Goal: Task Accomplishment & Management: Complete application form

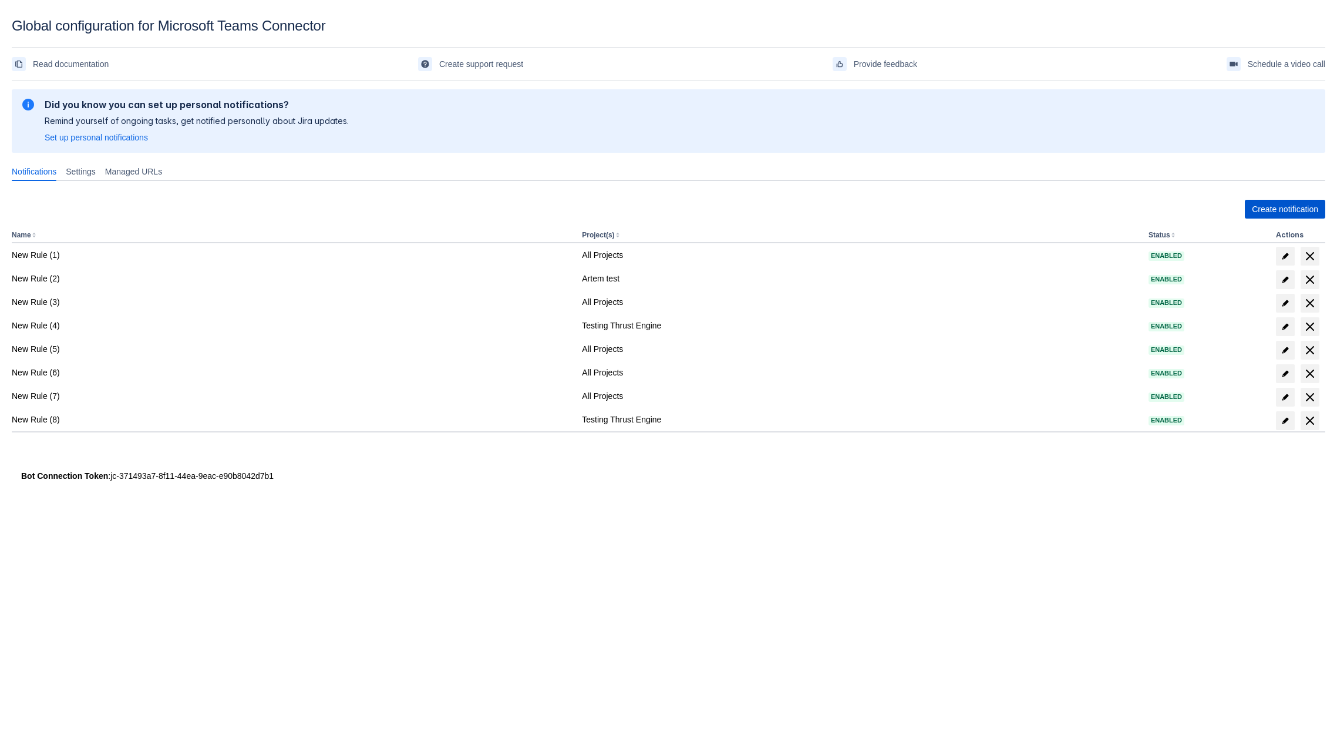
click at [1252, 213] on span "Create notification" at bounding box center [1285, 209] width 66 height 19
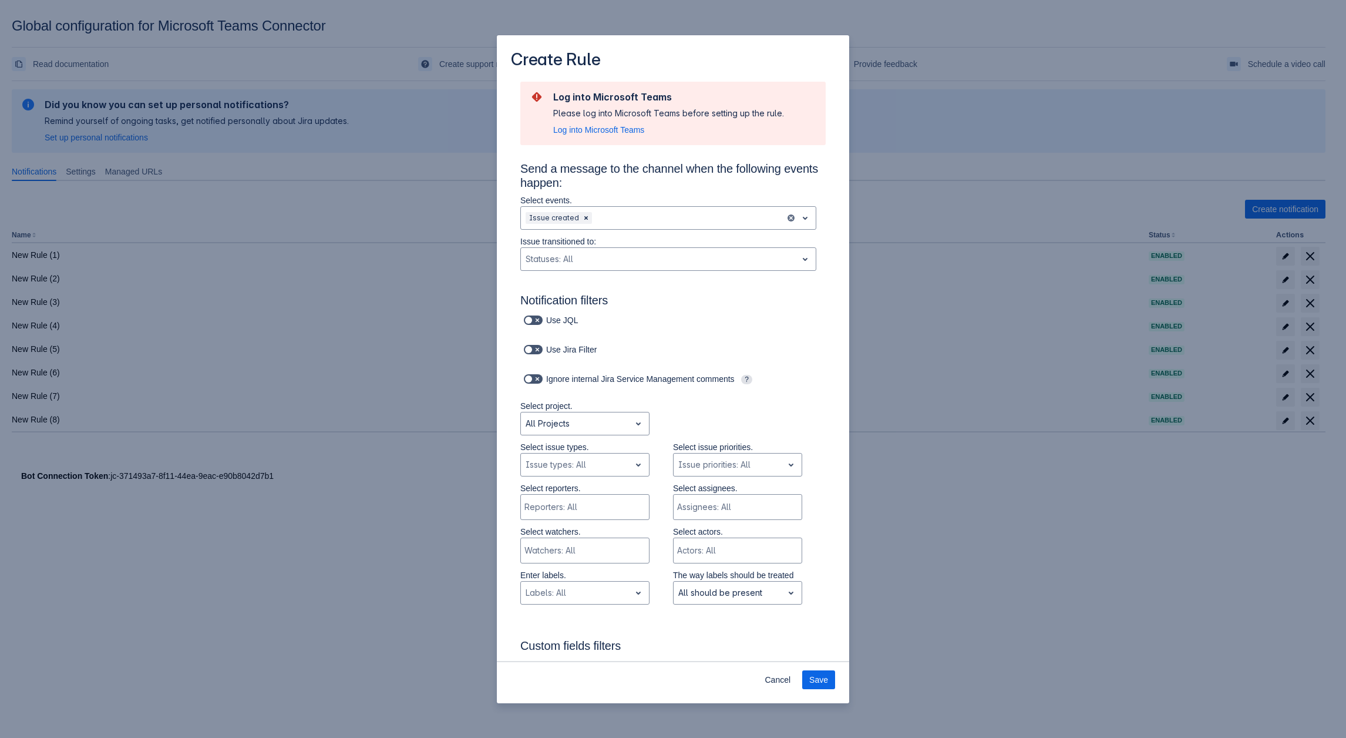
click at [562, 243] on p "Issue transitioned to:" at bounding box center [668, 242] width 296 height 12
click at [561, 252] on div "Scrollable content" at bounding box center [659, 259] width 267 height 14
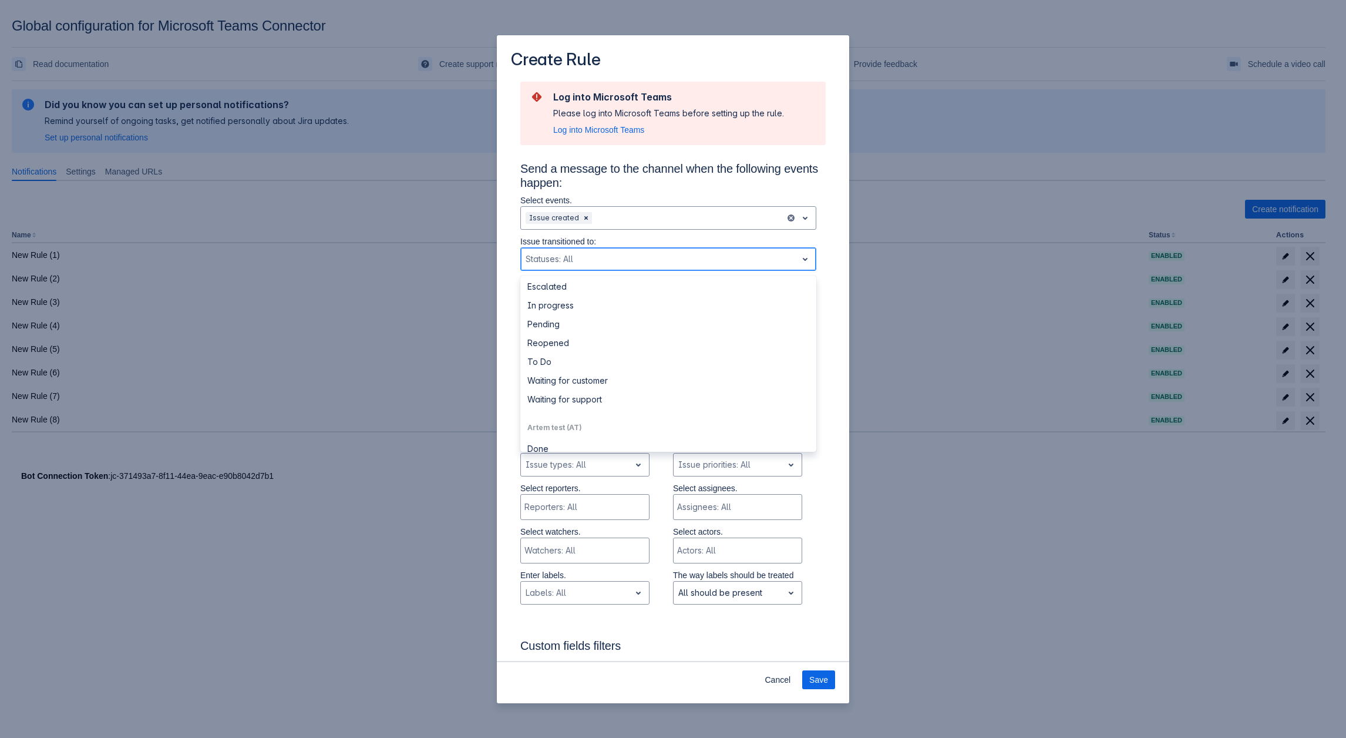
scroll to position [176, 0]
click at [507, 495] on div "Select reporters. Reporters: All Select assignees. Assignees: All" at bounding box center [661, 503] width 329 height 43
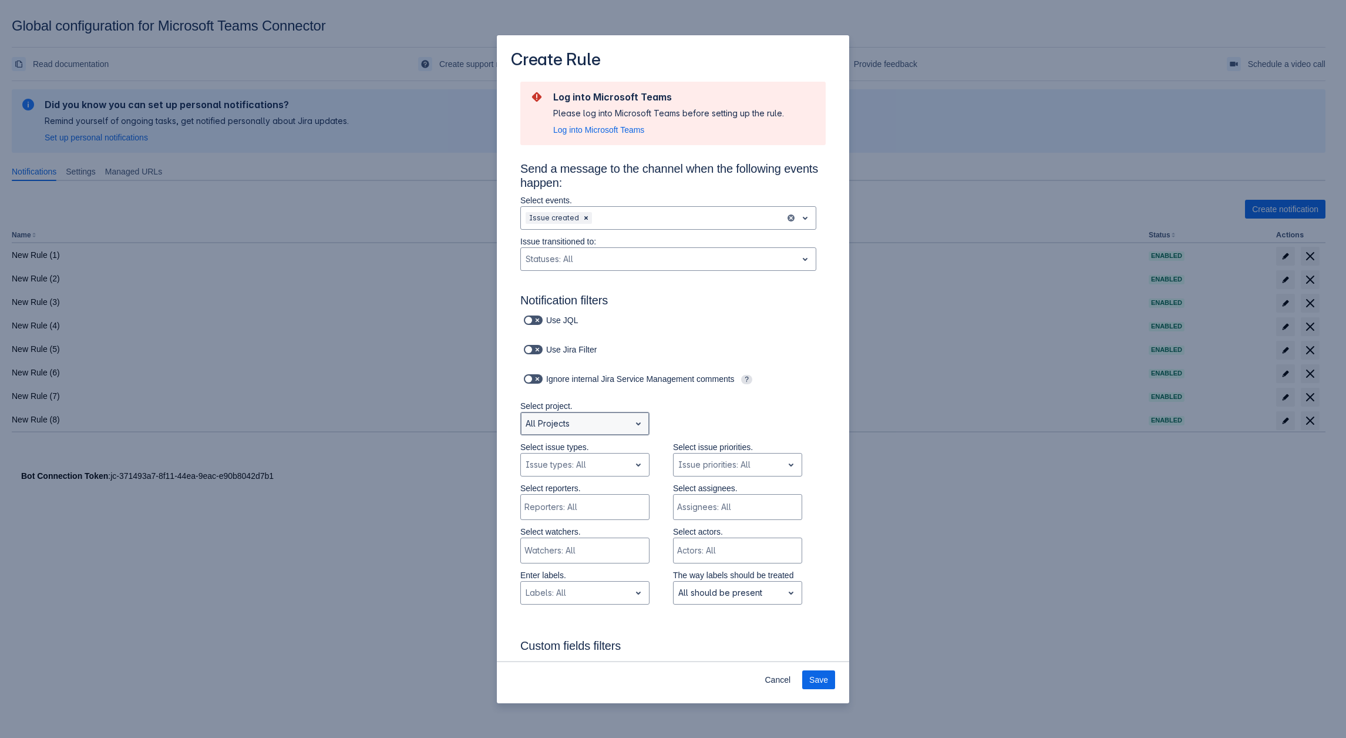
click at [586, 425] on div "Scrollable content" at bounding box center [576, 423] width 100 height 14
click at [677, 428] on div "Select project. Autodesk Product Research not selected, (3 of 7), completion se…" at bounding box center [661, 420] width 329 height 41
click at [598, 470] on div "Scrollable content" at bounding box center [576, 465] width 100 height 14
click at [684, 387] on div "Ignore internal Jira Service Management comments ?" at bounding box center [661, 379] width 282 height 16
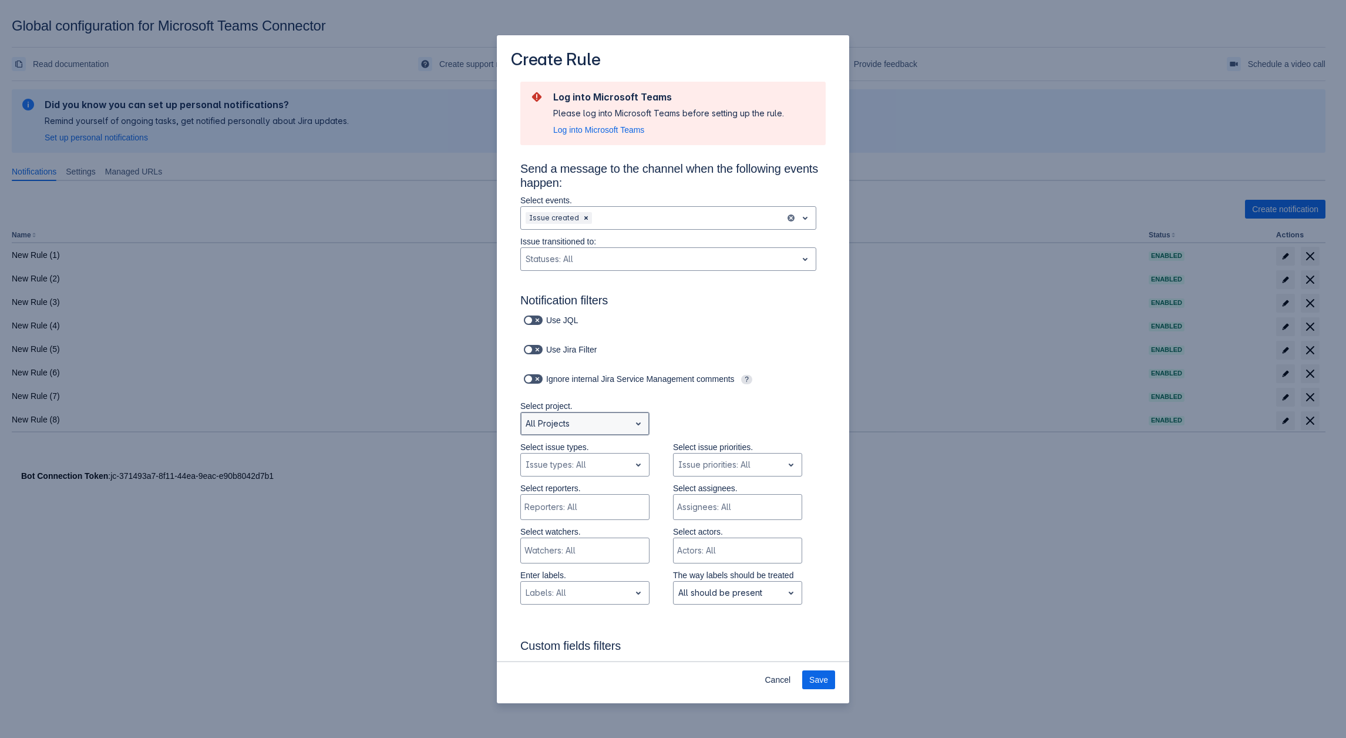
click at [606, 420] on div "Scrollable content" at bounding box center [576, 423] width 100 height 14
click at [598, 478] on div "Artem test" at bounding box center [584, 472] width 129 height 19
click at [586, 462] on div "Scrollable content" at bounding box center [576, 465] width 100 height 14
click at [564, 513] on div "Story" at bounding box center [584, 514] width 129 height 19
click at [580, 468] on div "Scrollable content" at bounding box center [588, 465] width 51 height 14
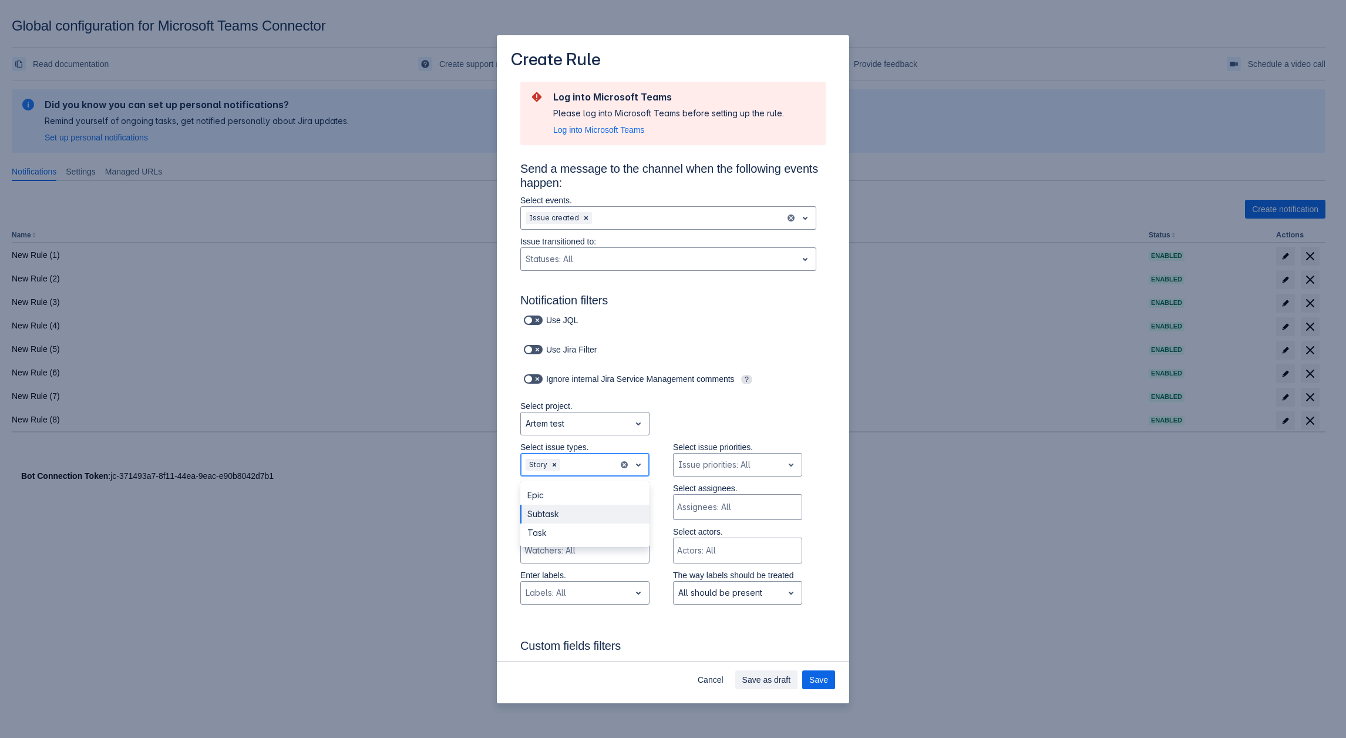
click at [566, 520] on div "Subtask" at bounding box center [584, 514] width 129 height 19
click at [610, 472] on div "Scrollable content" at bounding box center [612, 465] width 4 height 14
click at [562, 523] on div "Task" at bounding box center [584, 514] width 129 height 19
click at [580, 473] on div "Scrollable content" at bounding box center [588, 477] width 52 height 14
click at [563, 506] on div "Epic" at bounding box center [584, 505] width 129 height 19
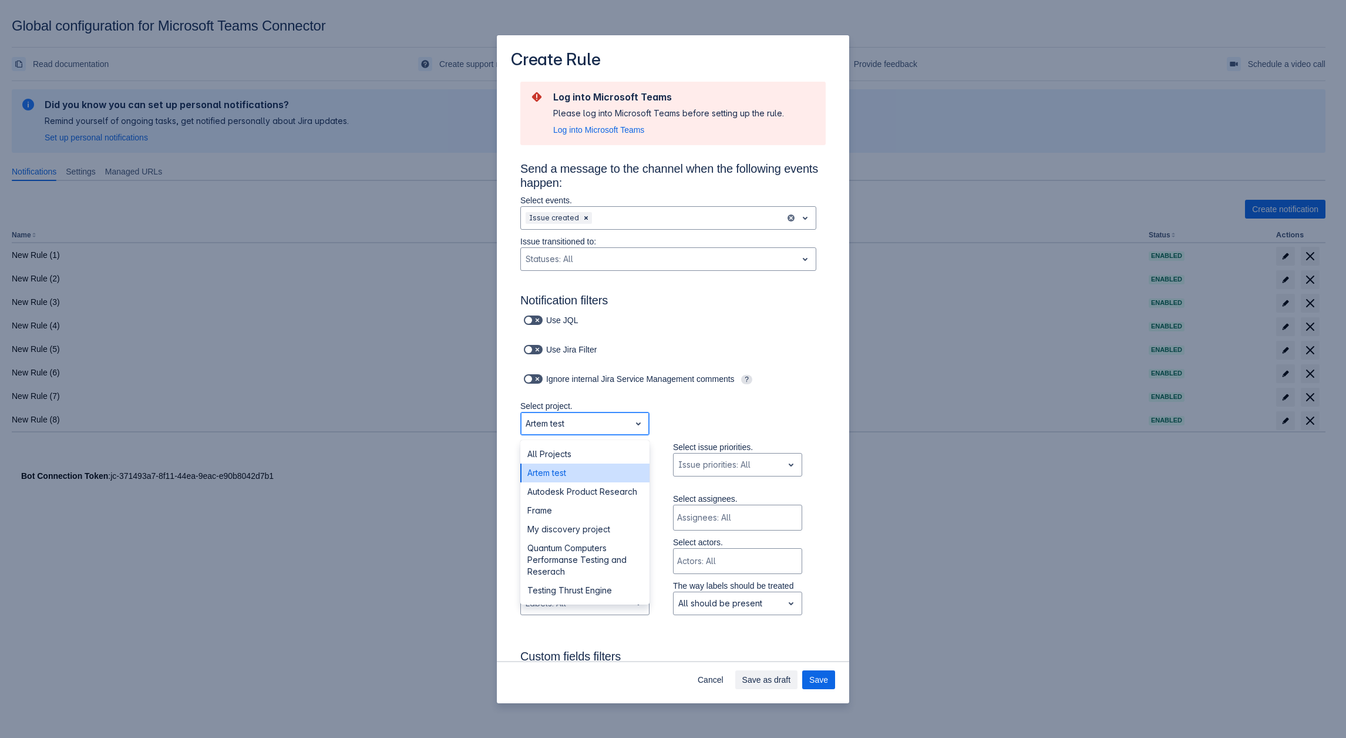
click at [577, 428] on div "Scrollable content" at bounding box center [576, 423] width 100 height 14
click at [564, 455] on div "All Projects" at bounding box center [584, 454] width 129 height 19
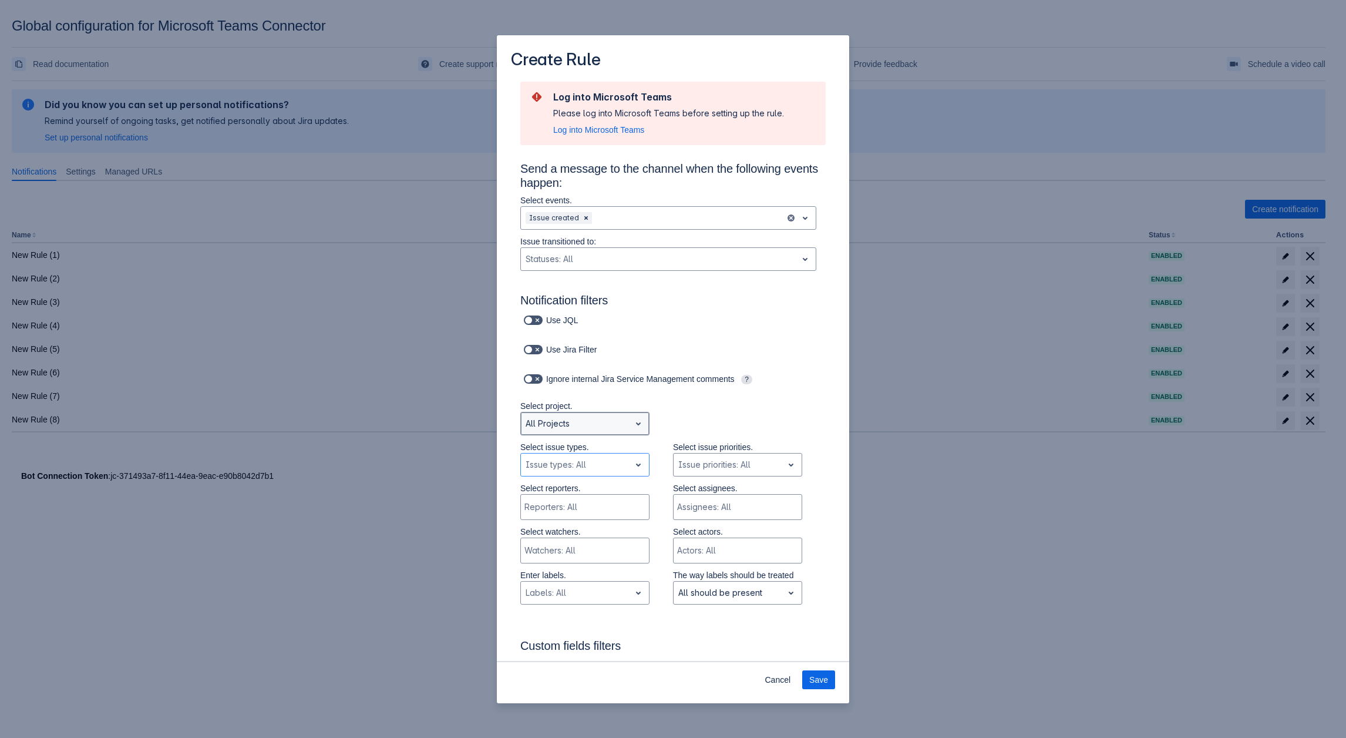
click at [576, 427] on div "Scrollable content" at bounding box center [576, 423] width 100 height 14
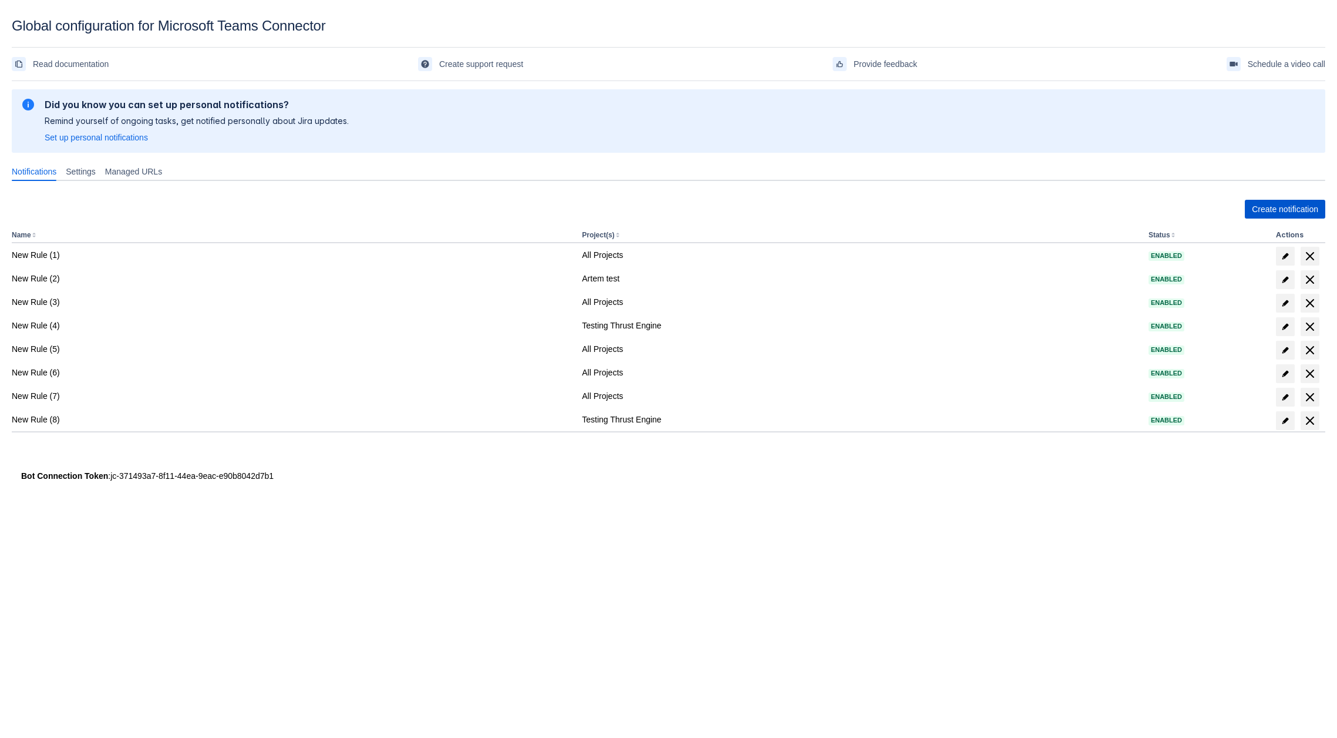
click at [1259, 207] on span "Create notification" at bounding box center [1285, 209] width 66 height 19
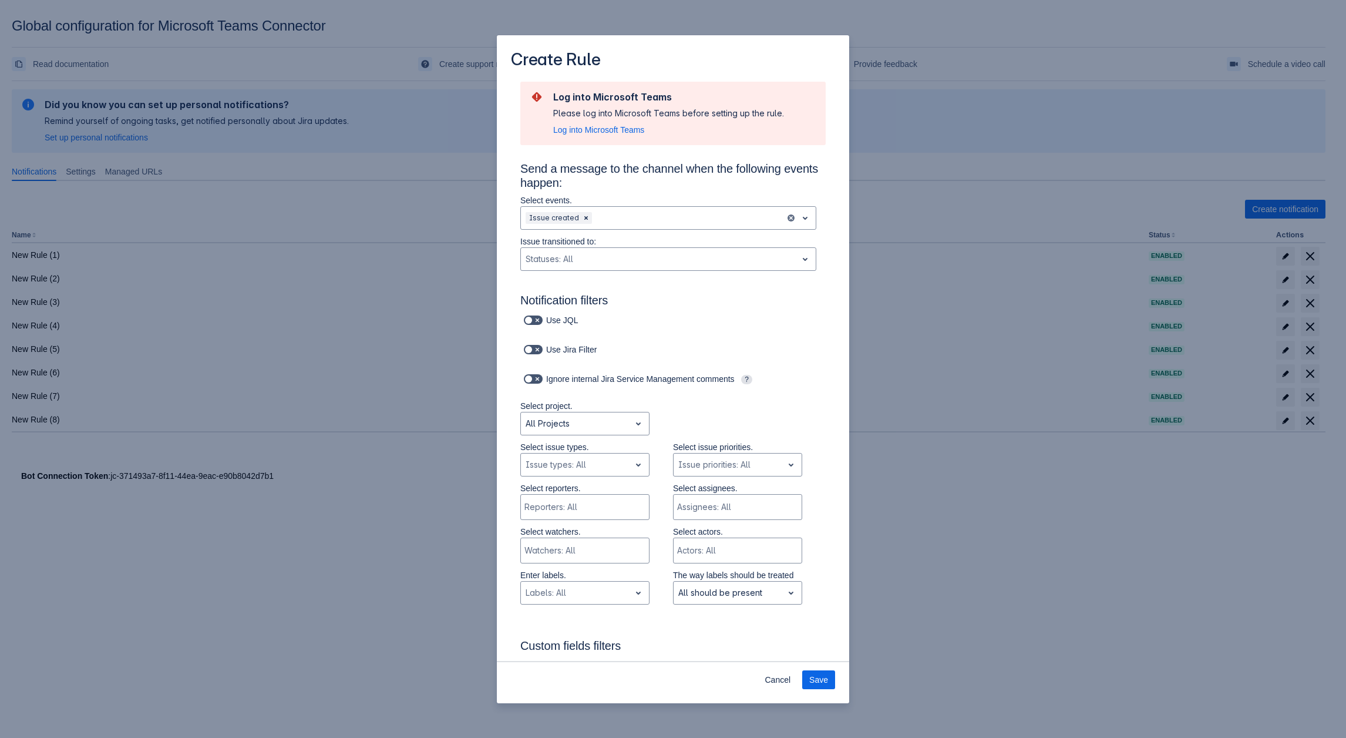
click at [1008, 608] on div "Create Rule Log into Microsoft Teams Please log into Microsoft Teams before set…" at bounding box center [673, 369] width 1346 height 738
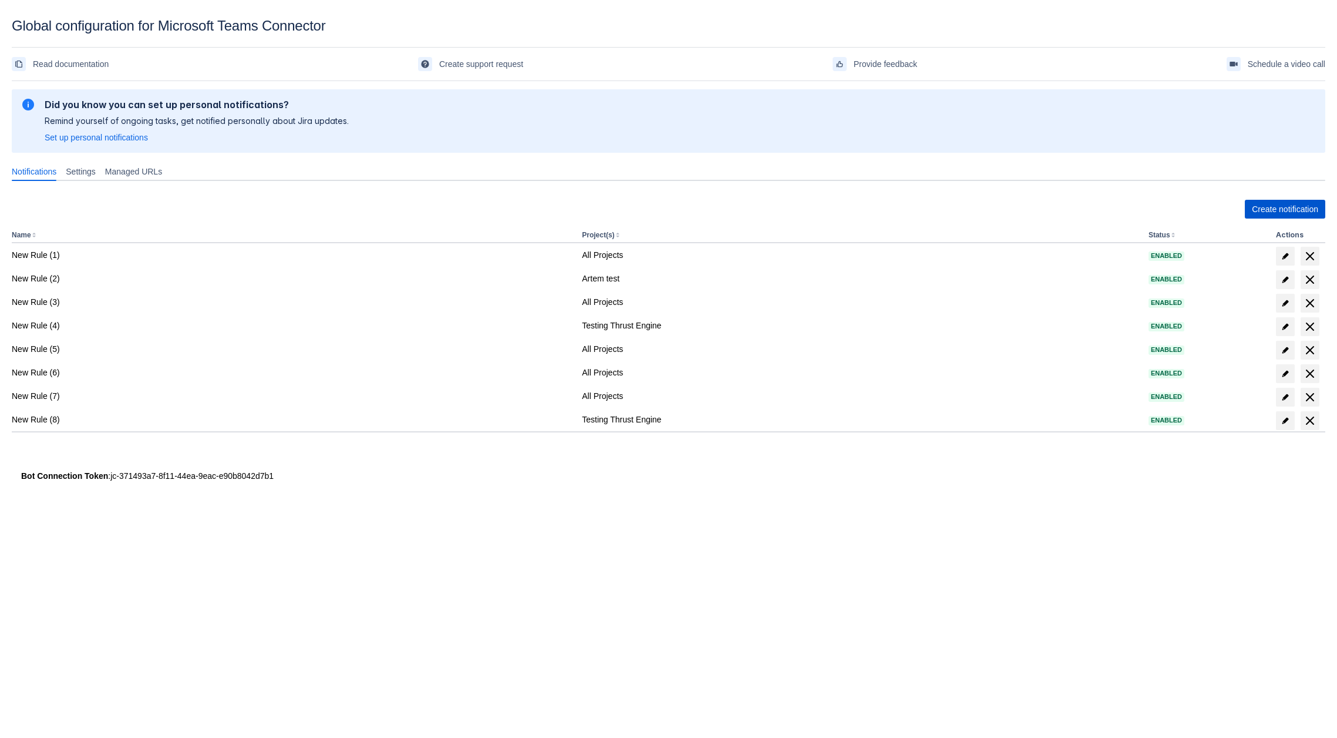
click at [1285, 209] on span "Create notification" at bounding box center [1285, 209] width 66 height 19
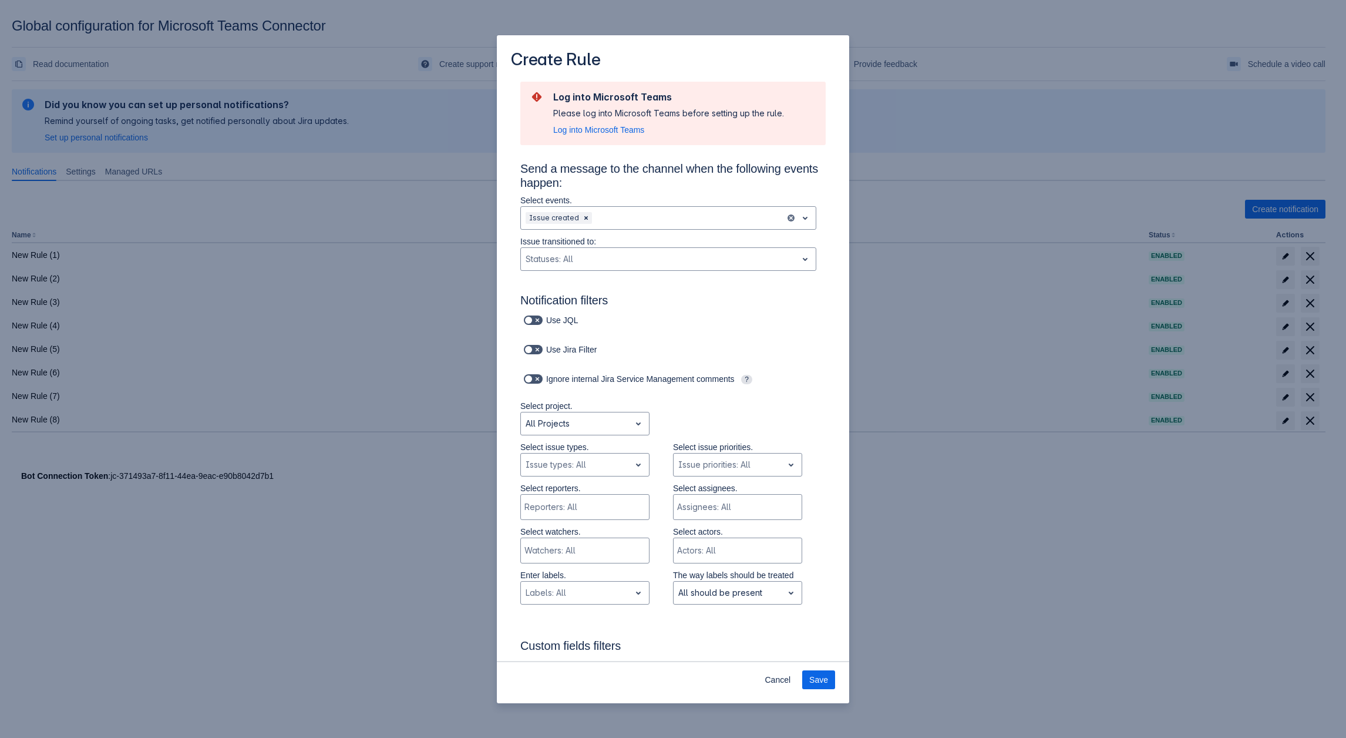
click at [278, 141] on div "Create Rule Log into Microsoft Teams Please log into Microsoft Teams before set…" at bounding box center [673, 369] width 1346 height 738
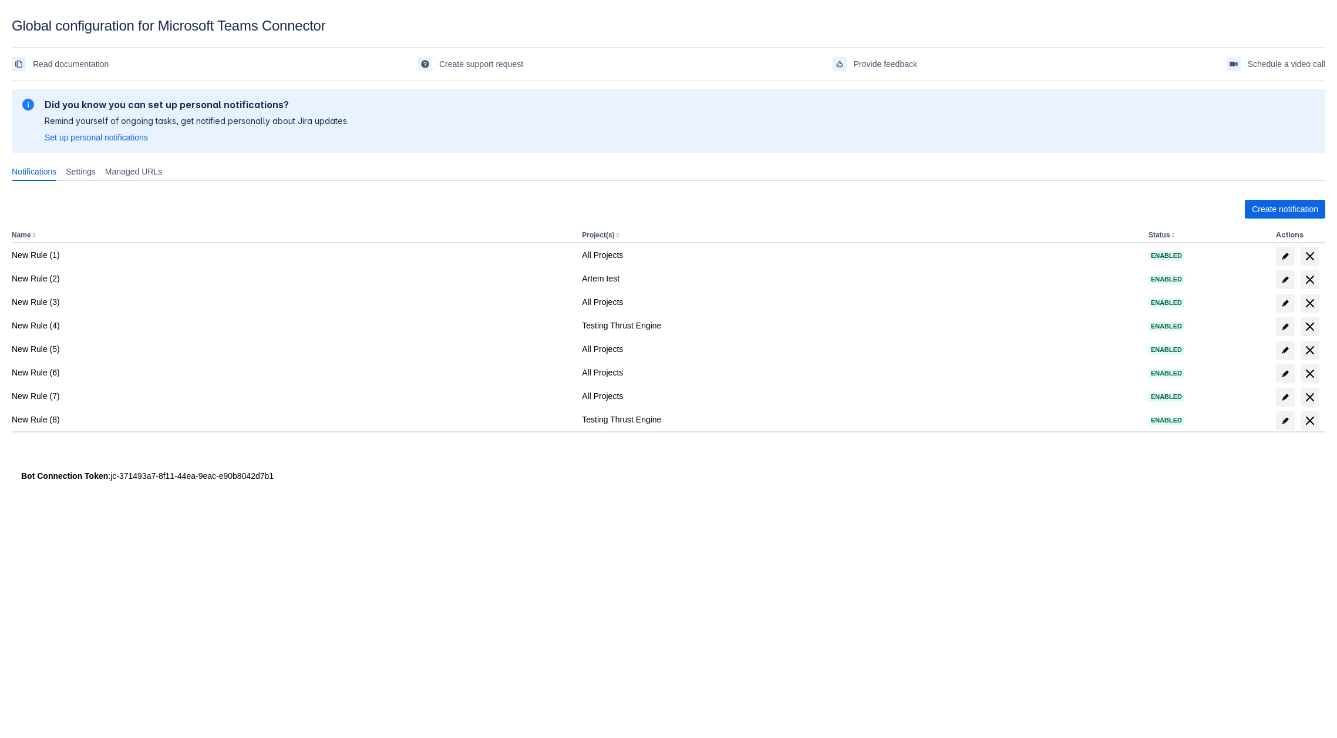
click at [1266, 199] on div "Create notification Name Project(s) Status Actions New Rule (1) All Projects En…" at bounding box center [669, 327] width 1314 height 275
click at [1266, 200] on span "Create notification" at bounding box center [1285, 209] width 66 height 19
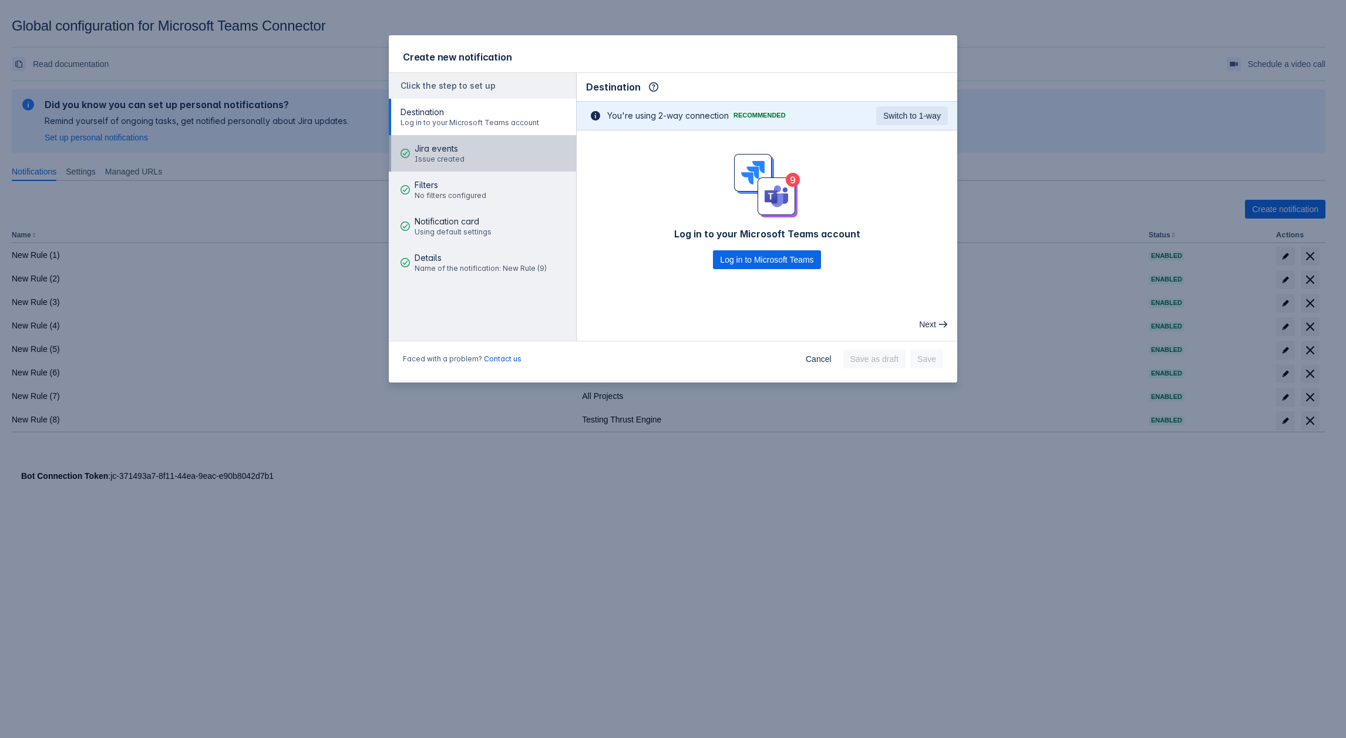
click at [480, 156] on button "Jira events Issue created" at bounding box center [482, 153] width 187 height 36
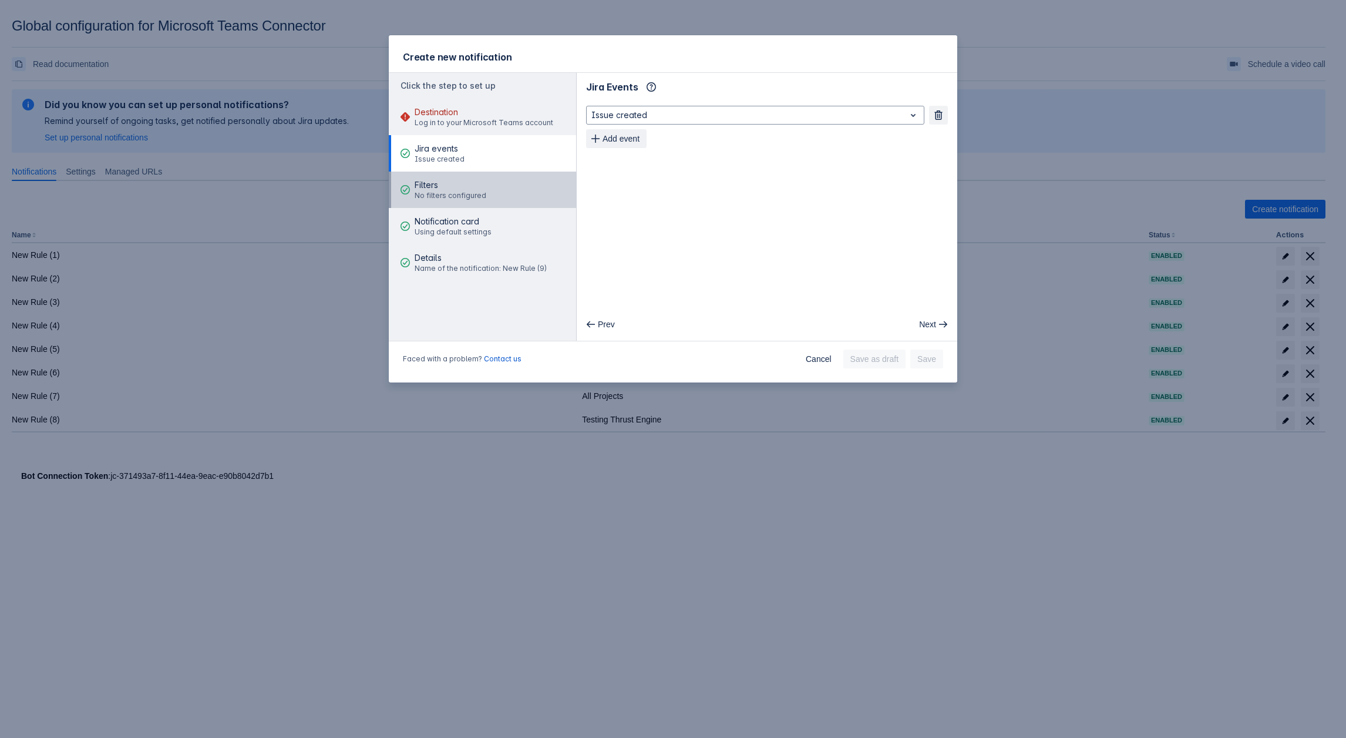
click at [483, 192] on span "No filters configured" at bounding box center [451, 195] width 72 height 9
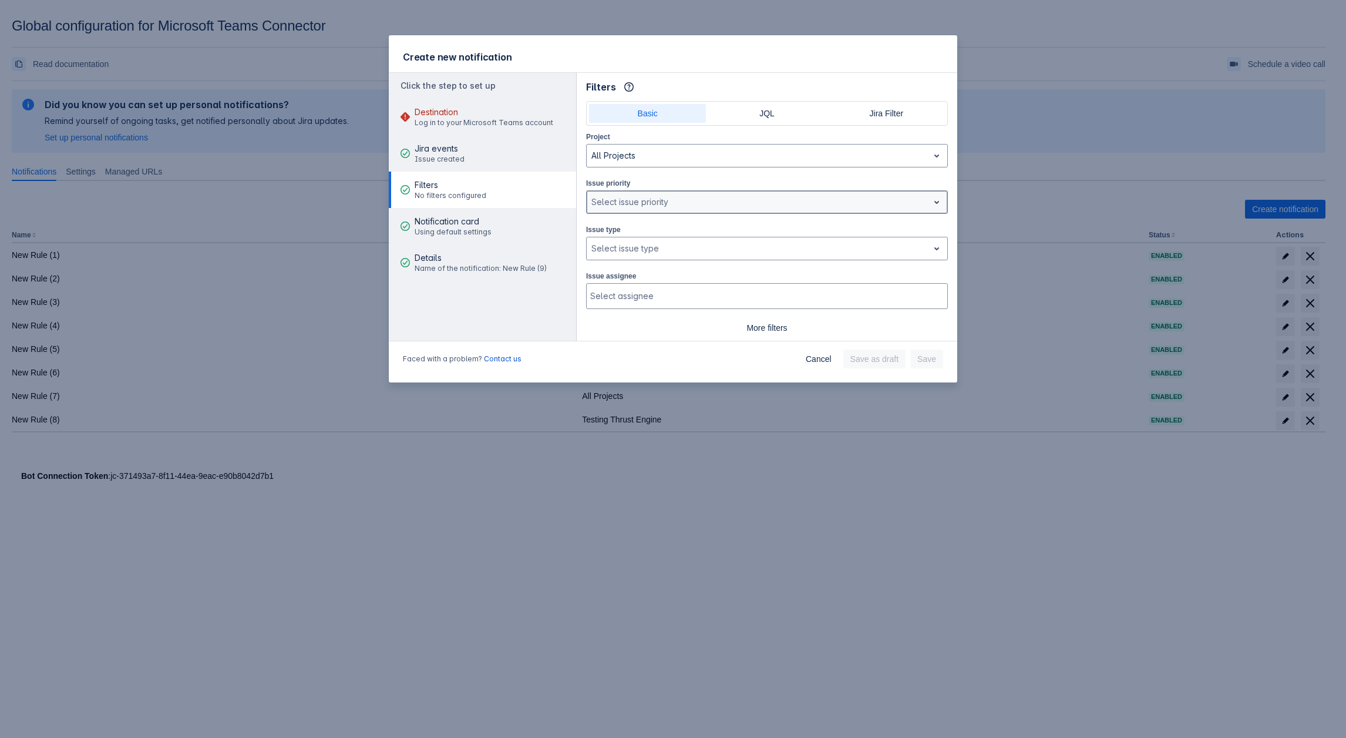
click at [623, 208] on div "Select issue priority" at bounding box center [758, 202] width 342 height 19
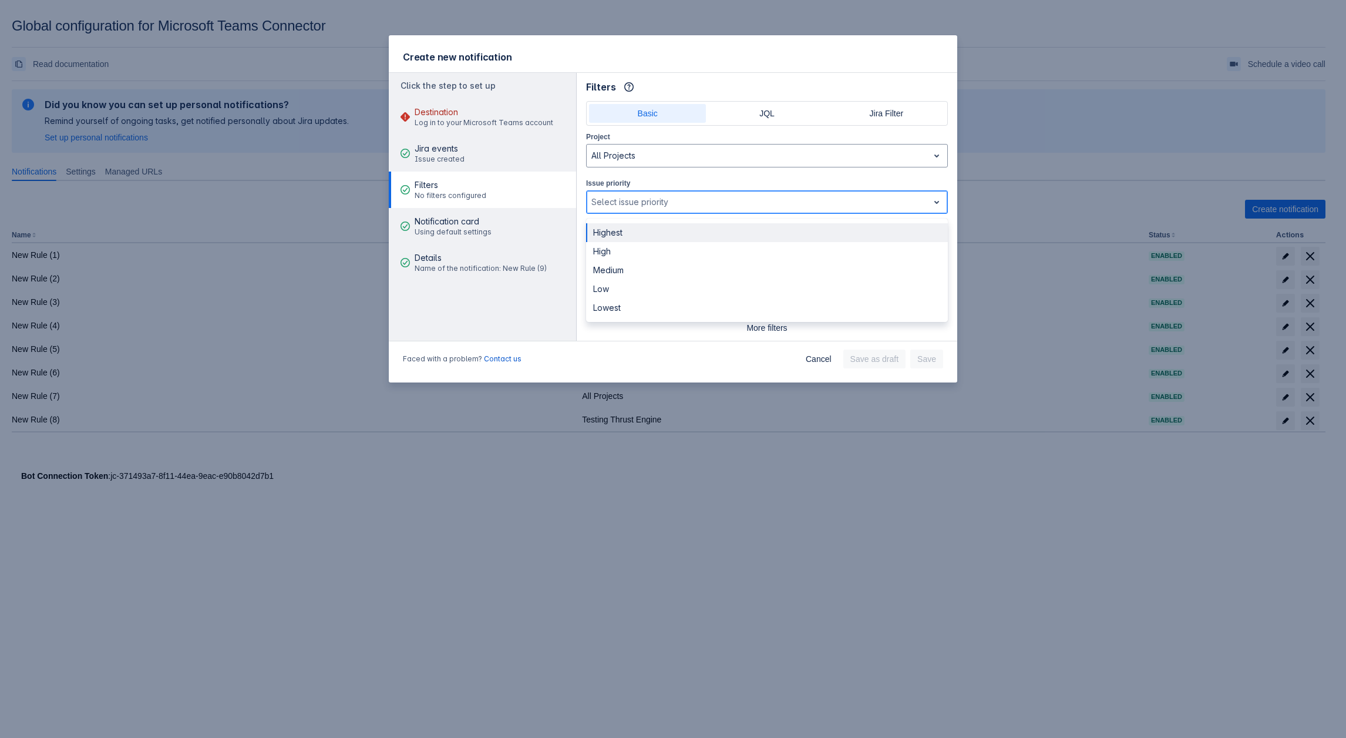
click at [623, 207] on div at bounding box center [757, 202] width 332 height 14
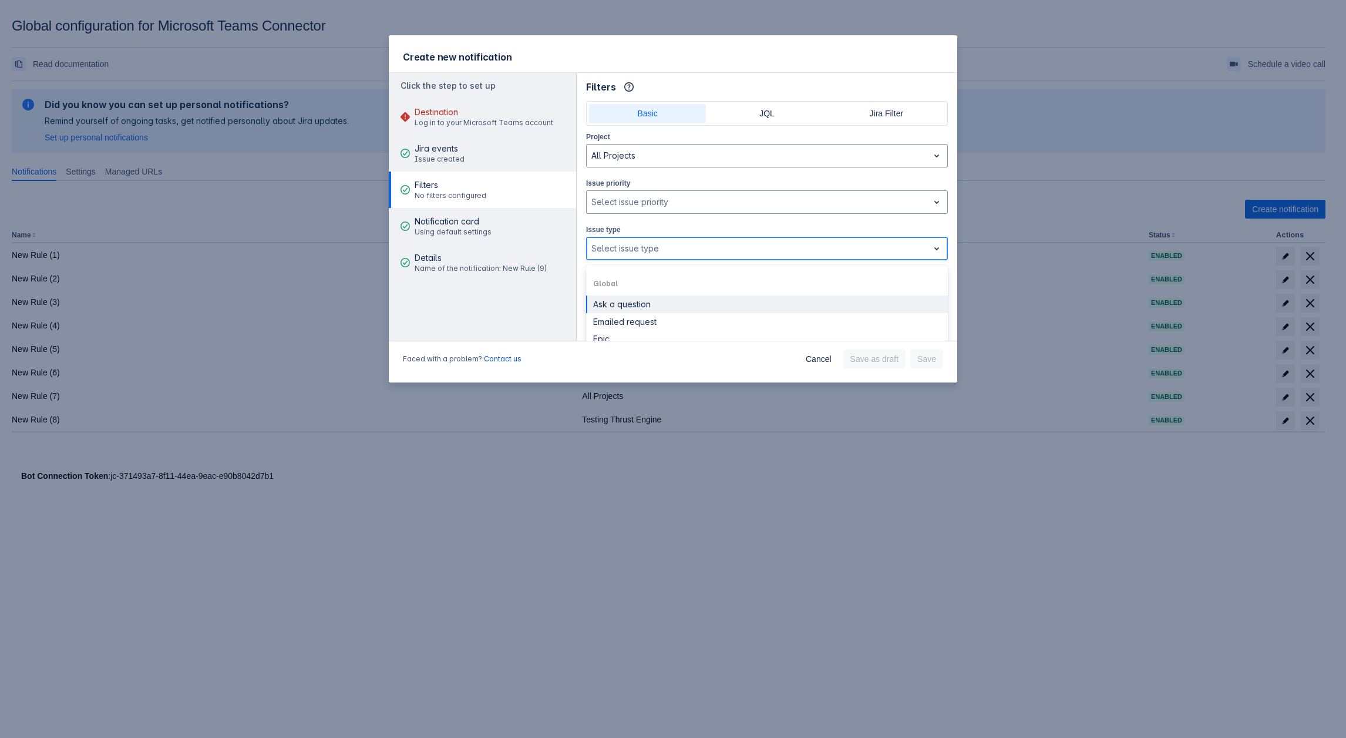
click at [632, 239] on div "Select issue type" at bounding box center [758, 248] width 342 height 19
click at [610, 280] on div "Global" at bounding box center [767, 283] width 362 height 19
drag, startPoint x: 637, startPoint y: 234, endPoint x: 630, endPoint y: 243, distance: 11.7
click at [637, 234] on div "Issue type option , selected. Select is focused ,type to refine list, press Dow…" at bounding box center [767, 241] width 362 height 37
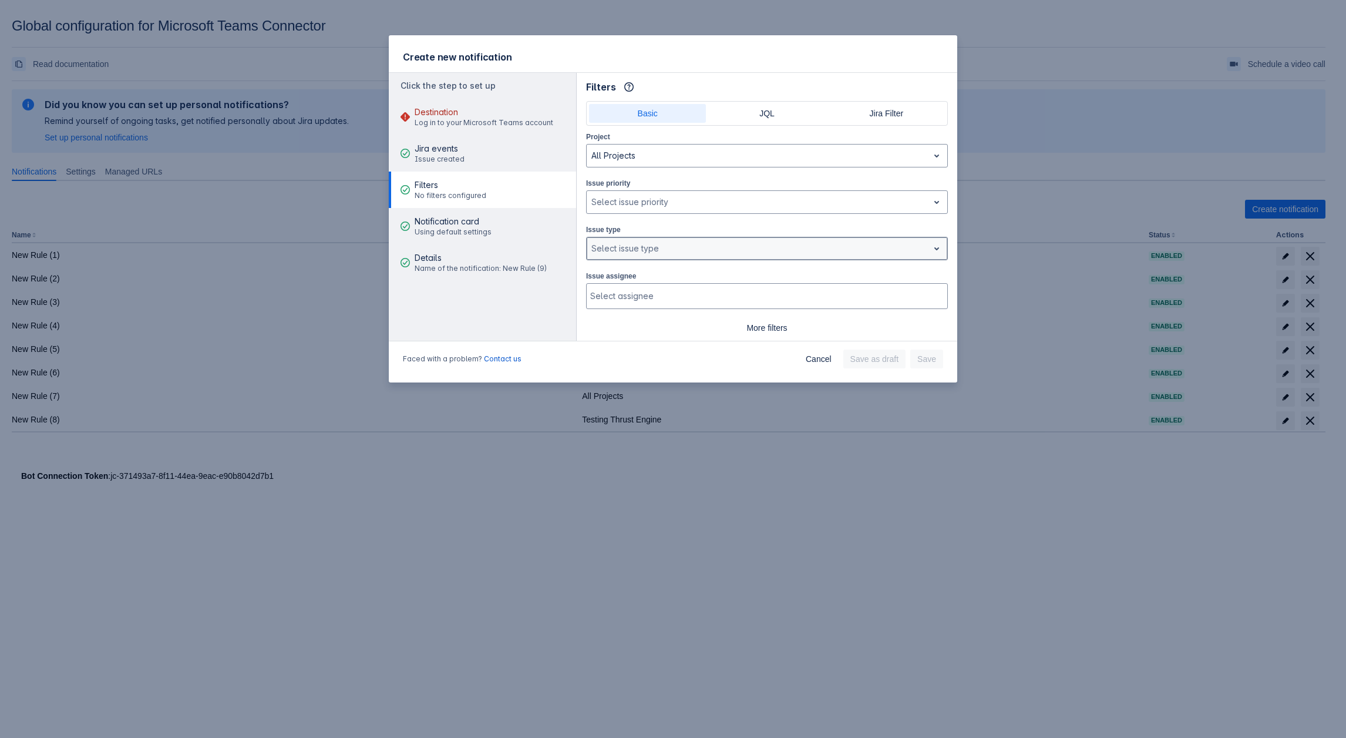
click at [628, 243] on div at bounding box center [757, 248] width 332 height 14
click at [649, 254] on div "Select issue type" at bounding box center [758, 248] width 342 height 19
click at [609, 278] on div "Global" at bounding box center [767, 283] width 362 height 19
click at [609, 281] on div "Global" at bounding box center [767, 283] width 362 height 19
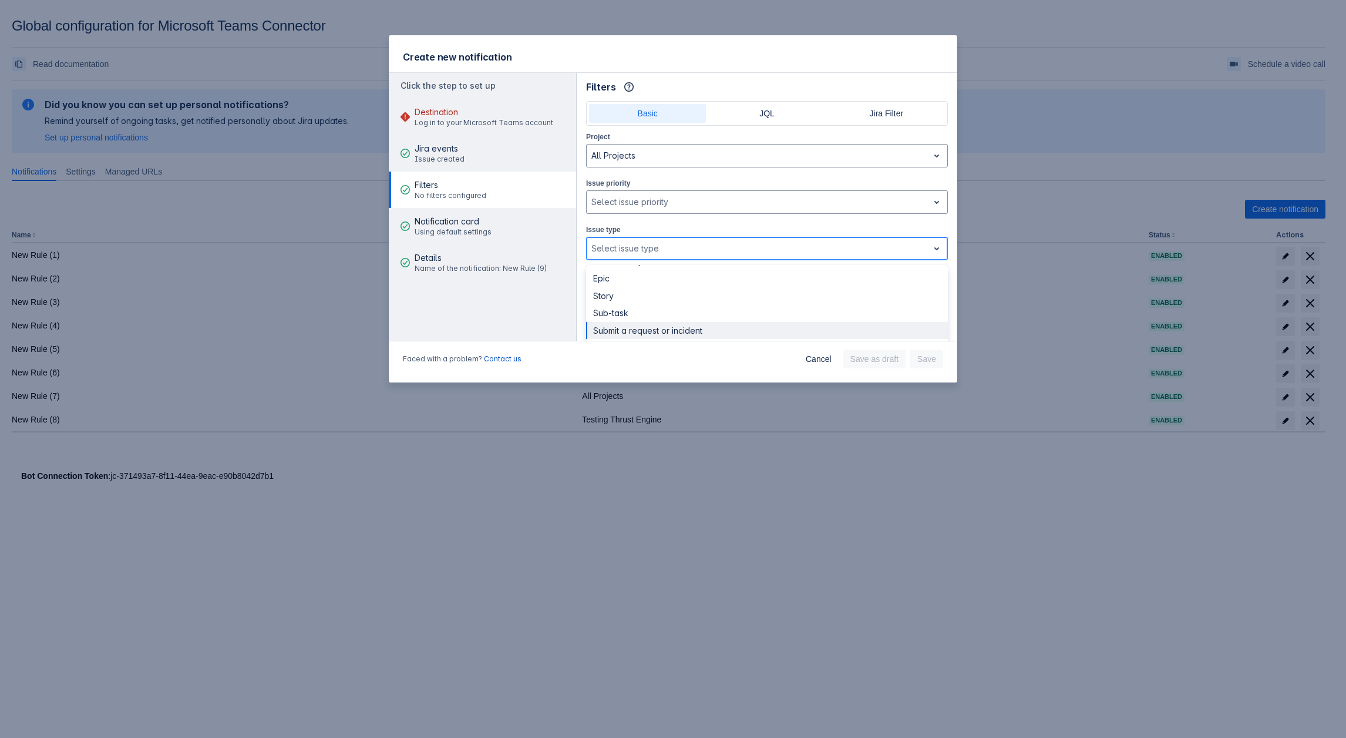
scroll to position [117, 0]
click at [624, 310] on div "Autodesk Product Res... (APR)" at bounding box center [767, 318] width 362 height 19
click at [618, 314] on div "Autodesk Product Res... (APR)" at bounding box center [767, 318] width 362 height 19
click at [620, 246] on div at bounding box center [757, 248] width 332 height 14
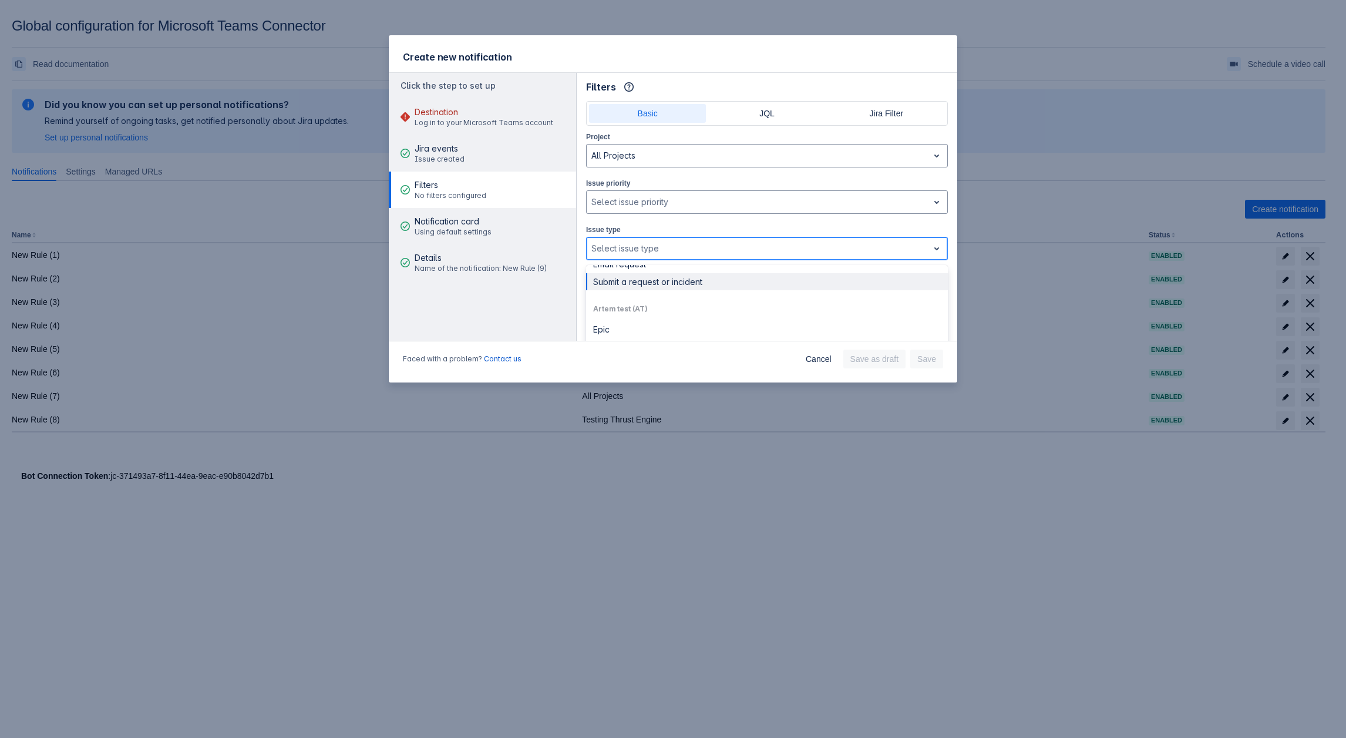
scroll to position [235, 0]
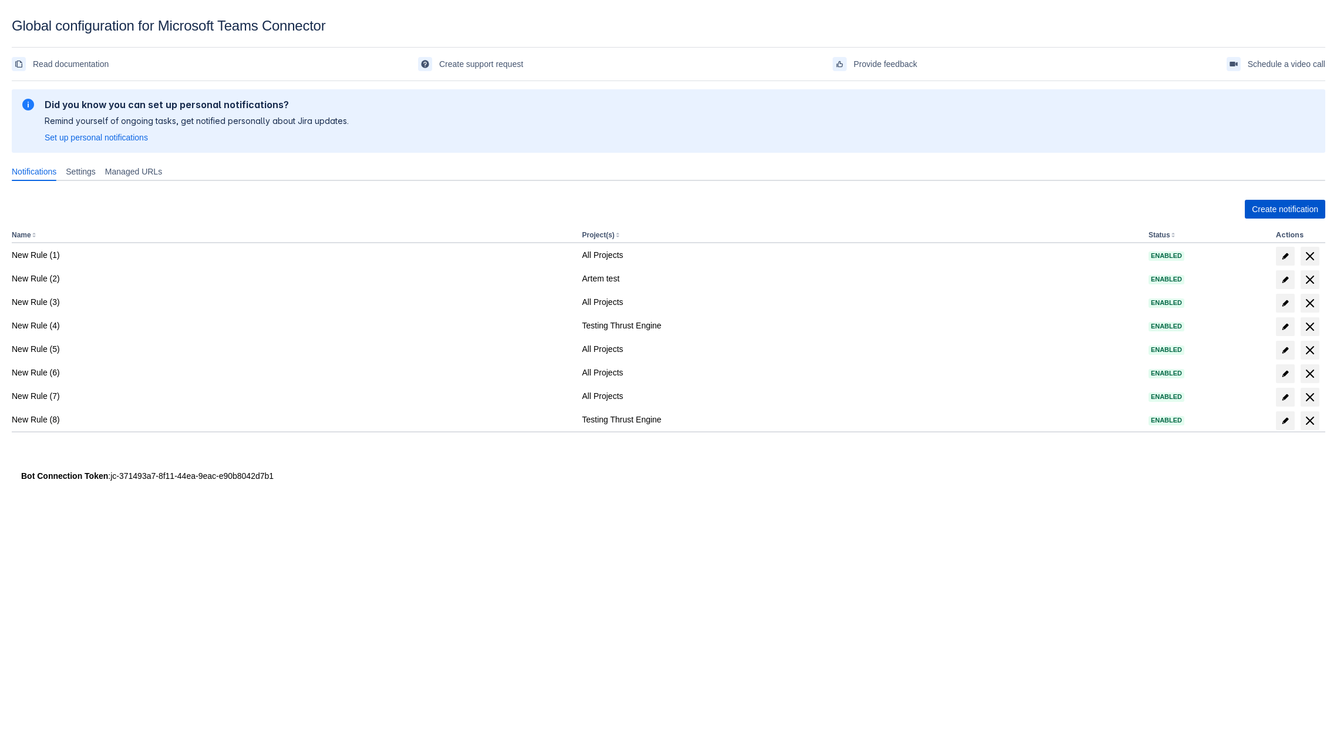
click at [1269, 204] on span "Create notification" at bounding box center [1285, 209] width 66 height 19
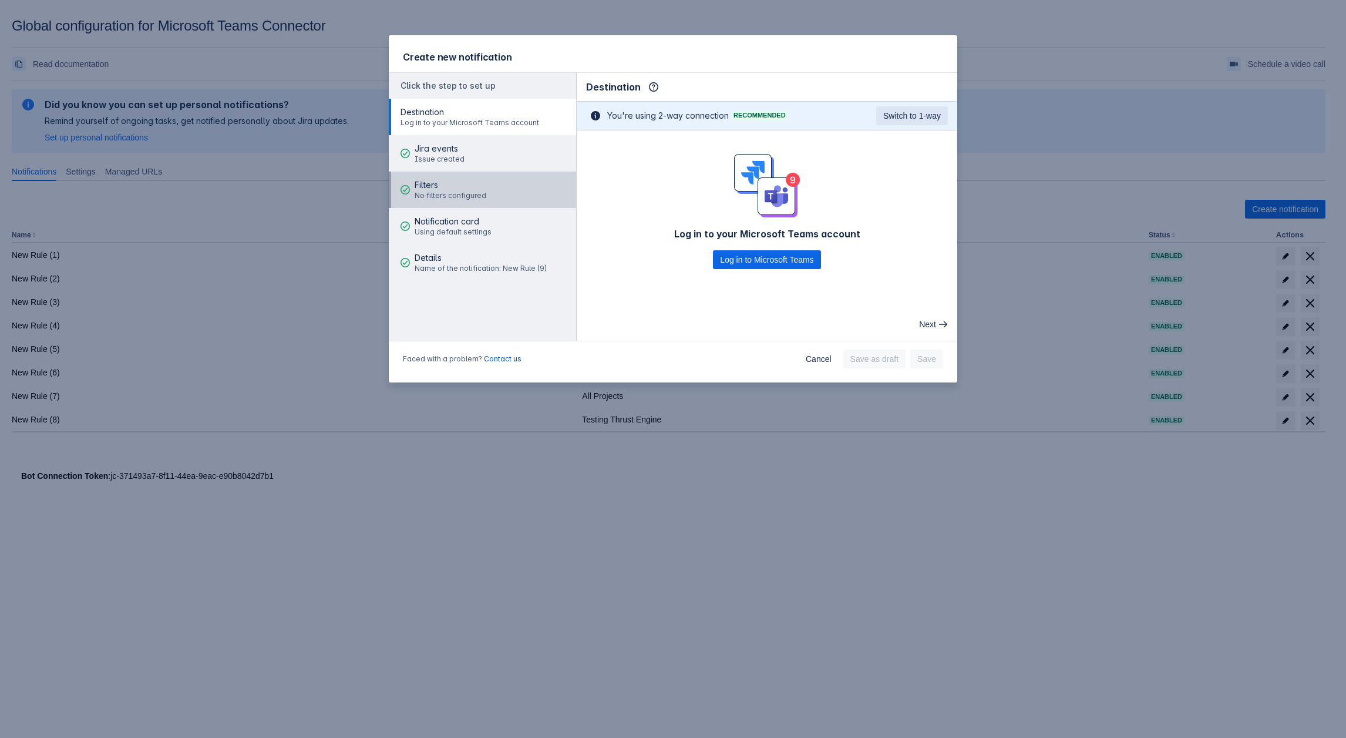
click at [489, 181] on button "Filters No filters configured" at bounding box center [482, 190] width 187 height 36
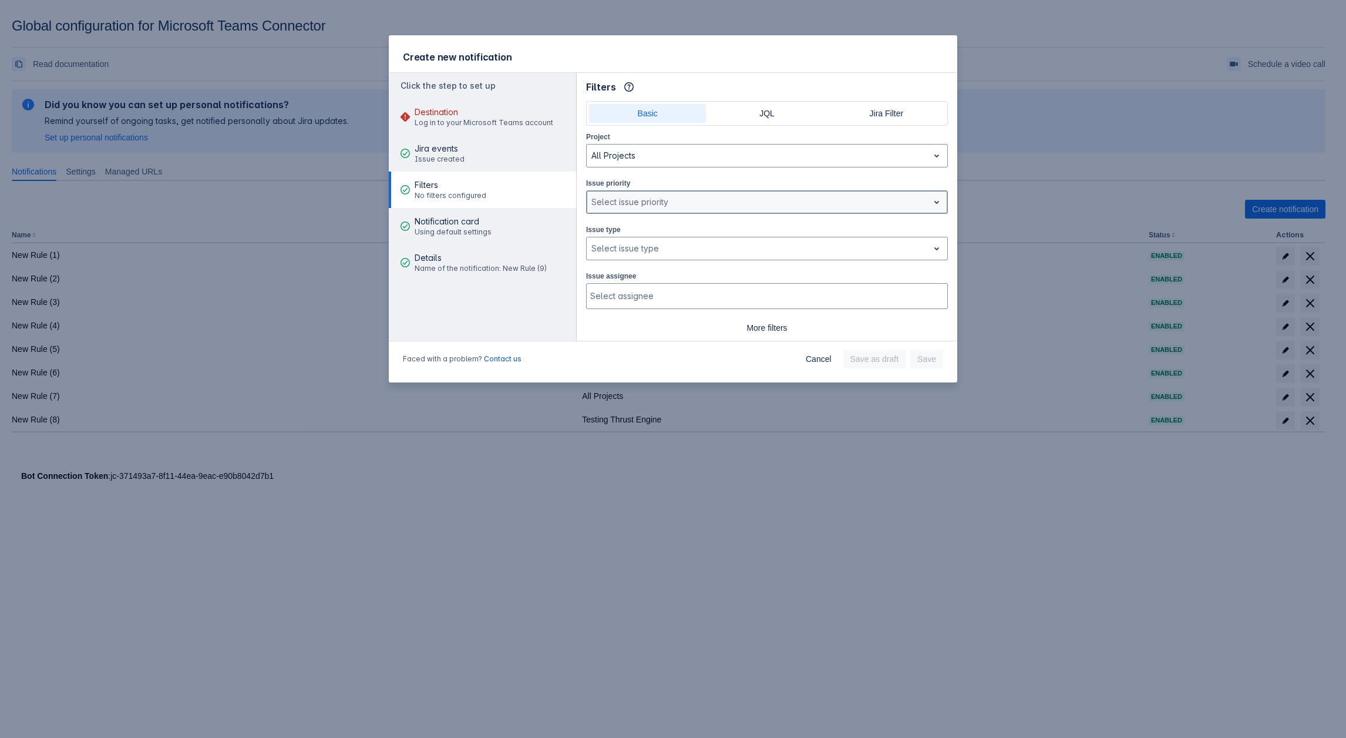
click at [626, 202] on div at bounding box center [757, 202] width 332 height 14
click at [634, 199] on div at bounding box center [757, 202] width 332 height 14
click at [665, 241] on div at bounding box center [757, 248] width 332 height 14
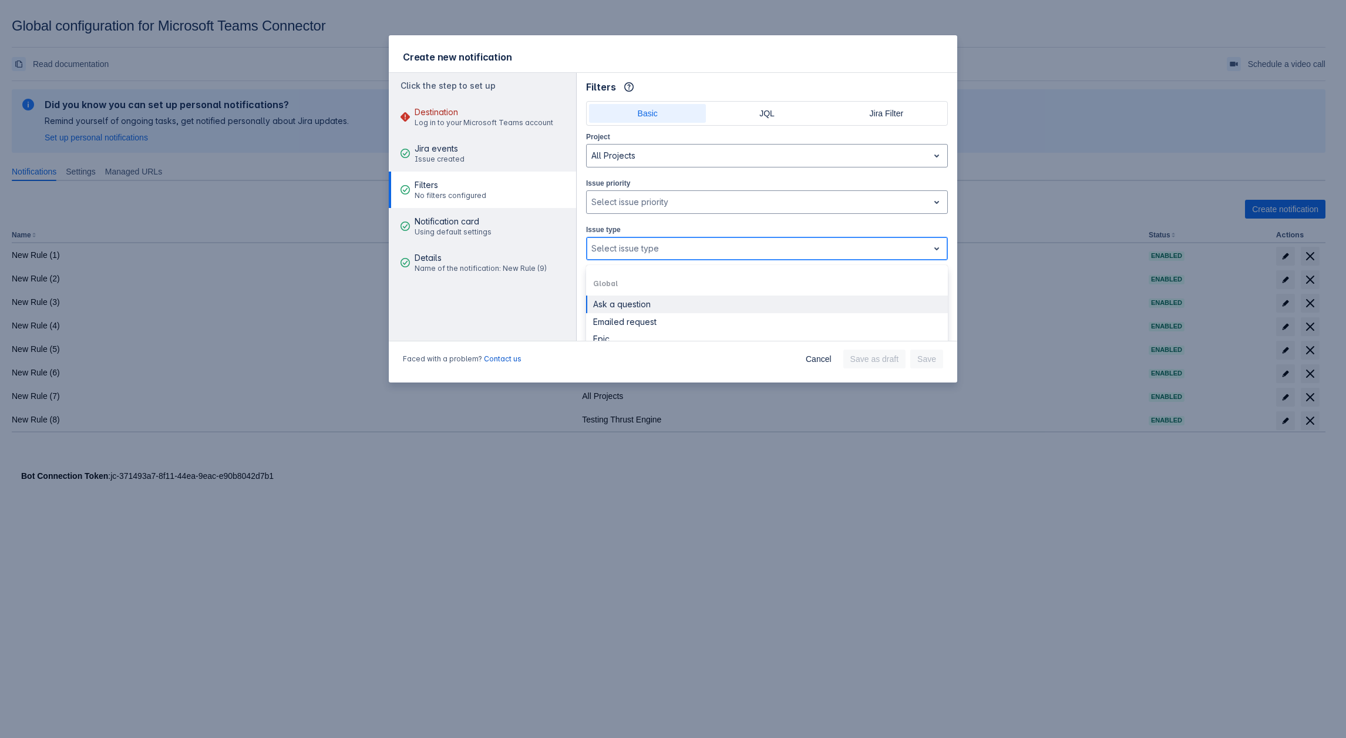
click at [645, 304] on div "Ask a question" at bounding box center [767, 304] width 348 height 11
click at [695, 252] on div at bounding box center [787, 248] width 250 height 14
click at [661, 321] on div "Epic" at bounding box center [767, 322] width 348 height 11
click at [758, 239] on div "Ask a question Epic" at bounding box center [752, 248] width 330 height 19
click at [675, 325] on div "Story" at bounding box center [767, 322] width 362 height 18
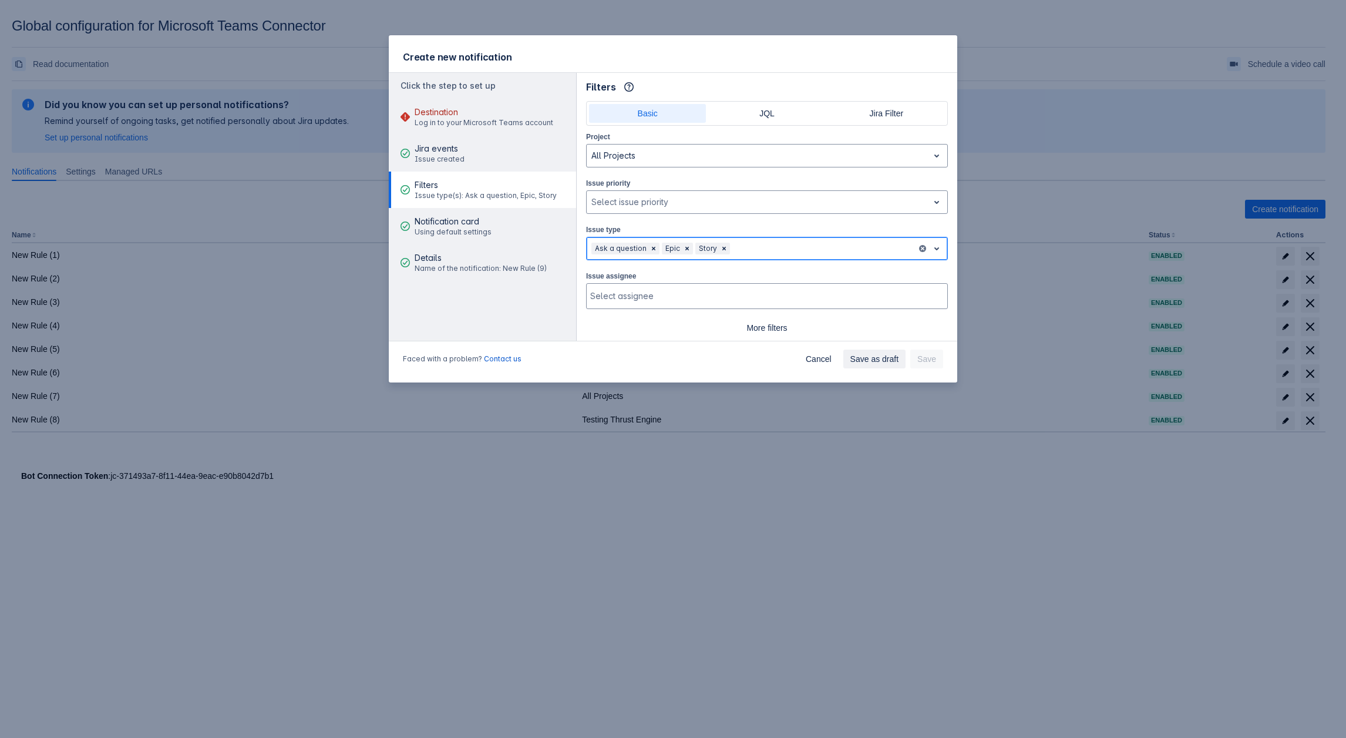
click at [805, 256] on div "Ask a question Epic Story" at bounding box center [767, 248] width 362 height 23
click at [664, 334] on div "Submit a request or incident" at bounding box center [767, 339] width 348 height 11
click at [855, 246] on div at bounding box center [880, 248] width 63 height 14
click at [648, 300] on div "Submit a request or incident" at bounding box center [767, 304] width 348 height 11
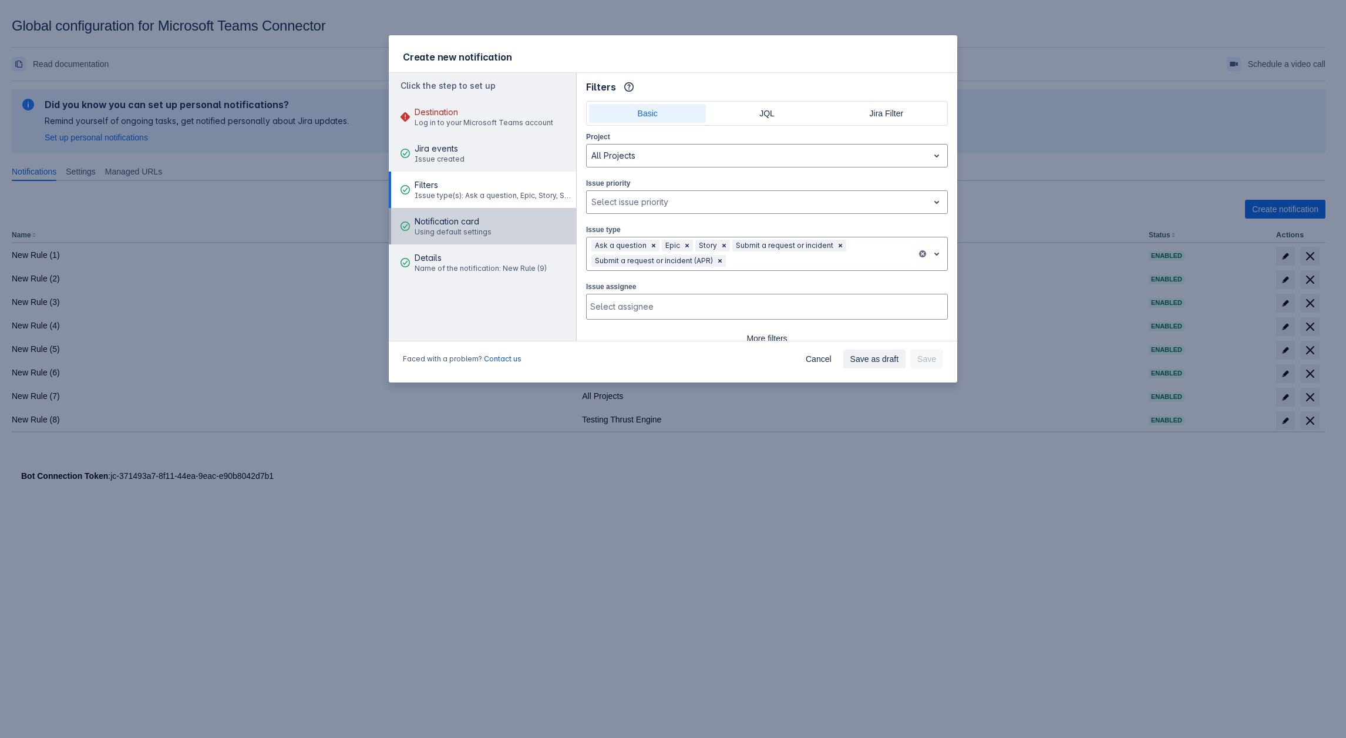
click at [459, 234] on span "Using default settings" at bounding box center [453, 231] width 77 height 9
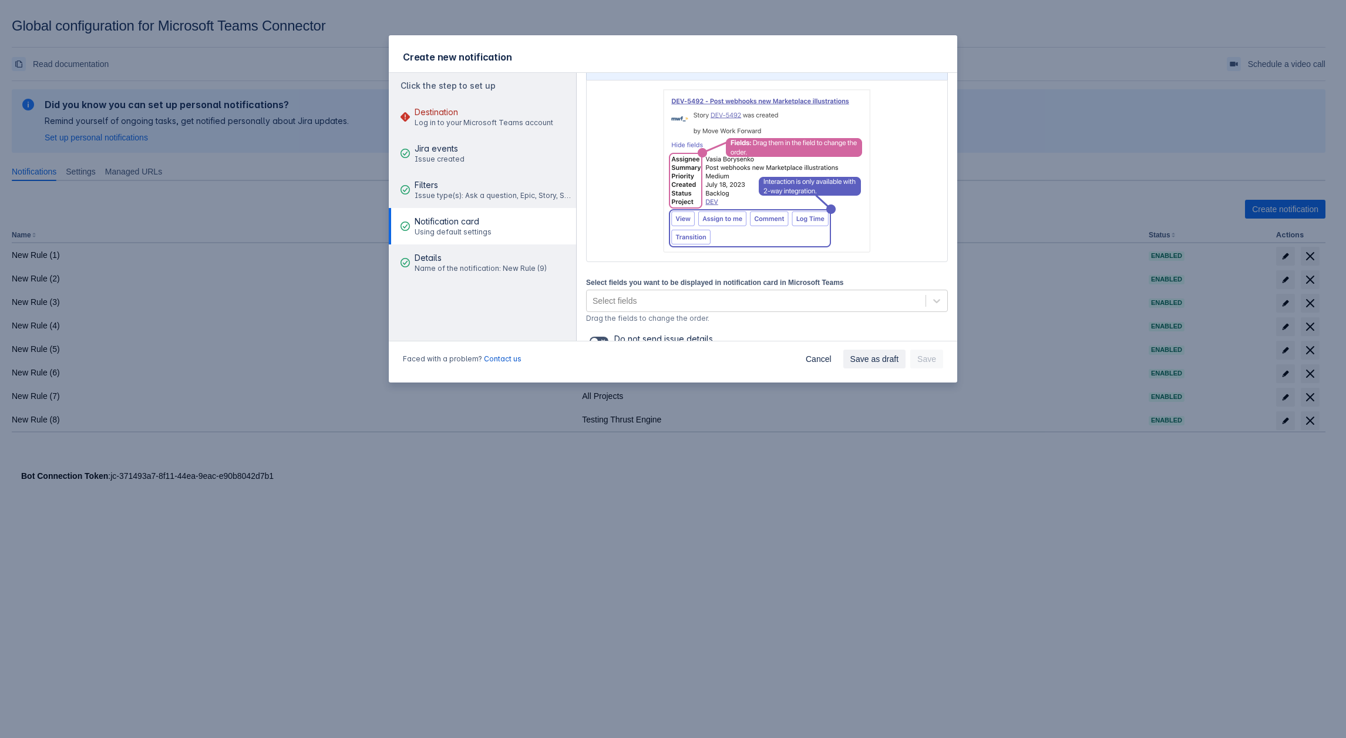
scroll to position [140, 0]
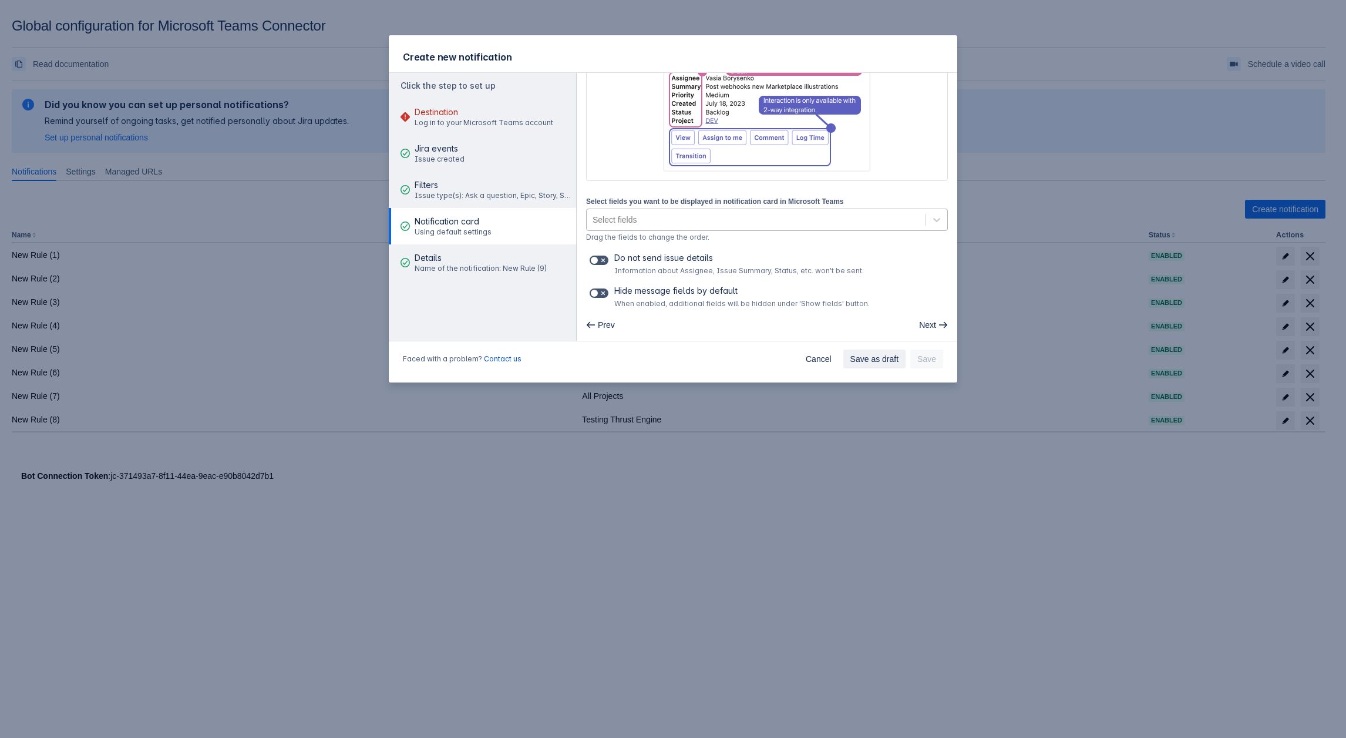
click at [625, 220] on div "Select fields" at bounding box center [615, 220] width 44 height 12
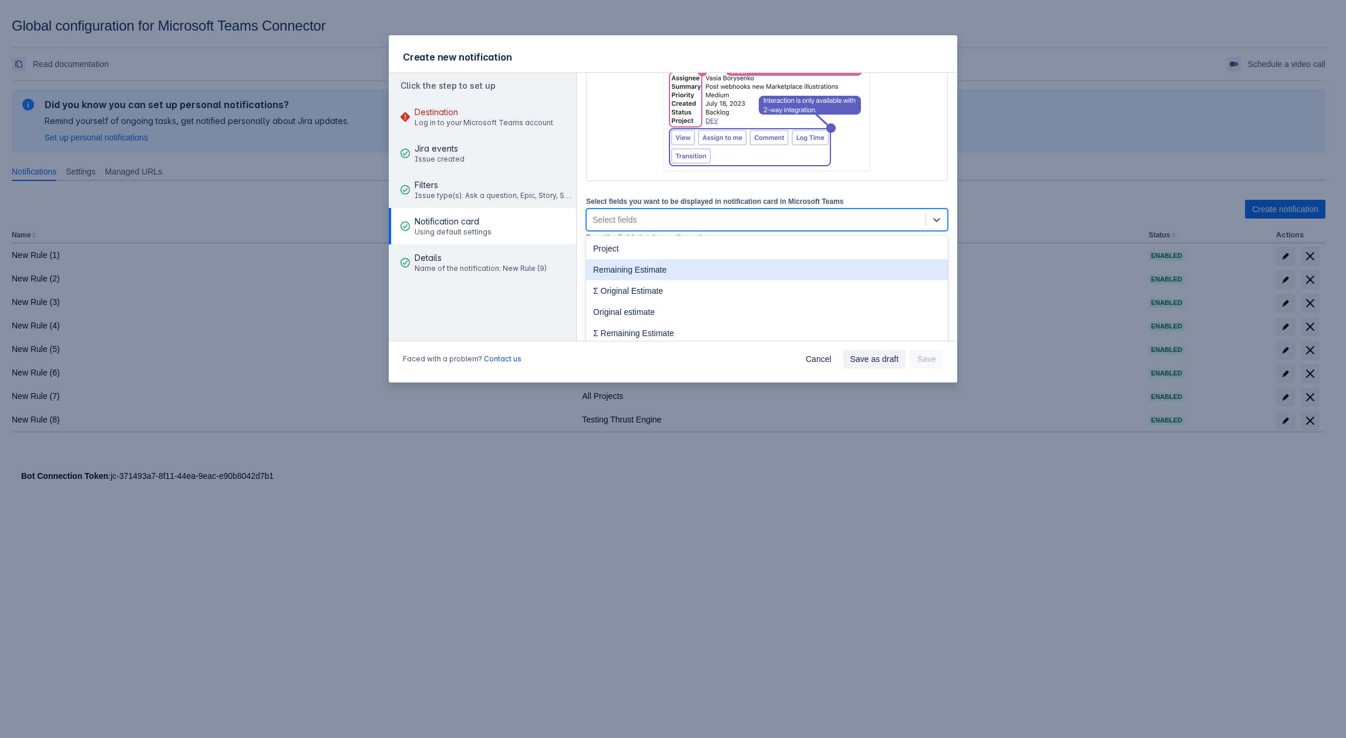
click at [637, 274] on div "Remaining Estimate" at bounding box center [767, 269] width 362 height 21
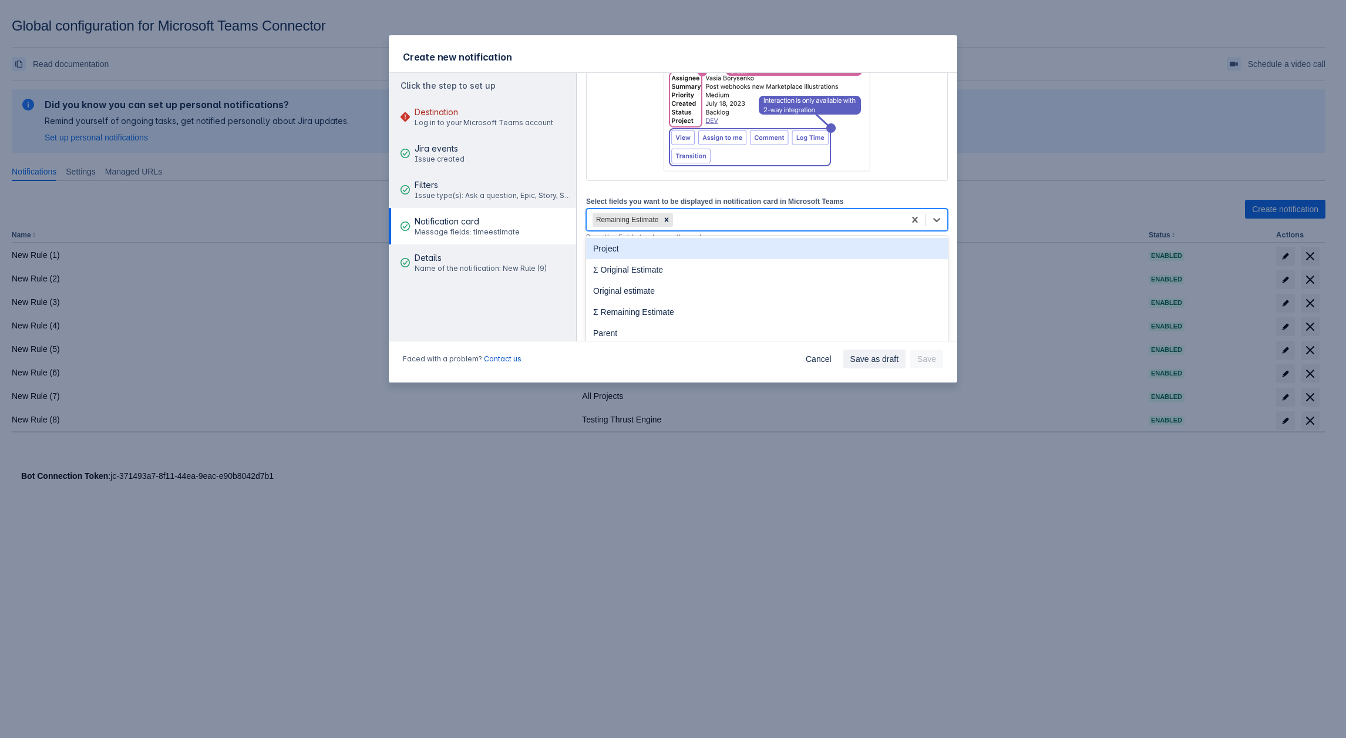
drag, startPoint x: 726, startPoint y: 220, endPoint x: 704, endPoint y: 254, distance: 40.7
click at [723, 220] on div "Remaining Estimate" at bounding box center [746, 219] width 318 height 19
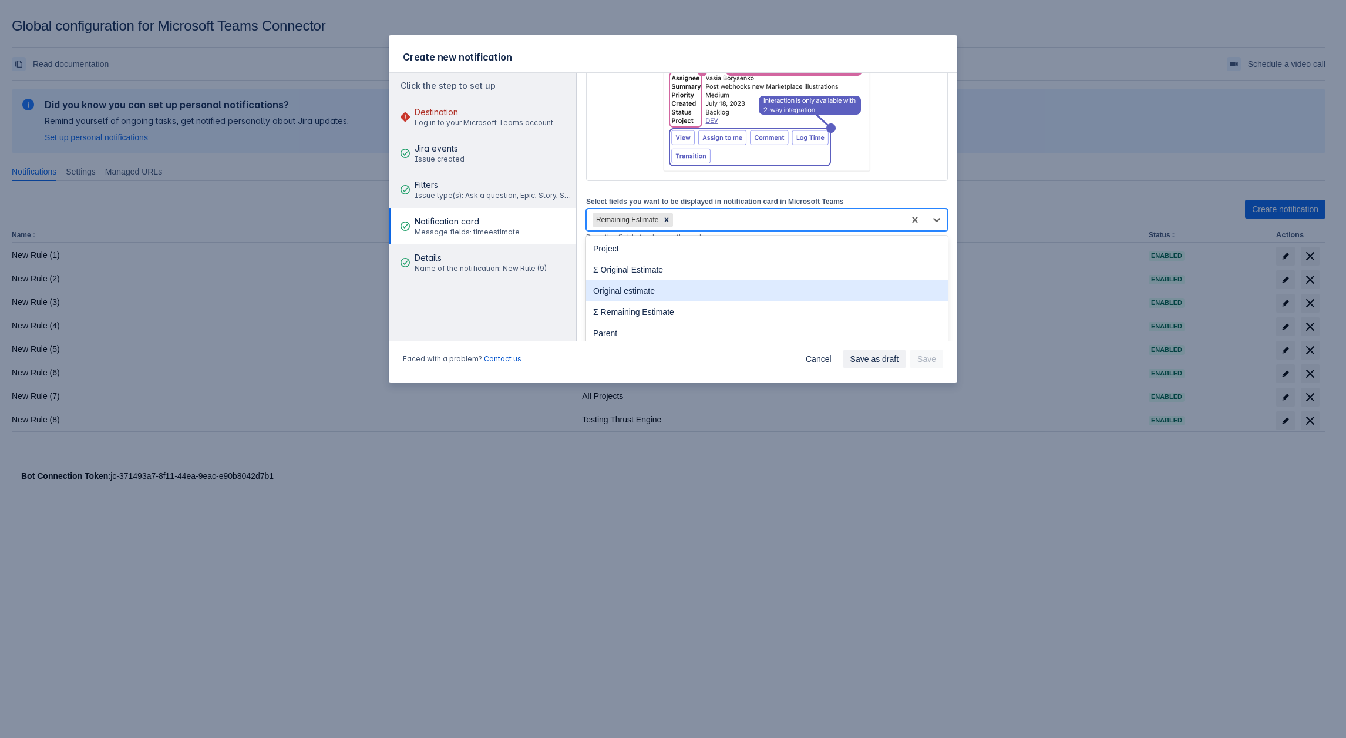
click at [691, 284] on div "Original estimate" at bounding box center [767, 290] width 362 height 21
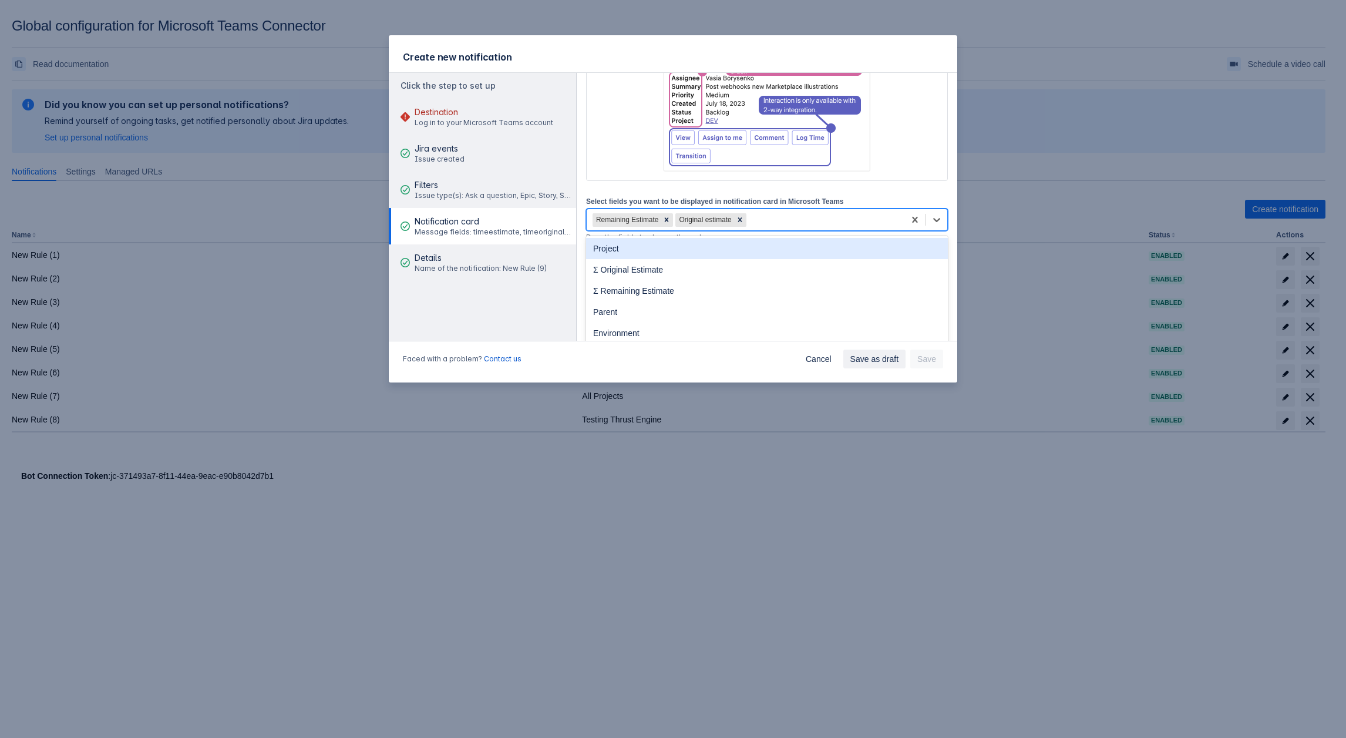
click at [779, 217] on div "Remaining Estimate Original estimate" at bounding box center [746, 219] width 318 height 19
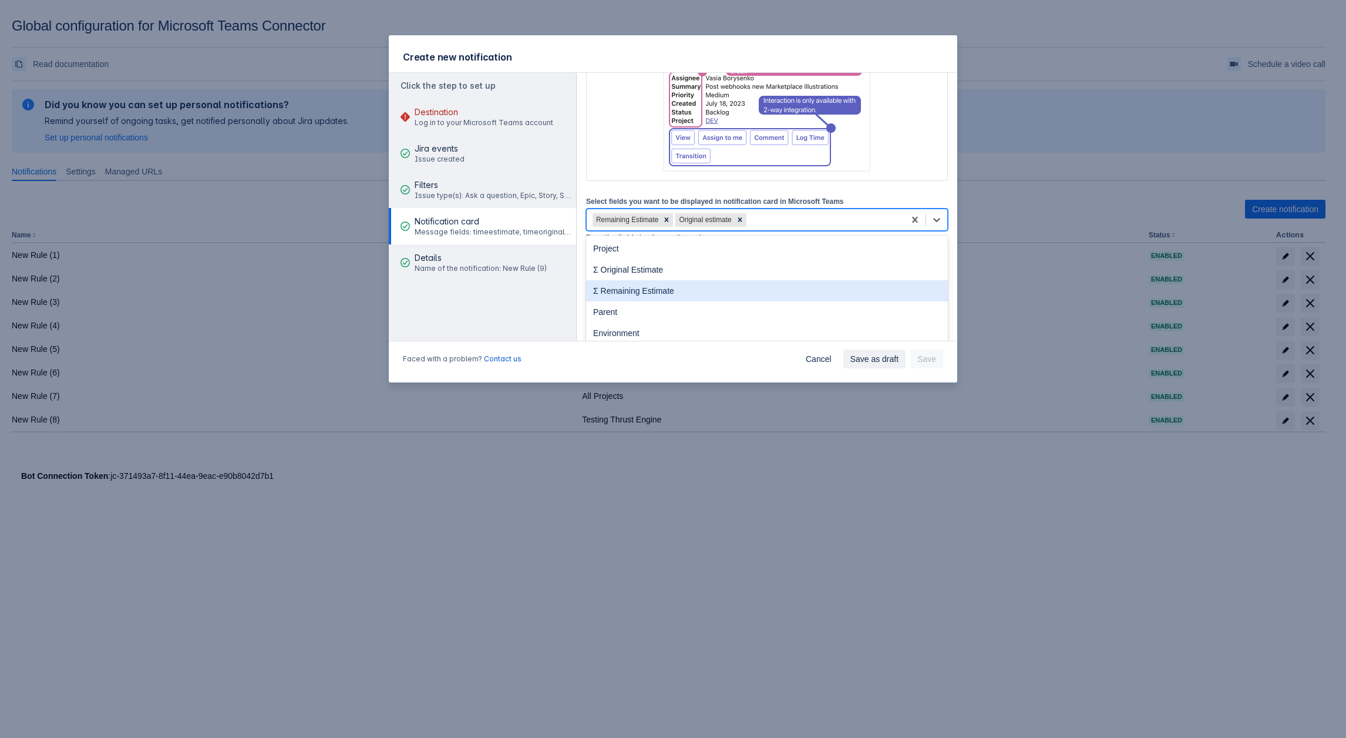
click at [705, 300] on div "Σ Remaining Estimate" at bounding box center [767, 290] width 362 height 21
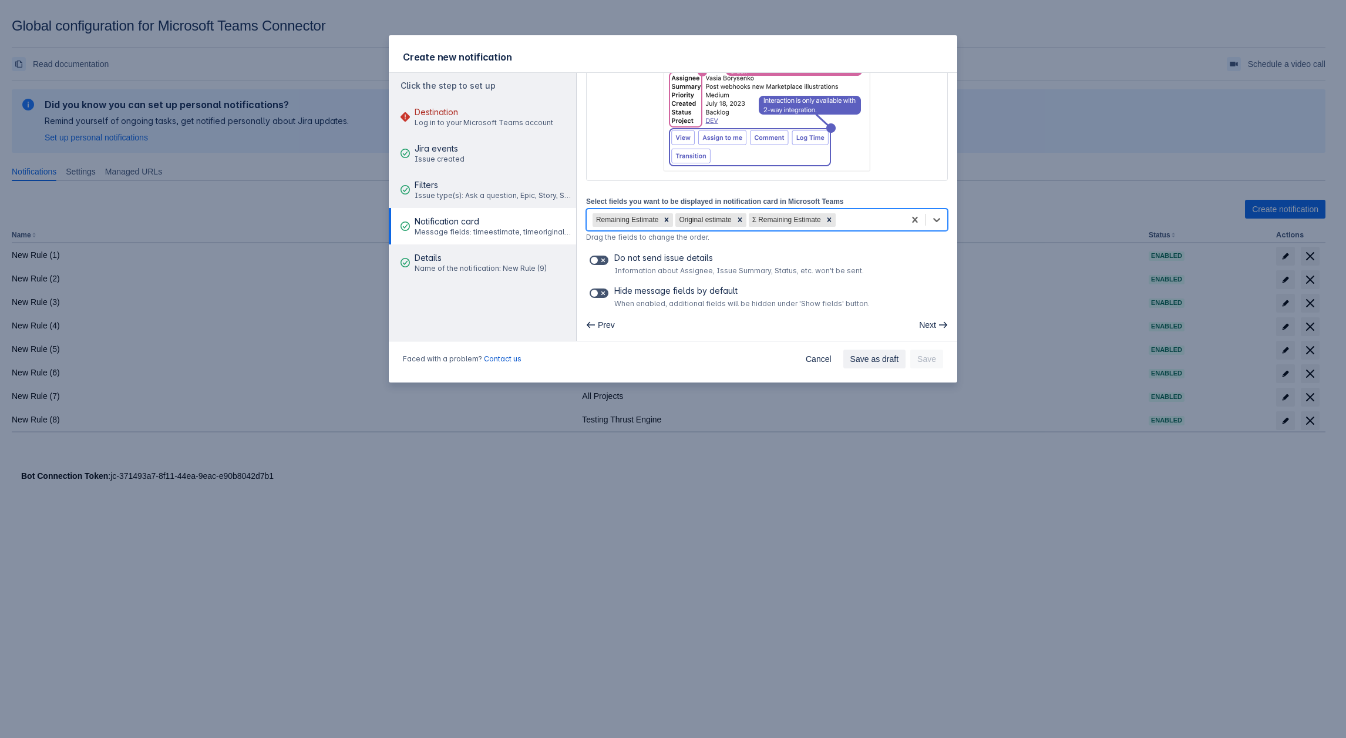
click at [857, 217] on div "Remaining Estimate Original estimate Σ Remaining Estimate" at bounding box center [746, 219] width 318 height 19
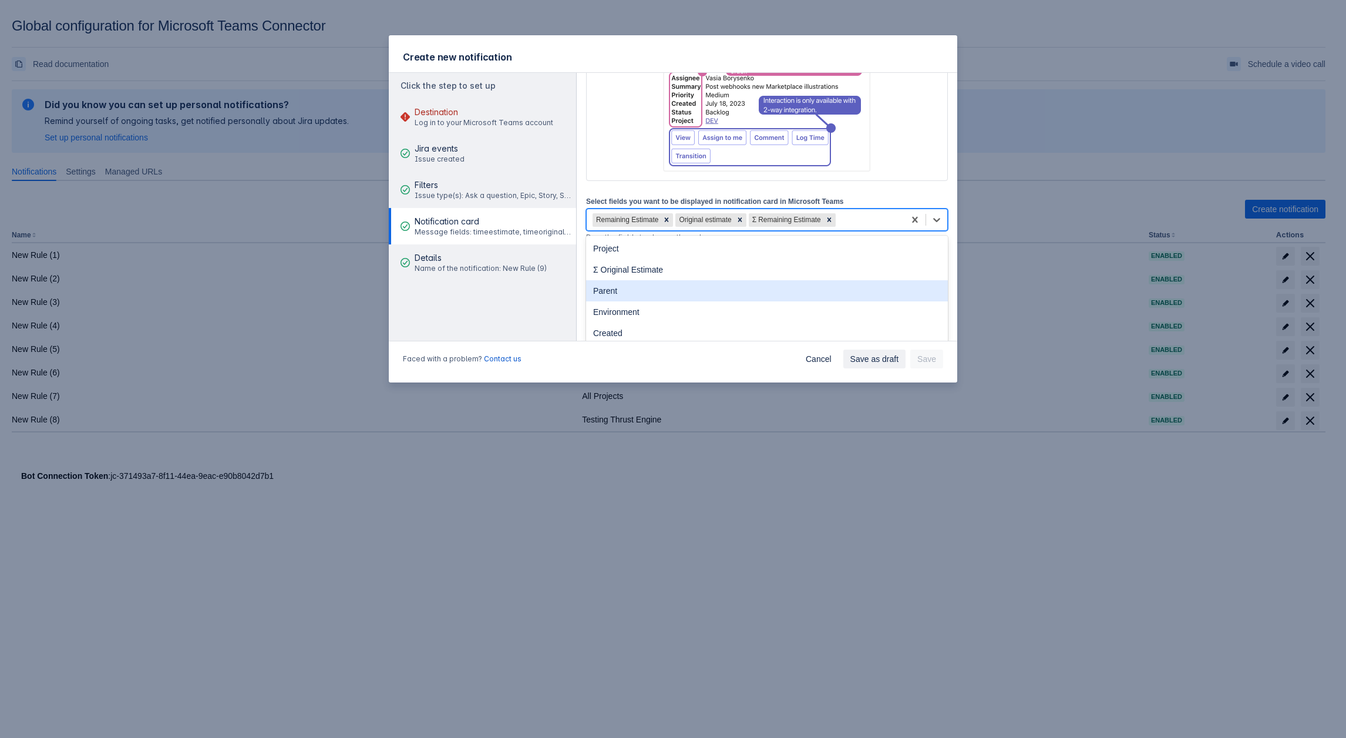
click at [687, 294] on div "Parent" at bounding box center [767, 290] width 362 height 21
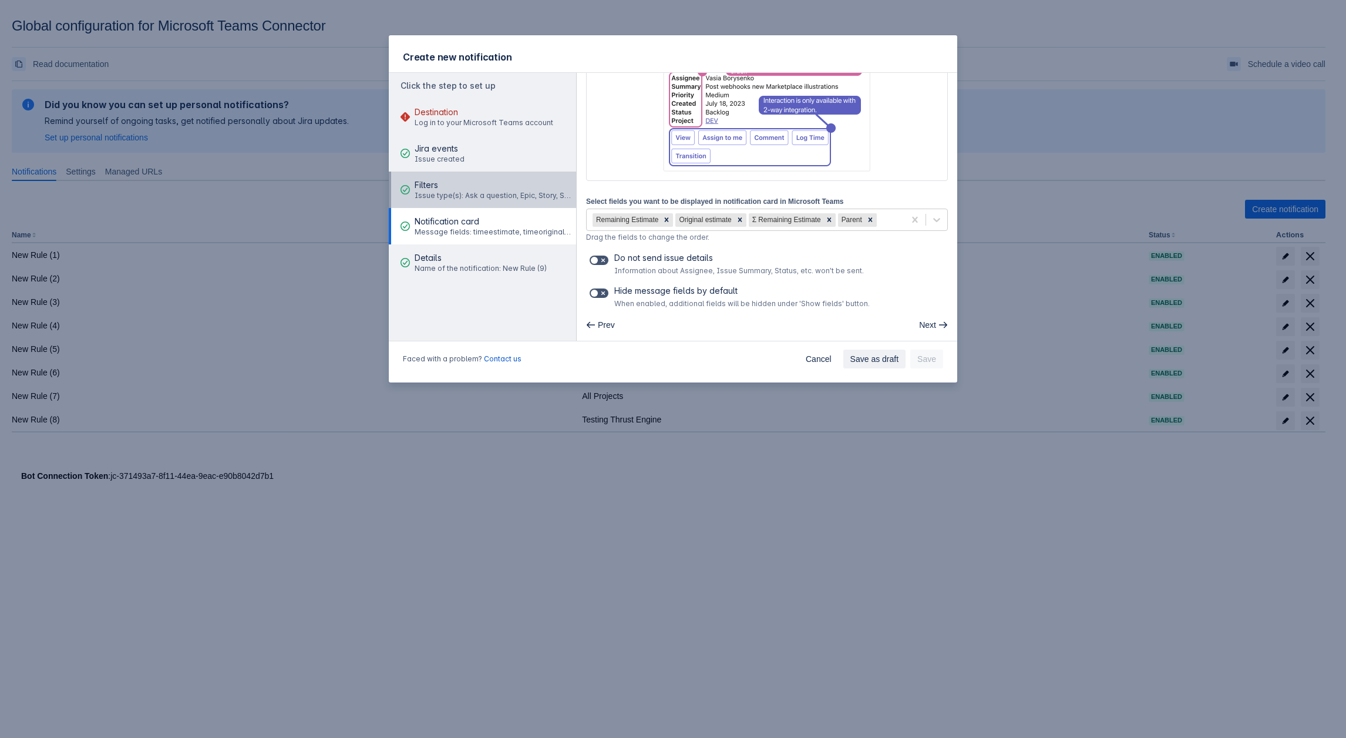
click at [456, 190] on span "Filters" at bounding box center [494, 185] width 158 height 12
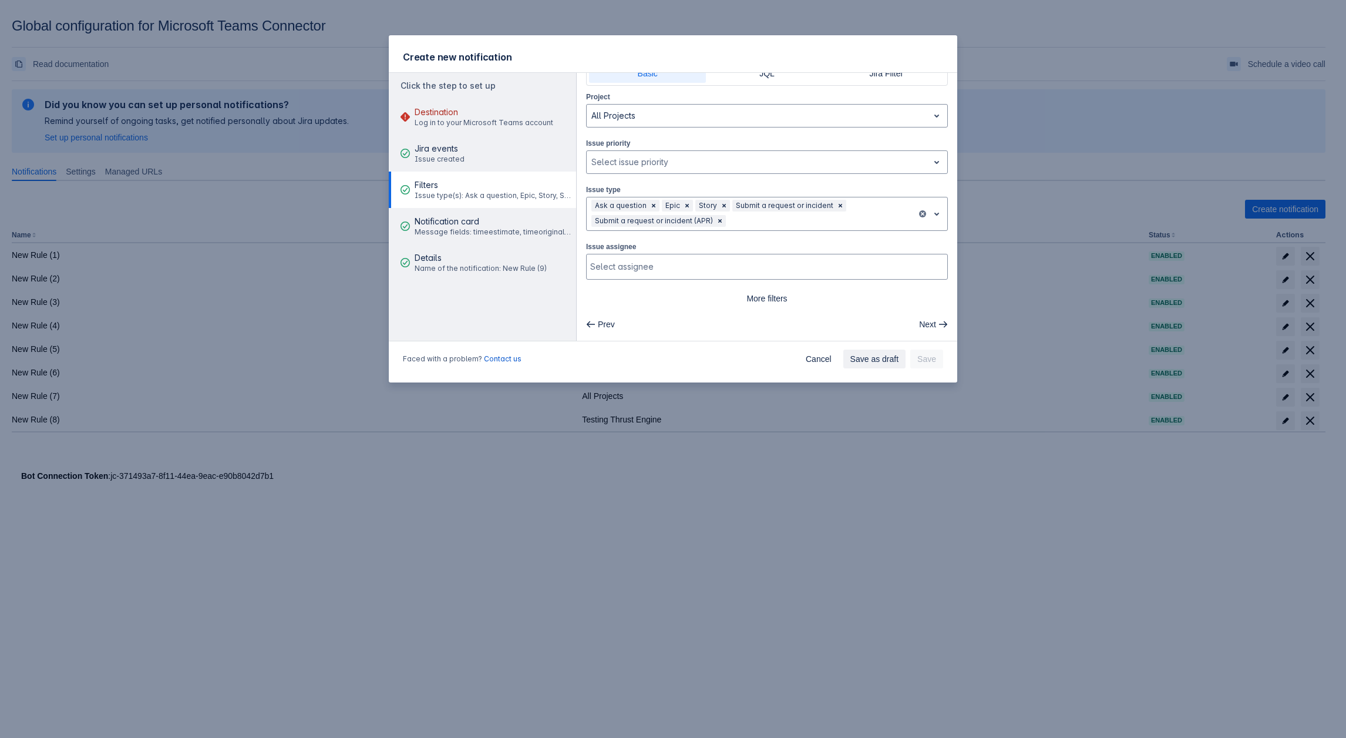
scroll to position [38, 0]
click at [769, 223] on div at bounding box center [820, 223] width 184 height 14
click at [653, 325] on div "My discovery project (MDP)" at bounding box center [767, 328] width 362 height 19
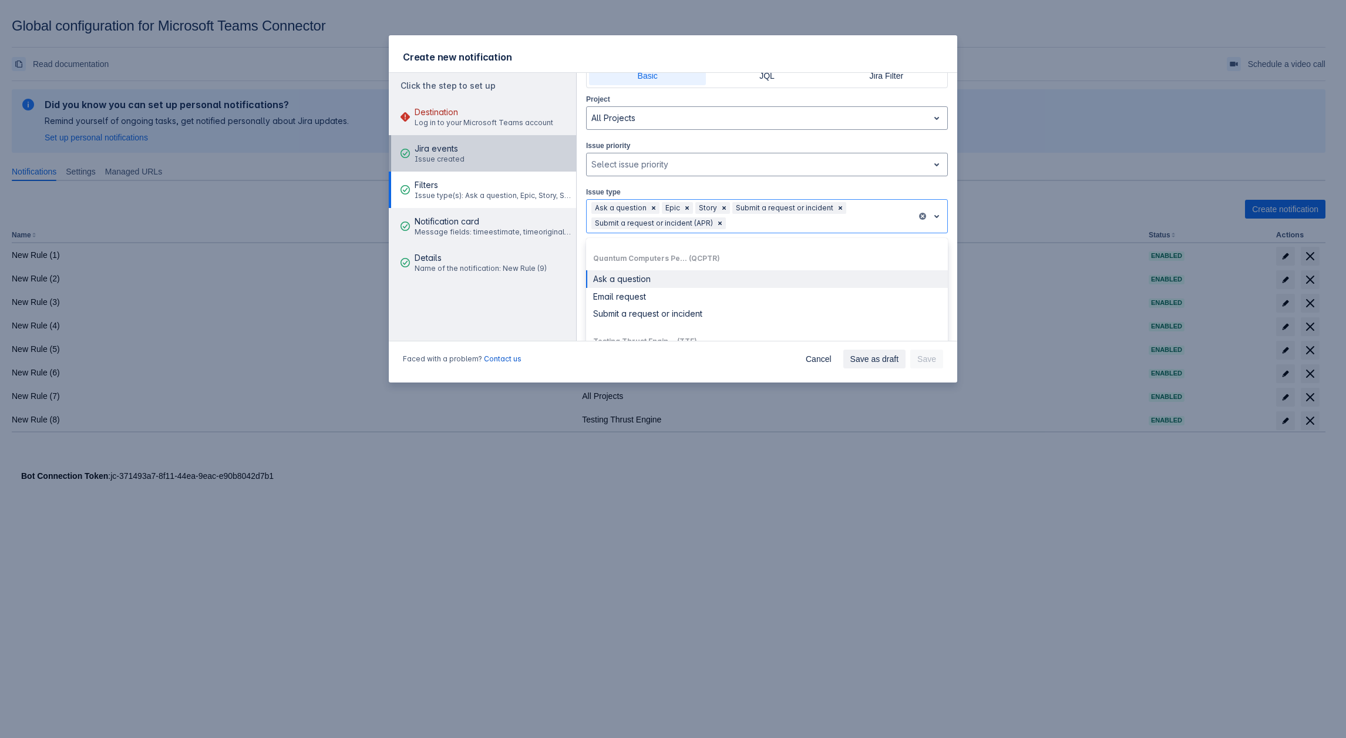
click at [462, 150] on button "Jira events Issue created" at bounding box center [482, 153] width 187 height 36
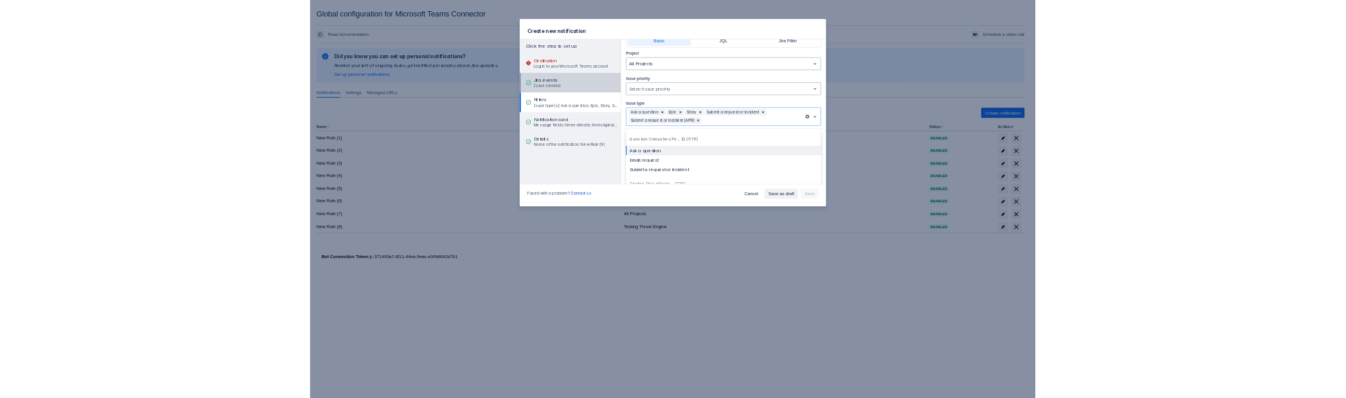
scroll to position [0, 0]
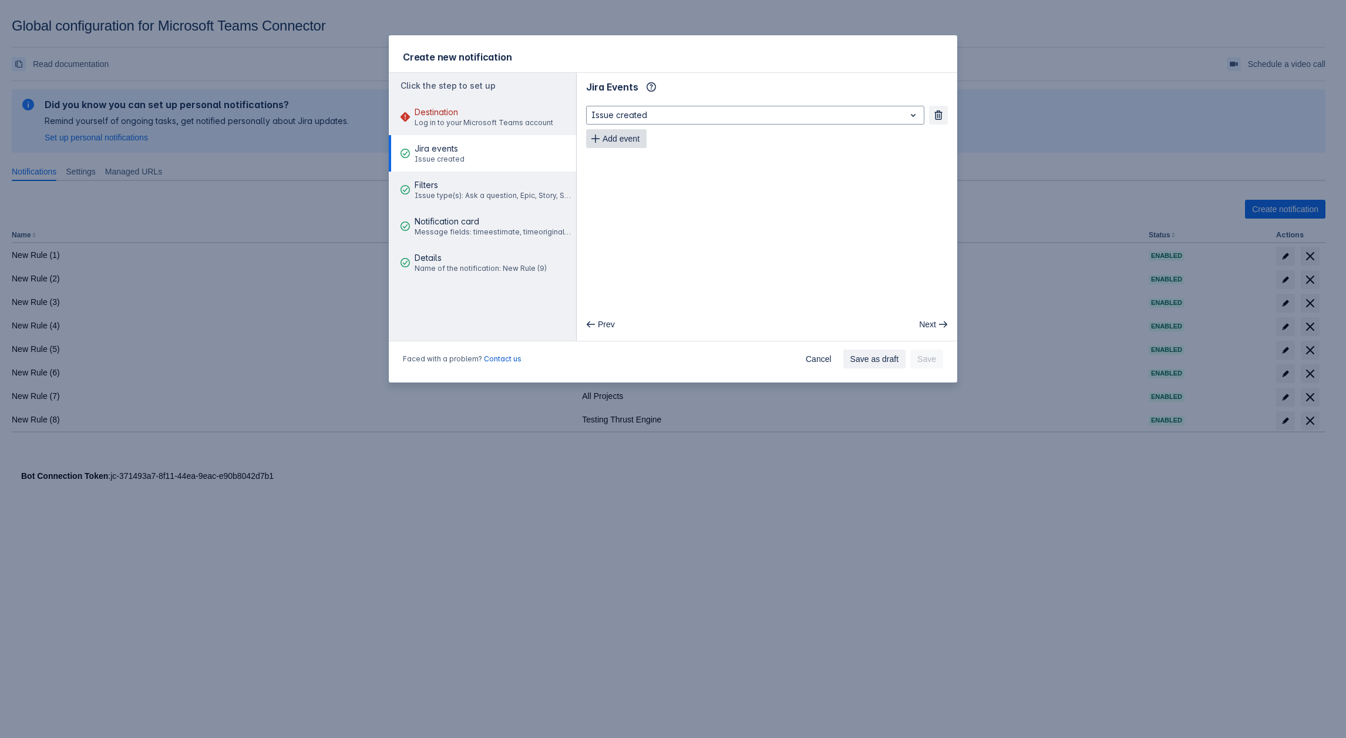
click at [643, 142] on button "Add event" at bounding box center [616, 138] width 60 height 19
click at [640, 157] on span "Add event" at bounding box center [621, 162] width 37 height 19
click at [623, 177] on span "Add event" at bounding box center [621, 185] width 37 height 19
click at [623, 207] on span "Add event" at bounding box center [621, 209] width 37 height 19
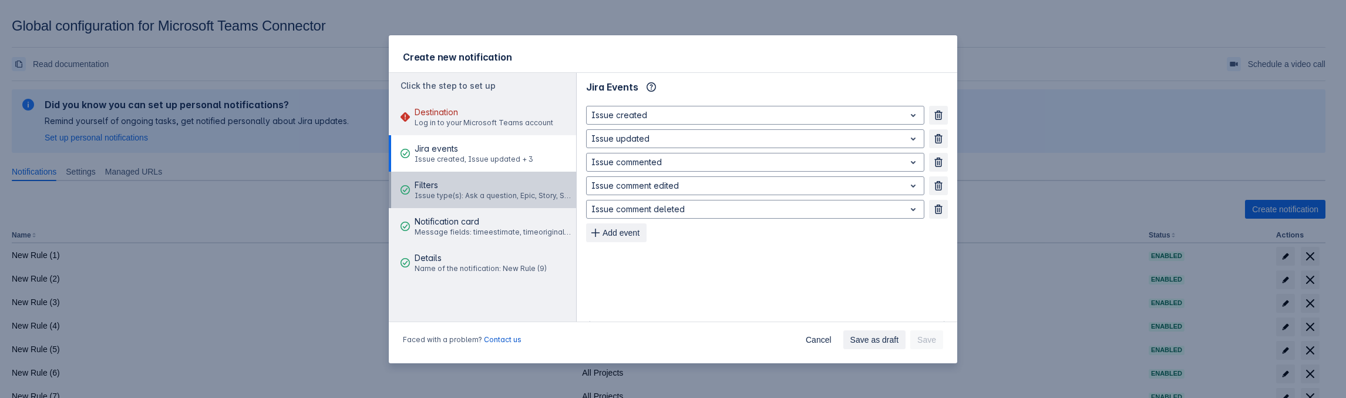
click at [491, 201] on div "Filters Issue type(s): Ask a question, Epic, Story, Submit a request or inciden…" at bounding box center [494, 189] width 158 height 35
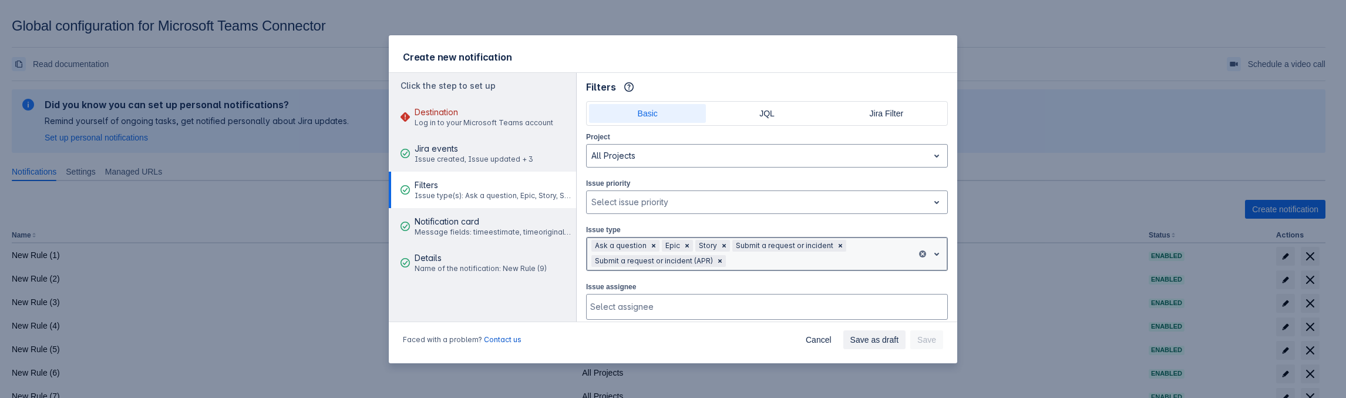
click at [741, 258] on div at bounding box center [820, 261] width 184 height 14
click at [717, 256] on span "Clear" at bounding box center [719, 260] width 9 height 9
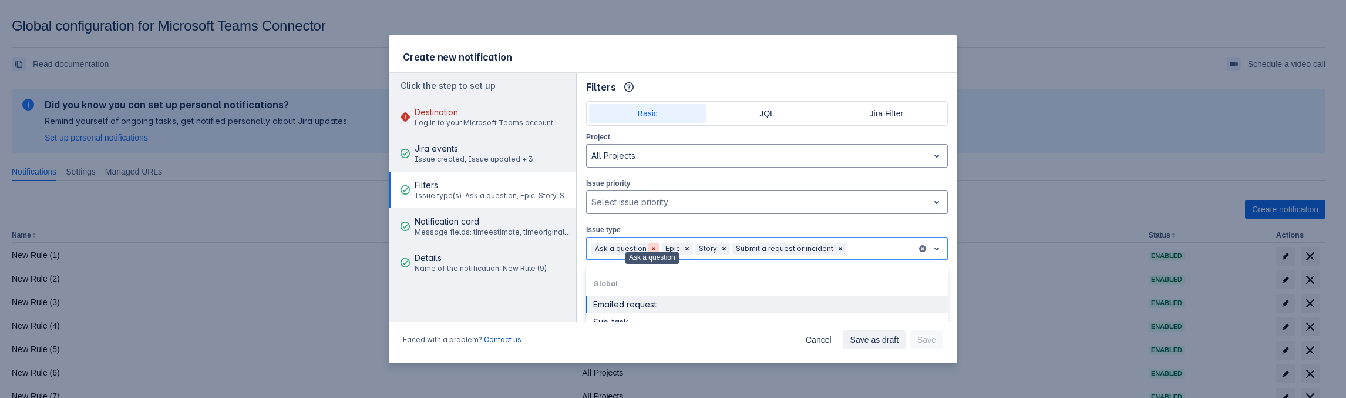
click at [652, 247] on span "Clear" at bounding box center [653, 248] width 9 height 9
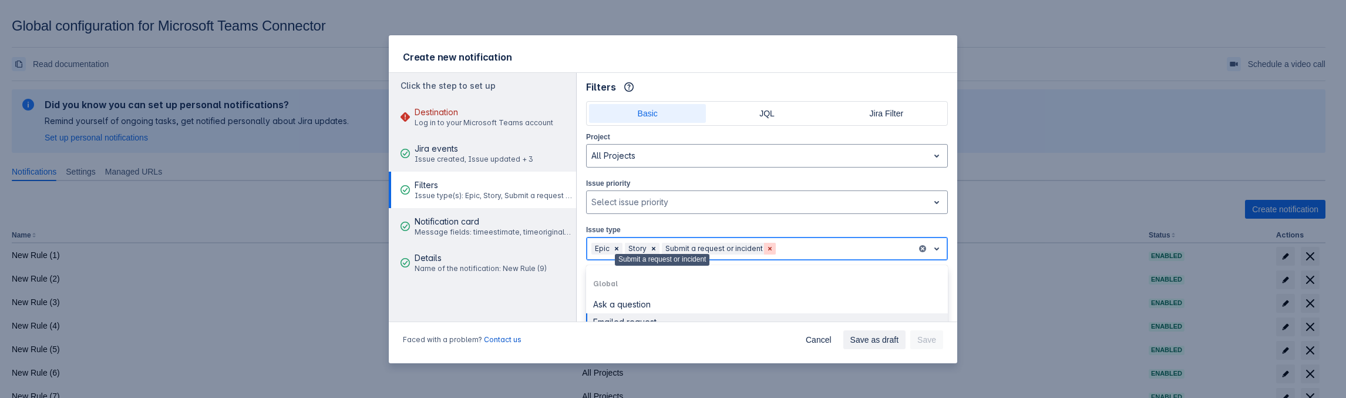
click at [765, 249] on span "Clear" at bounding box center [769, 248] width 9 height 9
click at [738, 246] on div at bounding box center [787, 248] width 250 height 14
click at [707, 252] on div at bounding box center [787, 248] width 250 height 14
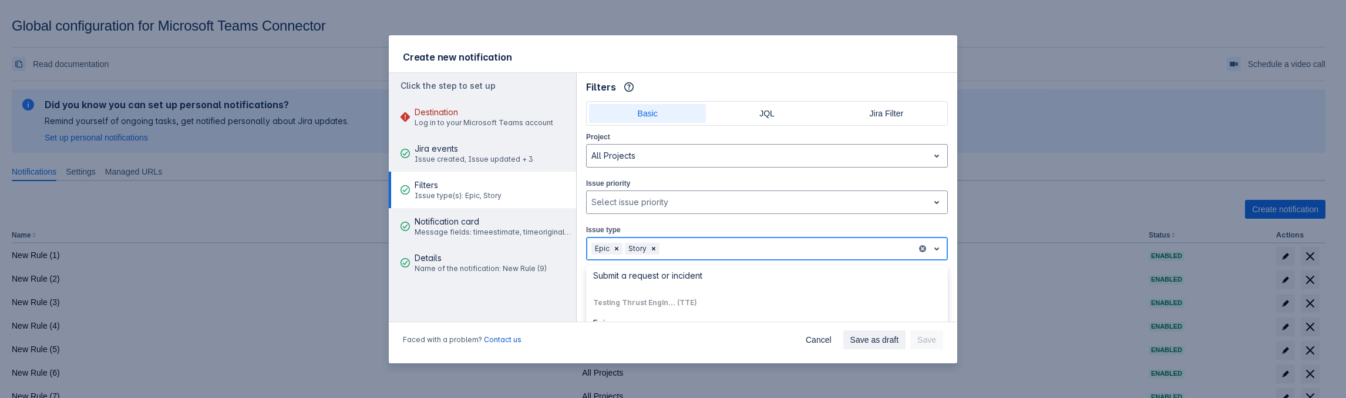
scroll to position [413, 0]
click at [640, 317] on div "Epic" at bounding box center [767, 320] width 348 height 11
click at [728, 244] on div at bounding box center [815, 248] width 196 height 14
click at [641, 270] on div "Epic" at bounding box center [767, 269] width 348 height 11
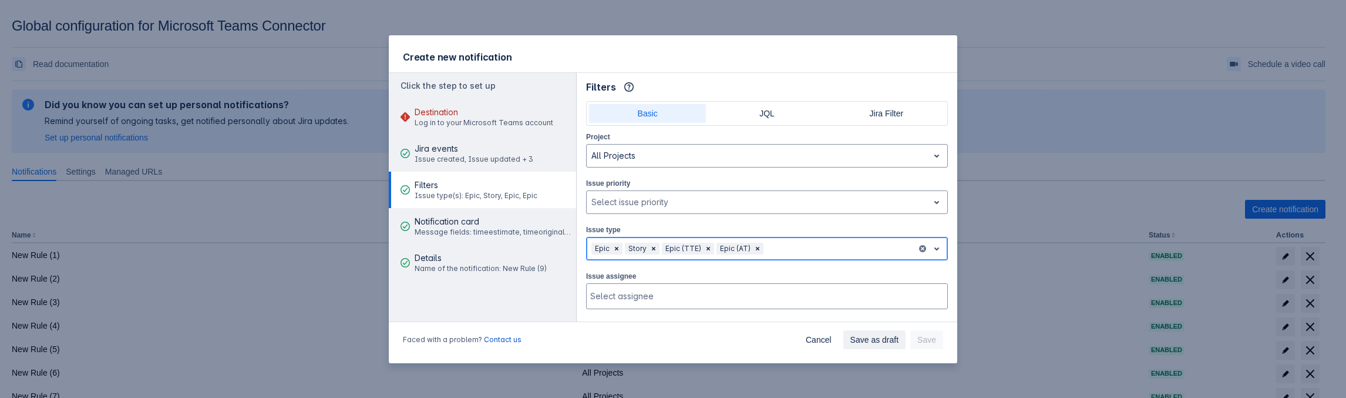
click at [780, 250] on div at bounding box center [839, 248] width 146 height 14
click at [694, 295] on div "Task" at bounding box center [767, 304] width 362 height 18
click at [822, 243] on div at bounding box center [865, 248] width 94 height 14
click at [637, 273] on div "Story" at bounding box center [767, 269] width 362 height 18
click at [877, 250] on div at bounding box center [891, 248] width 41 height 14
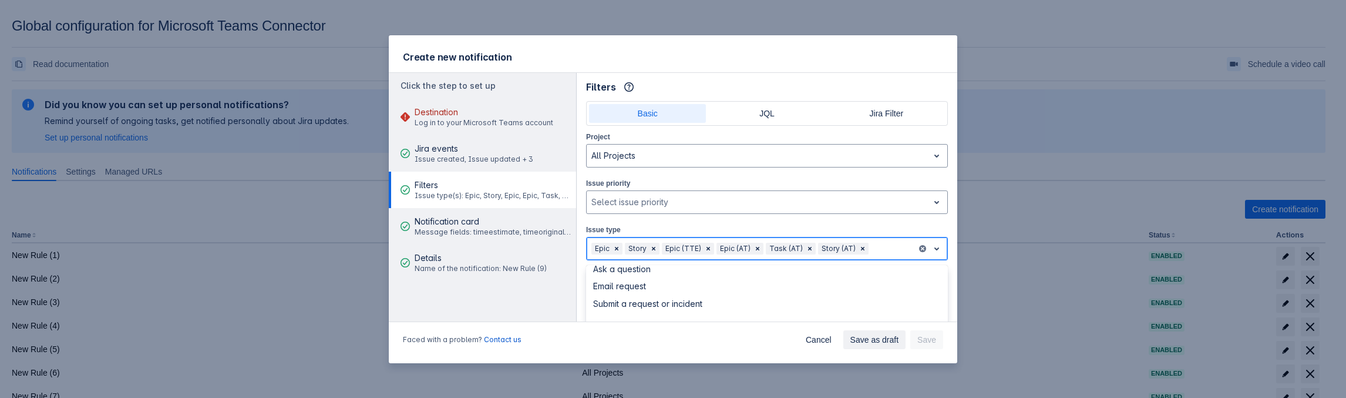
scroll to position [176, 0]
click at [626, 305] on div "Artem test (AT)" at bounding box center [767, 307] width 362 height 19
click at [870, 237] on div "Epic Story Epic (TTE) Epic (AT) Task (AT) Story (AT)" at bounding box center [767, 248] width 362 height 23
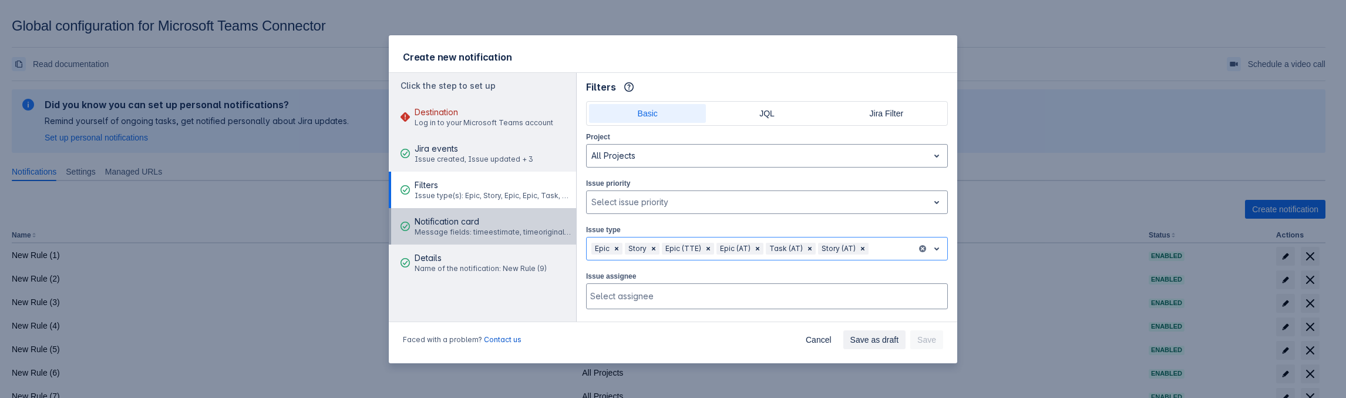
click at [536, 231] on span "Message fields: timeestimate, timeoriginalestimate + 2" at bounding box center [494, 231] width 158 height 9
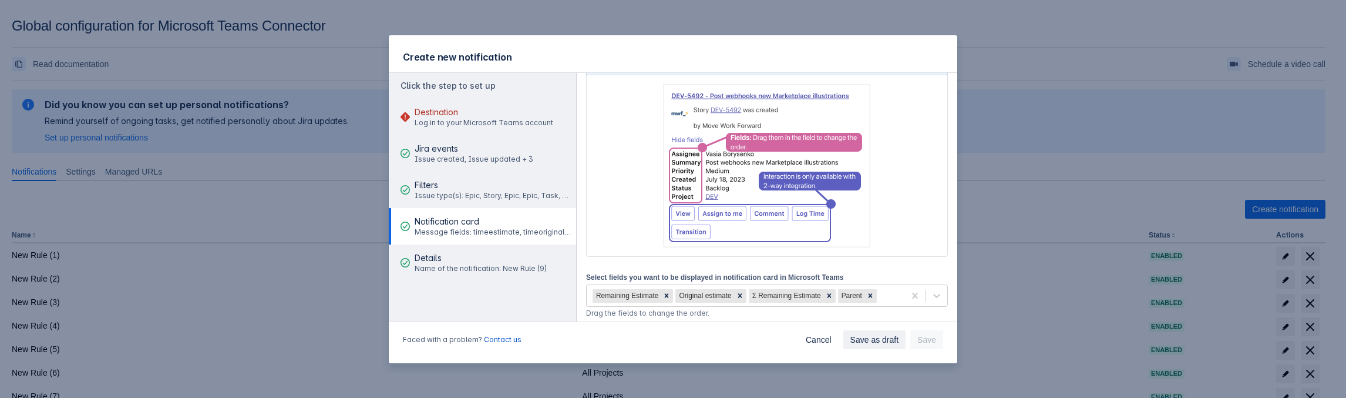
scroll to position [140, 0]
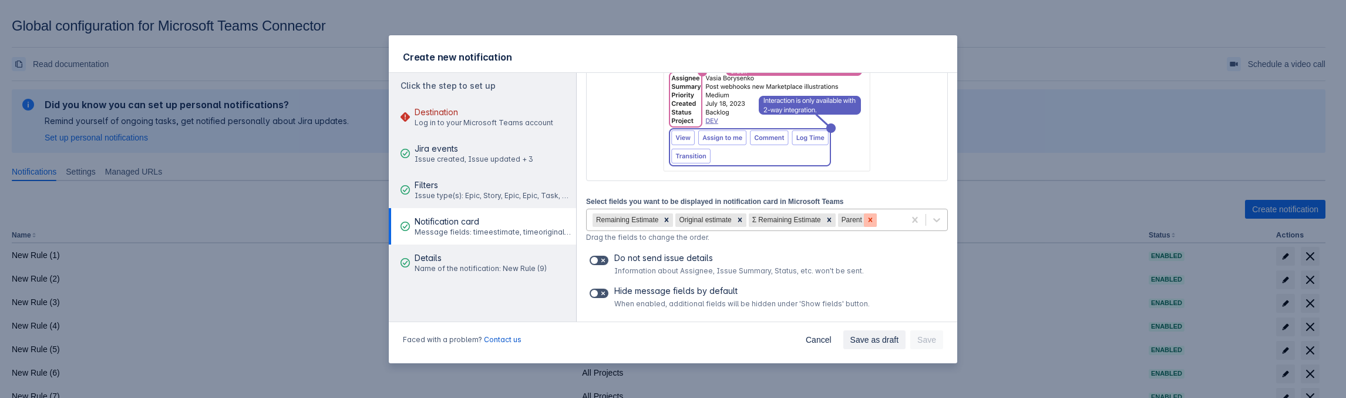
click at [864, 224] on div at bounding box center [870, 220] width 13 height 14
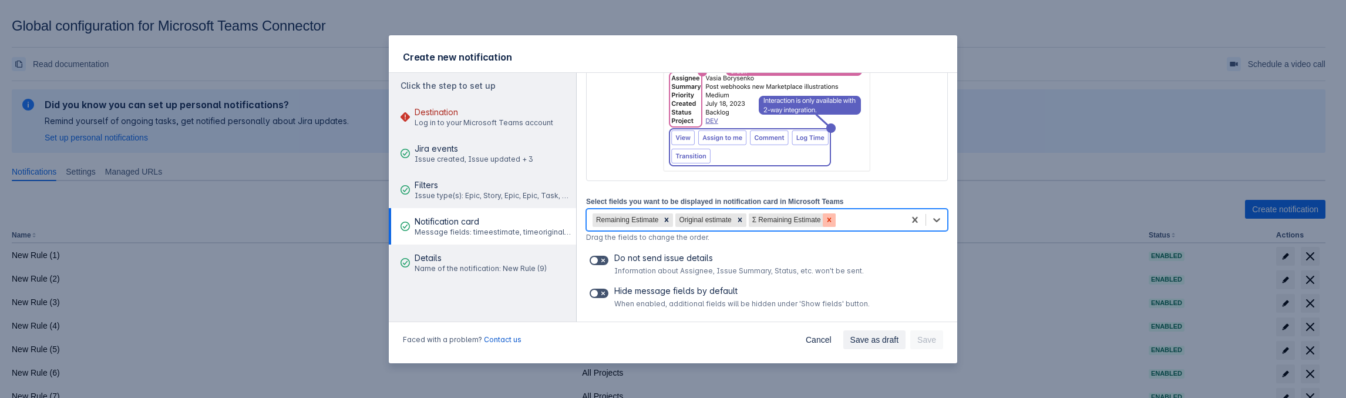
click at [827, 218] on icon at bounding box center [829, 219] width 4 height 4
click at [741, 218] on icon at bounding box center [740, 220] width 8 height 8
click at [666, 223] on icon at bounding box center [667, 220] width 8 height 8
click at [677, 223] on div "Select fields" at bounding box center [756, 219] width 339 height 19
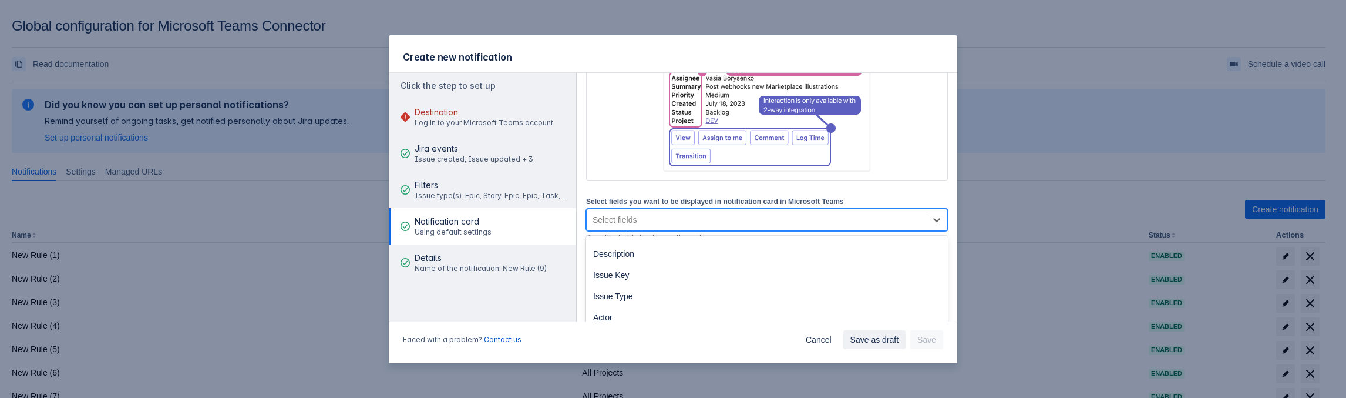
scroll to position [176, 0]
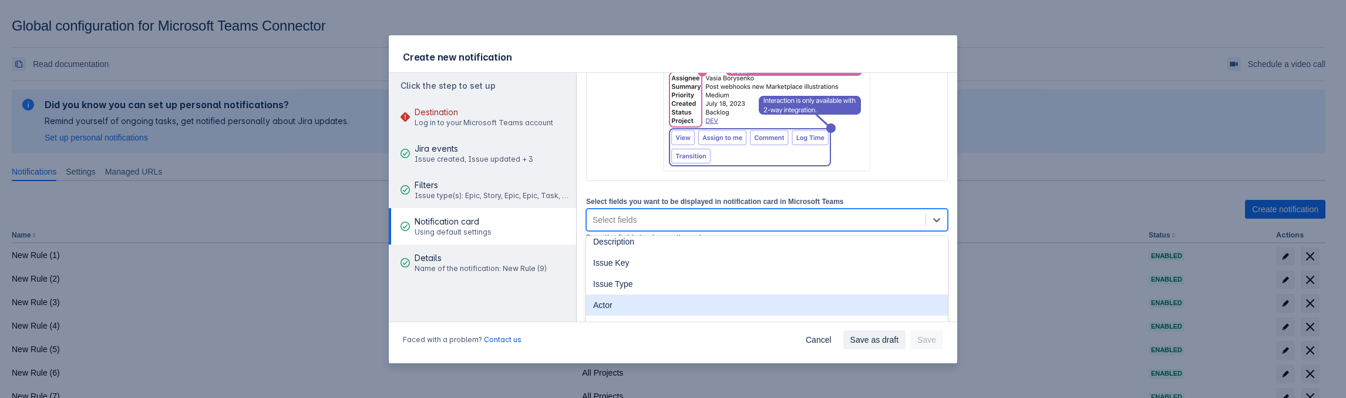
click at [694, 300] on div "Actor" at bounding box center [767, 304] width 362 height 21
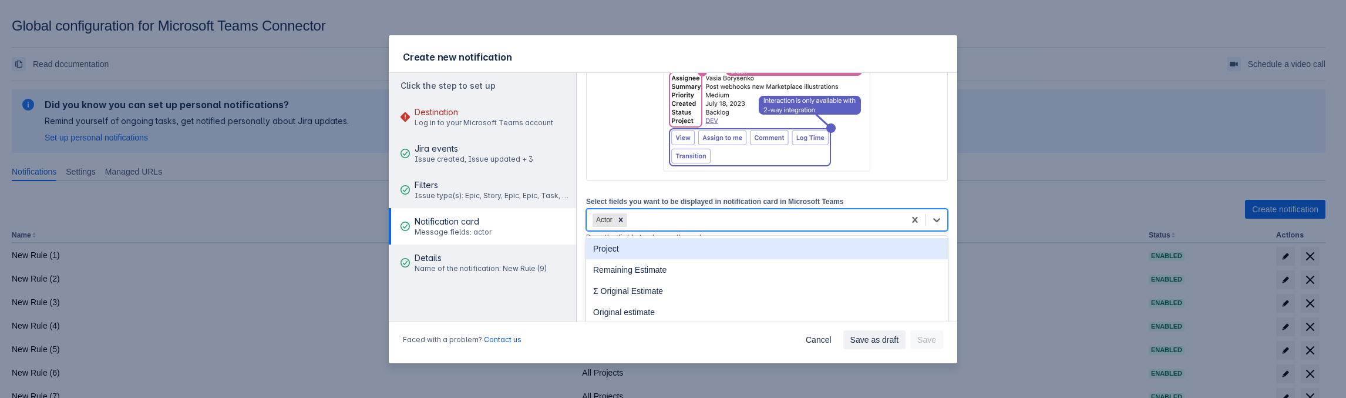
click at [650, 218] on div "Actor" at bounding box center [746, 219] width 318 height 19
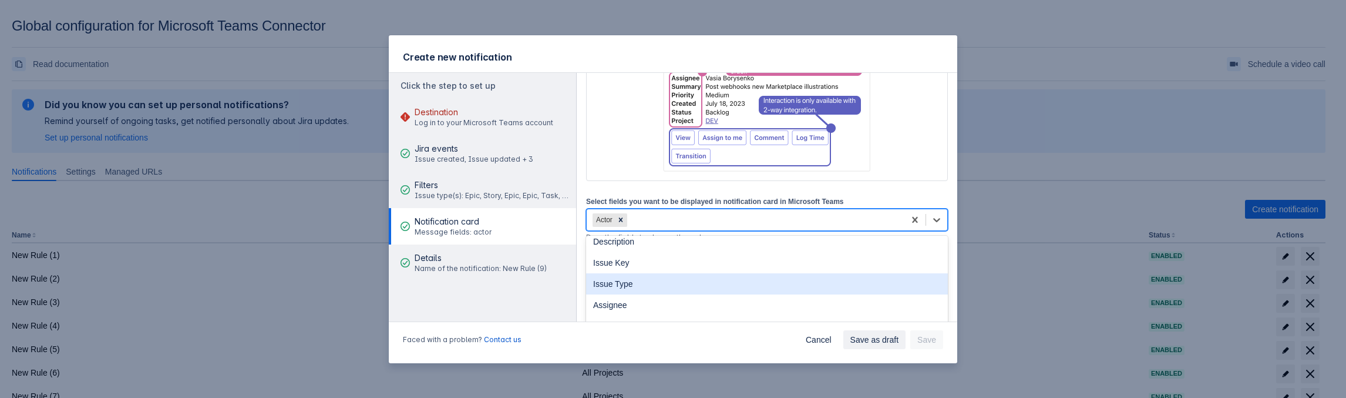
click at [643, 281] on div "Issue Type" at bounding box center [767, 283] width 362 height 21
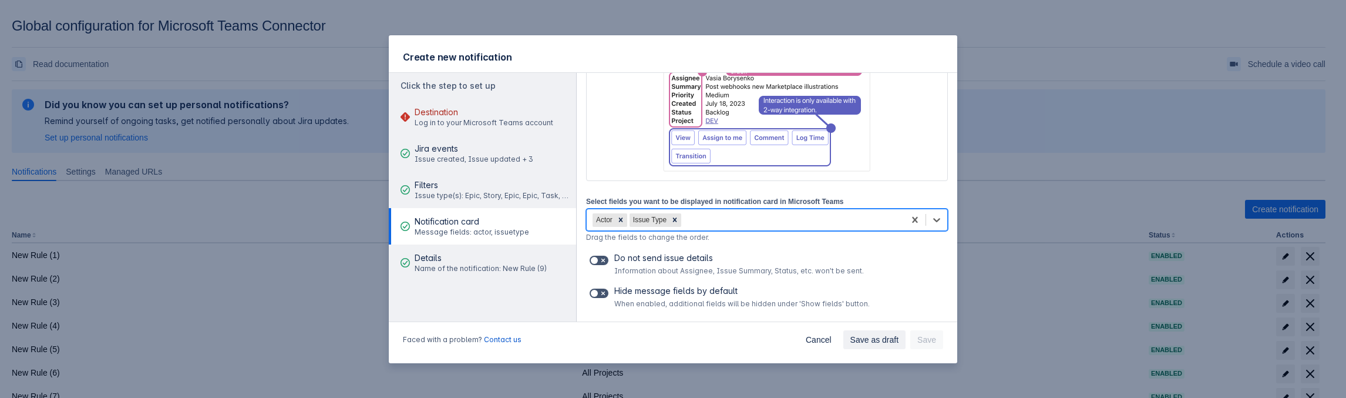
click at [708, 215] on div "Actor Issue Type" at bounding box center [746, 219] width 318 height 19
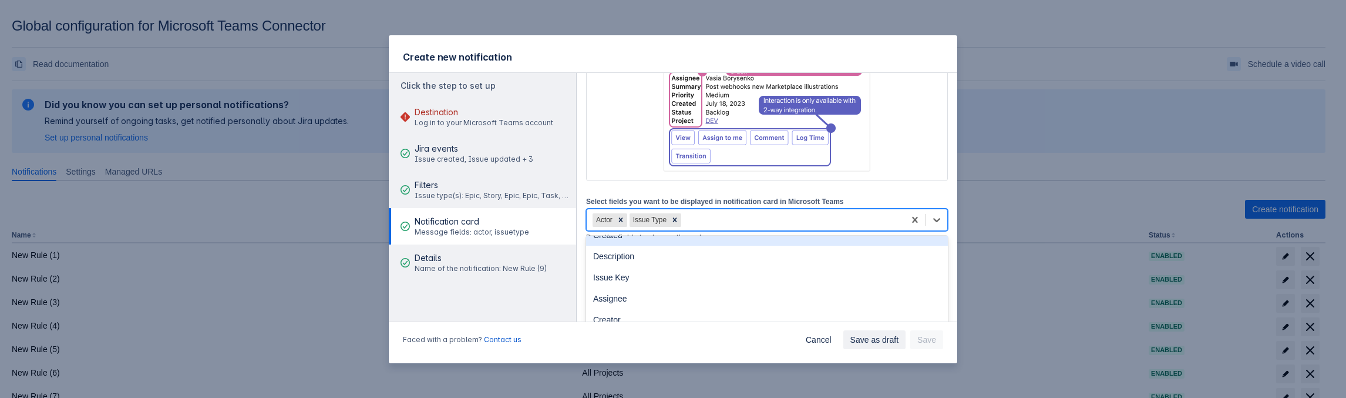
scroll to position [235, 0]
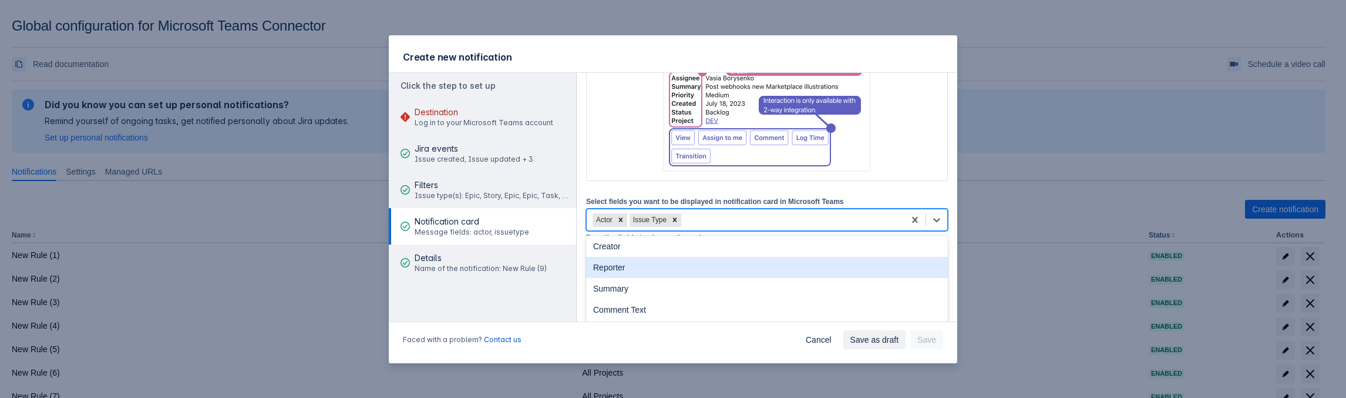
click at [621, 272] on div "Reporter" at bounding box center [767, 267] width 362 height 21
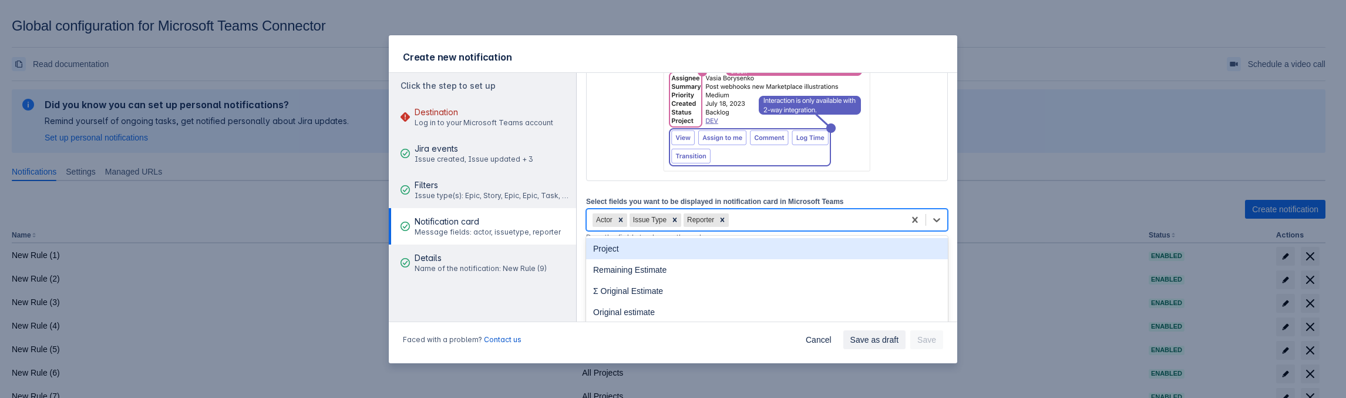
click at [763, 218] on div "Actor Issue Type Reporter" at bounding box center [746, 219] width 318 height 19
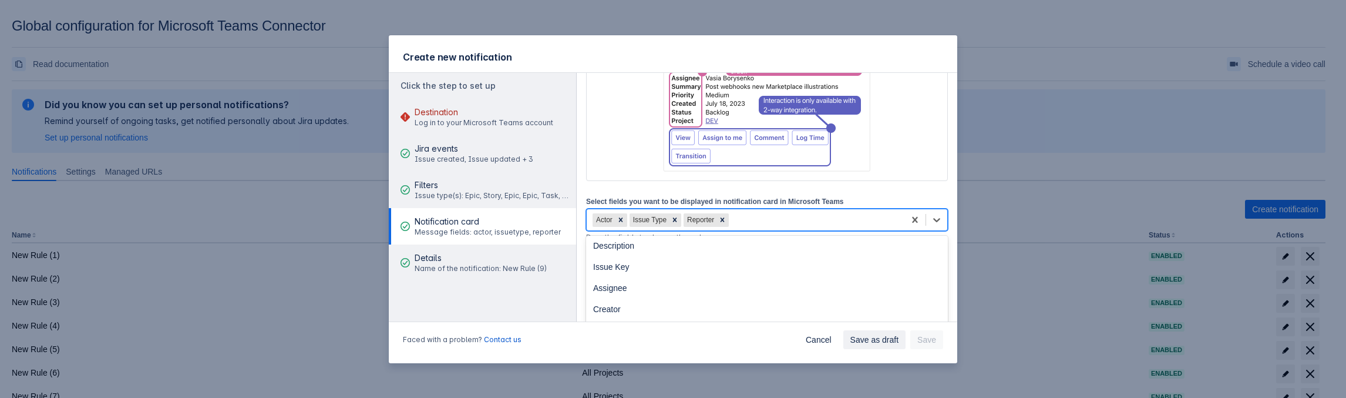
scroll to position [176, 0]
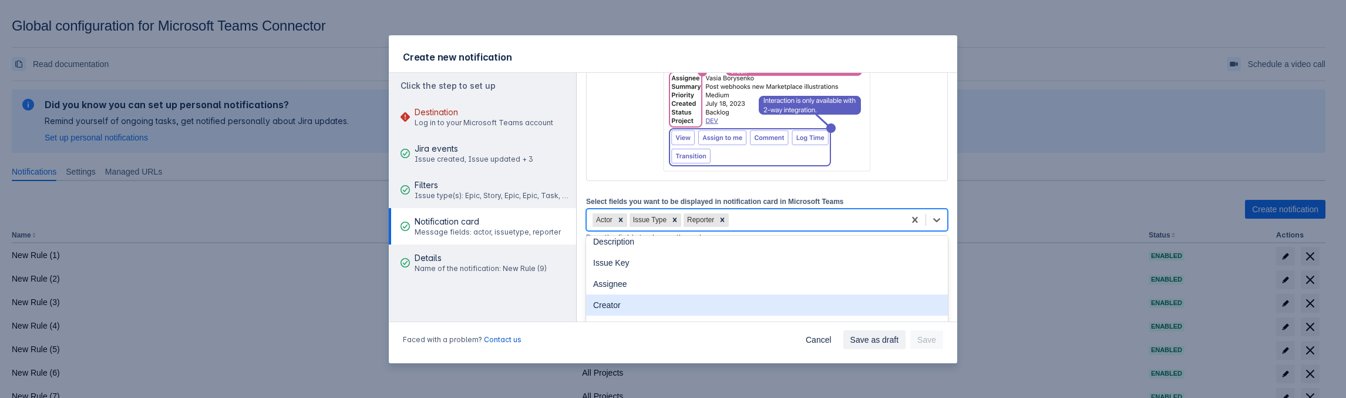
click at [648, 299] on div "Creator" at bounding box center [767, 304] width 362 height 21
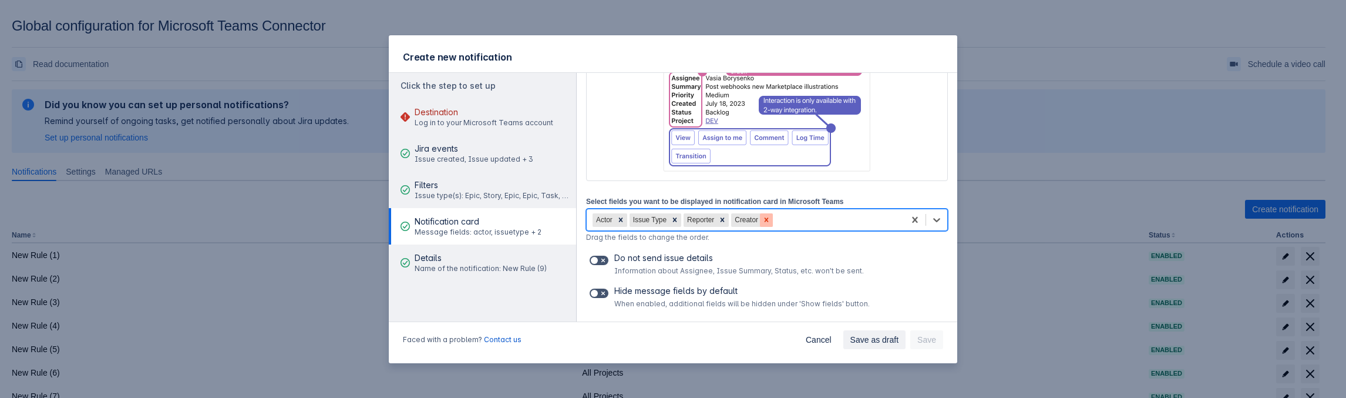
click at [765, 220] on icon at bounding box center [767, 219] width 4 height 4
click at [722, 217] on icon at bounding box center [723, 219] width 4 height 4
click at [674, 216] on icon at bounding box center [675, 220] width 8 height 8
click at [620, 218] on icon at bounding box center [620, 219] width 4 height 4
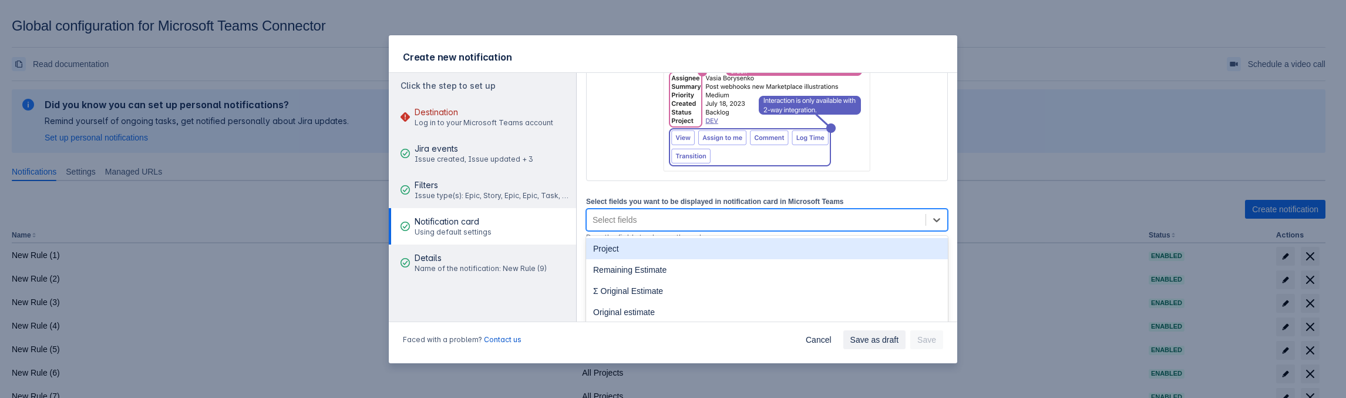
click at [655, 215] on div "Select fields" at bounding box center [756, 219] width 339 height 19
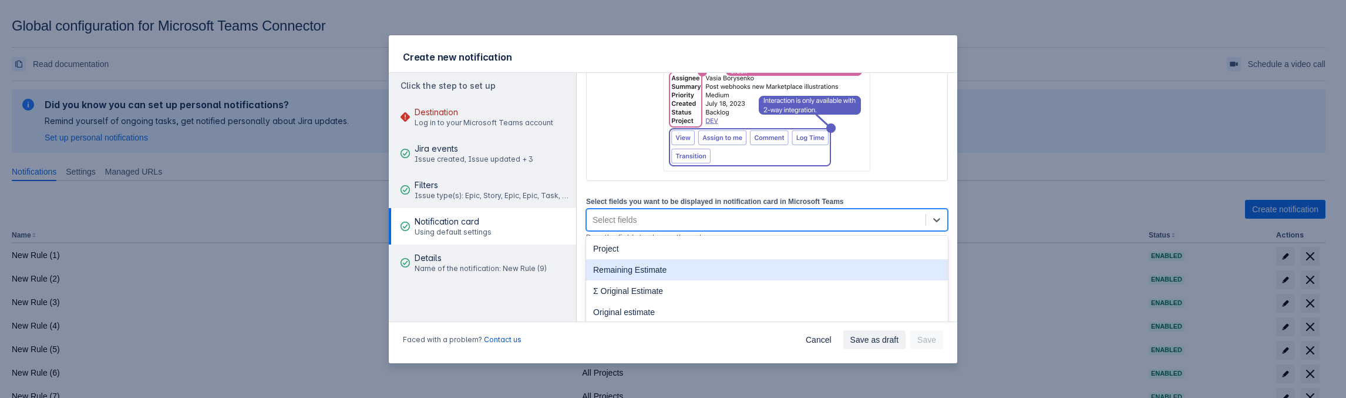
click at [643, 267] on div "Remaining Estimate" at bounding box center [767, 269] width 362 height 21
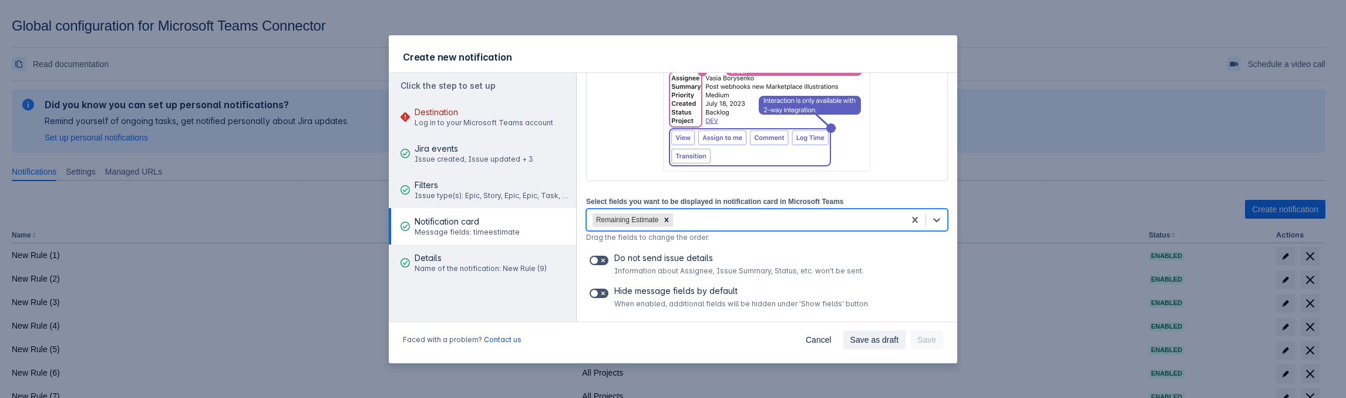
click at [702, 222] on div "Remaining Estimate" at bounding box center [746, 219] width 318 height 19
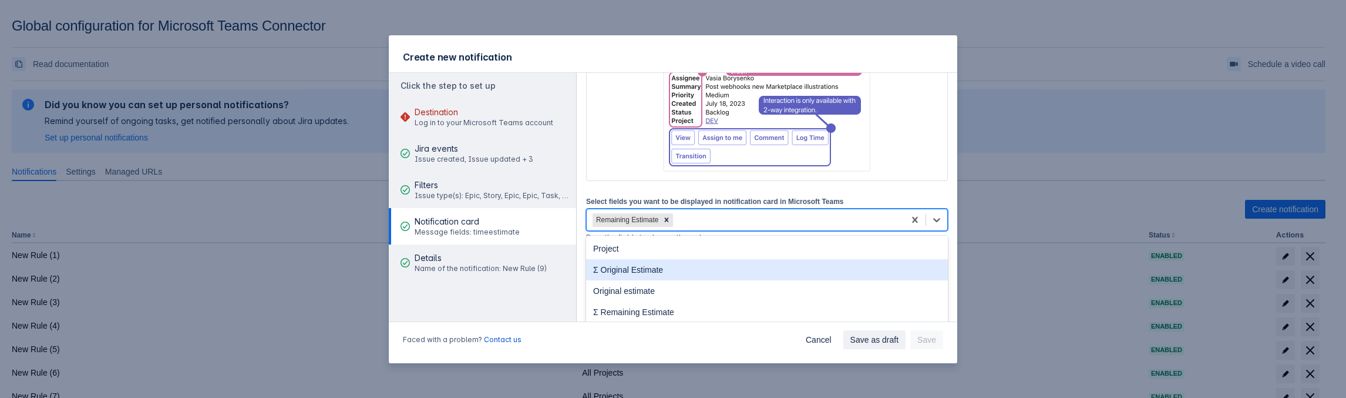
click at [665, 273] on div "Σ Original Estimate" at bounding box center [767, 269] width 362 height 21
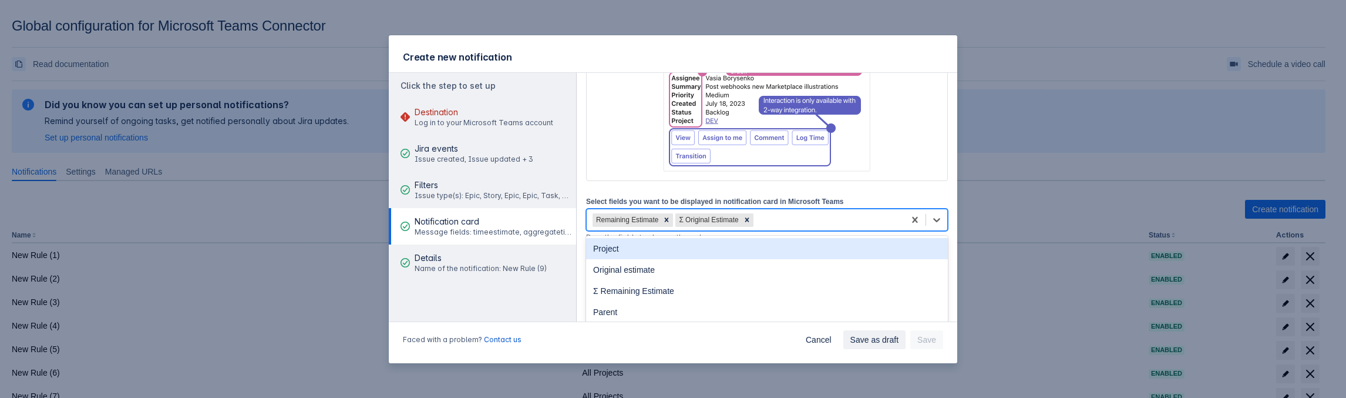
click at [794, 221] on div "Remaining Estimate Σ Original Estimate" at bounding box center [746, 219] width 318 height 19
click at [745, 221] on icon at bounding box center [747, 220] width 8 height 8
click at [664, 216] on icon at bounding box center [667, 220] width 8 height 8
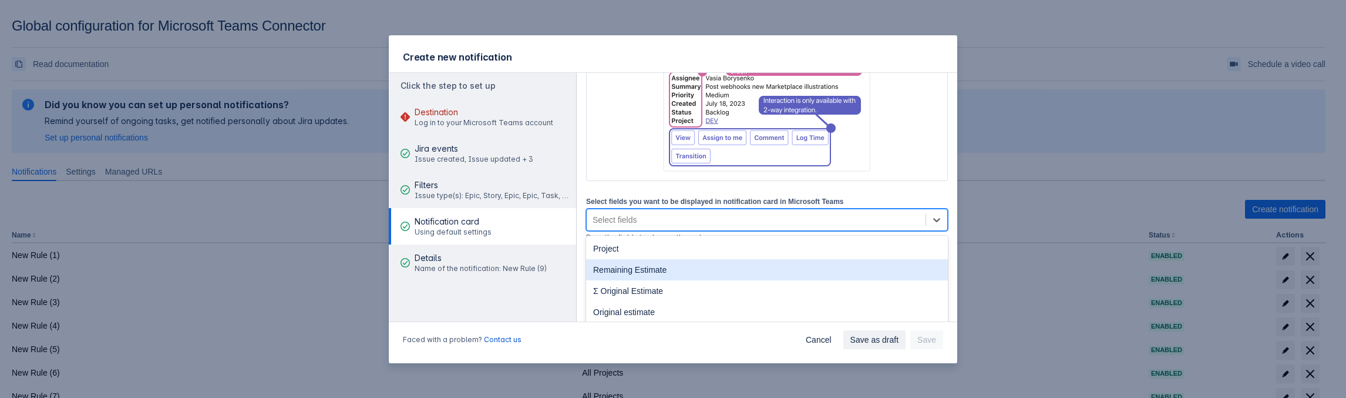
click at [640, 264] on div "Remaining Estimate" at bounding box center [767, 269] width 362 height 21
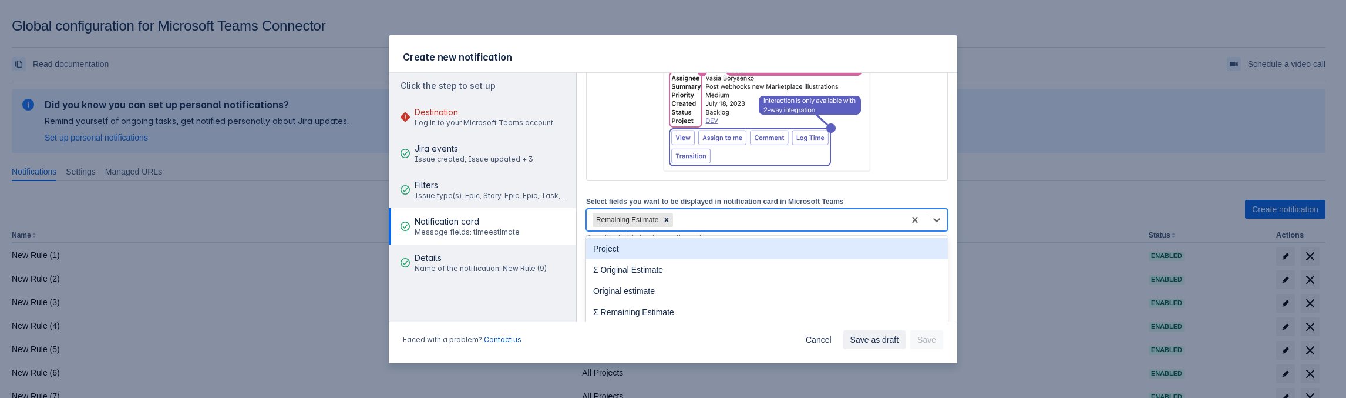
click at [690, 214] on div "Remaining Estimate" at bounding box center [746, 219] width 318 height 19
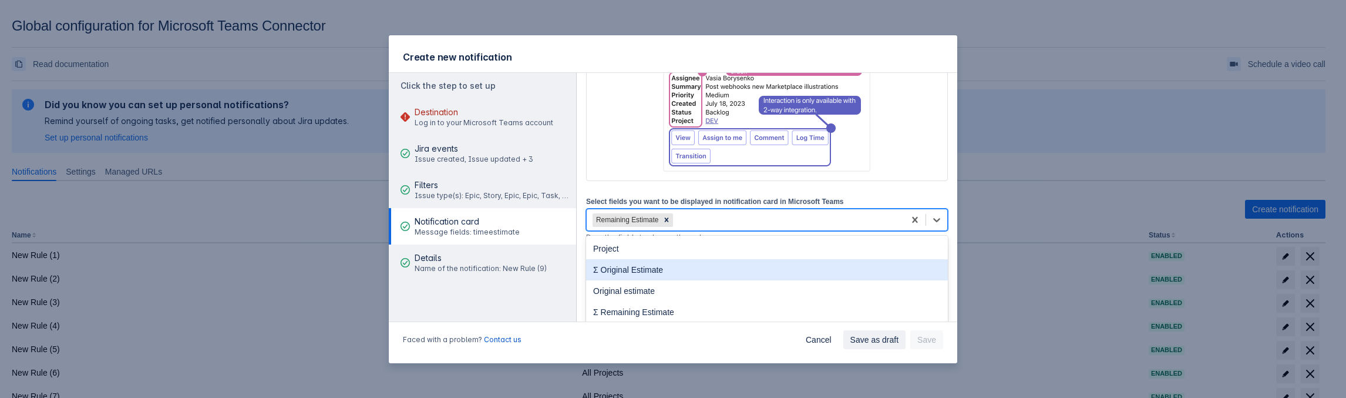
click at [650, 273] on div "Σ Original Estimate" at bounding box center [767, 269] width 362 height 21
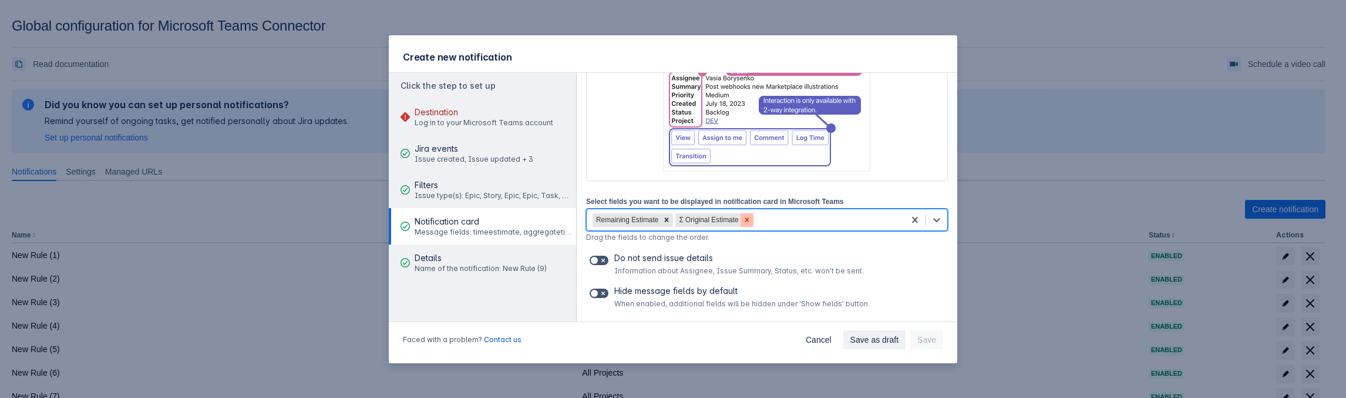
click at [745, 218] on icon at bounding box center [747, 219] width 4 height 4
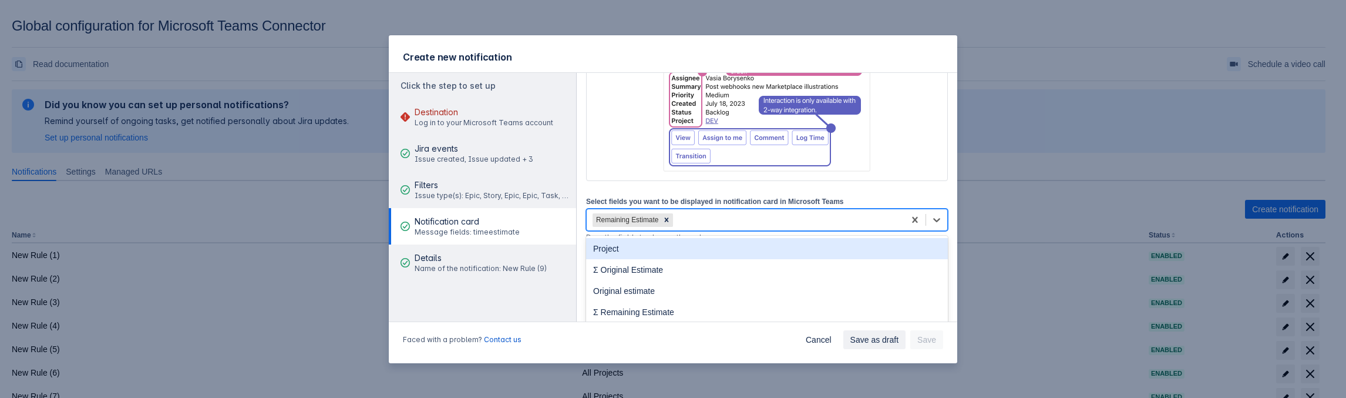
click at [742, 218] on div "Remaining Estimate" at bounding box center [746, 219] width 318 height 19
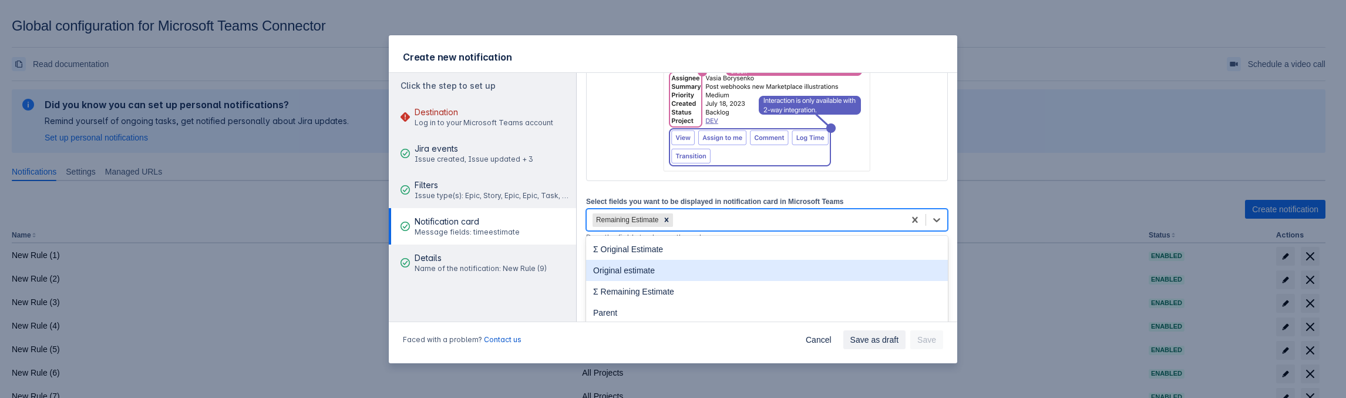
scroll to position [0, 0]
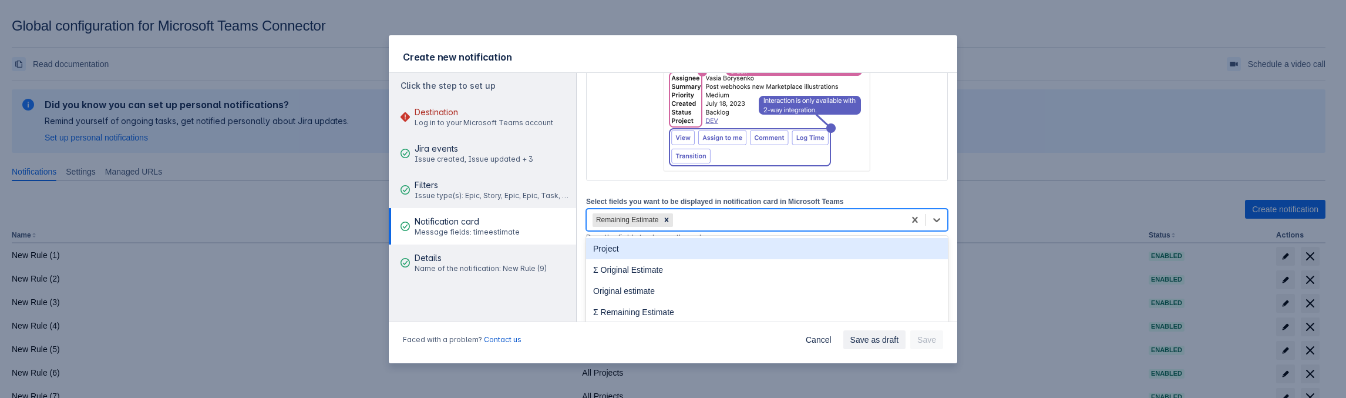
click at [621, 253] on div "Project" at bounding box center [767, 248] width 362 height 21
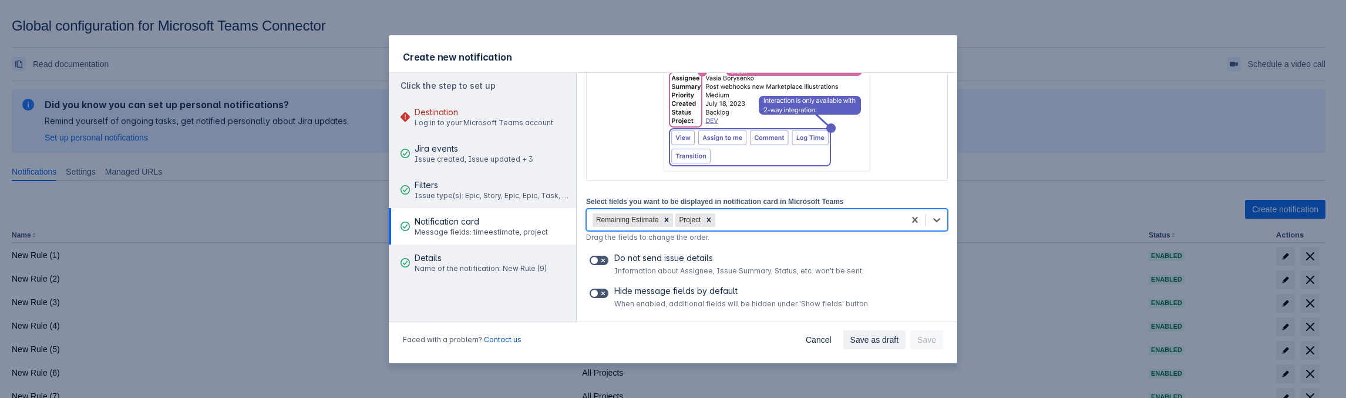
click at [729, 221] on div "Remaining Estimate Project" at bounding box center [746, 219] width 318 height 19
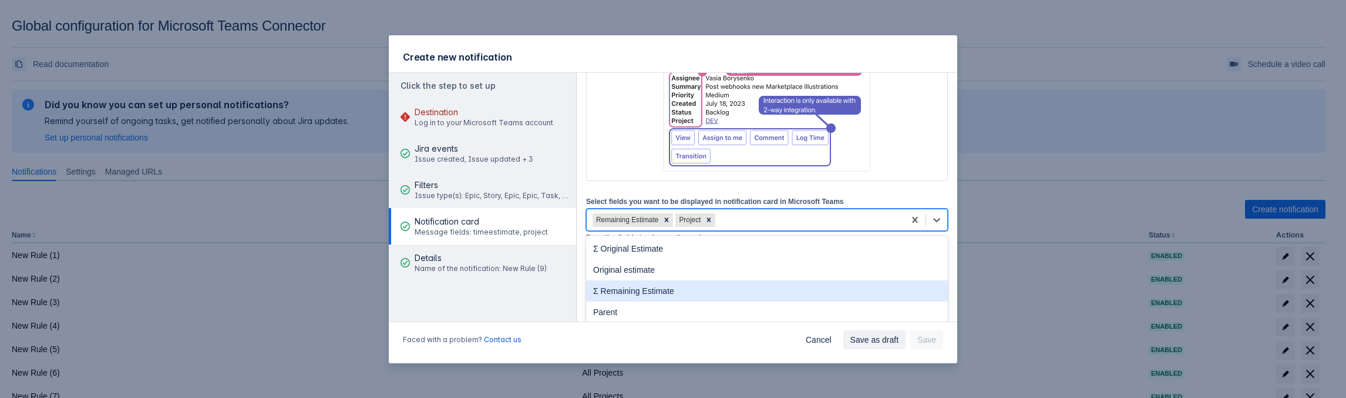
scroll to position [176, 0]
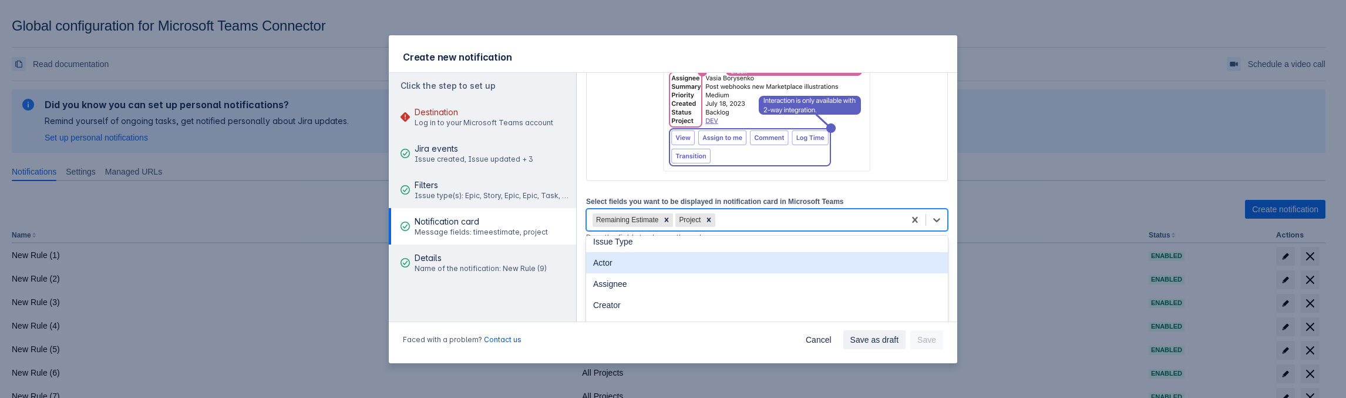
click at [656, 265] on div "Actor" at bounding box center [767, 262] width 362 height 21
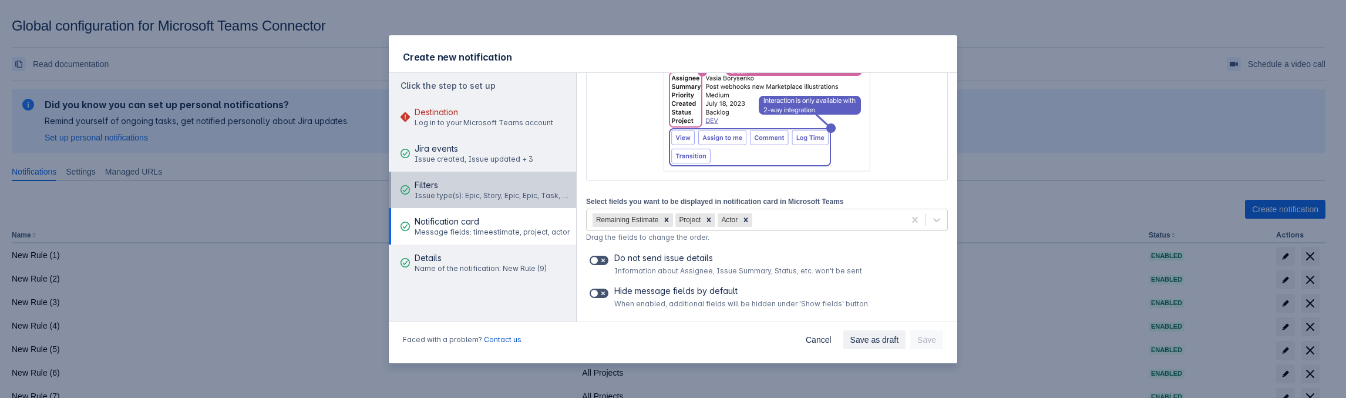
click at [466, 190] on span "Filters" at bounding box center [494, 185] width 158 height 12
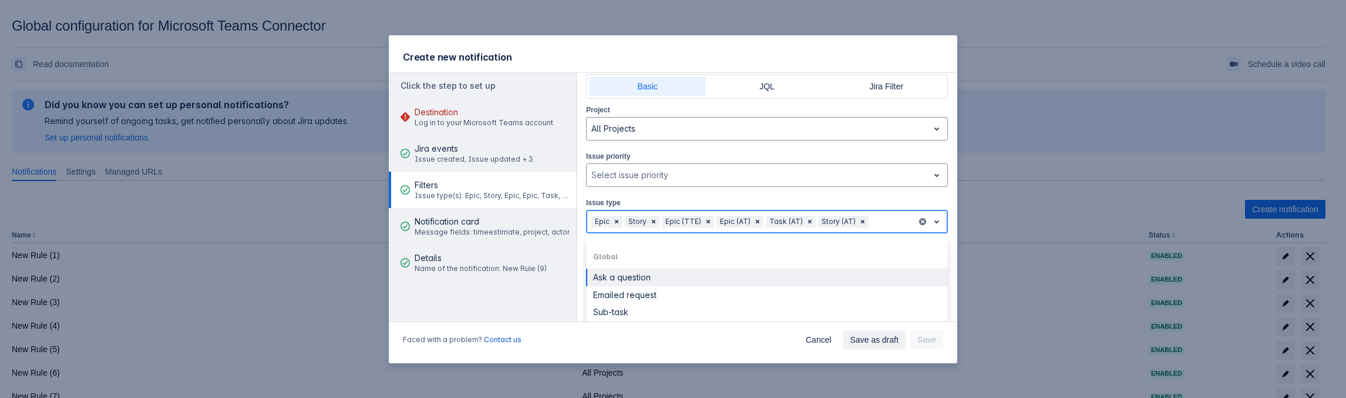
click at [877, 224] on div at bounding box center [891, 221] width 41 height 14
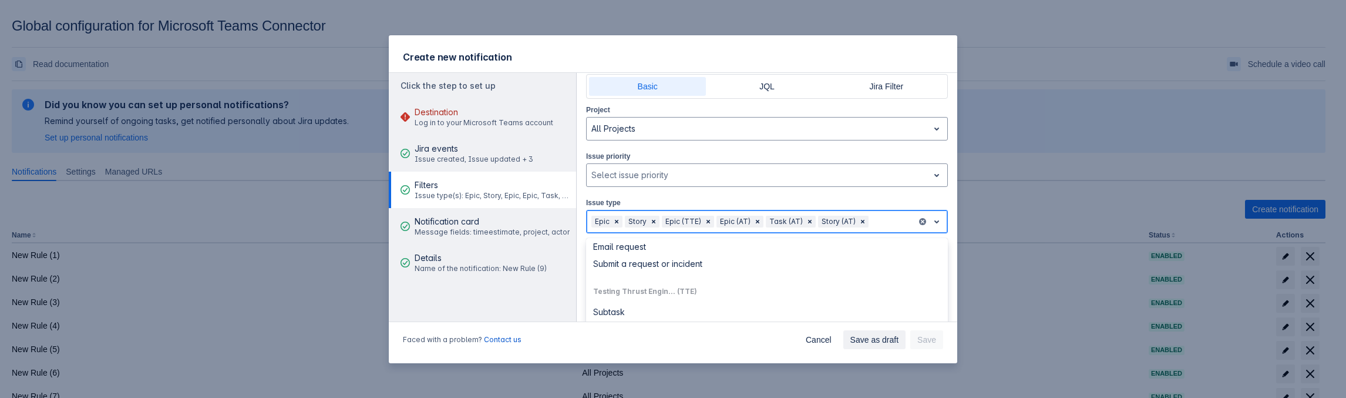
scroll to position [344, 0]
click at [658, 311] on div "Subtask" at bounding box center [767, 311] width 348 height 11
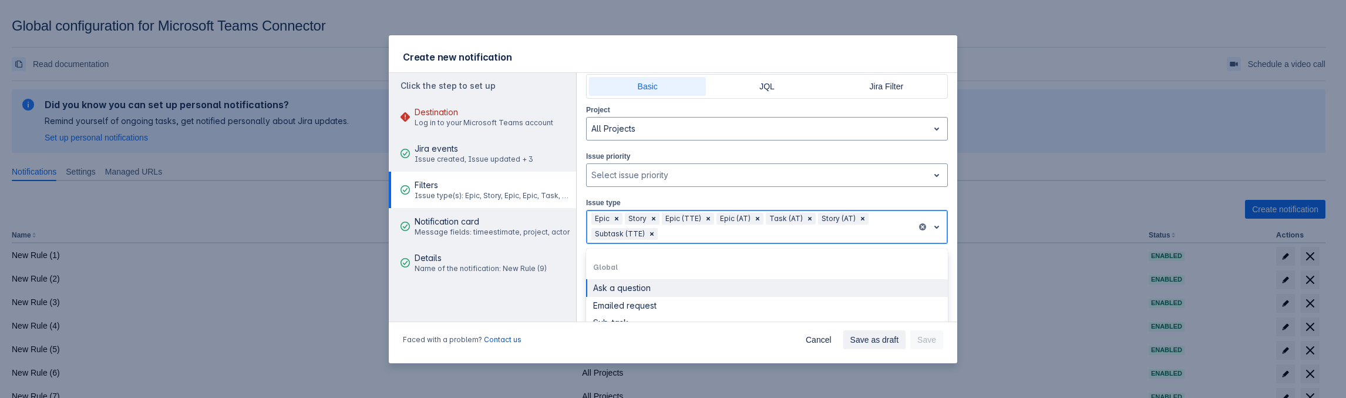
click at [778, 227] on div at bounding box center [786, 234] width 252 height 14
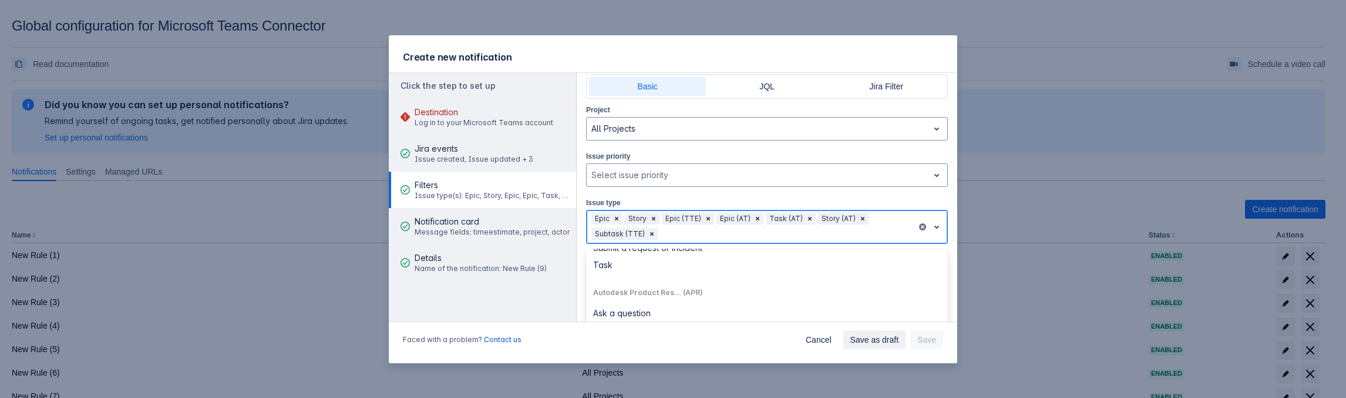
scroll to position [235, 0]
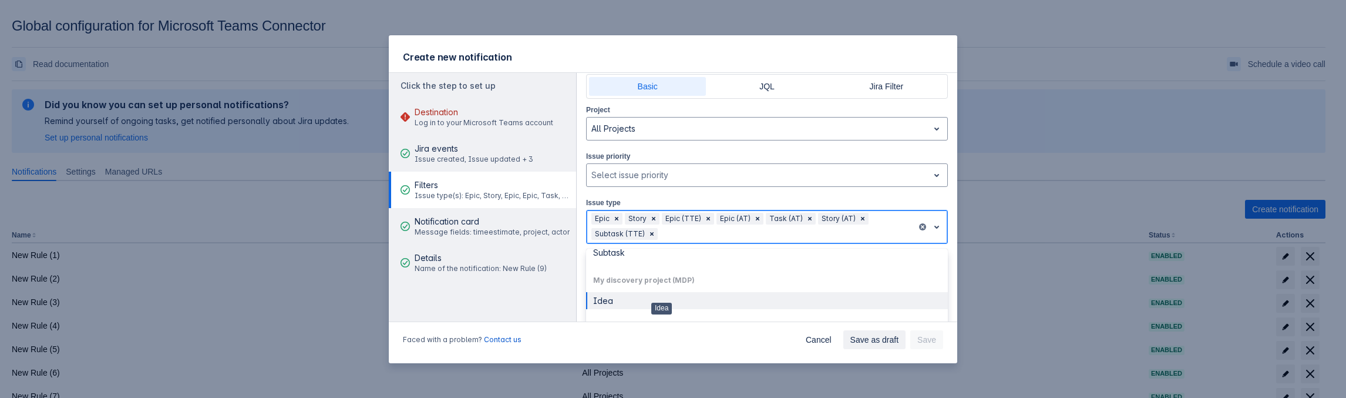
click at [661, 298] on div "Idea" at bounding box center [767, 300] width 348 height 11
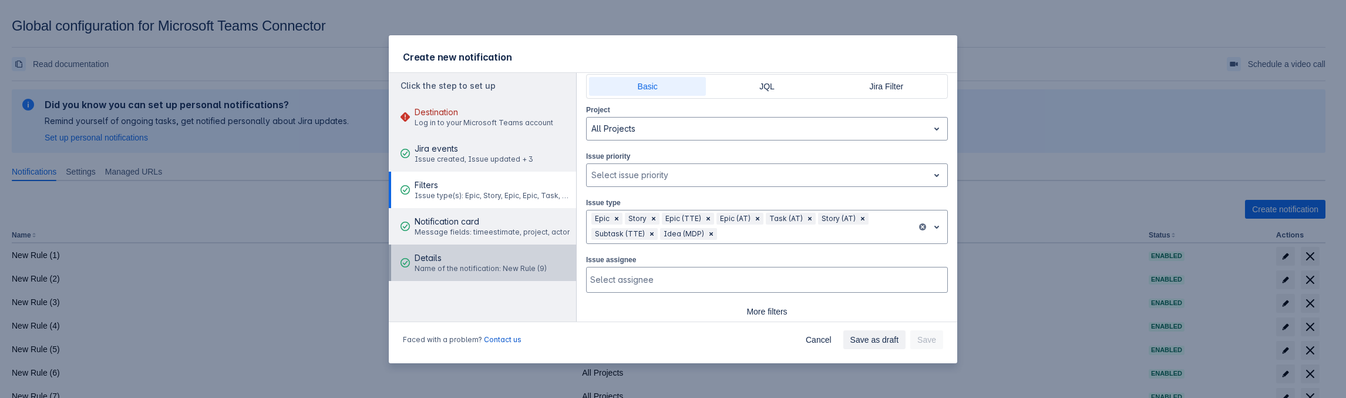
click at [470, 267] on span "Name of the notification: New Rule (9)" at bounding box center [481, 268] width 132 height 9
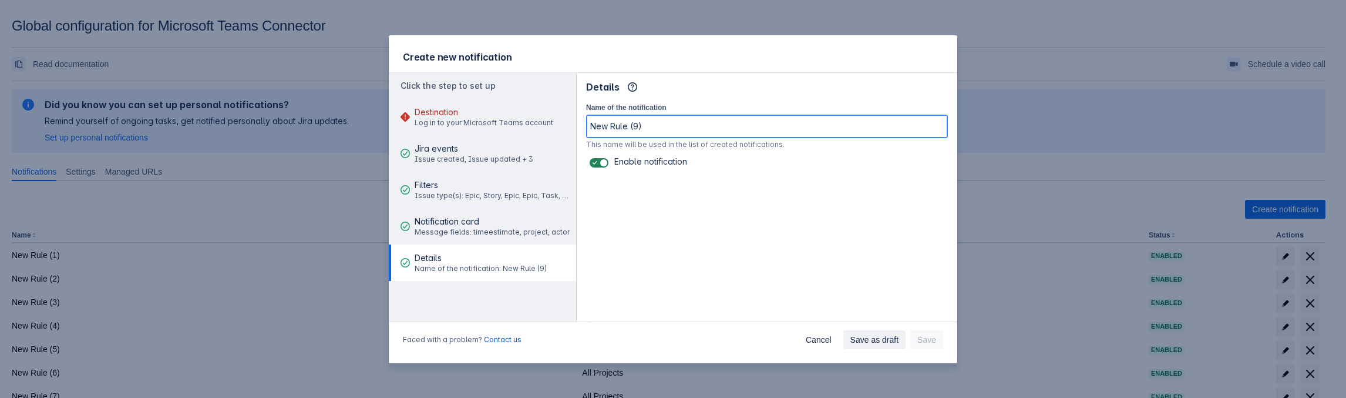
click at [663, 127] on input "New Rule (9)" at bounding box center [767, 126] width 361 height 21
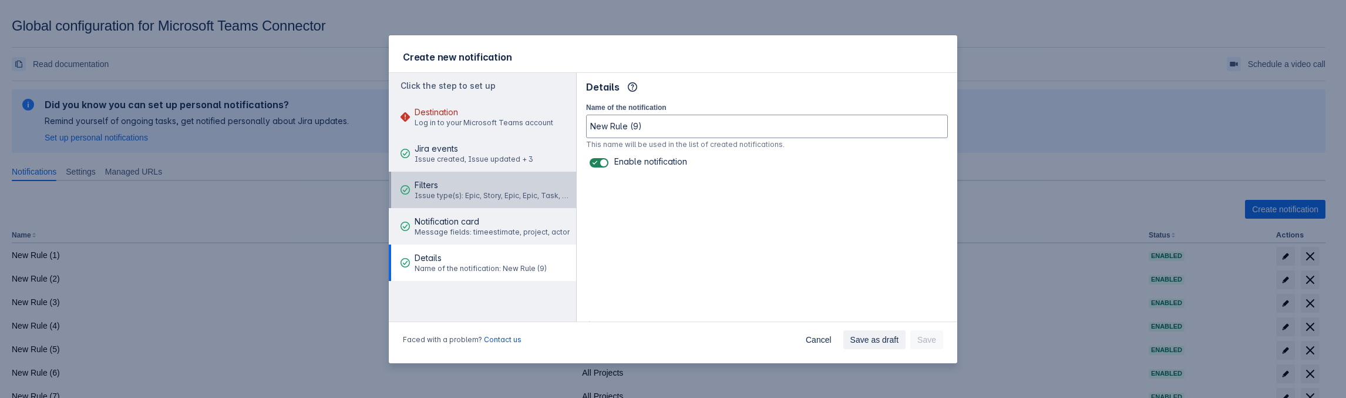
click at [472, 199] on span "Issue type(s): Epic, Story, Epic, Epic, Task, Story, Subtask, Idea" at bounding box center [494, 195] width 158 height 9
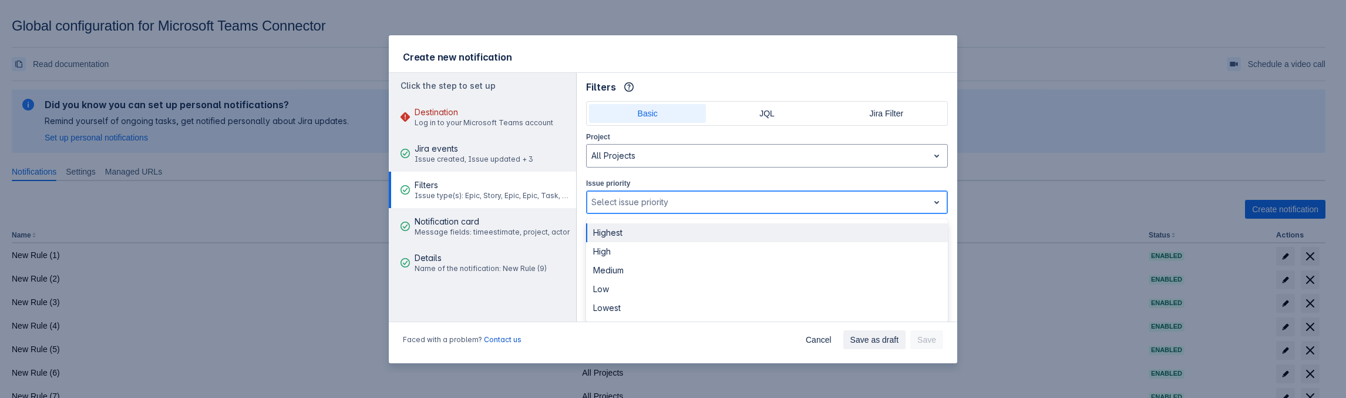
click at [621, 190] on div "Select issue priority" at bounding box center [767, 201] width 362 height 23
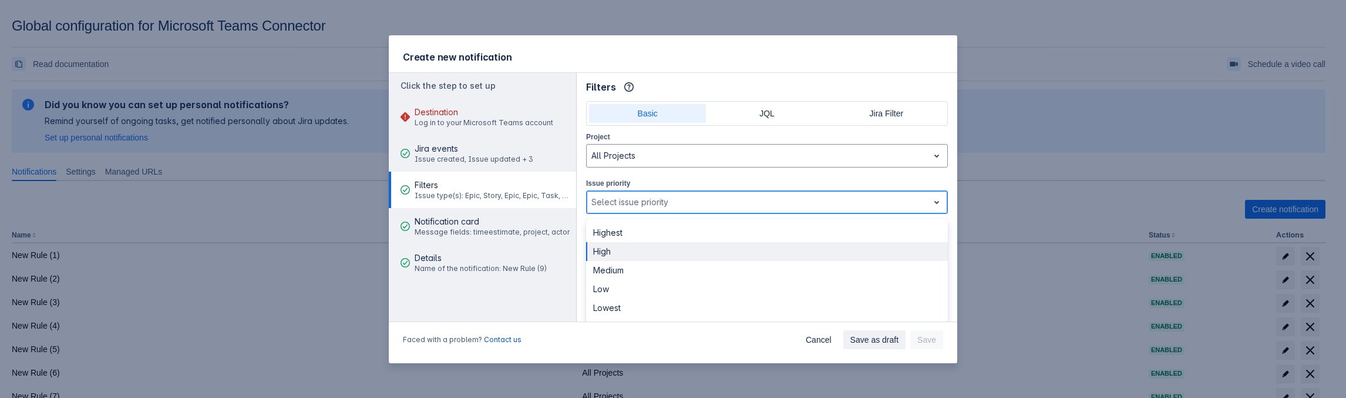
click at [625, 247] on div "High" at bounding box center [767, 251] width 362 height 19
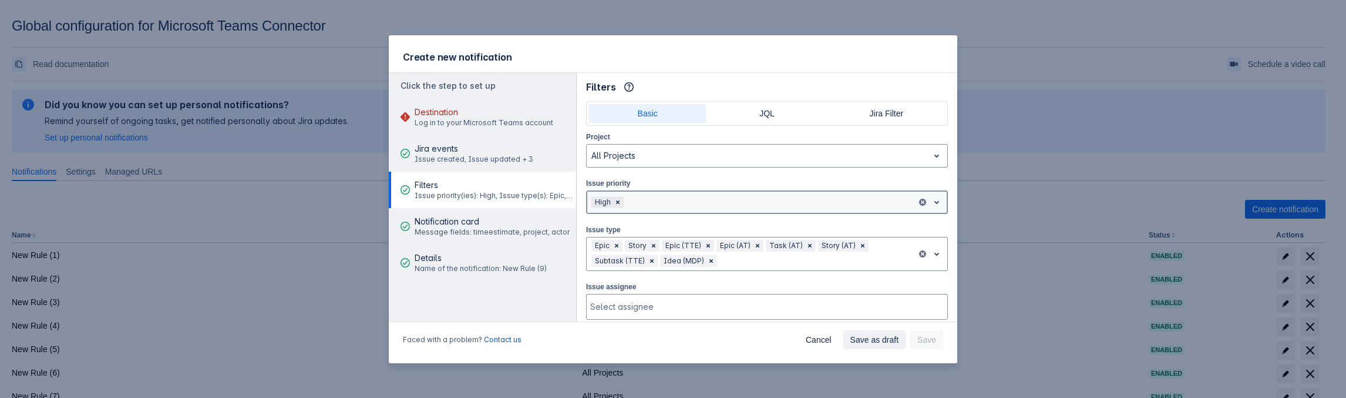
click at [670, 202] on div at bounding box center [769, 202] width 286 height 14
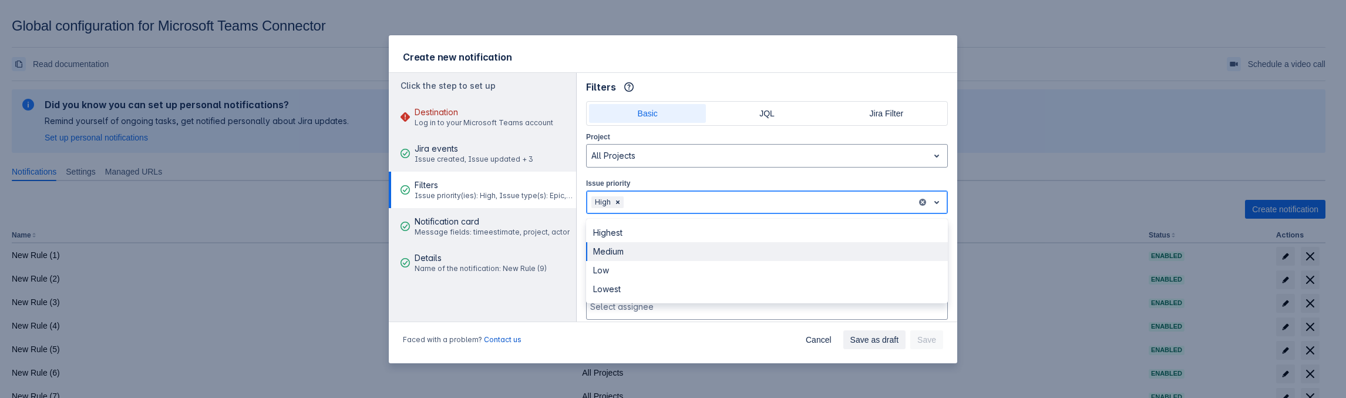
click at [655, 250] on div "Medium" at bounding box center [767, 251] width 362 height 19
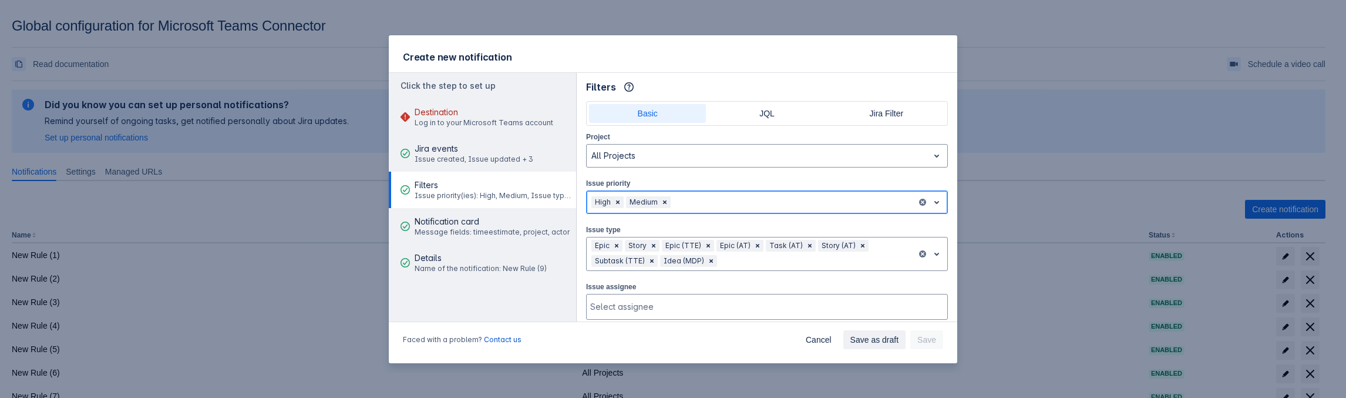
click at [692, 199] on div at bounding box center [792, 202] width 239 height 14
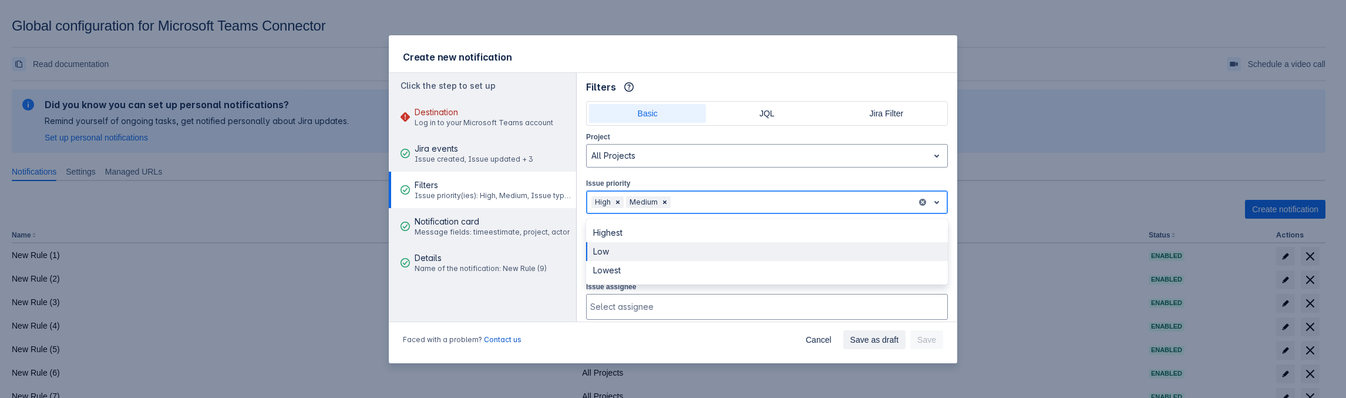
click at [669, 258] on div "Low" at bounding box center [767, 251] width 362 height 19
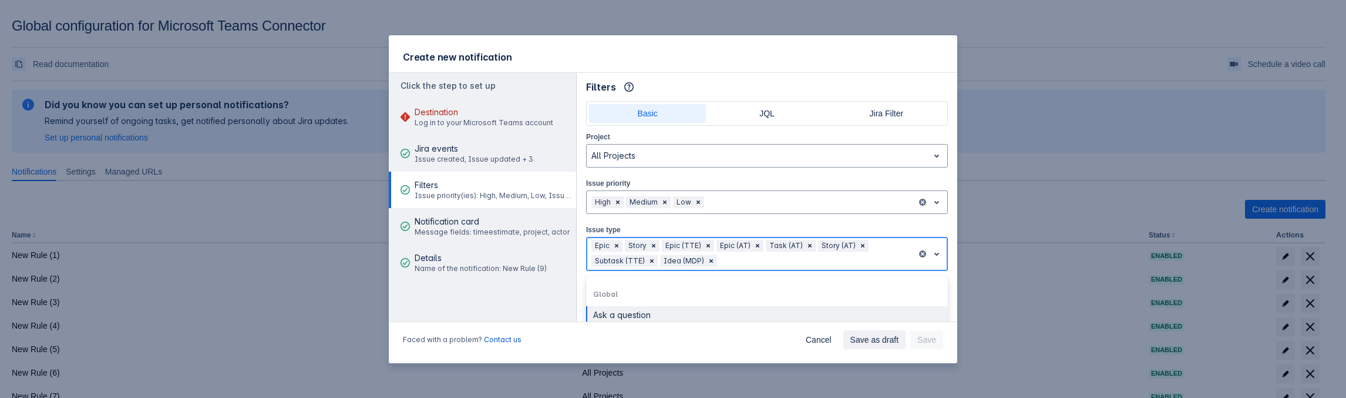
click at [731, 260] on div at bounding box center [816, 261] width 193 height 14
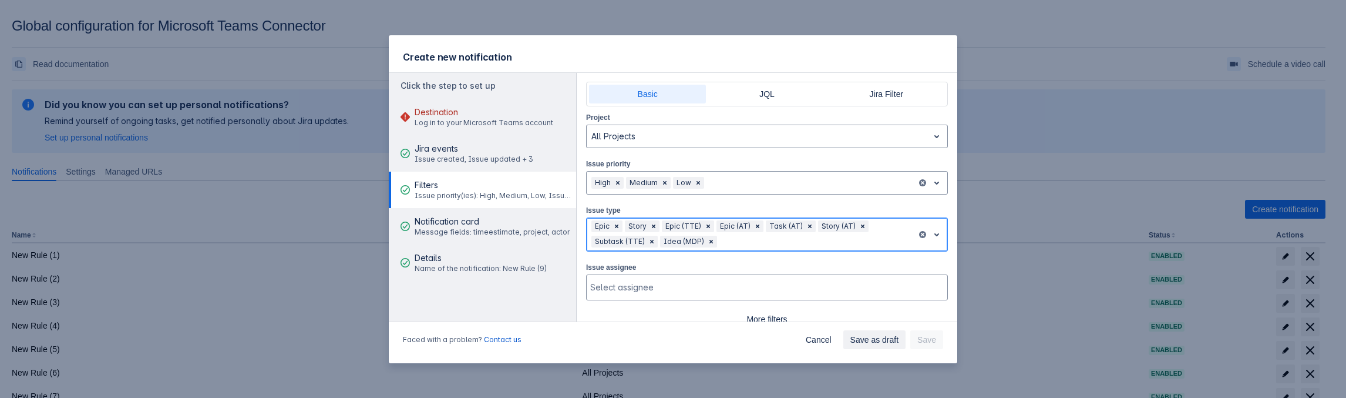
scroll to position [38, 0]
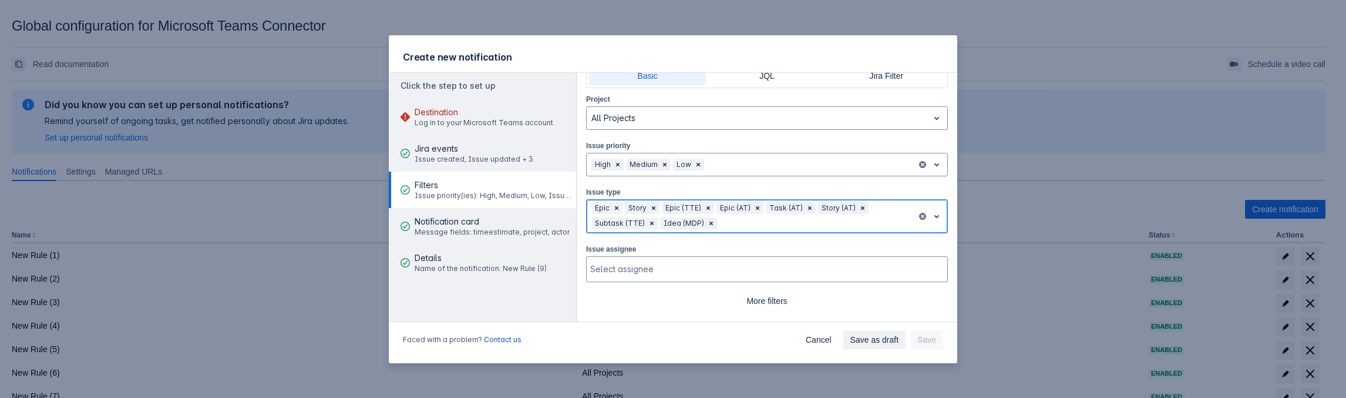
click at [781, 216] on div at bounding box center [816, 223] width 193 height 14
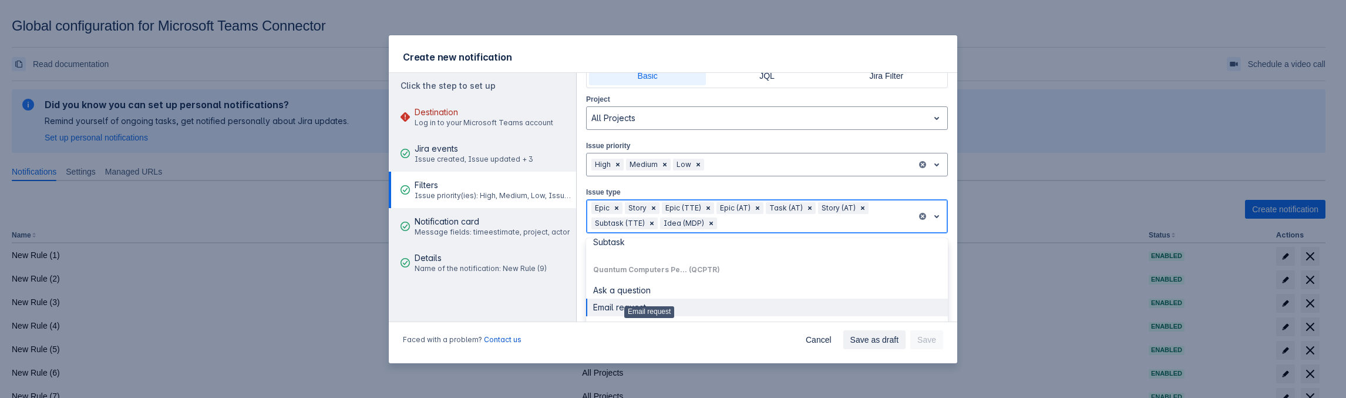
click at [649, 302] on div "Email request" at bounding box center [767, 307] width 348 height 11
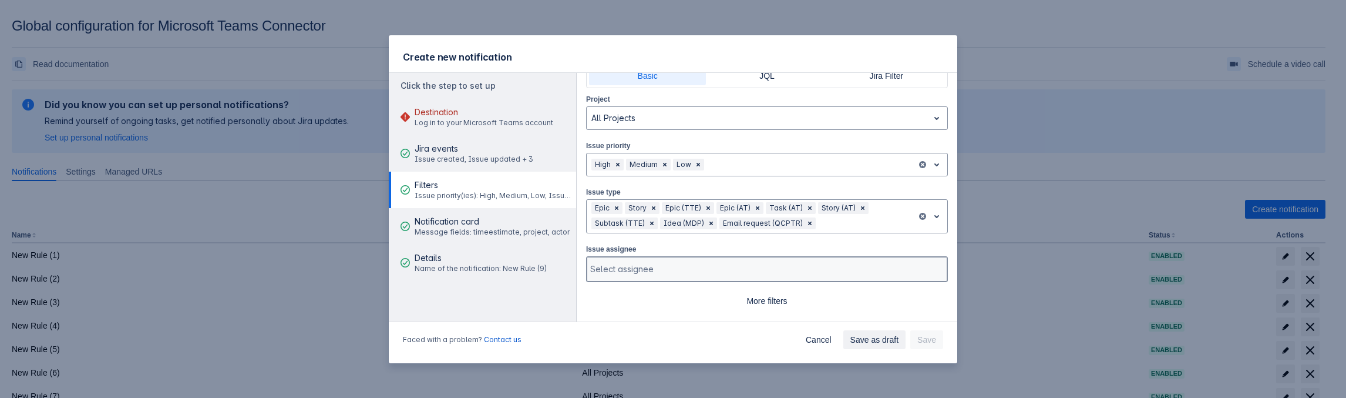
click at [723, 263] on div at bounding box center [765, 269] width 351 height 12
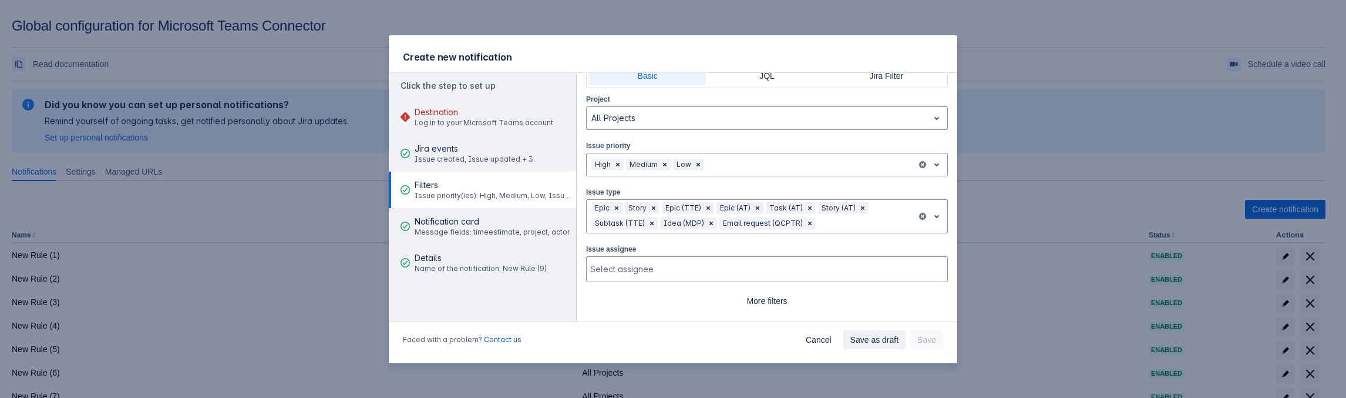
click at [650, 243] on div "Issue assignee Select assignee" at bounding box center [767, 262] width 362 height 39
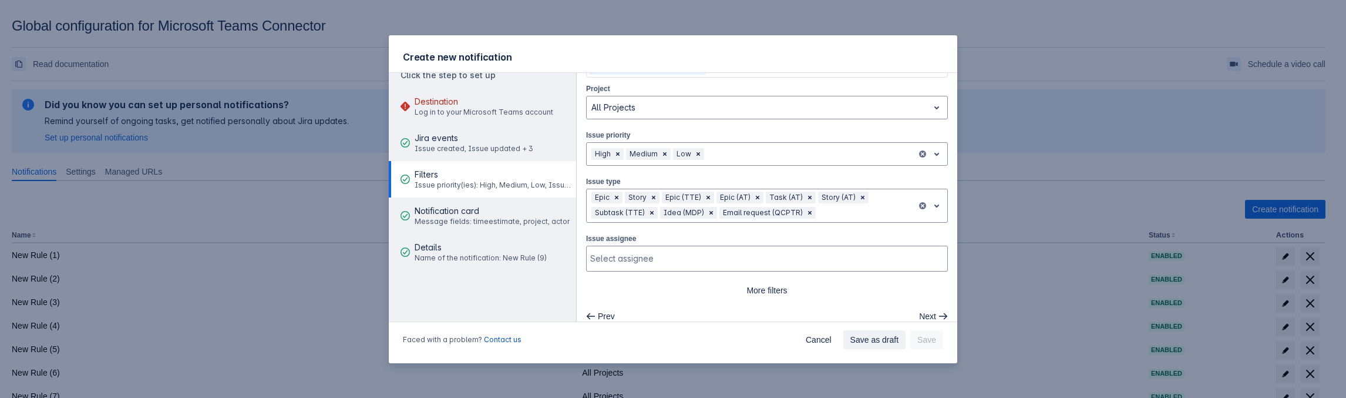
scroll to position [19, 0]
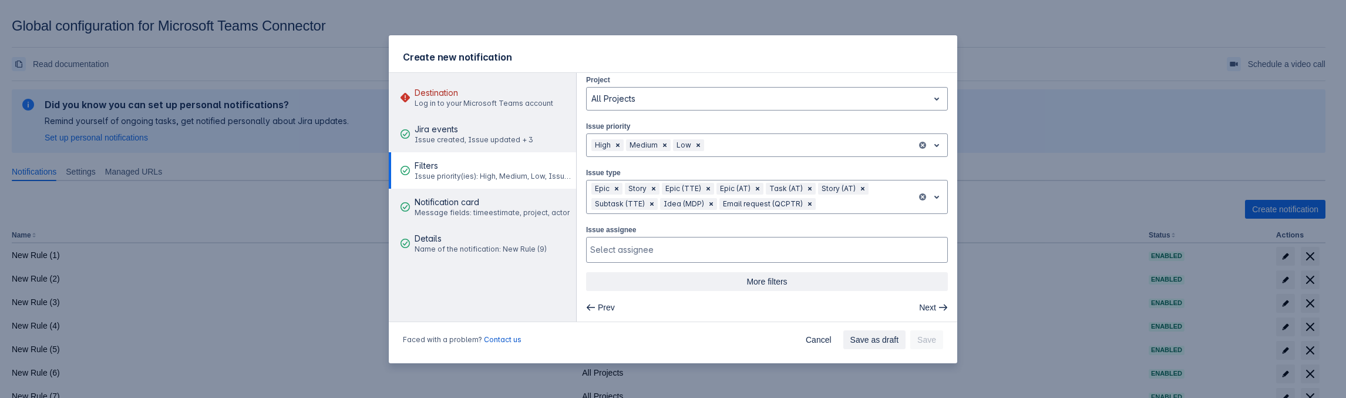
click at [715, 275] on span "More filters" at bounding box center [767, 281] width 348 height 19
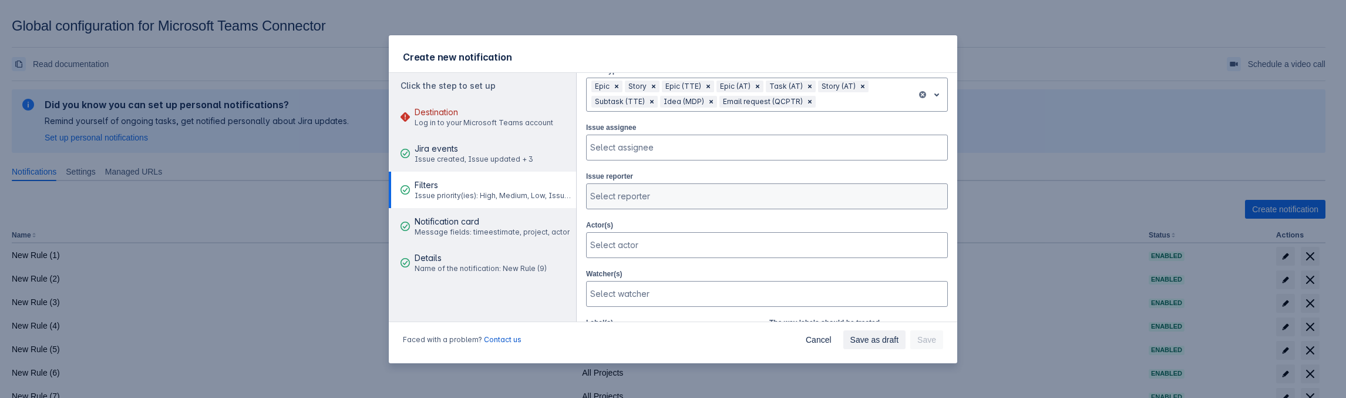
scroll to position [155, 0]
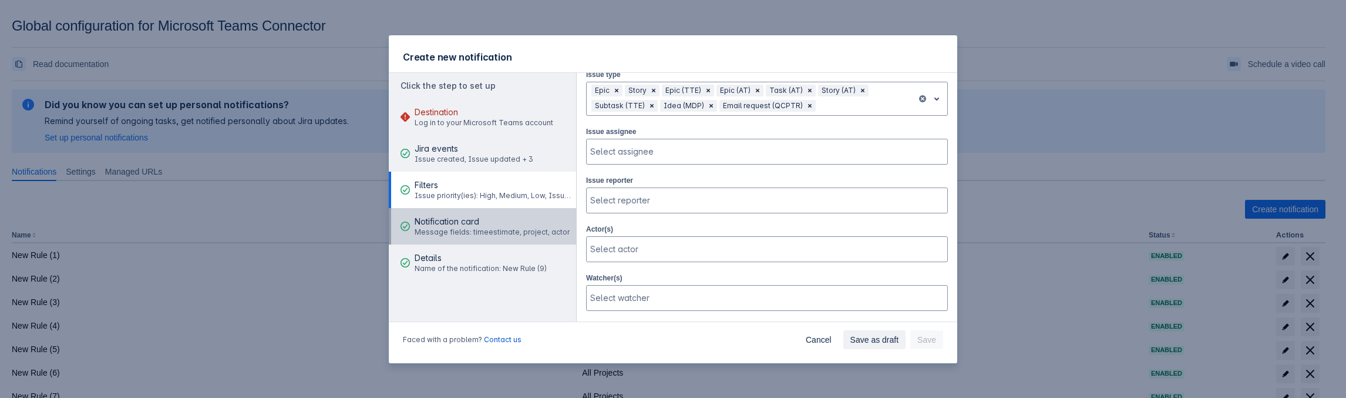
click at [463, 230] on span "Message fields: timeestimate, project, actor" at bounding box center [492, 231] width 155 height 9
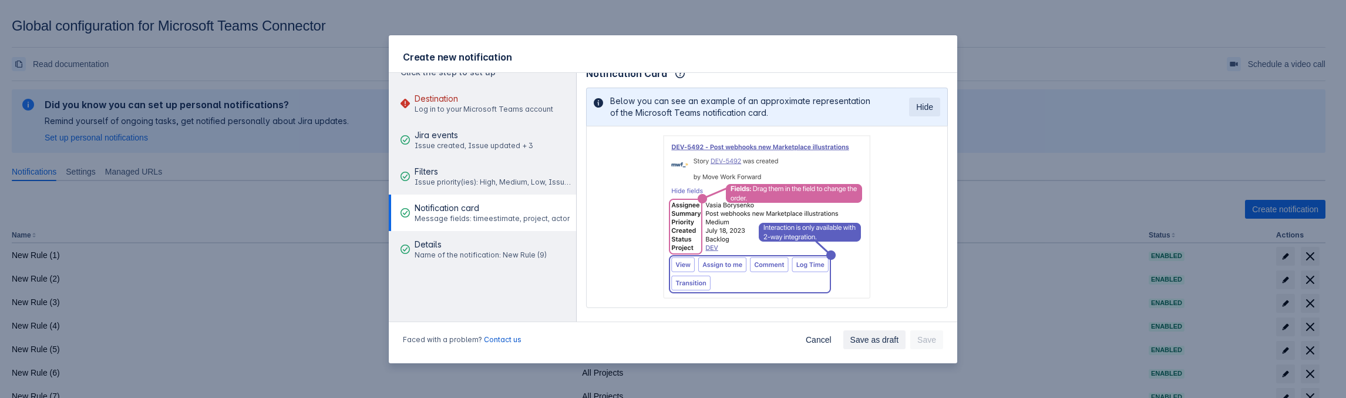
scroll to position [19, 0]
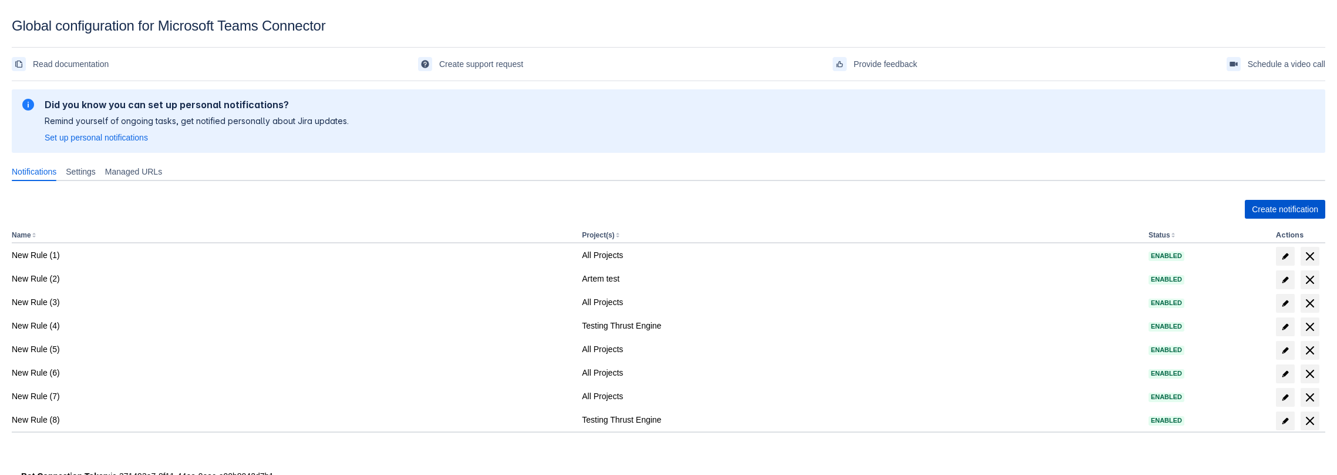
click at [1265, 212] on span "Create notification" at bounding box center [1285, 209] width 66 height 19
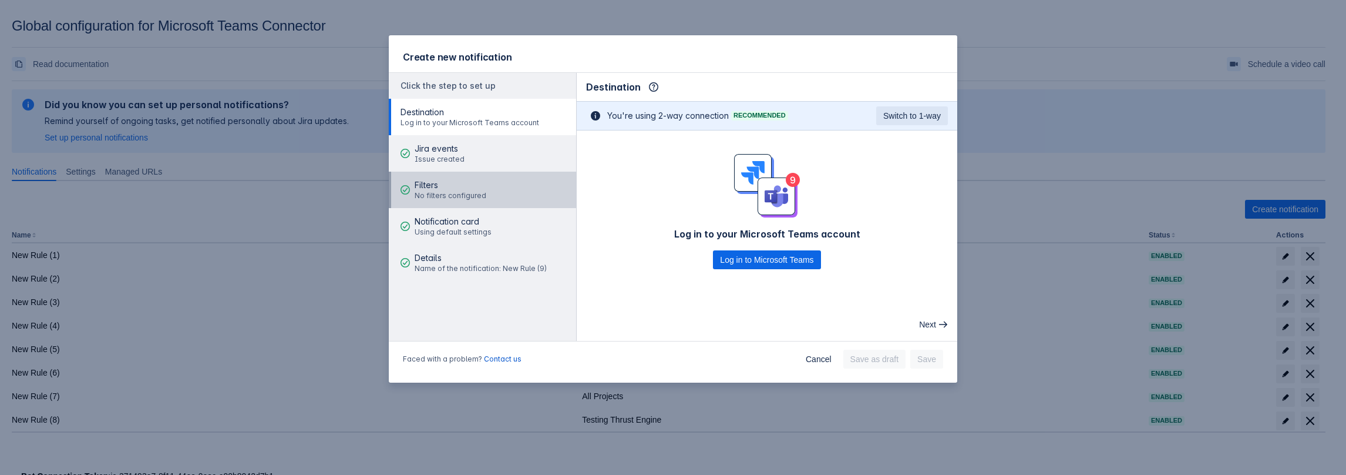
click at [455, 178] on div "Filters No filters configured" at bounding box center [451, 189] width 72 height 35
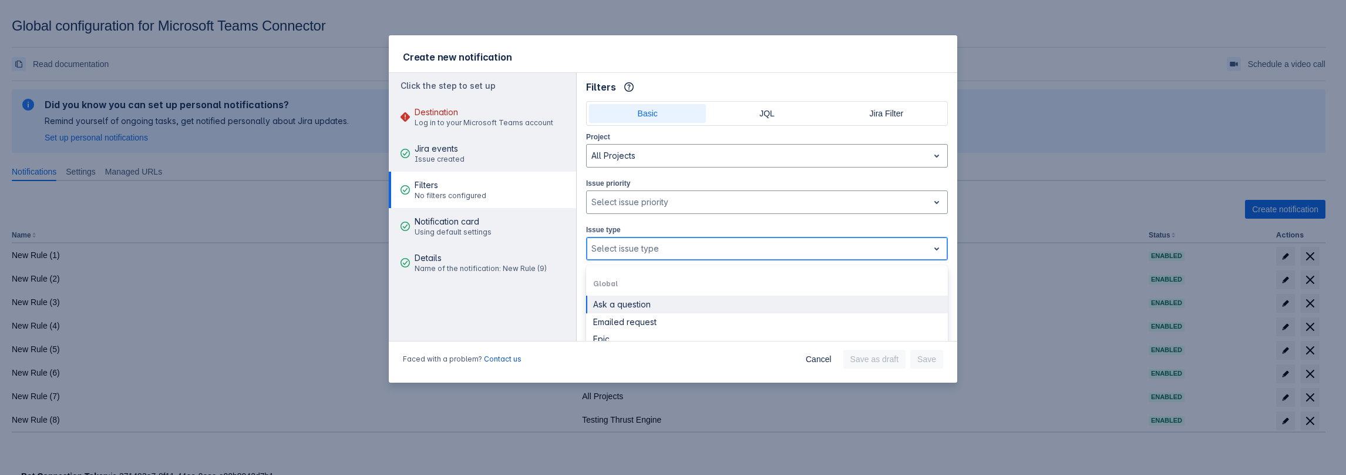
click at [630, 241] on div at bounding box center [757, 248] width 332 height 14
click at [640, 302] on div "Ask a question" at bounding box center [767, 304] width 348 height 11
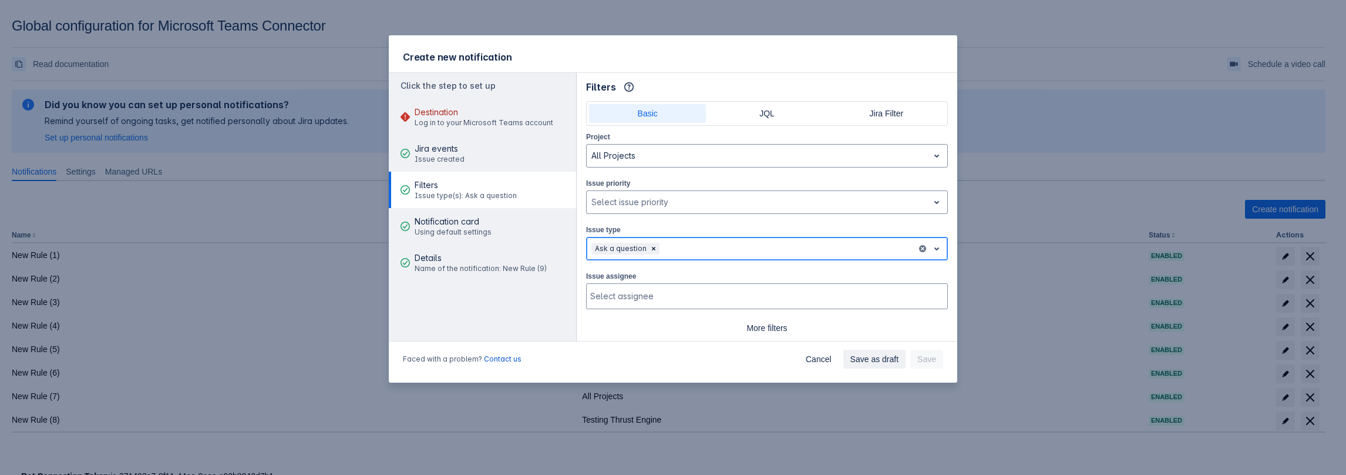
click at [685, 247] on div at bounding box center [787, 248] width 250 height 14
click at [631, 317] on div "Epic" at bounding box center [767, 322] width 348 height 11
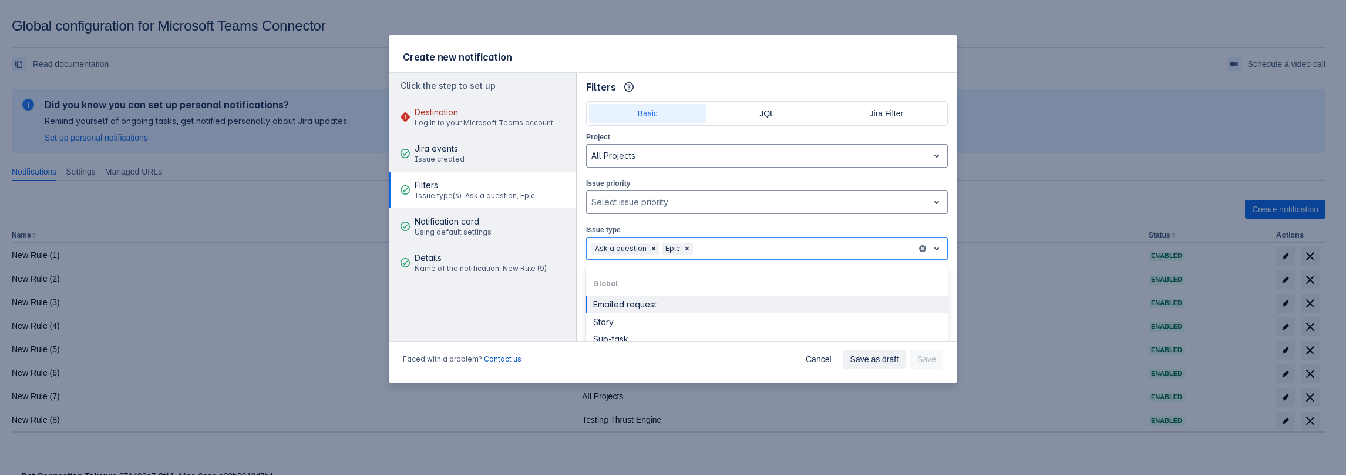
click at [731, 241] on div at bounding box center [803, 248] width 217 height 14
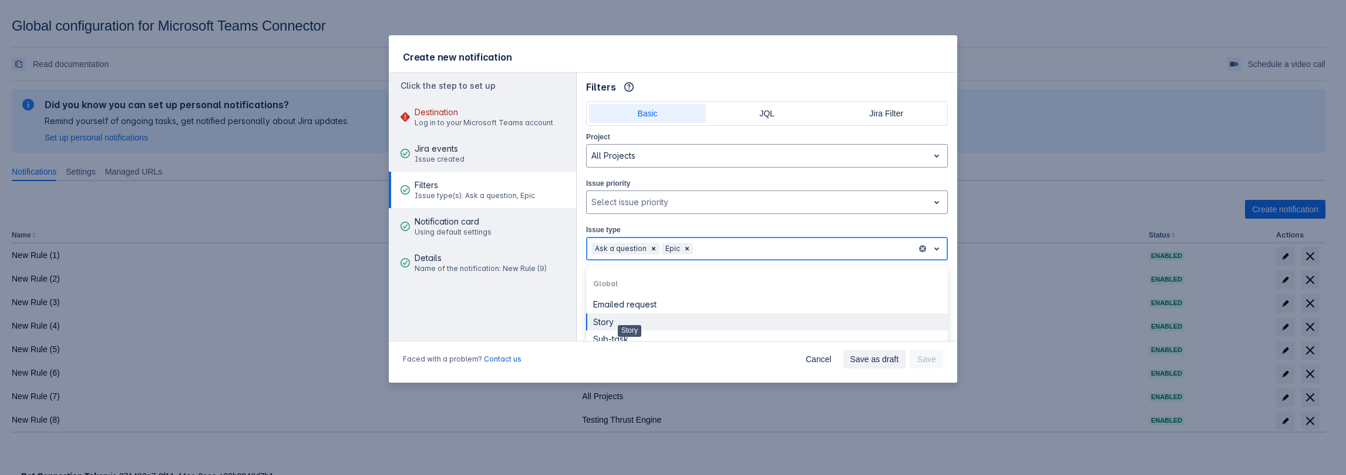
click at [630, 320] on div "Story" at bounding box center [767, 322] width 348 height 11
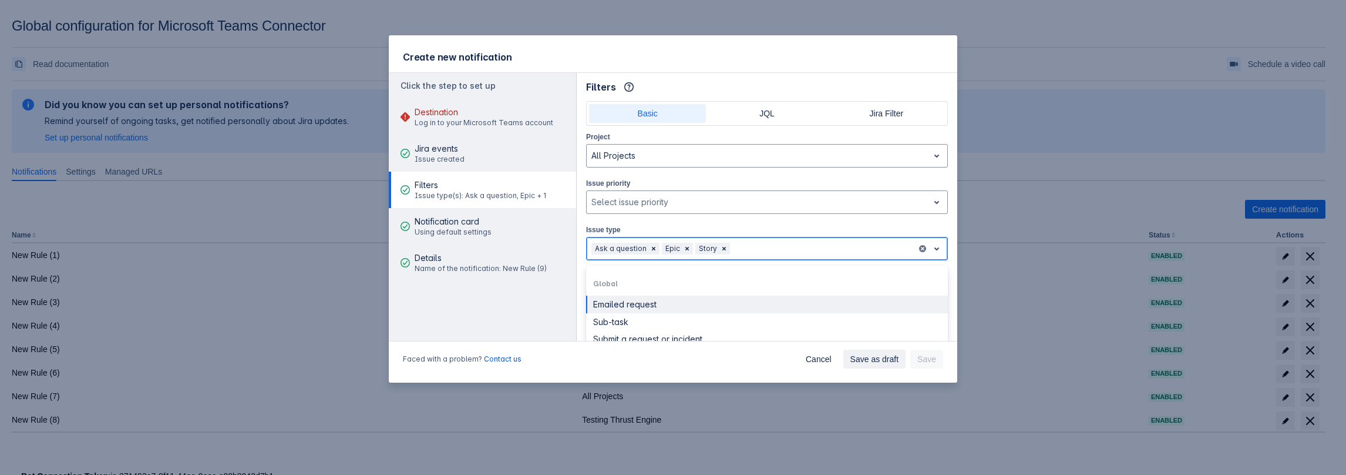
click at [761, 243] on div at bounding box center [822, 248] width 180 height 14
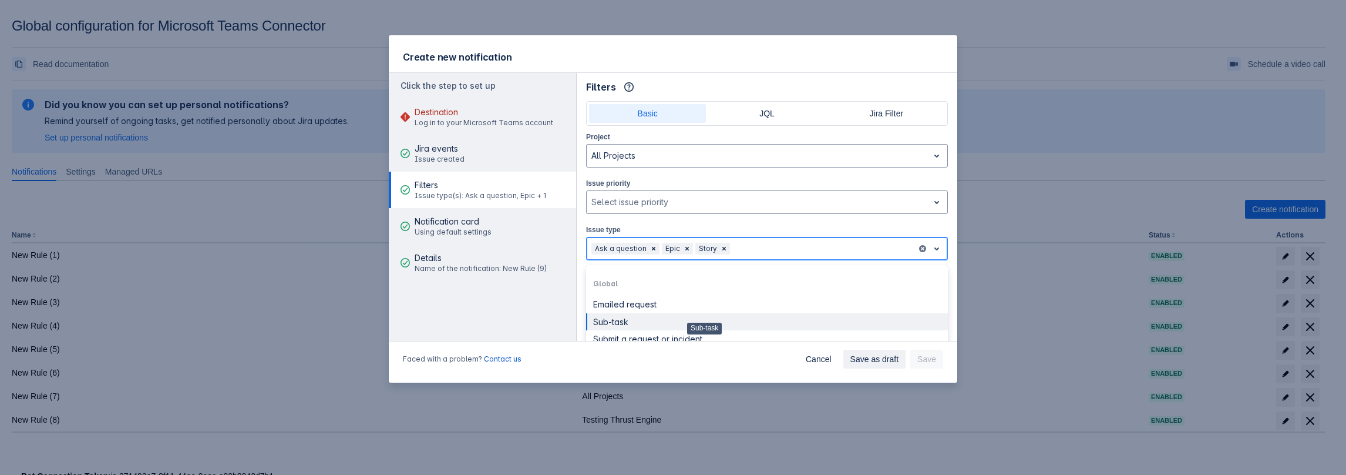
click at [704, 318] on div "Sub-task" at bounding box center [767, 322] width 348 height 11
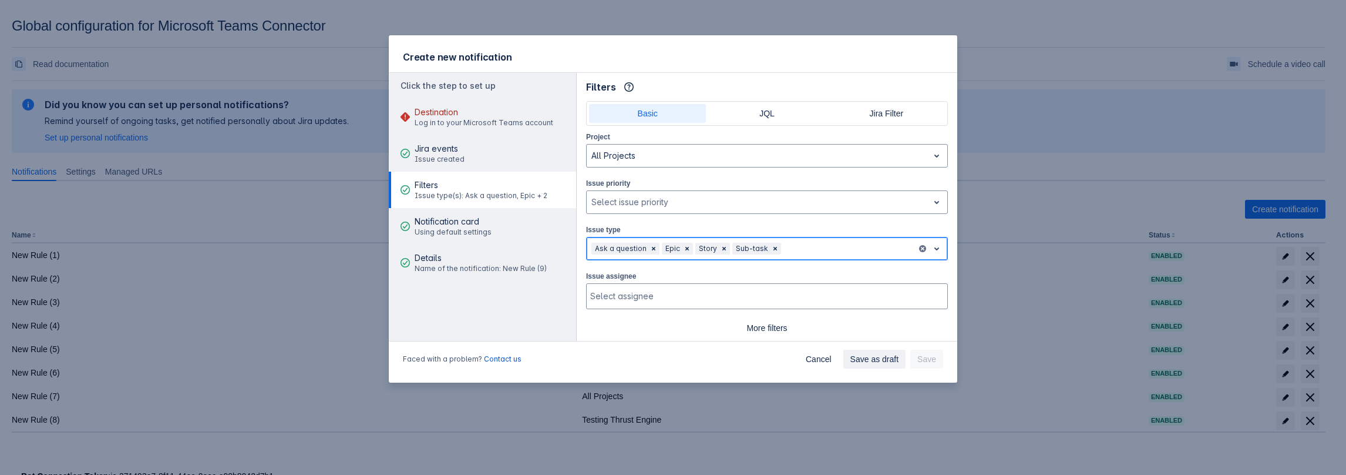
click at [795, 246] on div at bounding box center [848, 248] width 129 height 14
click at [735, 330] on div "Task" at bounding box center [767, 339] width 362 height 18
click at [654, 300] on div "Select assignee" at bounding box center [766, 295] width 358 height 23
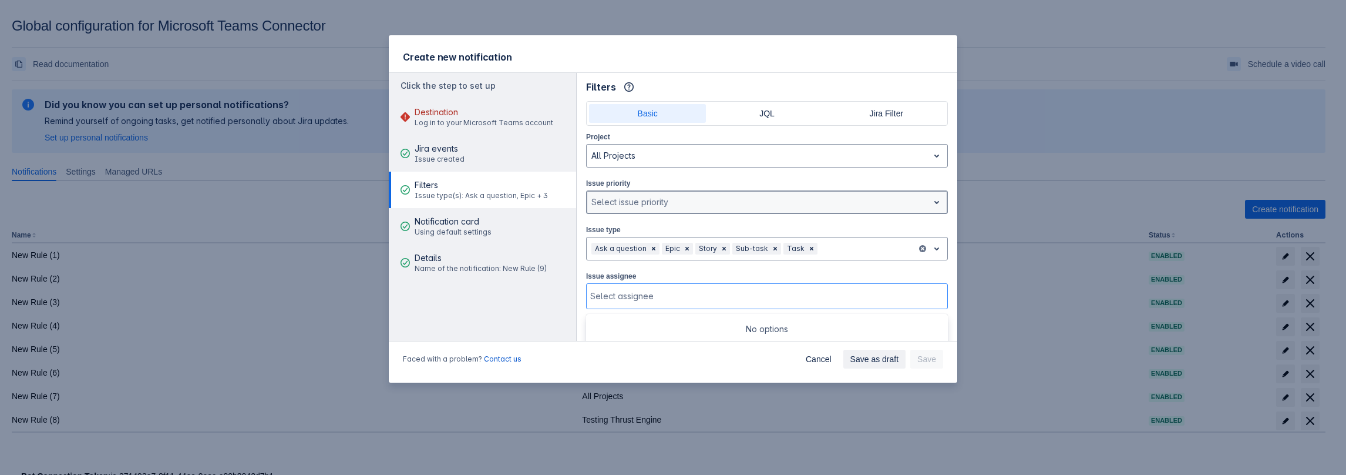
click at [638, 205] on div at bounding box center [757, 202] width 332 height 14
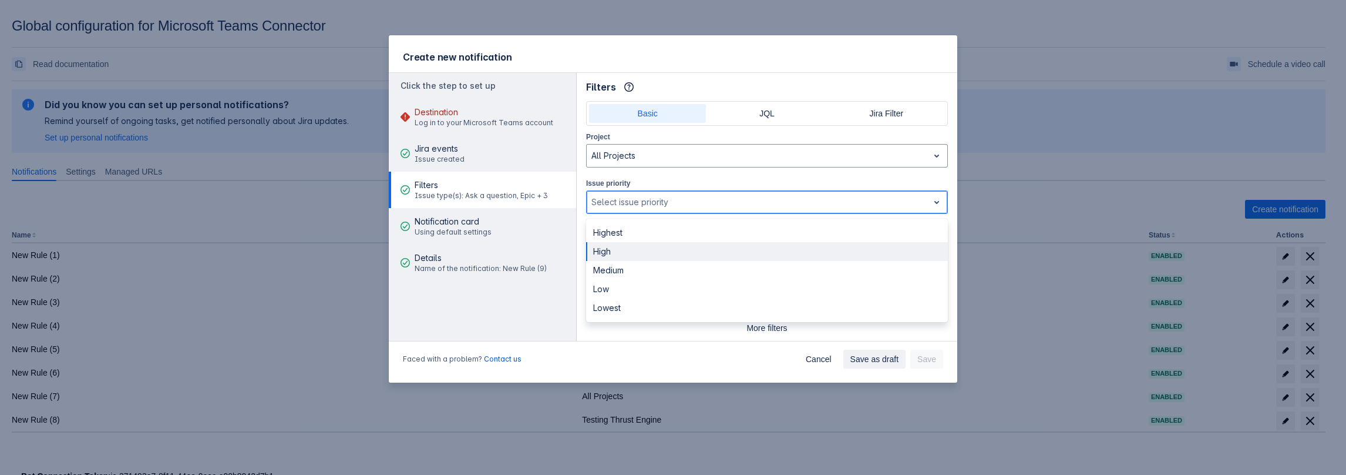
click at [617, 256] on div "High" at bounding box center [767, 251] width 362 height 19
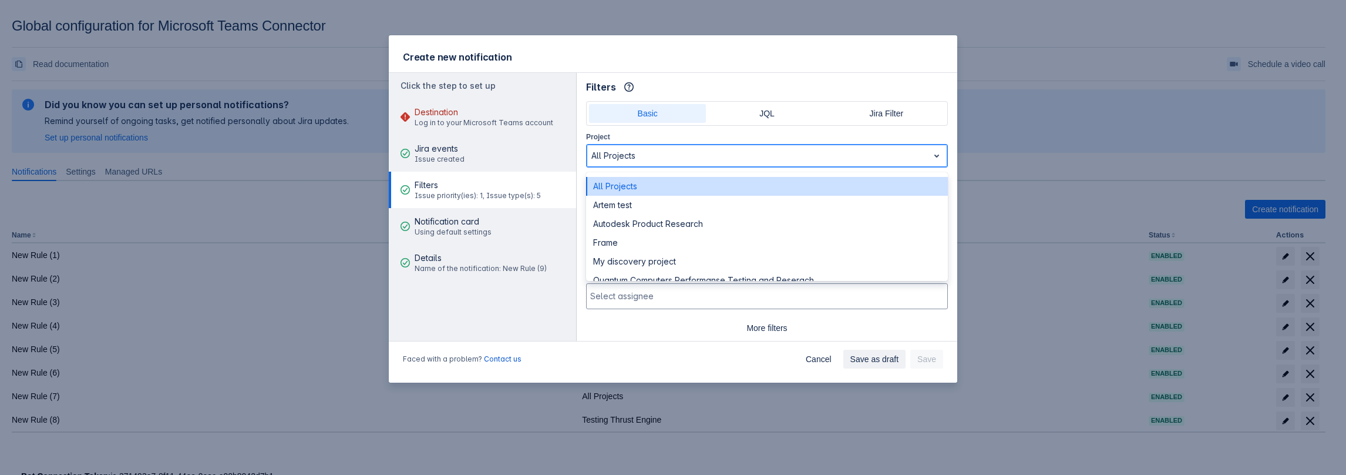
click at [650, 159] on div at bounding box center [757, 156] width 332 height 14
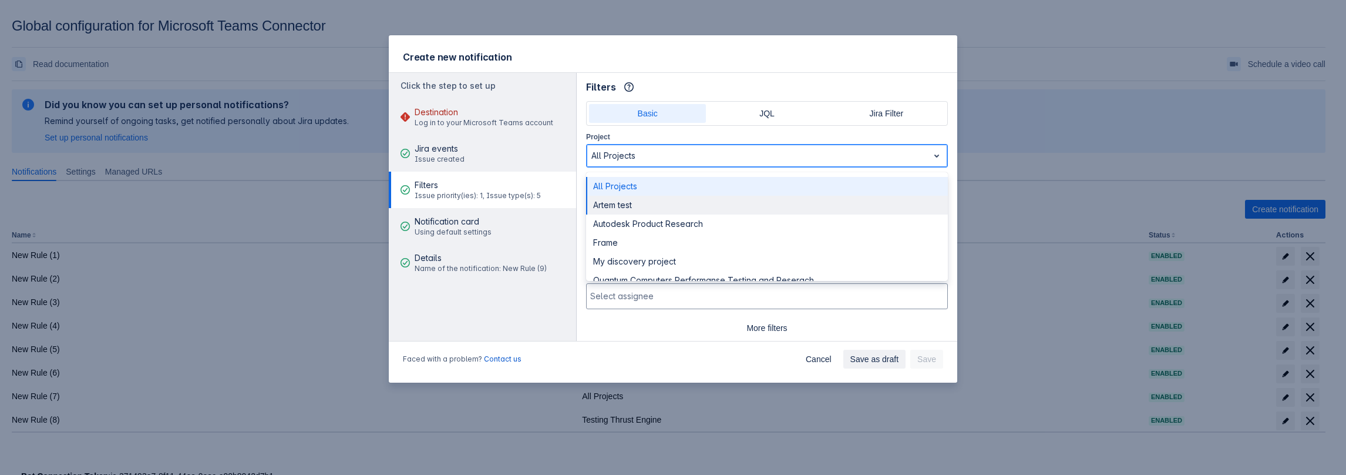
click at [628, 206] on div "Artem test" at bounding box center [767, 205] width 362 height 19
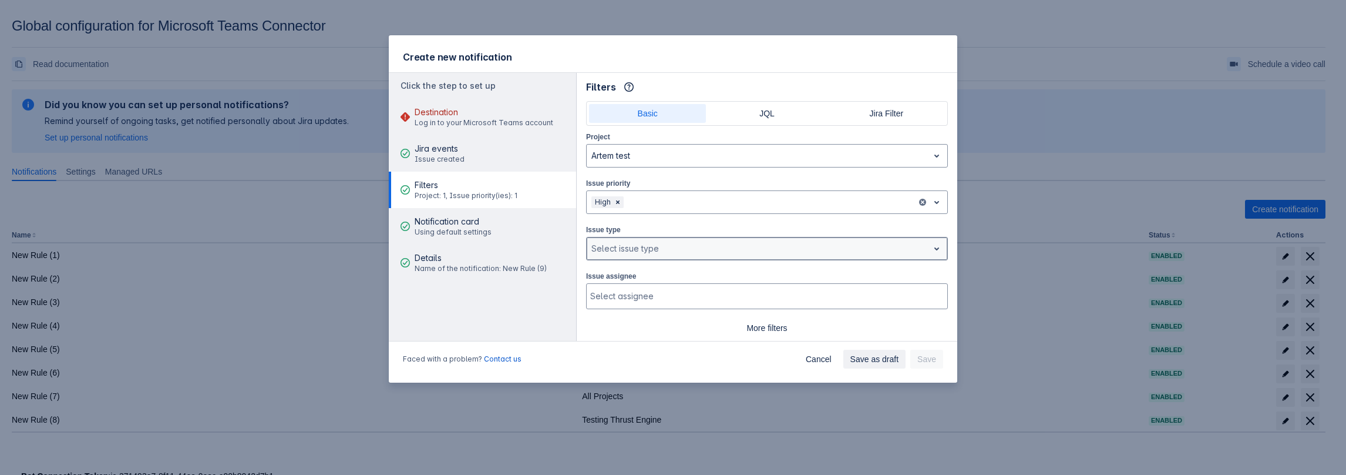
click at [671, 252] on div at bounding box center [757, 248] width 332 height 14
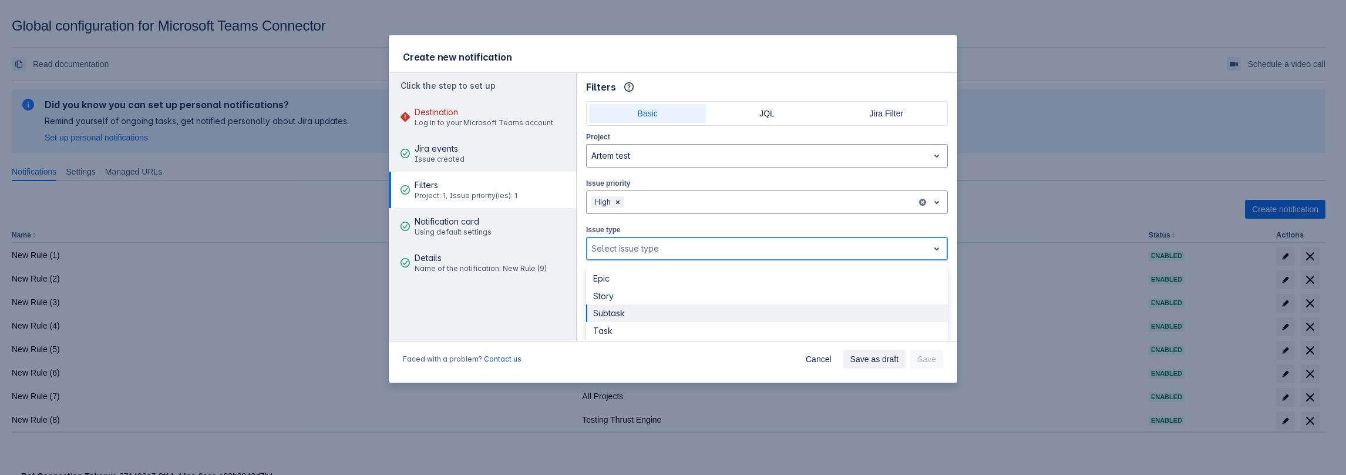
click at [636, 304] on div "Subtask" at bounding box center [767, 313] width 362 height 18
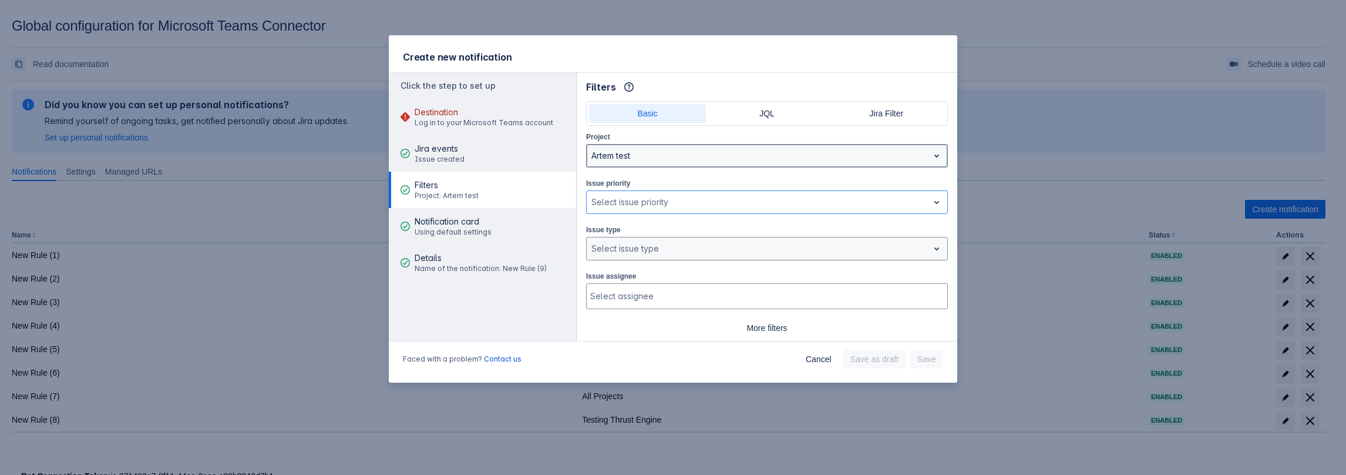
click at [767, 154] on div at bounding box center [757, 156] width 332 height 14
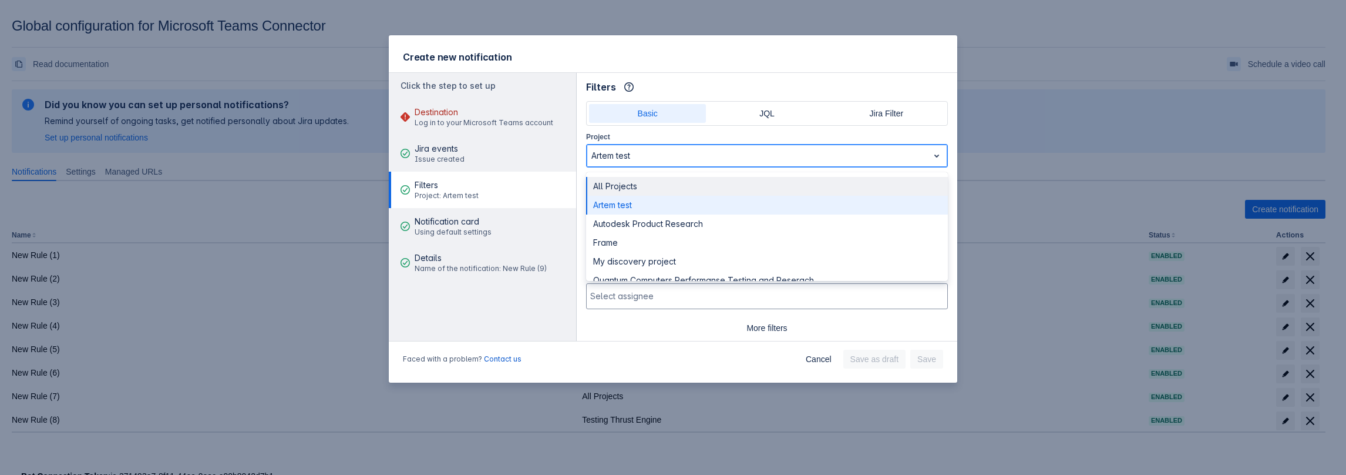
click at [685, 183] on div "All Projects" at bounding box center [767, 186] width 362 height 19
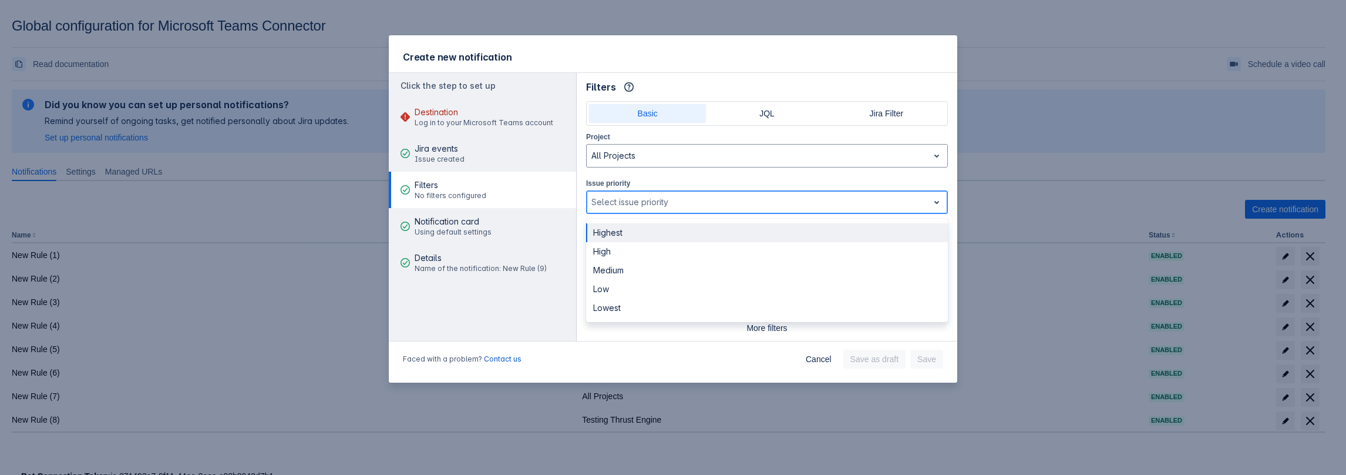
click at [665, 203] on div at bounding box center [757, 202] width 332 height 14
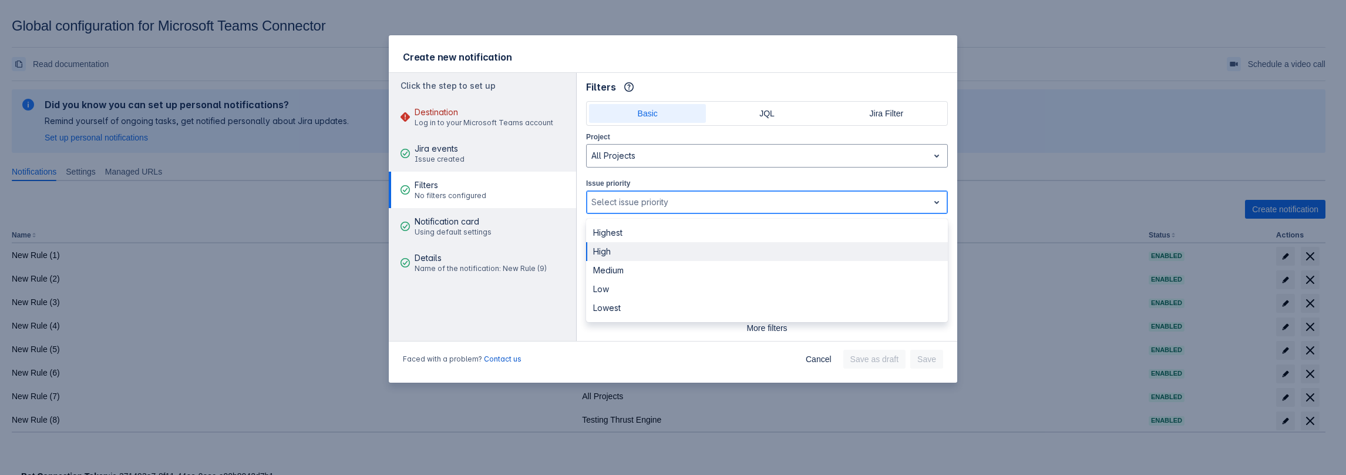
click at [650, 255] on div "High" at bounding box center [767, 251] width 362 height 19
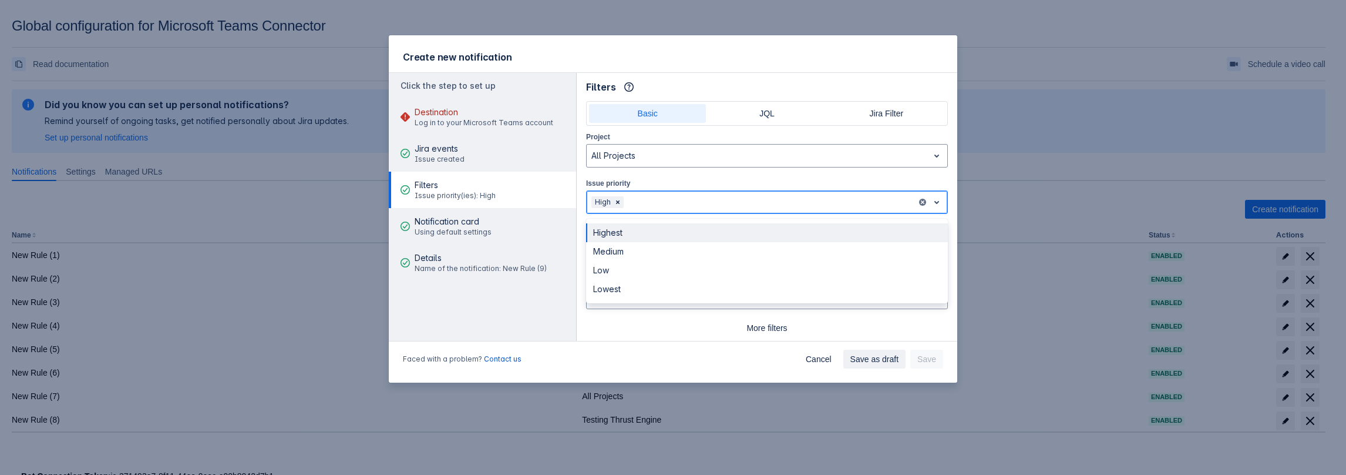
click at [675, 208] on div "High" at bounding box center [752, 202] width 330 height 19
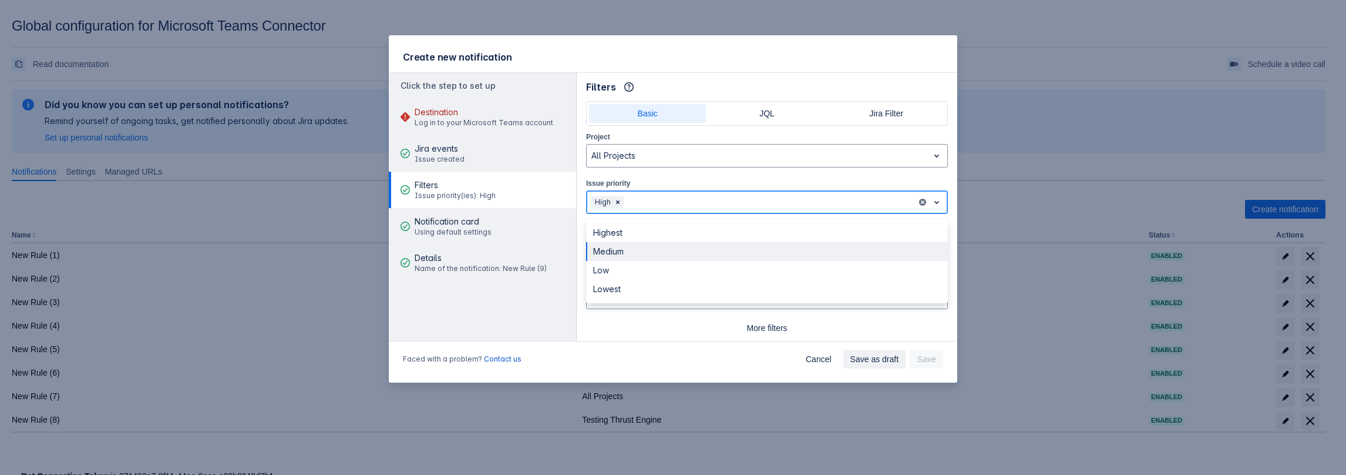
click at [649, 254] on div "Medium" at bounding box center [767, 251] width 362 height 19
click at [697, 195] on div at bounding box center [792, 202] width 239 height 14
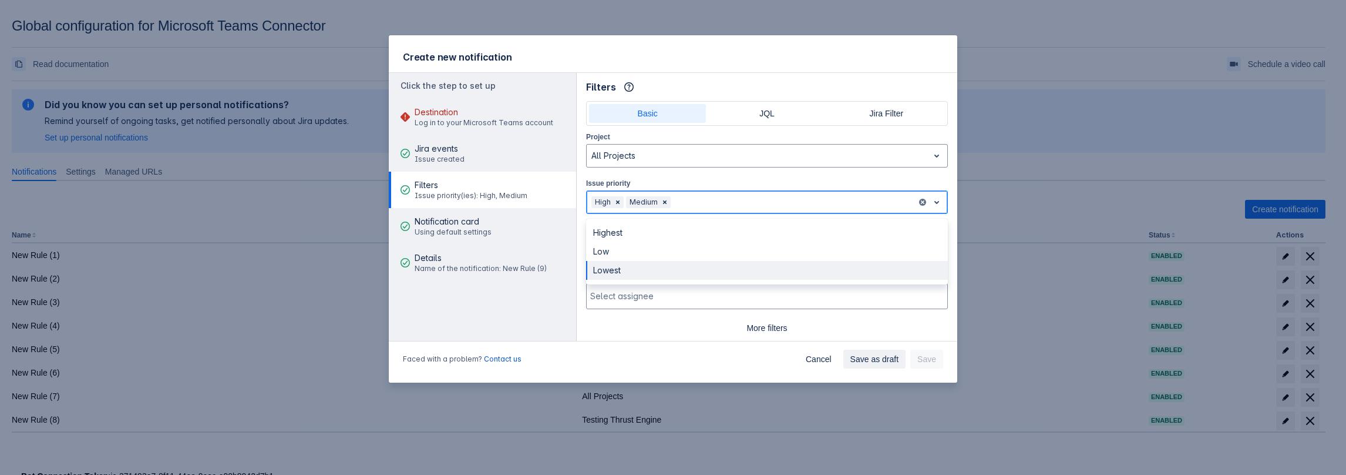
click at [677, 263] on div "Lowest" at bounding box center [767, 270] width 362 height 19
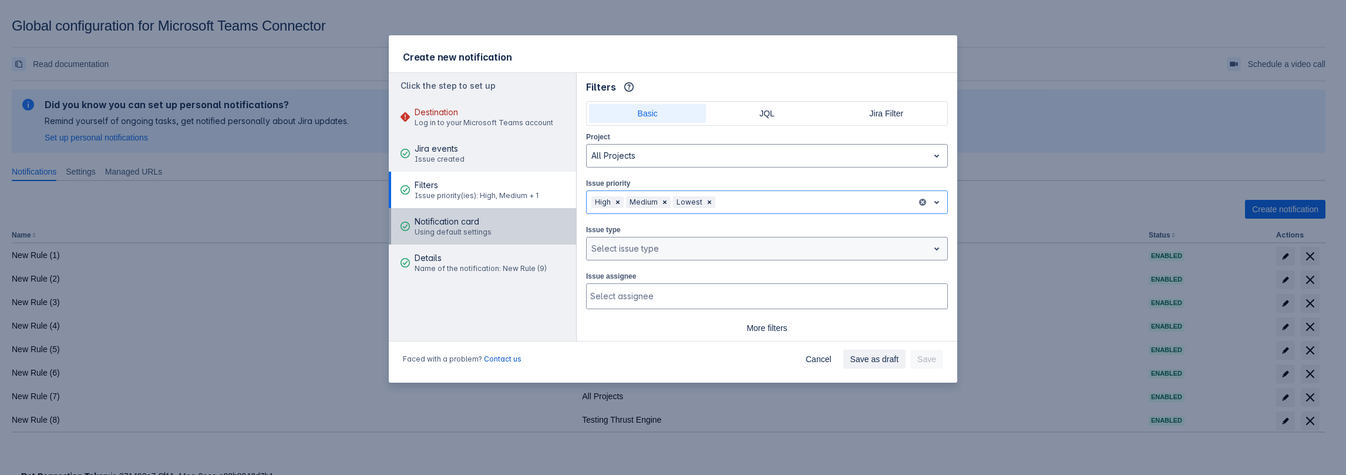
click at [486, 212] on div "Notification card Using default settings" at bounding box center [453, 226] width 77 height 35
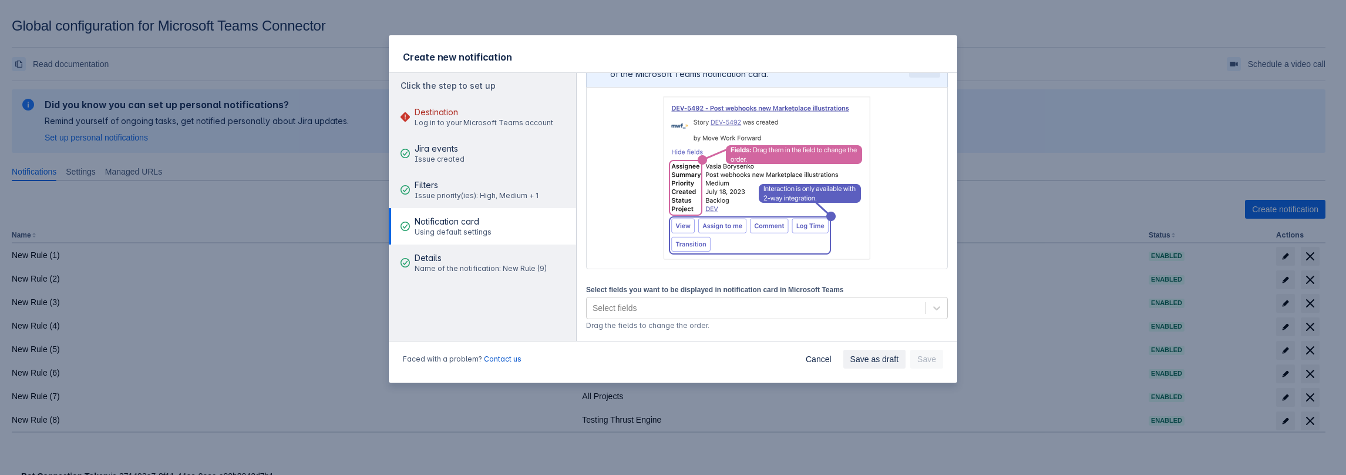
scroll to position [140, 0]
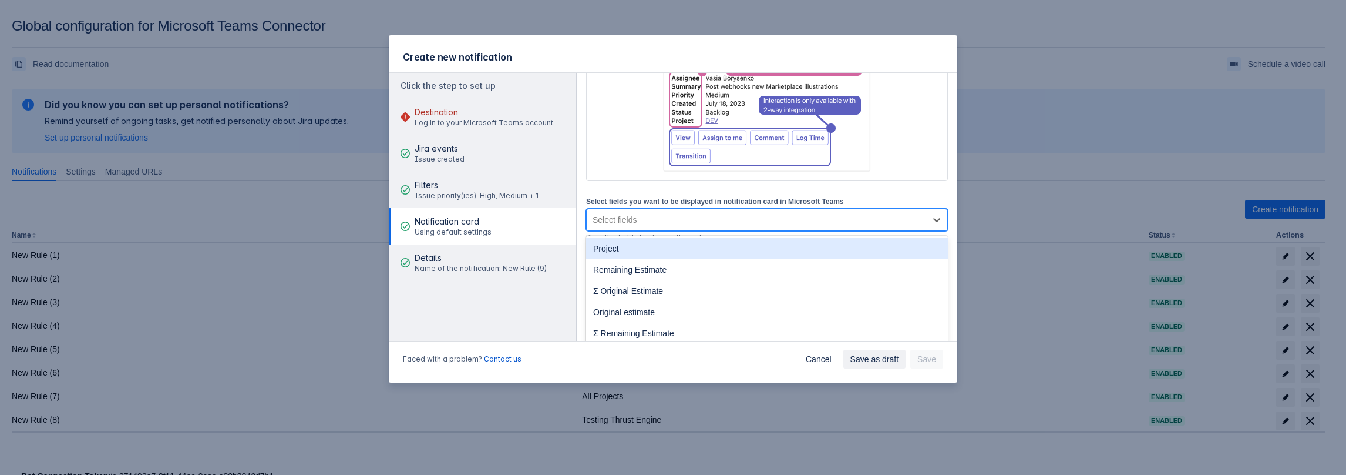
click at [657, 222] on div "Select fields" at bounding box center [756, 219] width 339 height 19
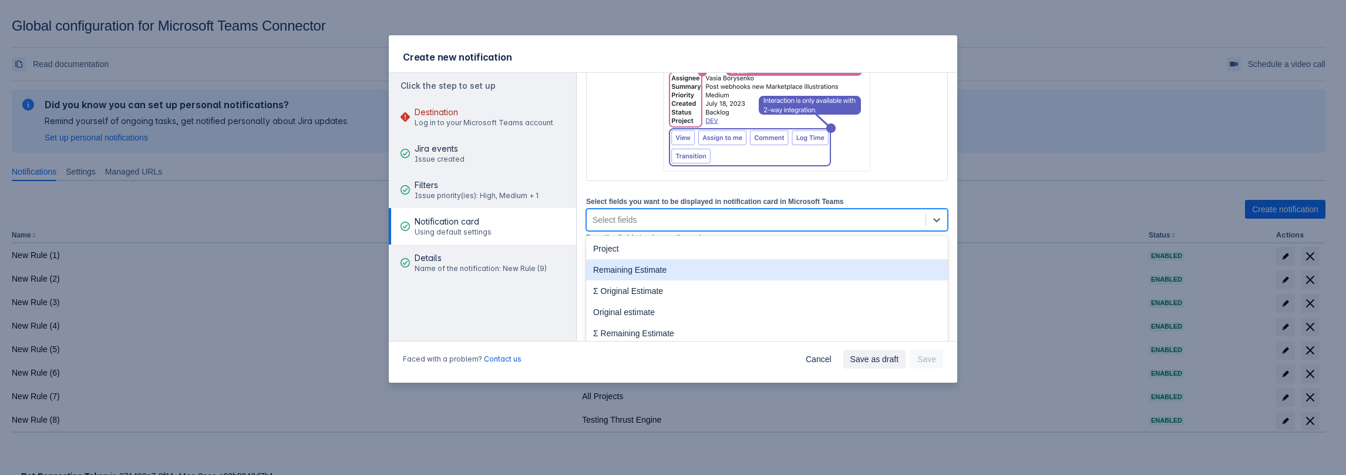
click at [635, 270] on div "Remaining Estimate" at bounding box center [767, 269] width 362 height 21
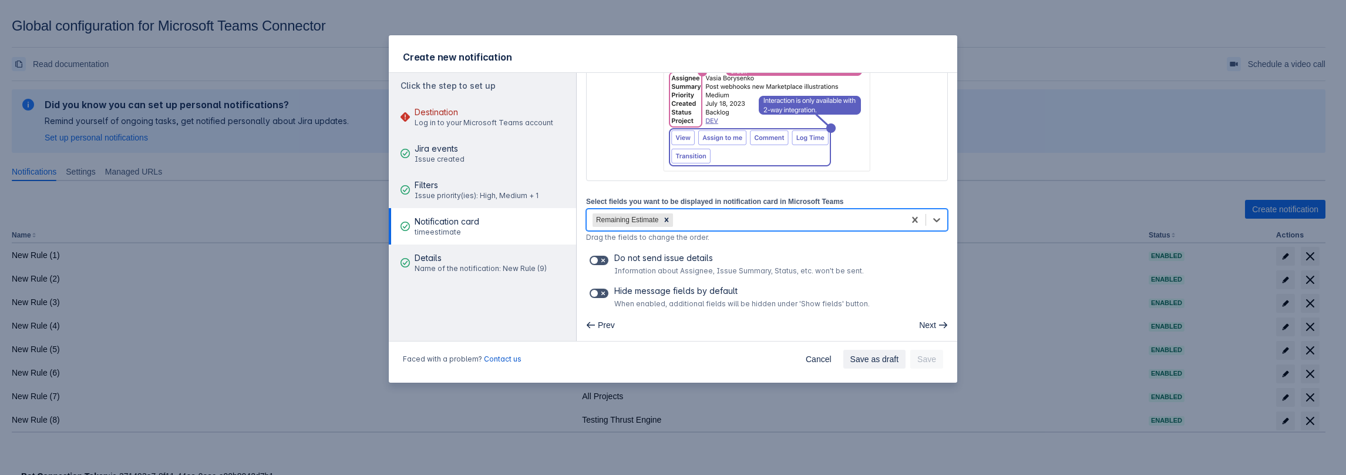
click at [726, 221] on div "Remaining Estimate" at bounding box center [746, 219] width 318 height 19
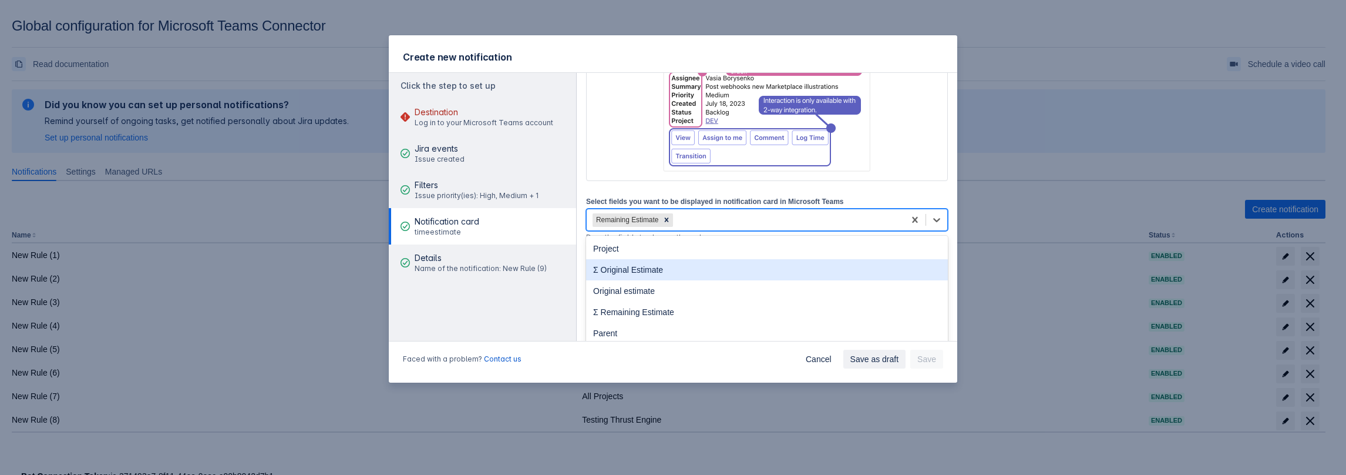
click at [667, 279] on div "Σ Original Estimate" at bounding box center [767, 269] width 362 height 21
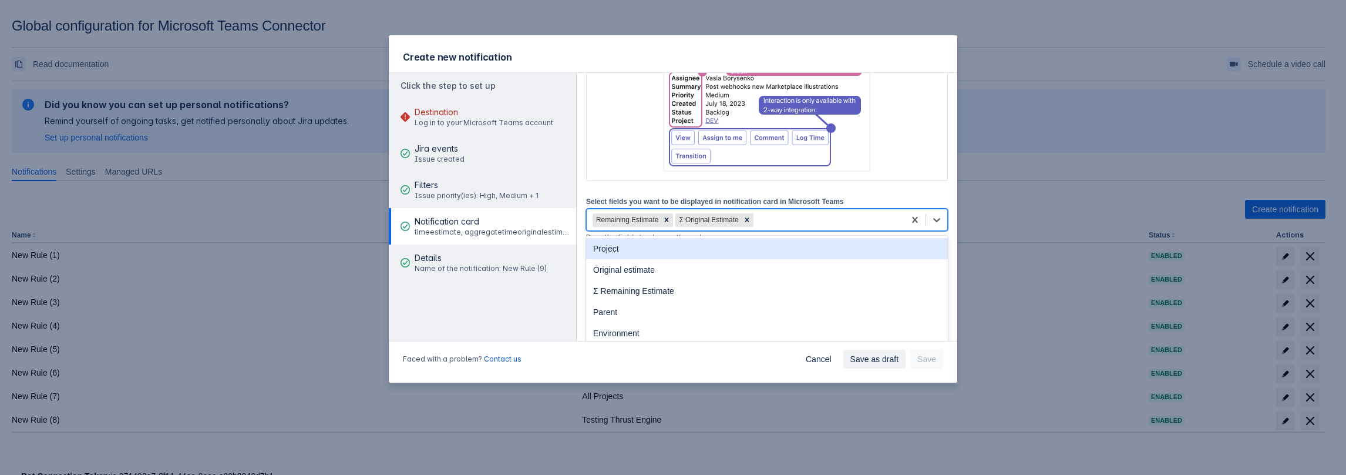
click at [772, 211] on div "Remaining Estimate Σ Original Estimate" at bounding box center [746, 219] width 318 height 19
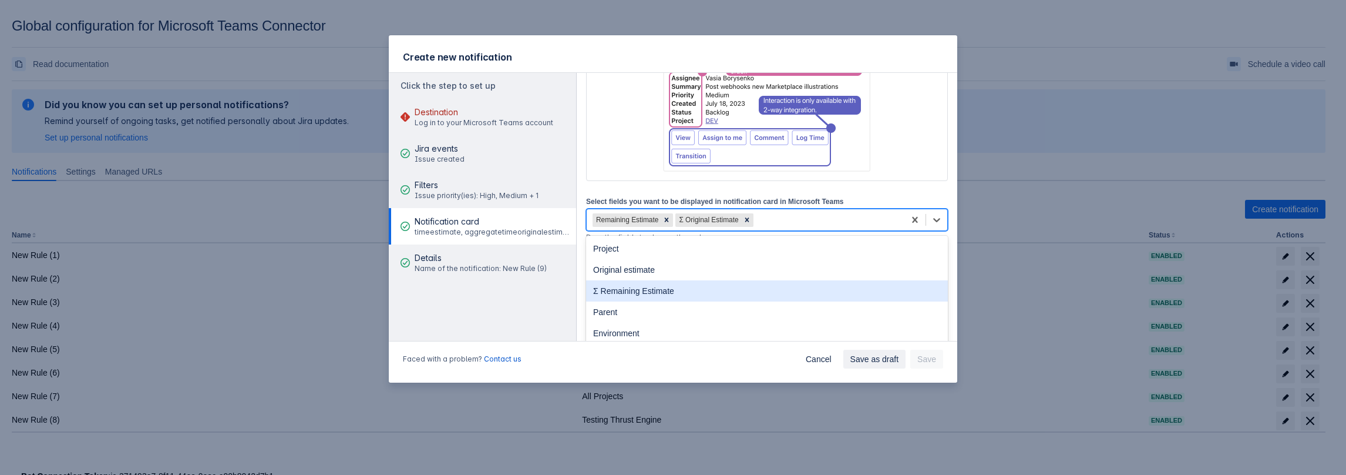
click at [685, 300] on div "Σ Remaining Estimate" at bounding box center [767, 290] width 362 height 21
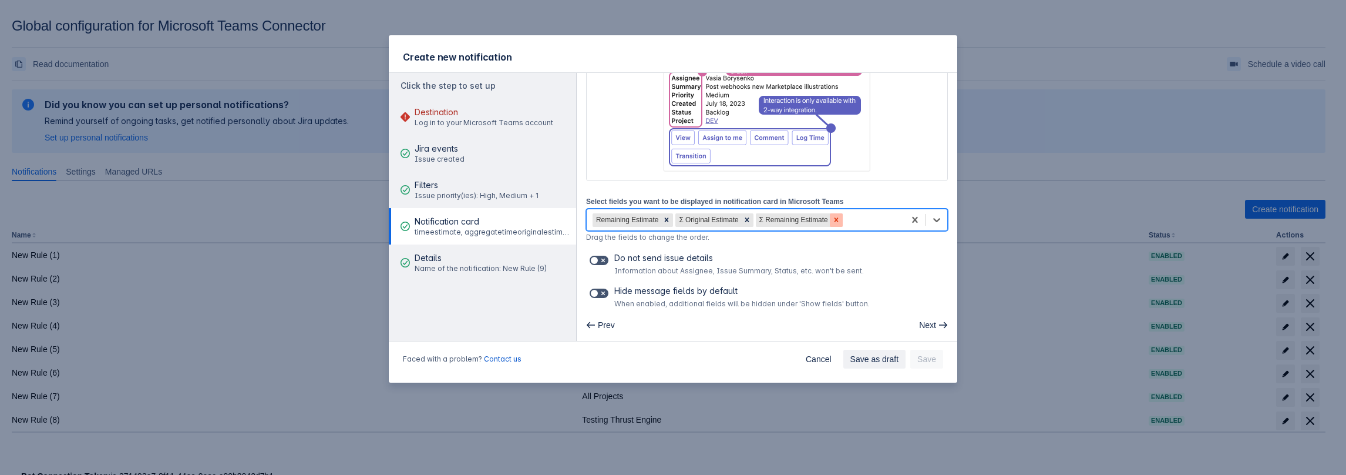
click at [834, 220] on icon at bounding box center [836, 219] width 4 height 4
click at [743, 221] on icon at bounding box center [747, 220] width 8 height 8
click at [725, 221] on div "Remaining Estimate" at bounding box center [746, 219] width 318 height 19
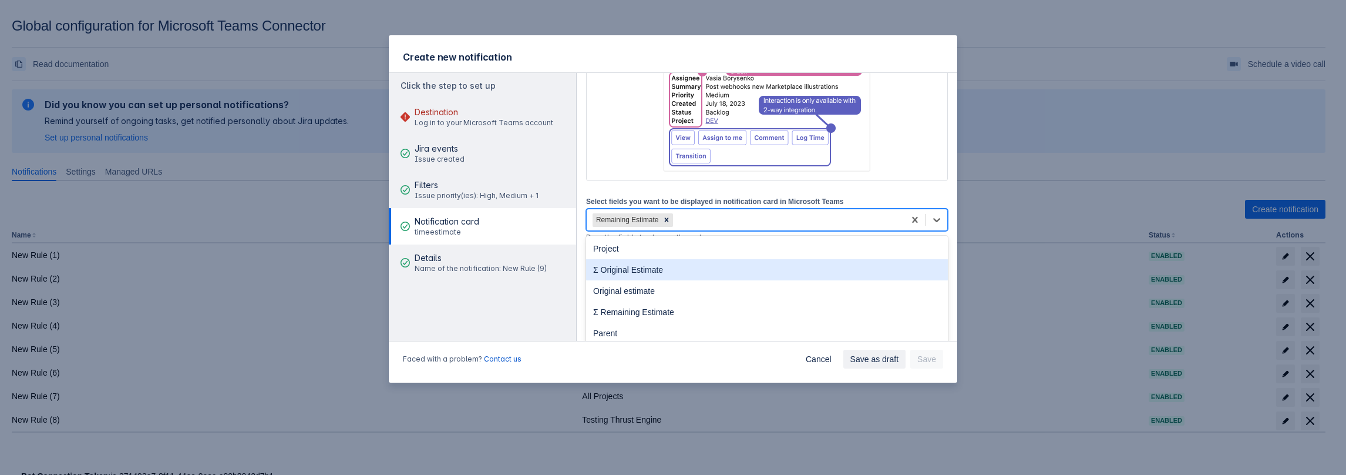
click at [667, 274] on div "Σ Original Estimate" at bounding box center [767, 269] width 362 height 21
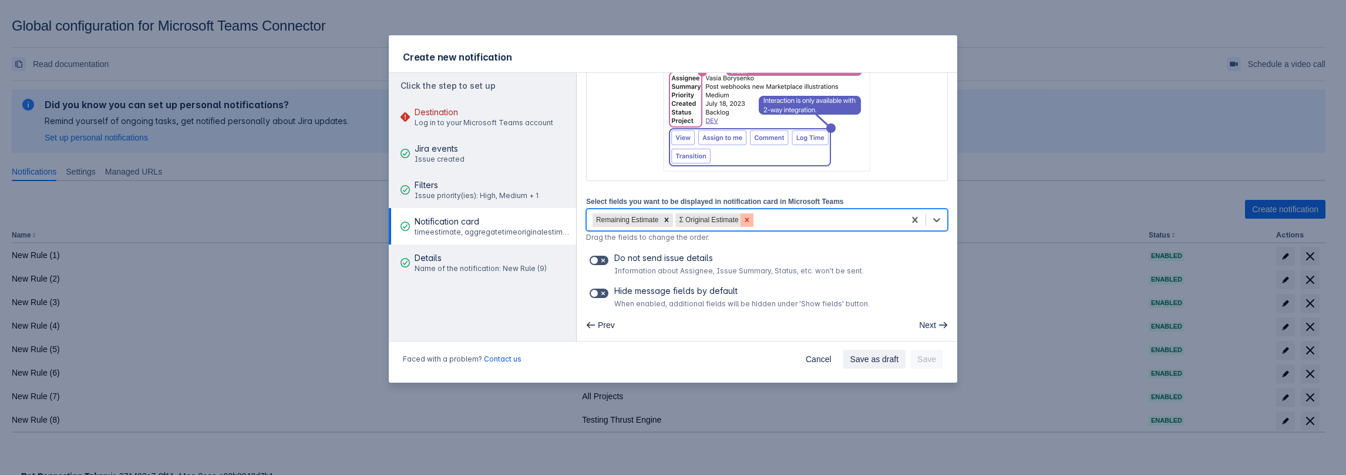
click at [743, 220] on icon at bounding box center [747, 220] width 8 height 8
click at [749, 220] on div "Remaining Estimate" at bounding box center [746, 219] width 318 height 19
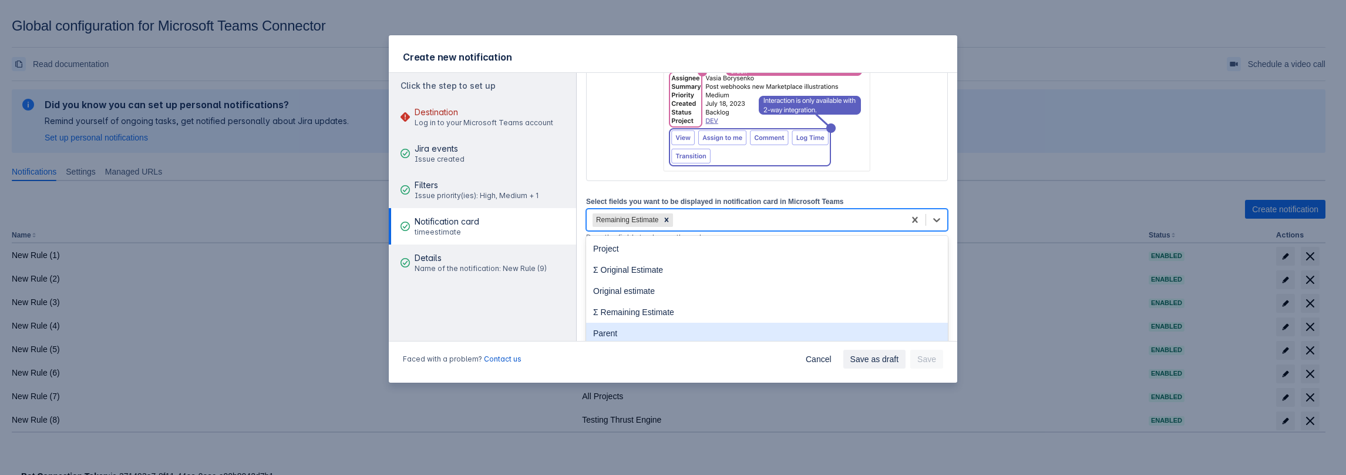
click at [663, 325] on div "Parent" at bounding box center [767, 332] width 362 height 21
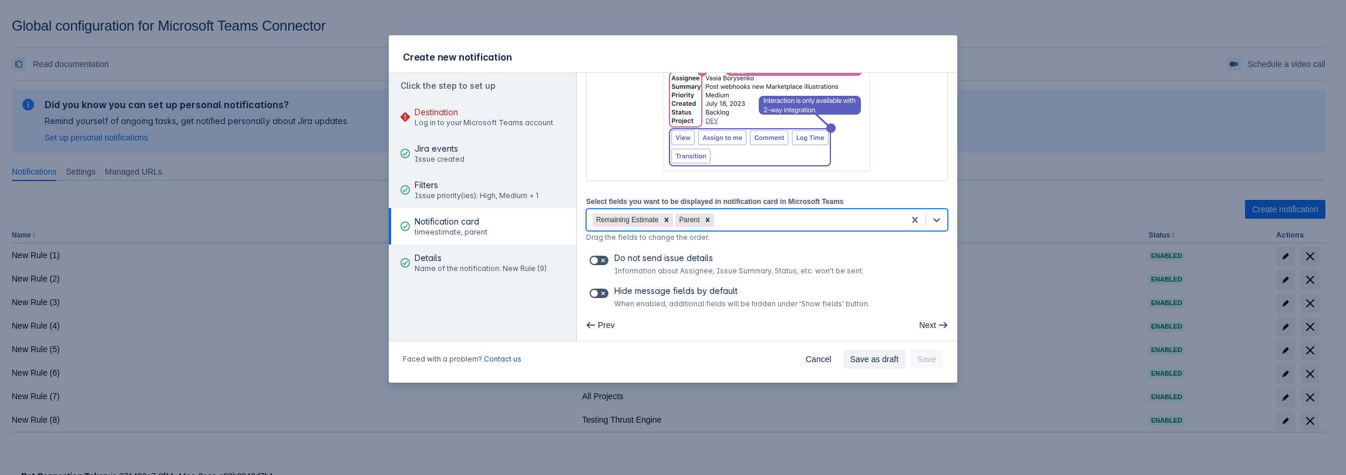
click at [748, 219] on div "Remaining Estimate Parent" at bounding box center [746, 219] width 318 height 19
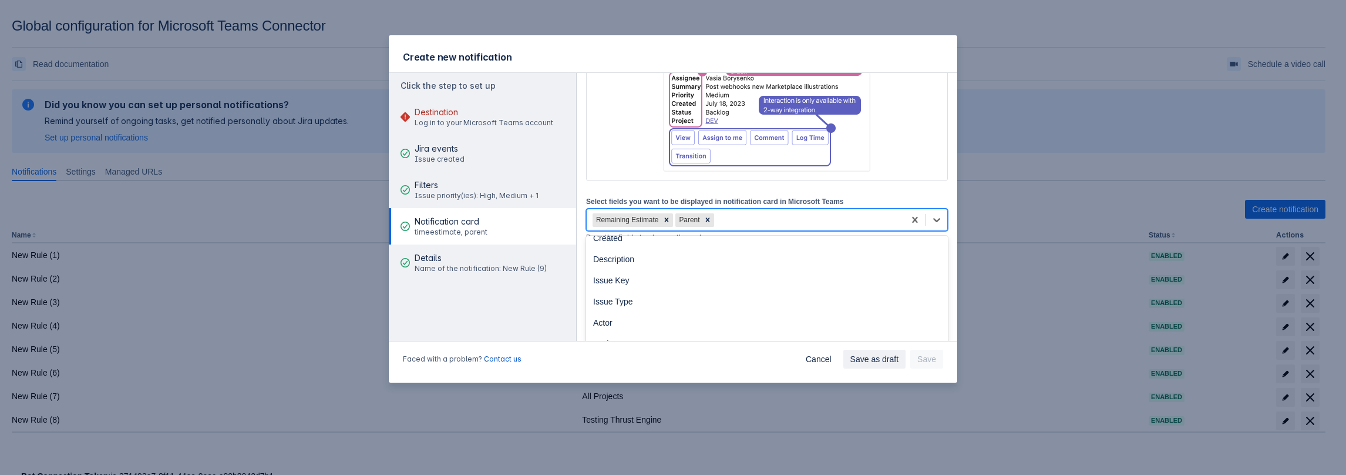
scroll to position [117, 0]
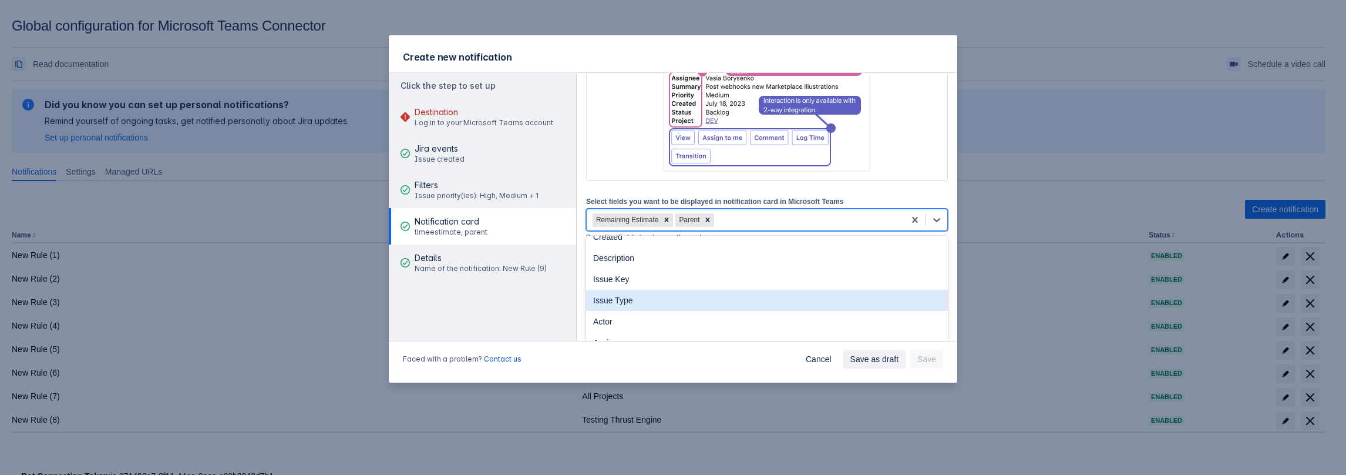
click at [628, 299] on div "Issue Type" at bounding box center [767, 300] width 362 height 21
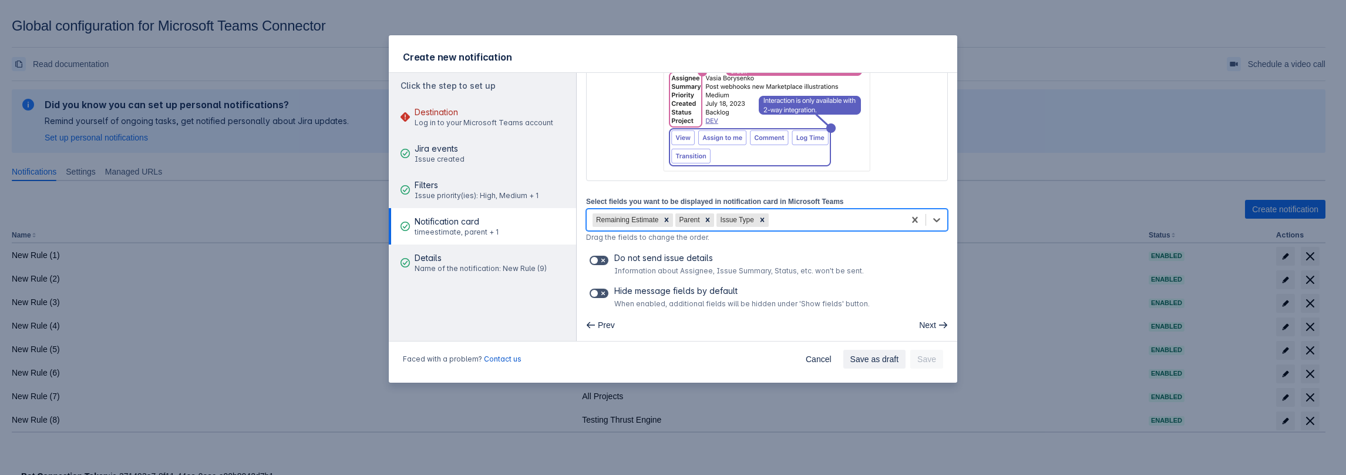
drag, startPoint x: 796, startPoint y: 214, endPoint x: 751, endPoint y: 234, distance: 49.2
click at [794, 215] on div "Remaining Estimate Parent Issue Type" at bounding box center [746, 219] width 318 height 19
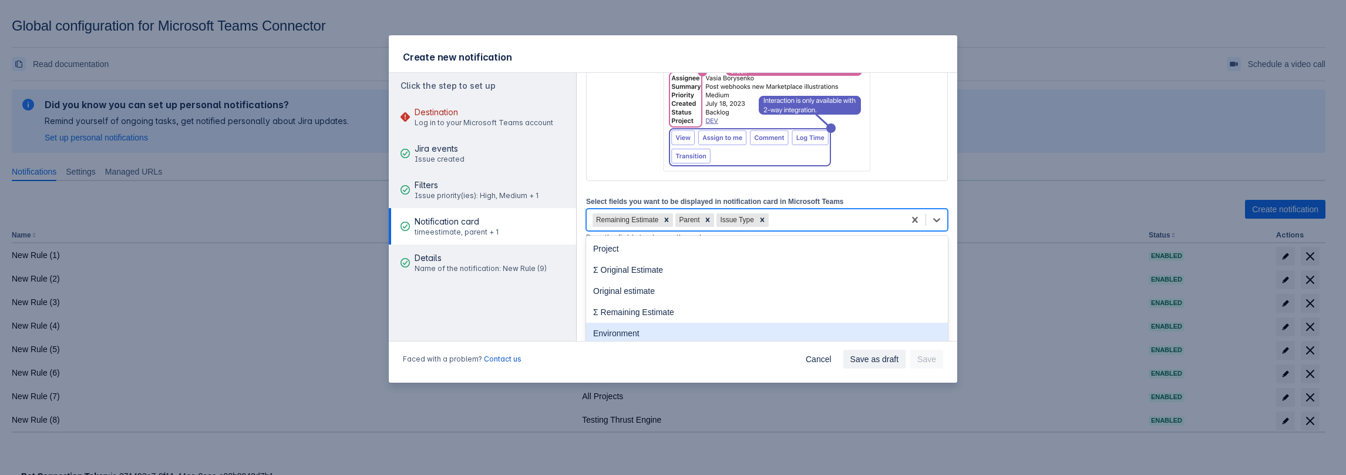
click at [650, 327] on div "Environment" at bounding box center [767, 332] width 362 height 21
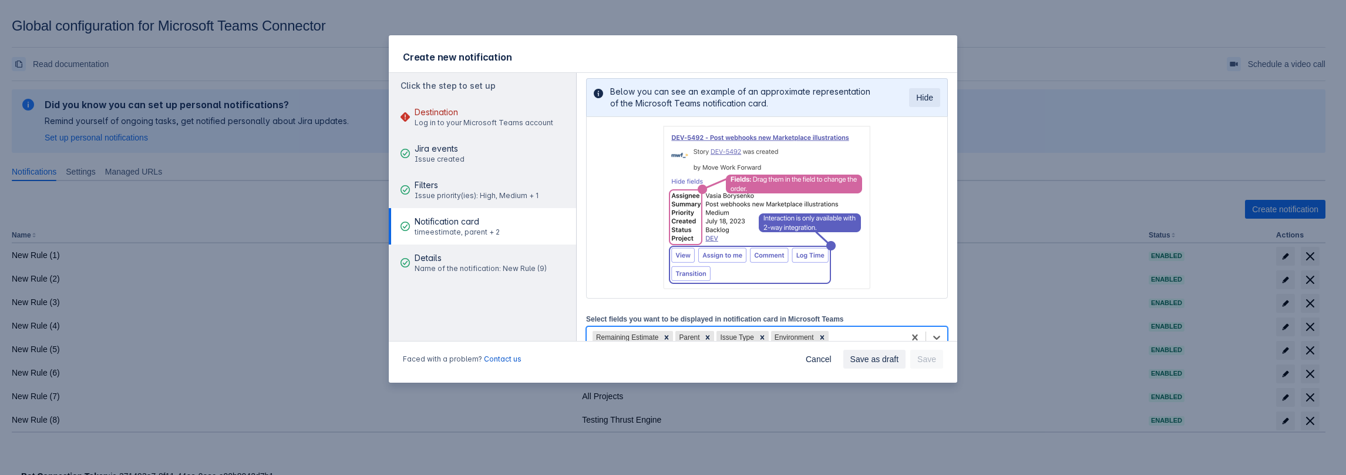
scroll to position [140, 0]
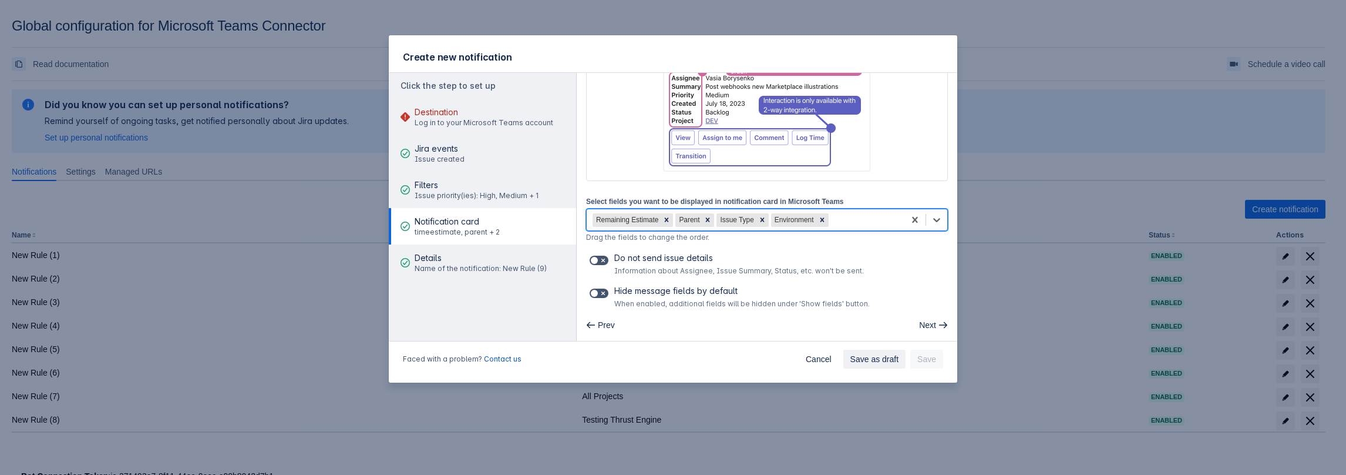
click at [866, 216] on div "Remaining Estimate Parent Issue Type Environment" at bounding box center [746, 219] width 318 height 19
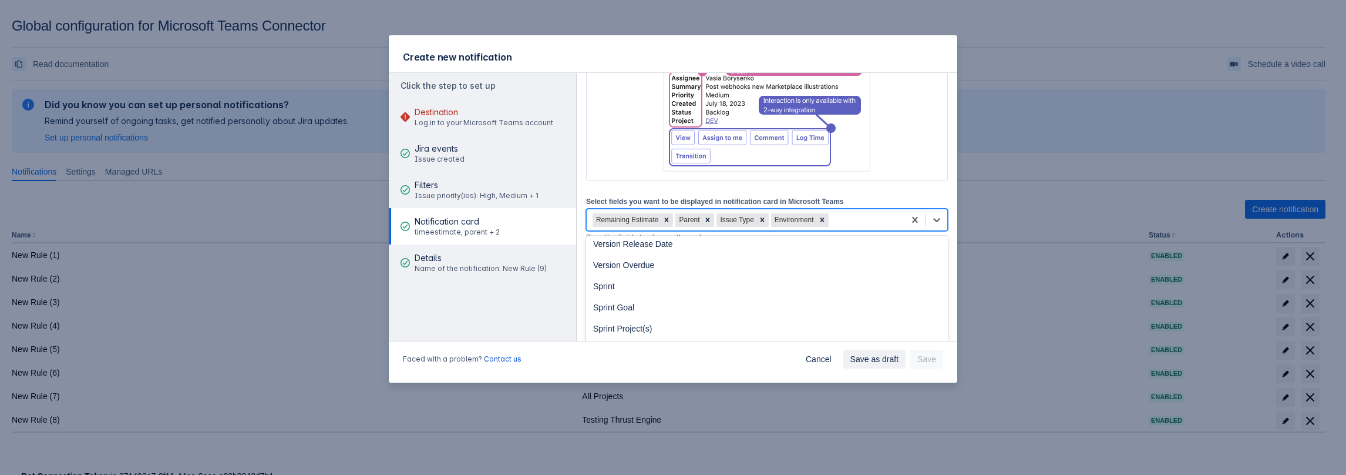
scroll to position [411, 0]
click at [821, 222] on icon at bounding box center [822, 220] width 8 height 8
click at [762, 224] on div at bounding box center [762, 220] width 13 height 14
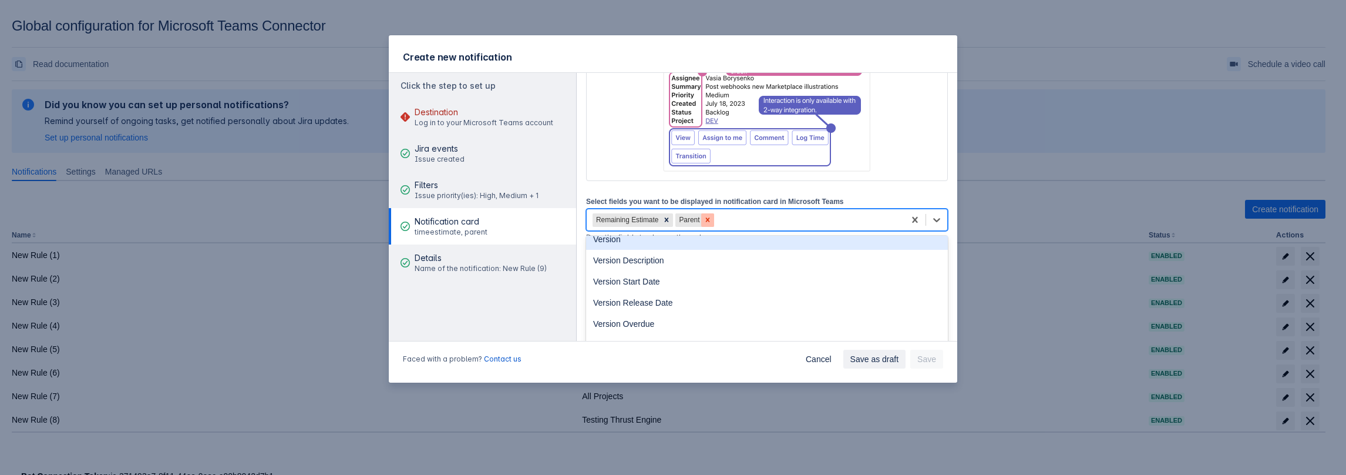
click at [704, 219] on icon at bounding box center [708, 220] width 8 height 8
click at [670, 224] on div at bounding box center [666, 220] width 13 height 14
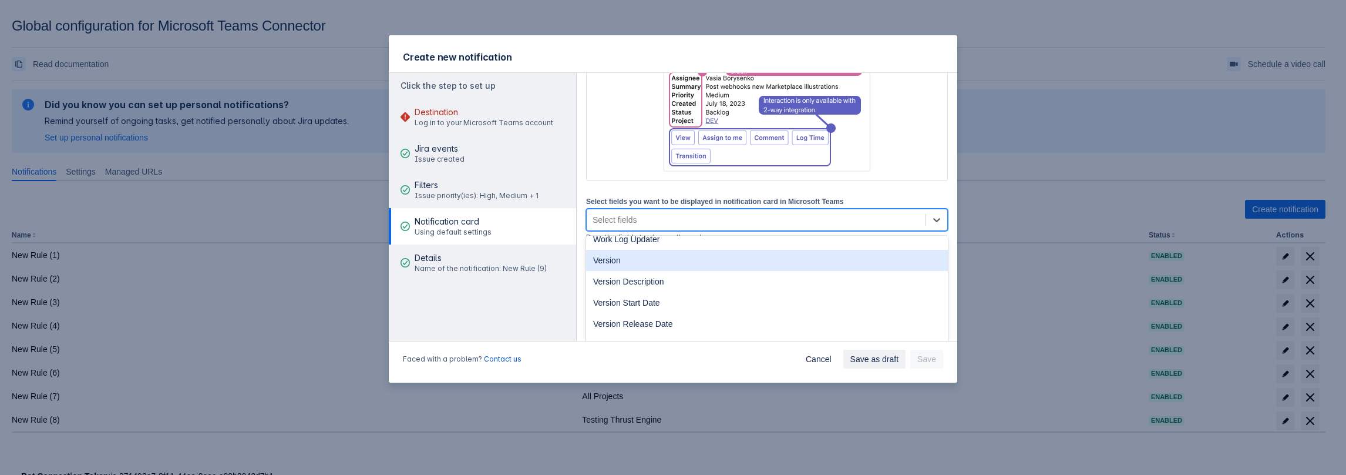
scroll to position [496, 0]
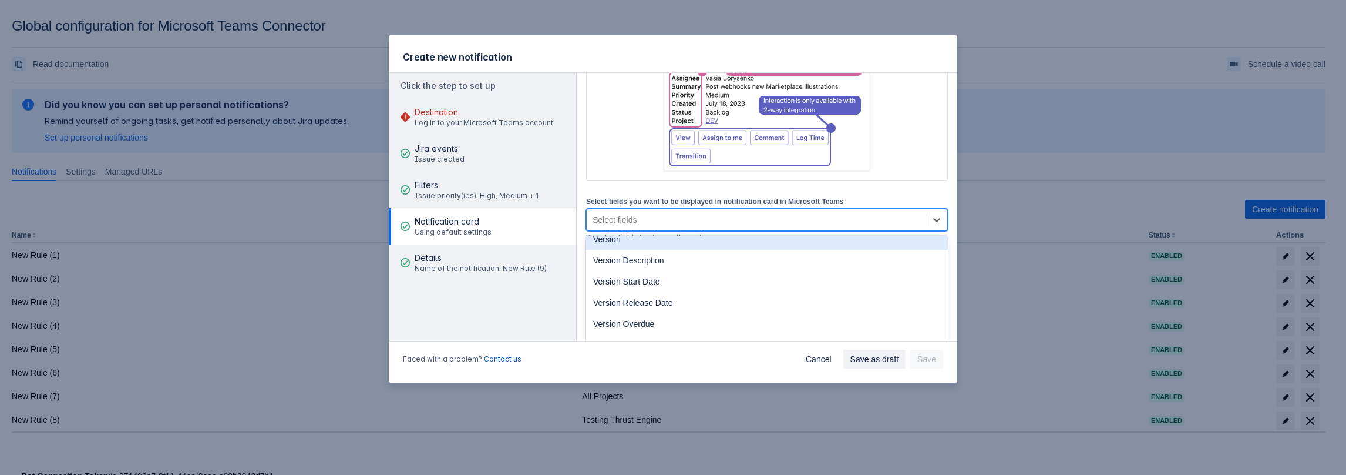
click at [603, 179] on div at bounding box center [767, 90] width 362 height 182
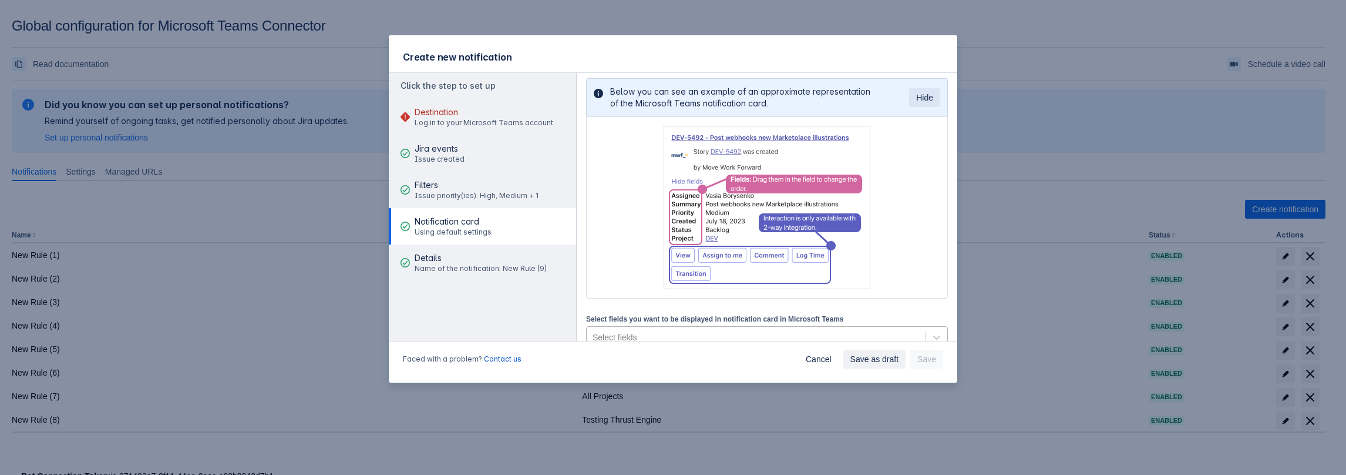
scroll to position [82, 0]
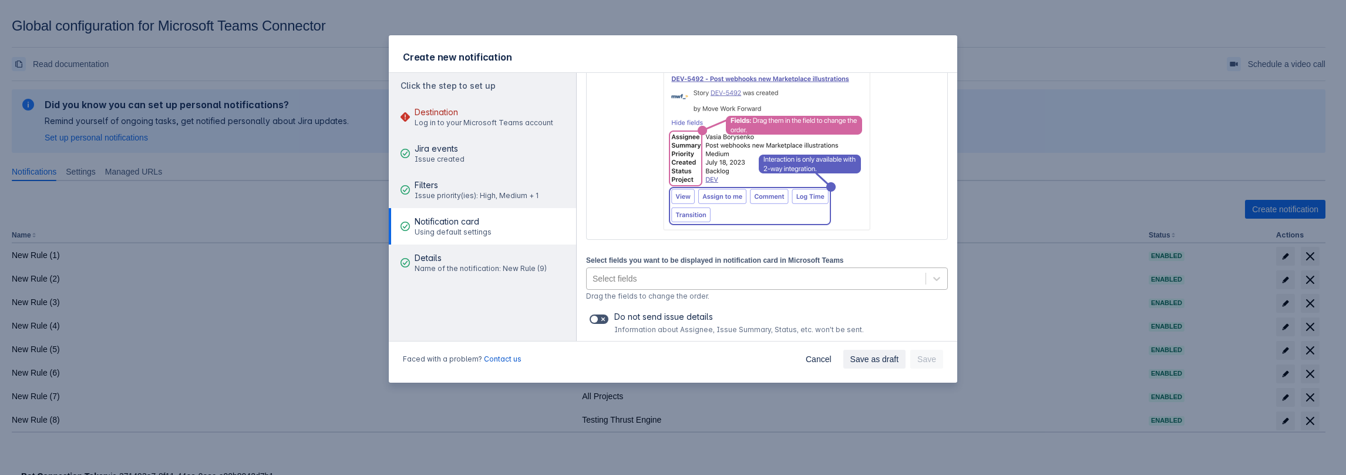
click at [651, 275] on div "Select fields" at bounding box center [756, 278] width 339 height 19
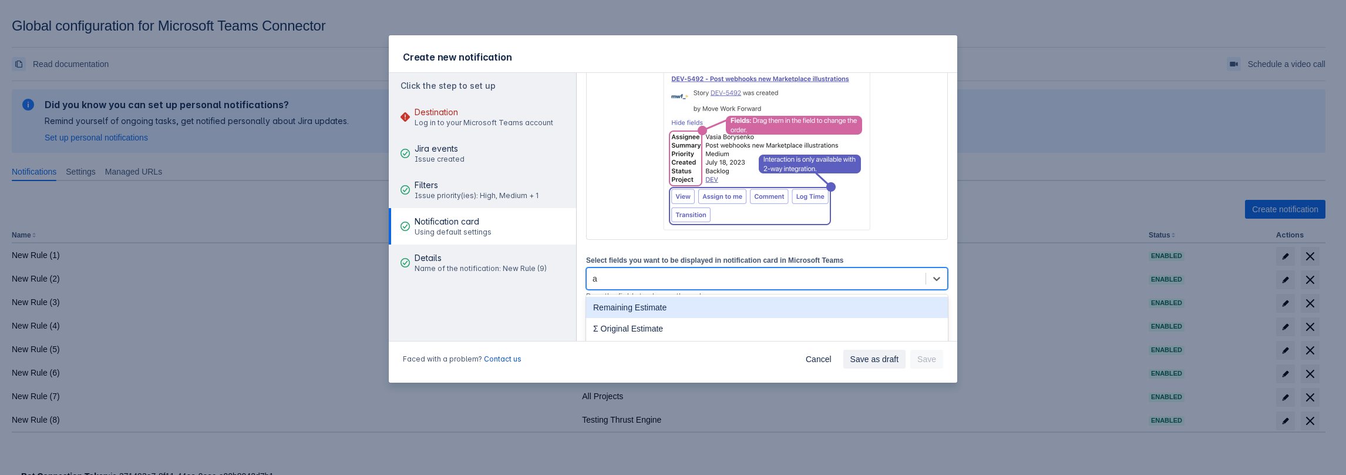
type input "as"
click at [653, 305] on div "Assignee" at bounding box center [767, 307] width 362 height 21
type input "sum"
click at [654, 300] on div "Summary" at bounding box center [767, 307] width 362 height 21
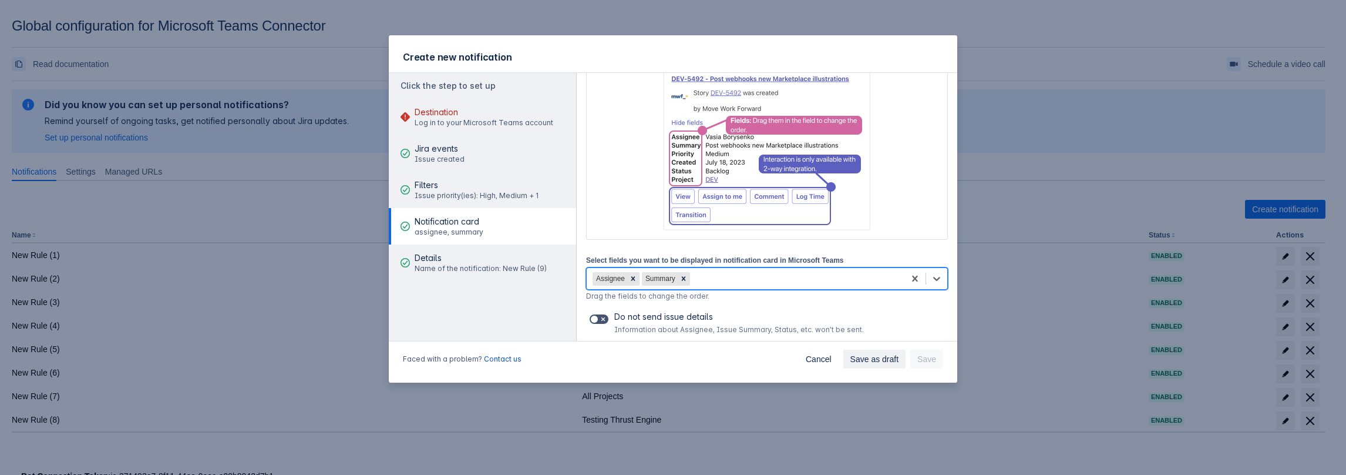
click at [718, 284] on div "Assignee Summary" at bounding box center [746, 278] width 318 height 19
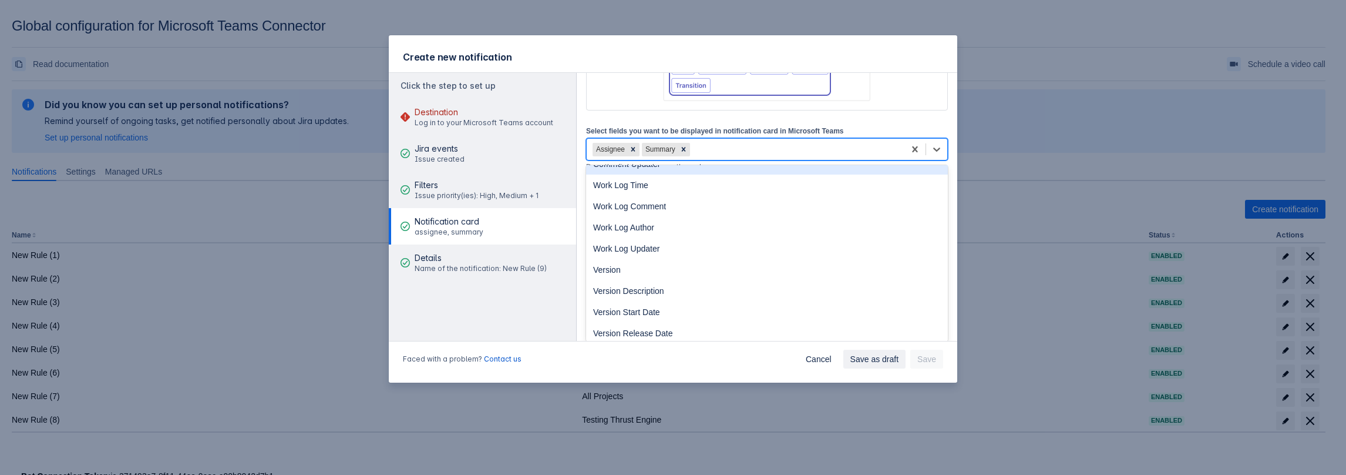
scroll to position [294, 0]
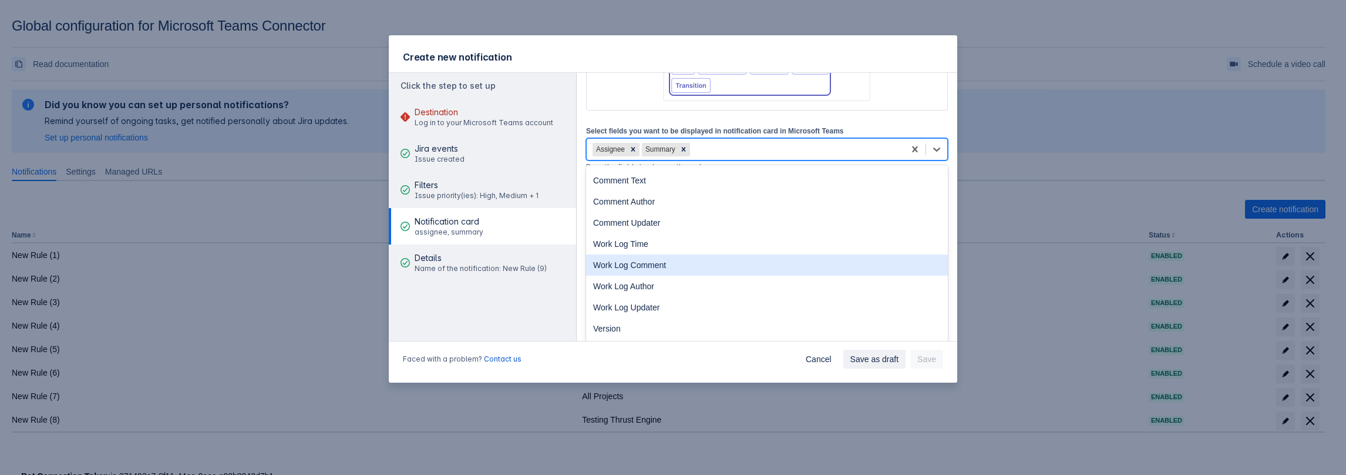
click at [631, 271] on div "Work Log Comment" at bounding box center [767, 264] width 362 height 21
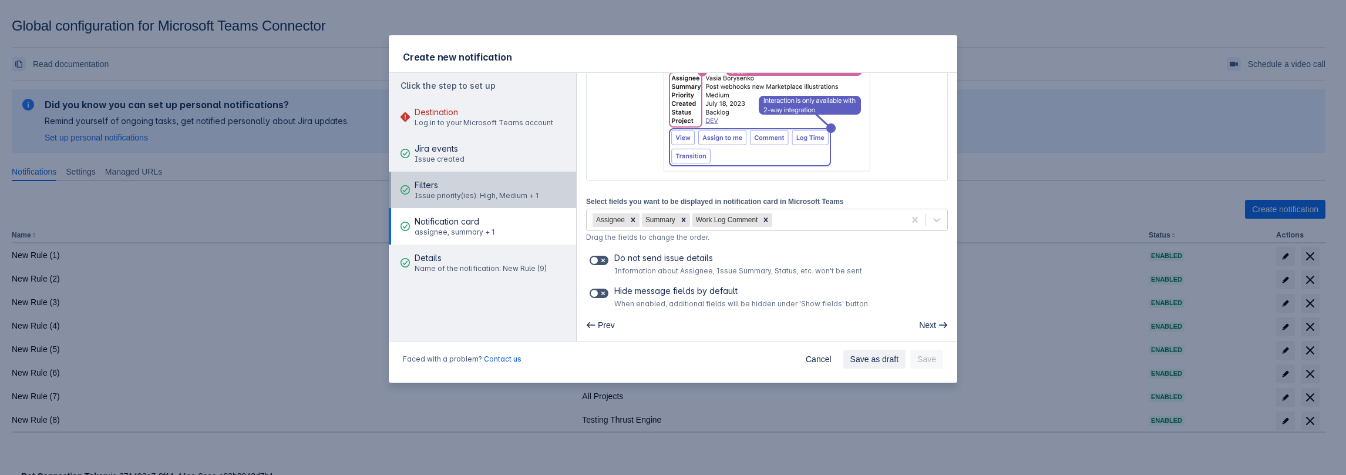
click at [466, 180] on span "Filters" at bounding box center [477, 185] width 124 height 12
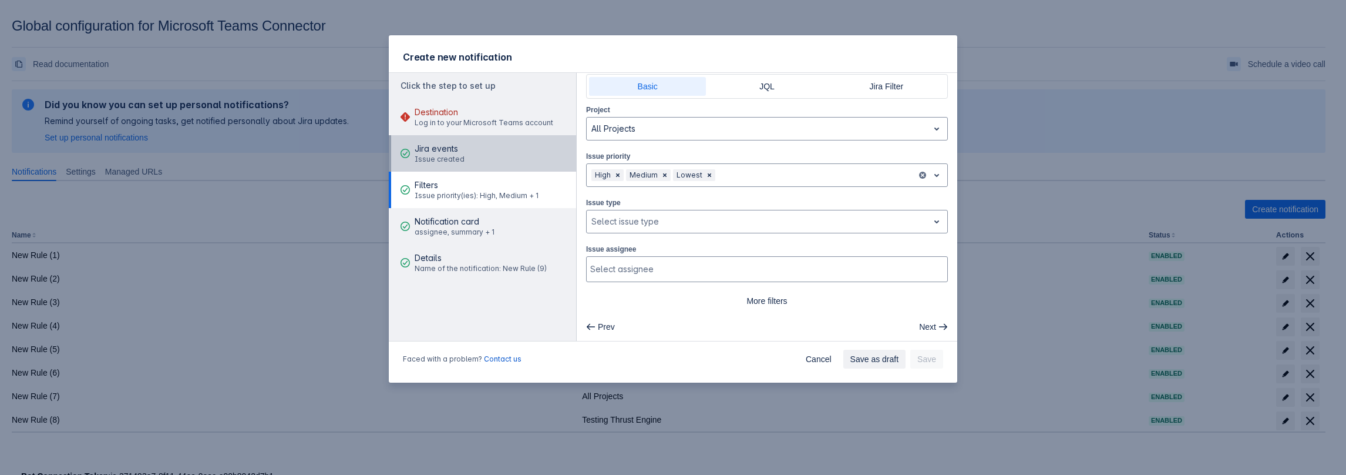
click at [473, 164] on button "Jira events Issue created" at bounding box center [482, 153] width 187 height 36
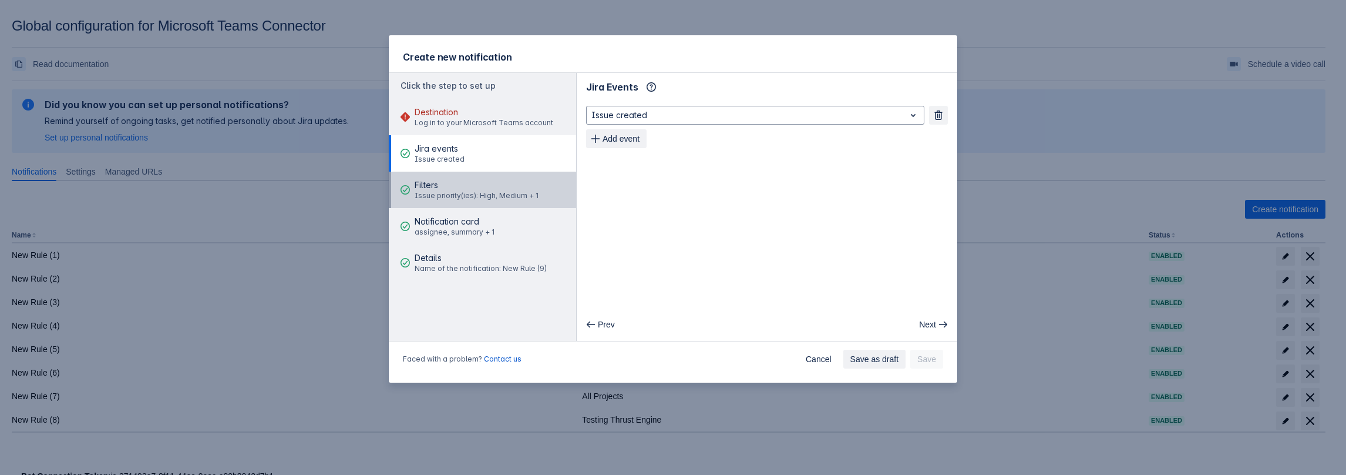
click at [492, 184] on span "Filters" at bounding box center [477, 185] width 124 height 12
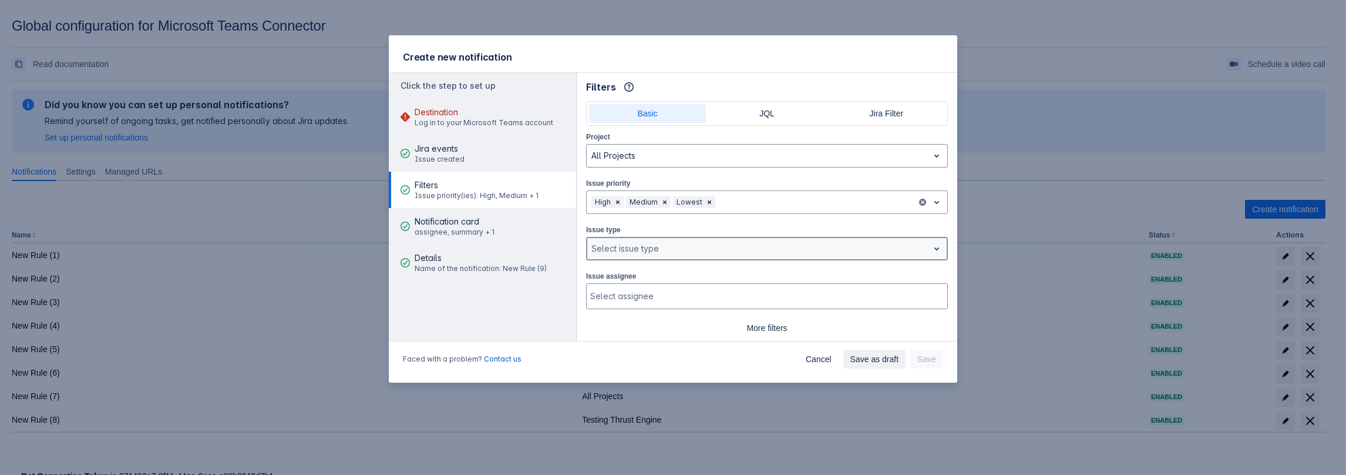
click at [643, 251] on div at bounding box center [757, 248] width 332 height 14
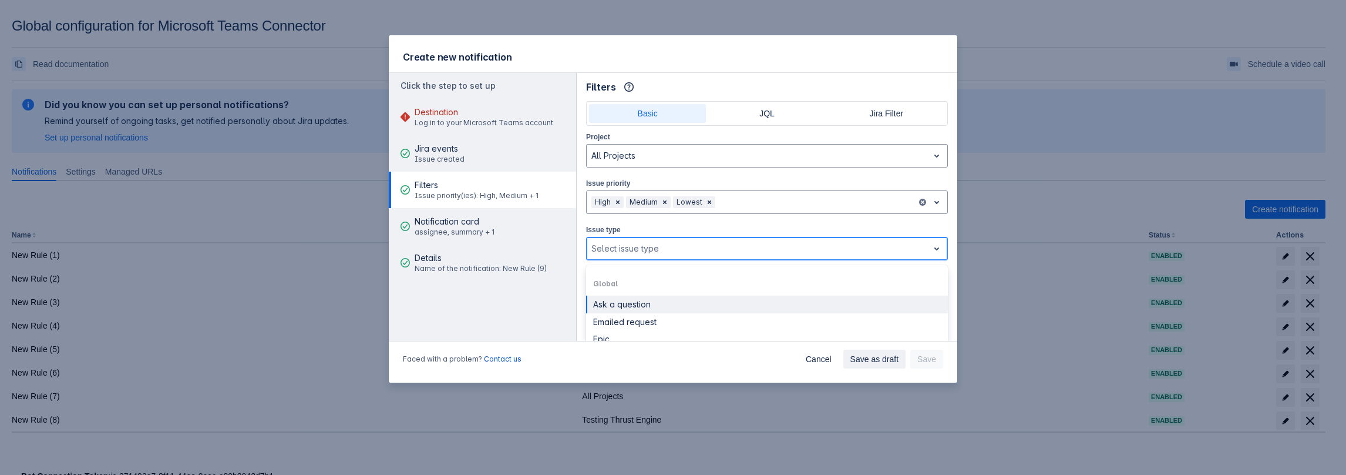
click at [627, 239] on div "Select issue type" at bounding box center [758, 248] width 342 height 19
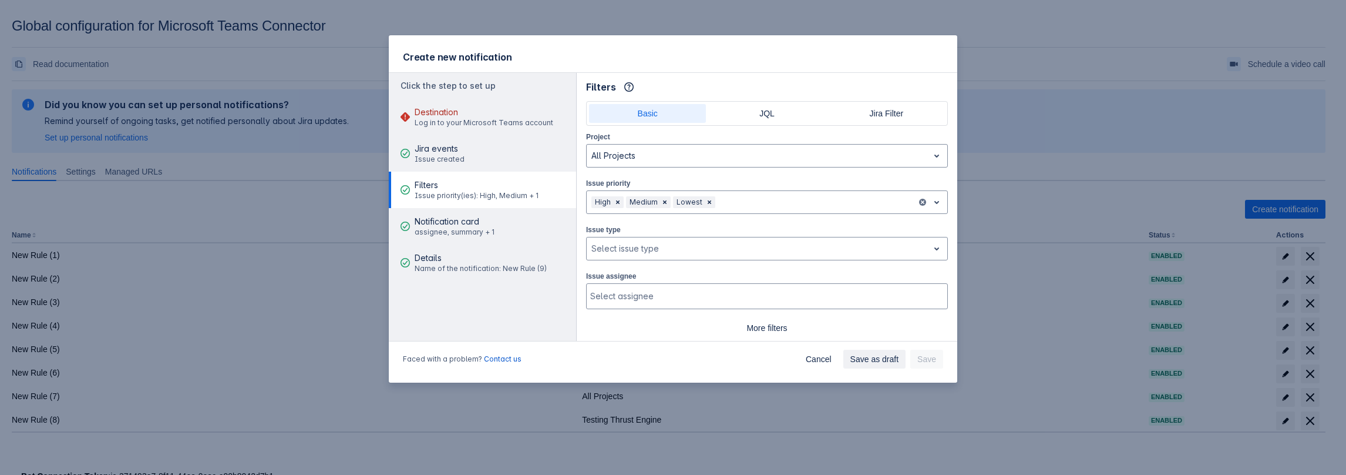
click at [456, 179] on span "Filters" at bounding box center [477, 185] width 124 height 12
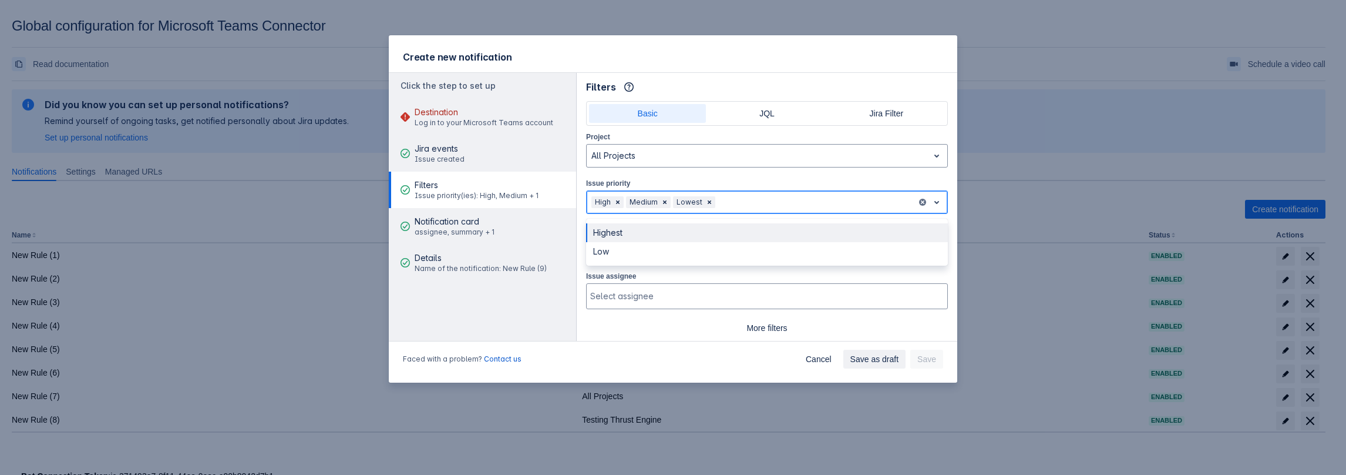
click at [776, 200] on div at bounding box center [815, 202] width 194 height 14
click at [667, 248] on div at bounding box center [757, 248] width 332 height 14
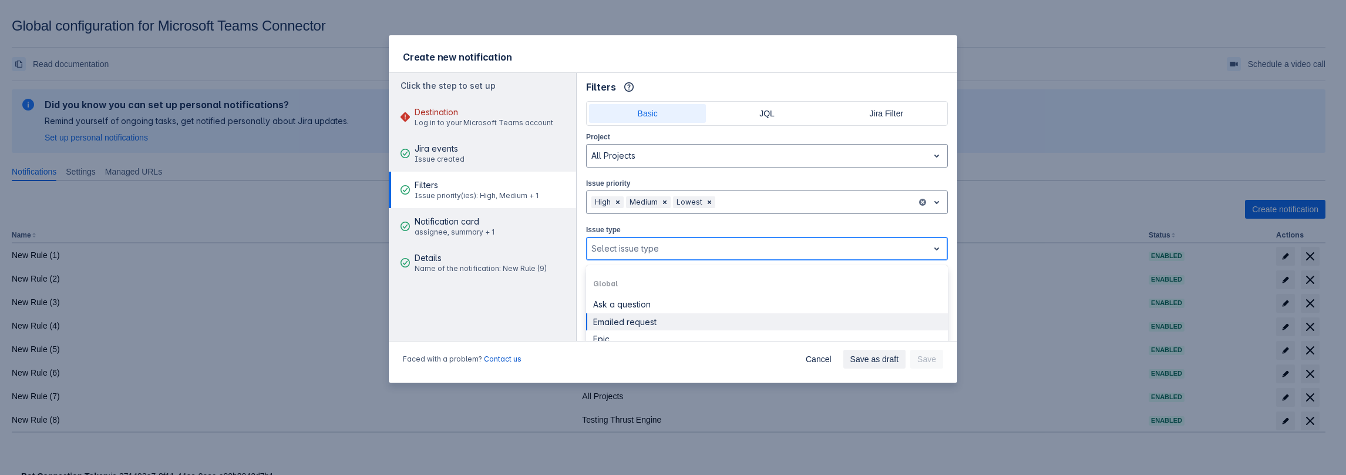
click at [616, 318] on div "Emailed request" at bounding box center [767, 322] width 348 height 11
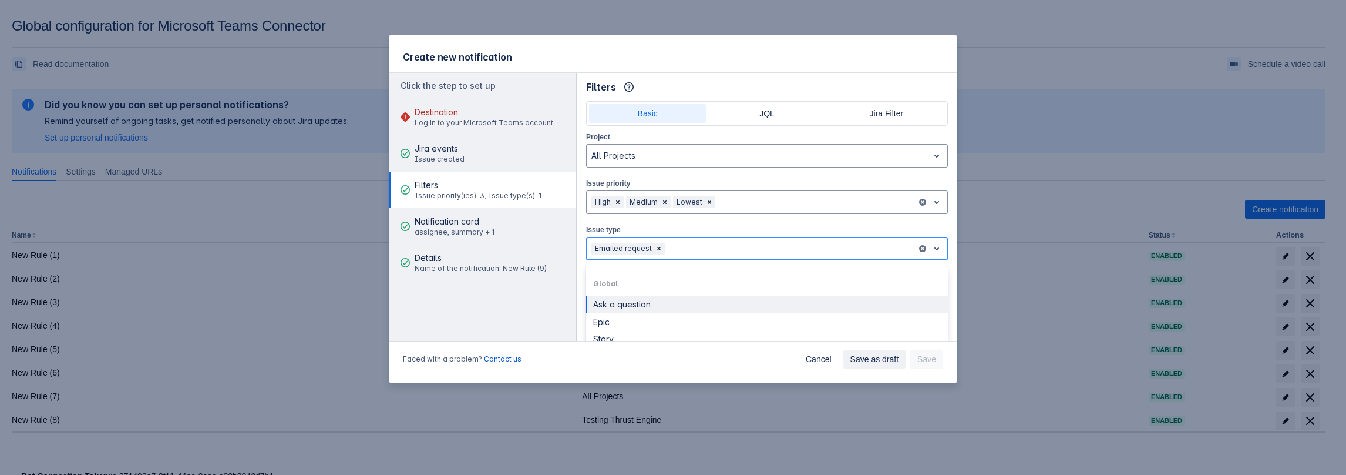
click at [719, 251] on div at bounding box center [789, 248] width 245 height 14
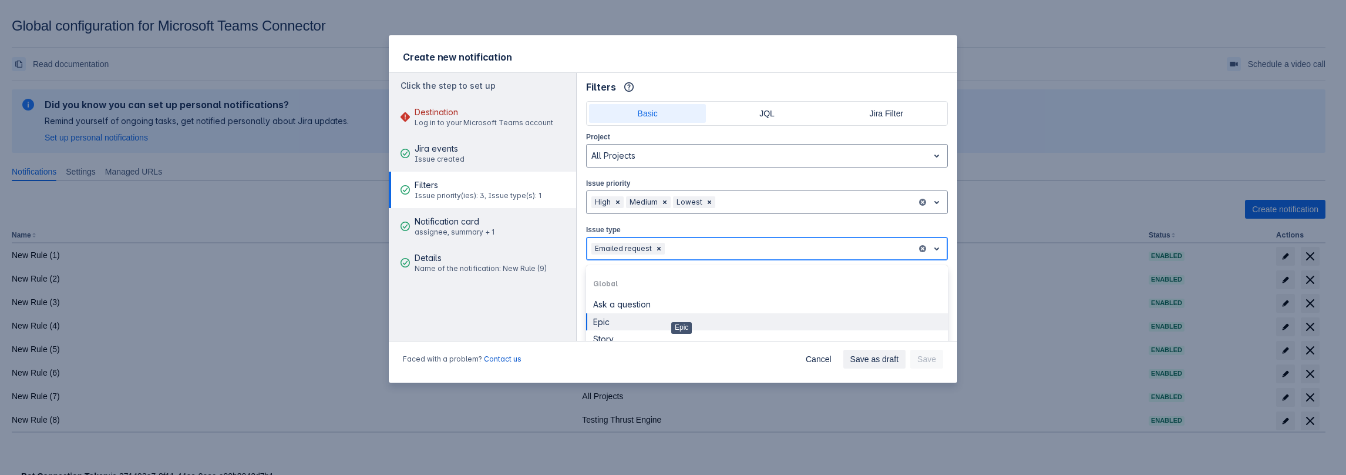
click at [681, 317] on div "Epic" at bounding box center [767, 322] width 348 height 11
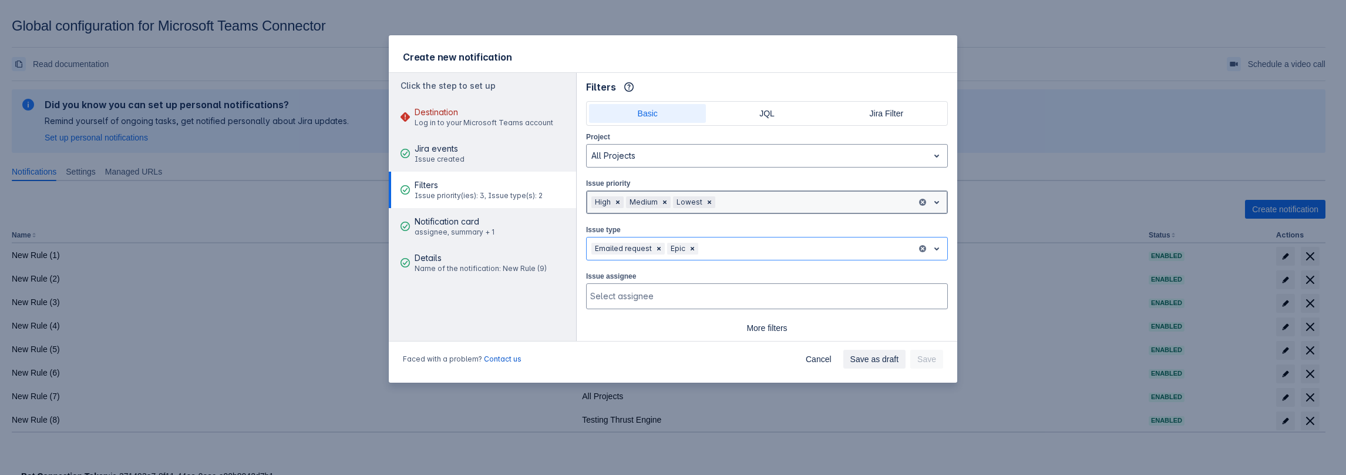
click at [742, 211] on div "High Medium Lowest" at bounding box center [767, 201] width 362 height 23
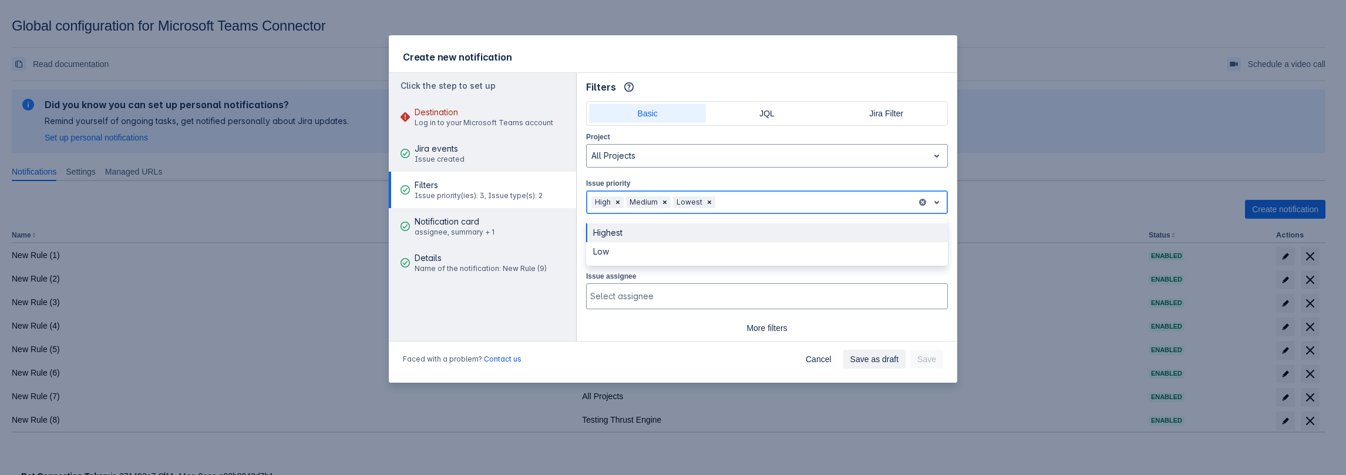
click at [698, 236] on div "Highest" at bounding box center [767, 232] width 362 height 19
click at [699, 256] on div "Emailed request Epic" at bounding box center [767, 248] width 362 height 23
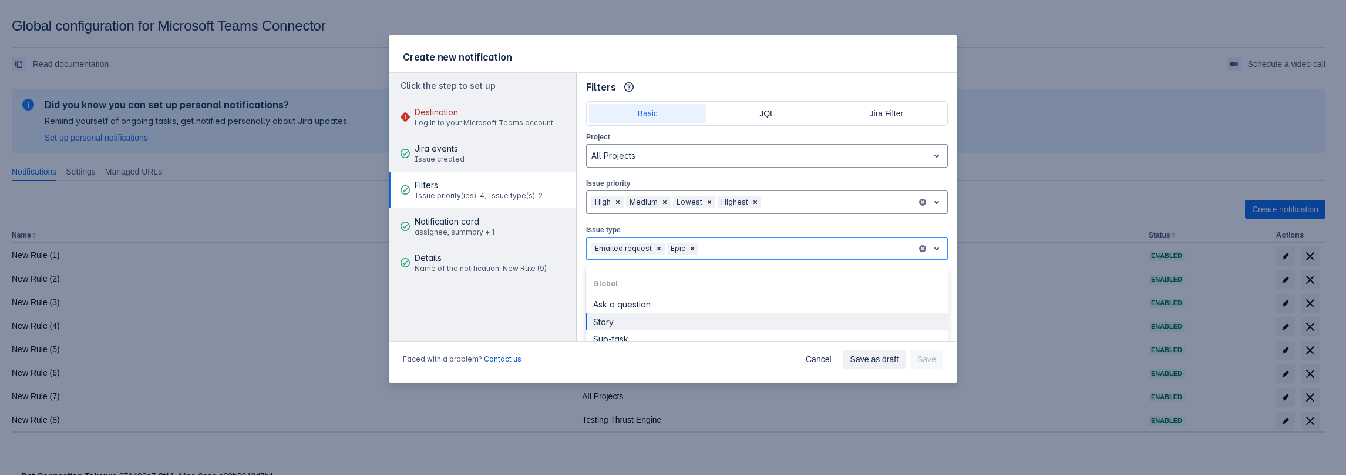
click at [677, 320] on div "Story" at bounding box center [767, 322] width 348 height 11
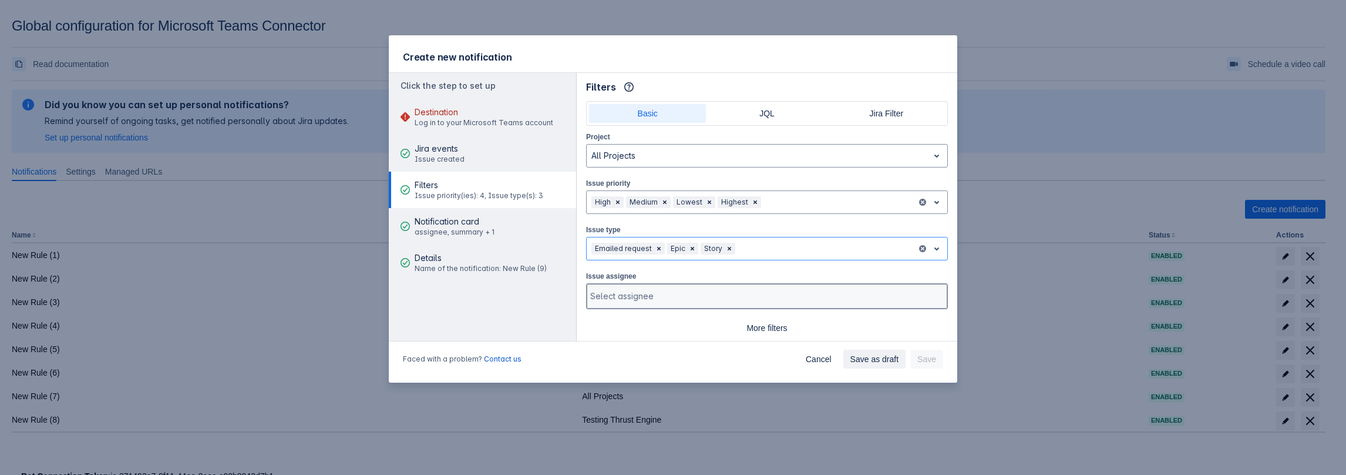
click at [687, 294] on div at bounding box center [765, 296] width 351 height 12
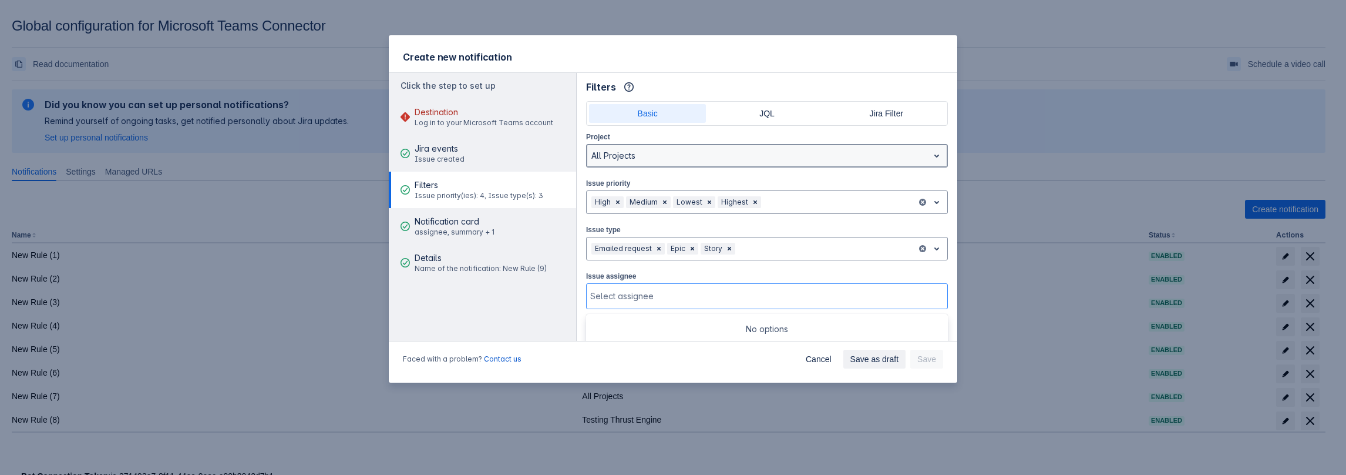
click at [695, 160] on div at bounding box center [757, 156] width 332 height 14
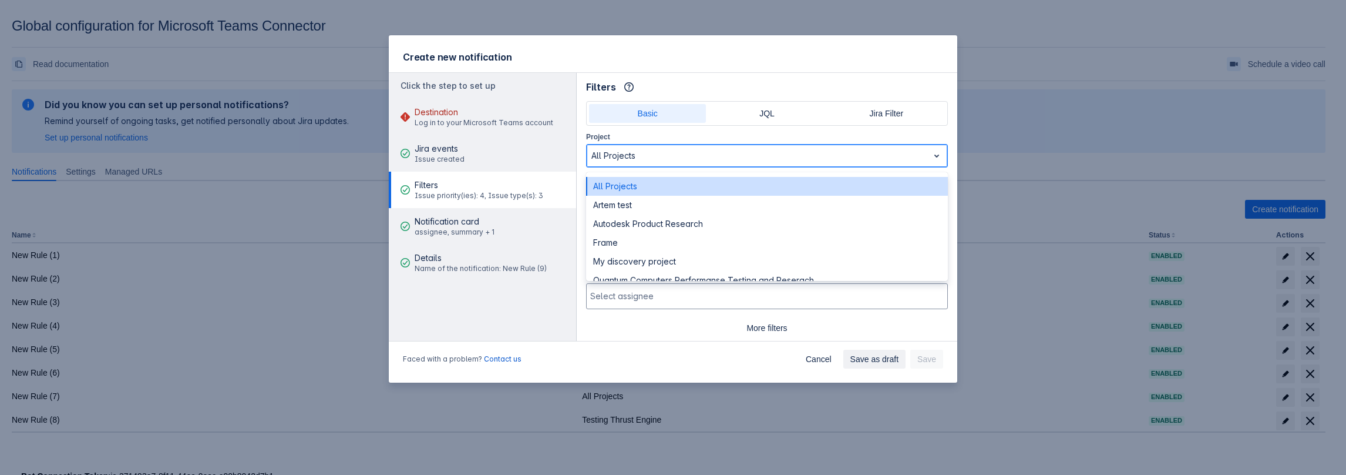
click at [689, 160] on div at bounding box center [757, 156] width 332 height 14
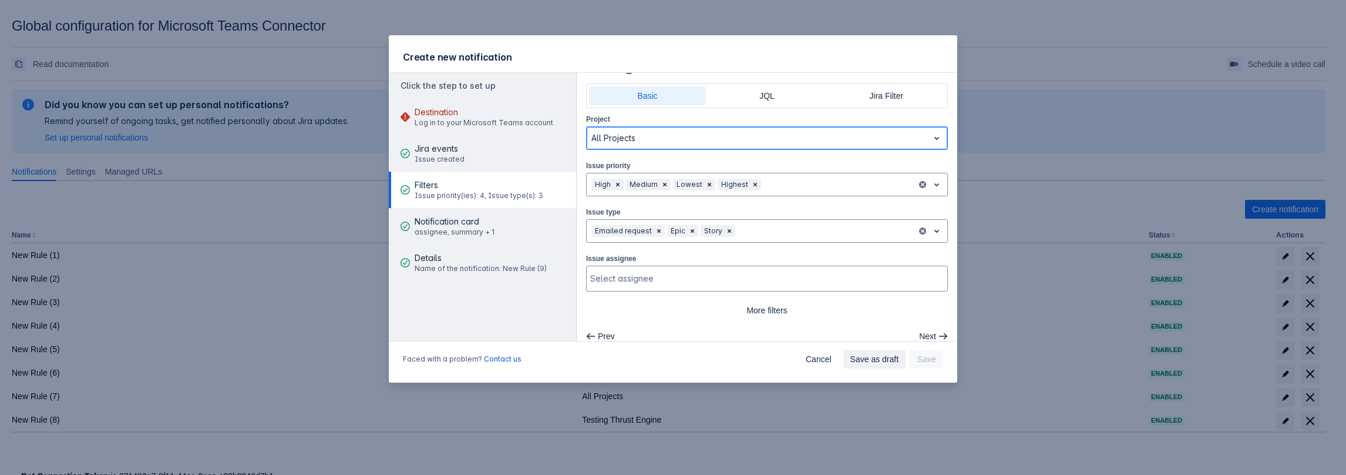
scroll to position [27, 0]
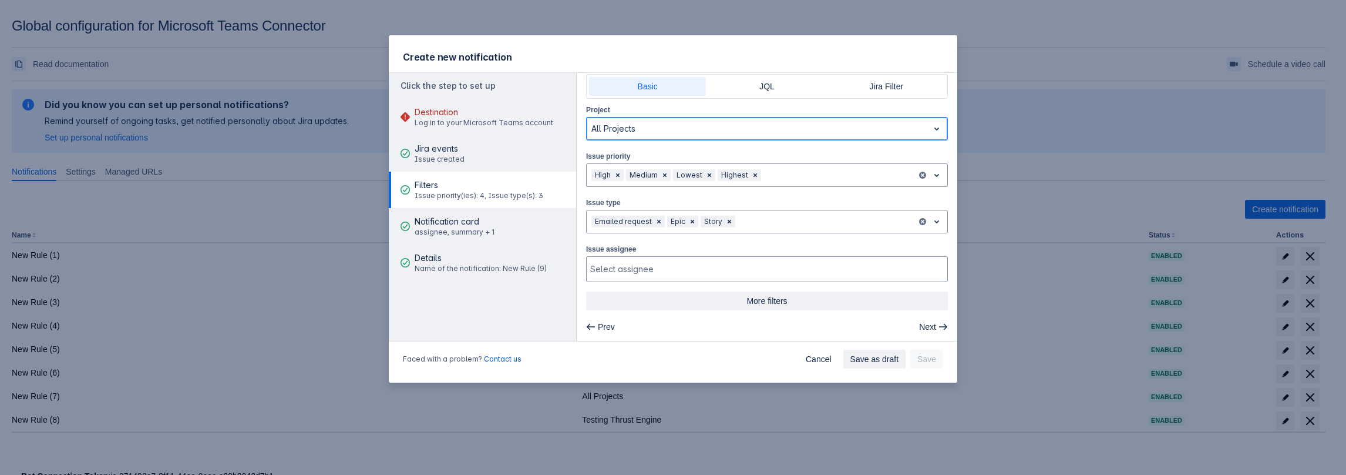
click at [765, 294] on span "More filters" at bounding box center [767, 300] width 348 height 19
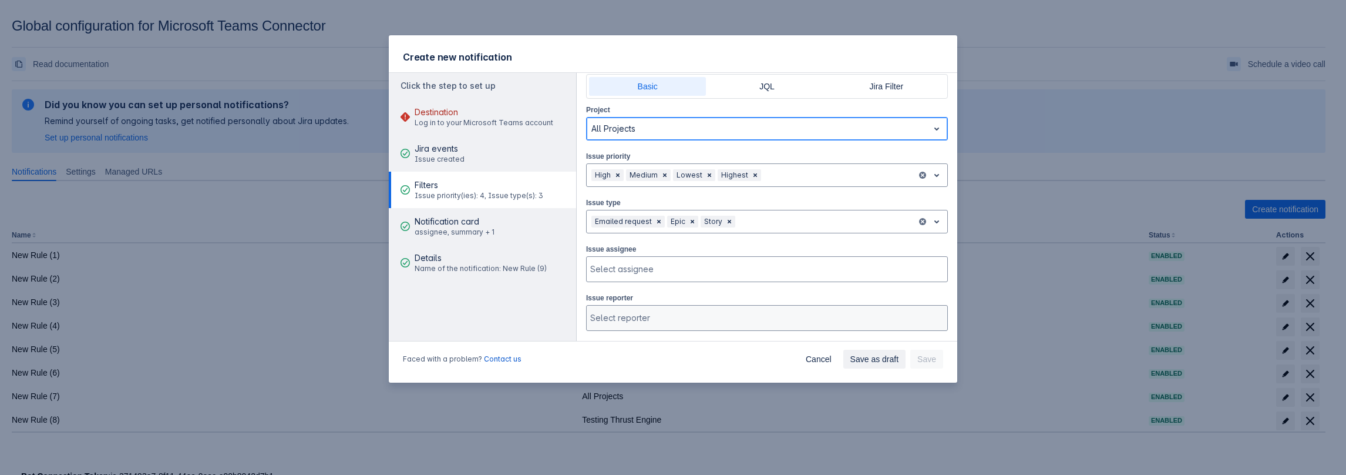
scroll to position [203, 0]
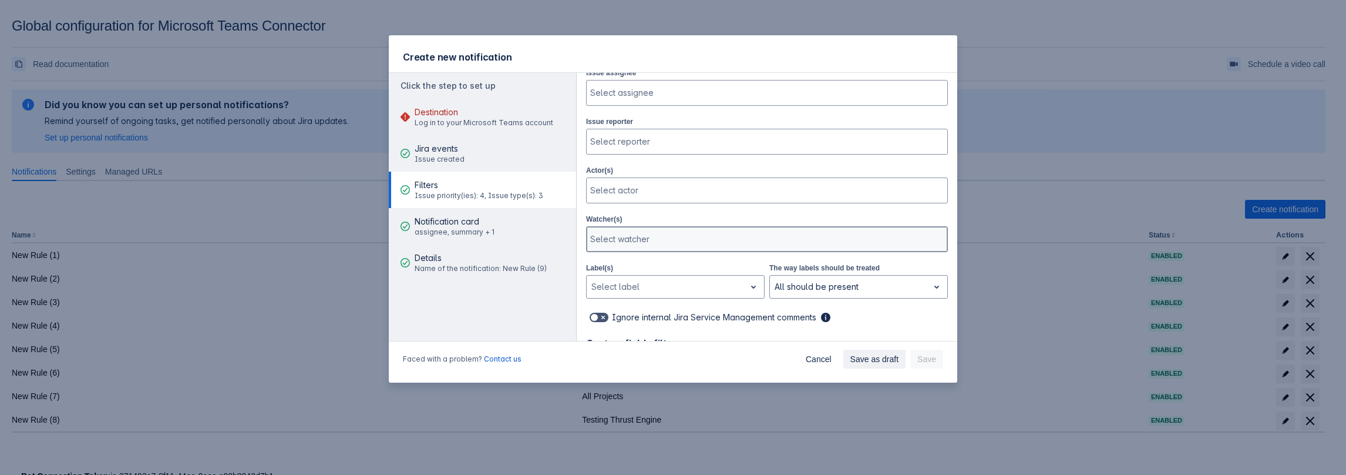
click at [655, 236] on div at bounding box center [765, 239] width 351 height 12
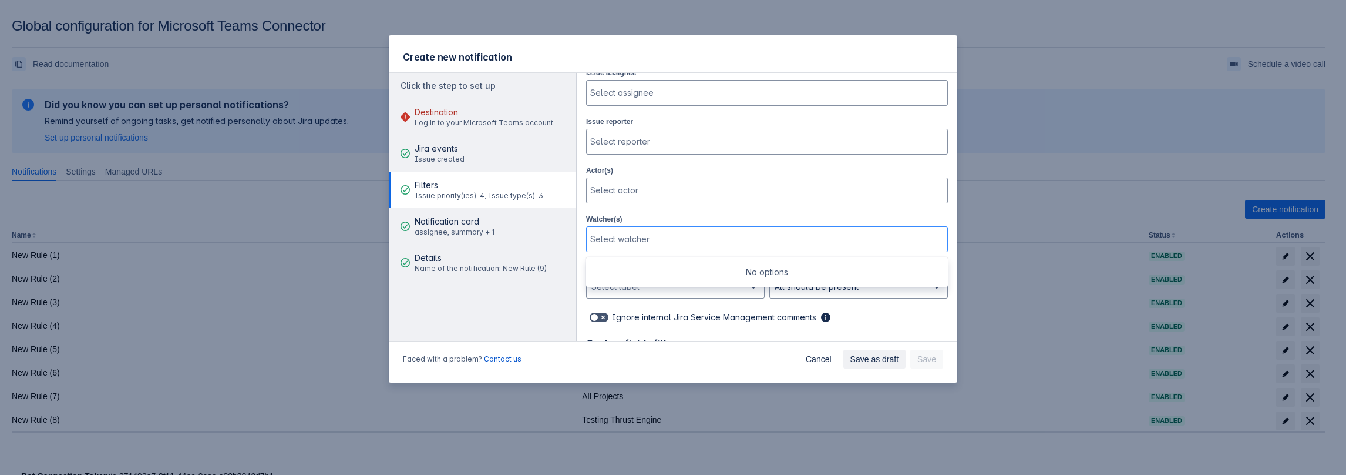
click at [658, 213] on div "Watcher(s) Use Up and Down to choose options, press Enter to select the current…" at bounding box center [767, 232] width 362 height 39
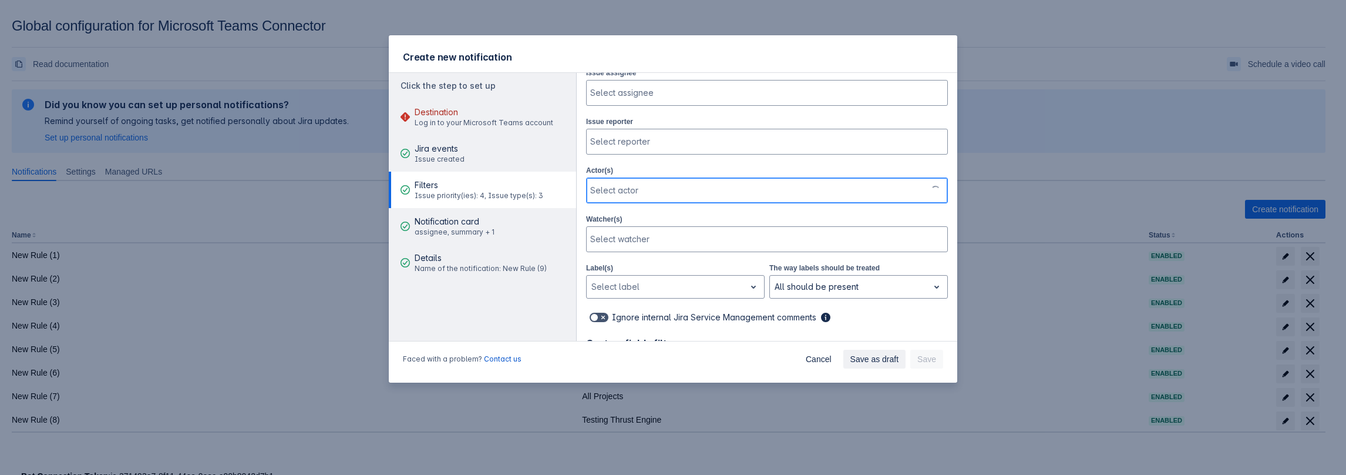
click at [650, 193] on div "Select actor" at bounding box center [756, 190] width 339 height 23
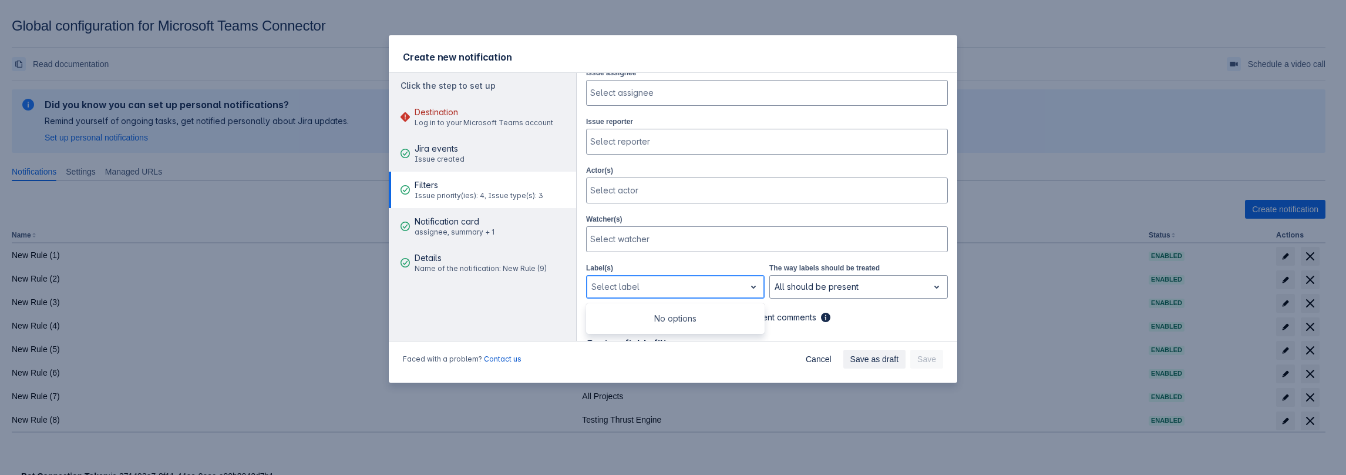
click at [652, 288] on div at bounding box center [665, 287] width 149 height 14
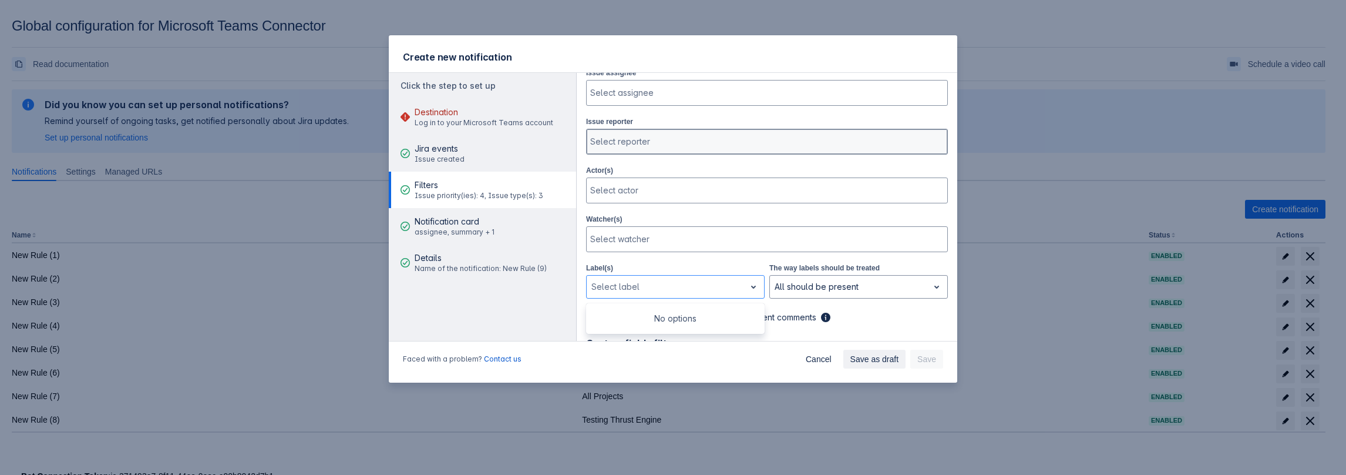
click at [636, 139] on div at bounding box center [765, 142] width 351 height 12
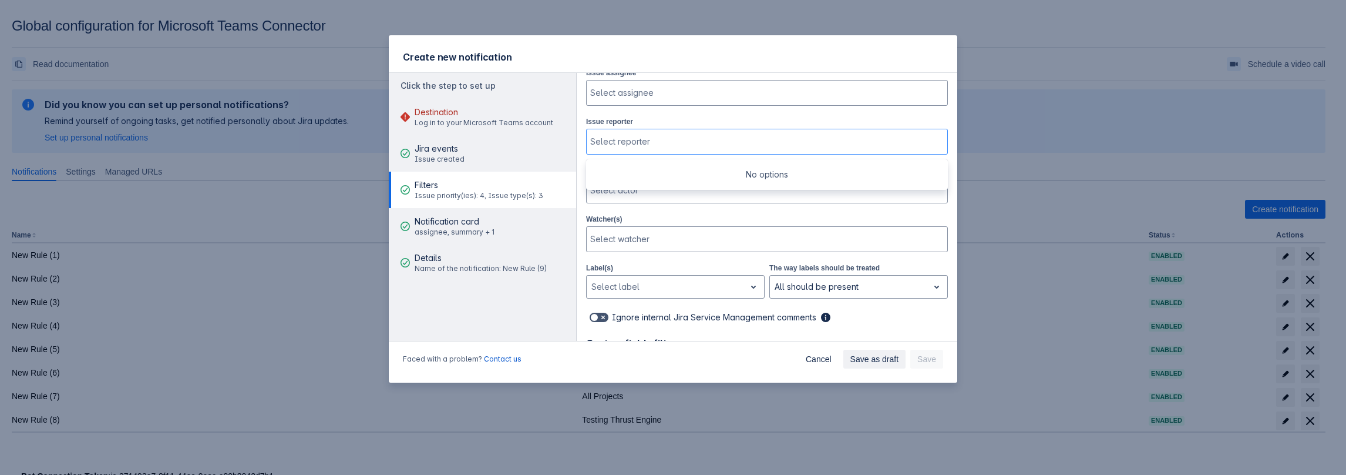
click at [731, 250] on div "Project All Projects Issue priority , multiple selections available, High Mediu…" at bounding box center [767, 230] width 362 height 607
click at [599, 318] on label at bounding box center [598, 317] width 23 height 14
click at [597, 318] on input "checkbox" at bounding box center [594, 318] width 8 height 8
click at [602, 312] on span at bounding box center [603, 316] width 9 height 9
click at [597, 314] on input "checkbox" at bounding box center [594, 318] width 8 height 8
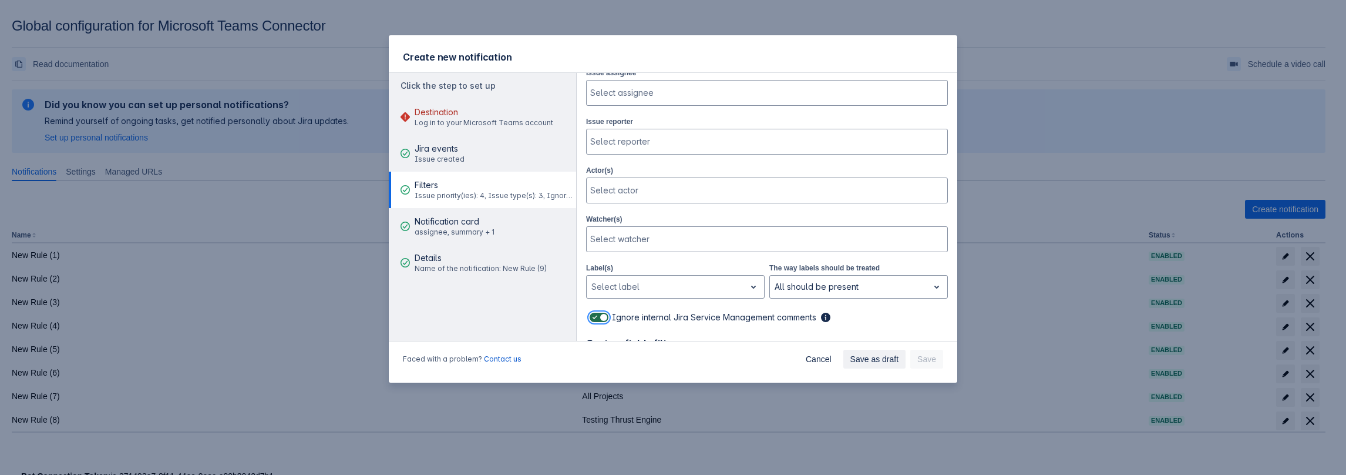
checkbox input "false"
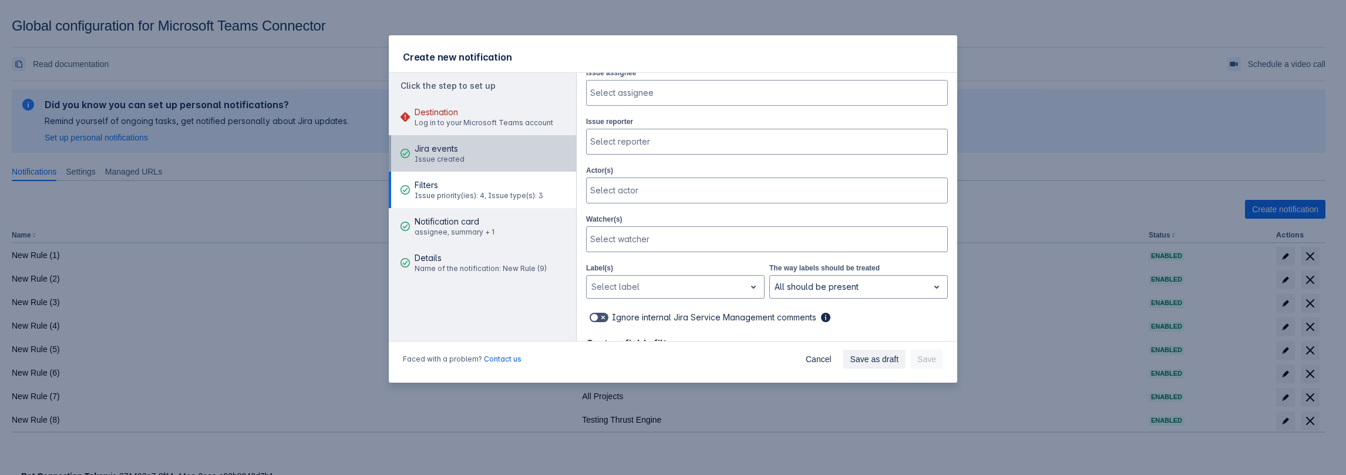
click at [504, 146] on button "Jira events Issue created" at bounding box center [482, 153] width 187 height 36
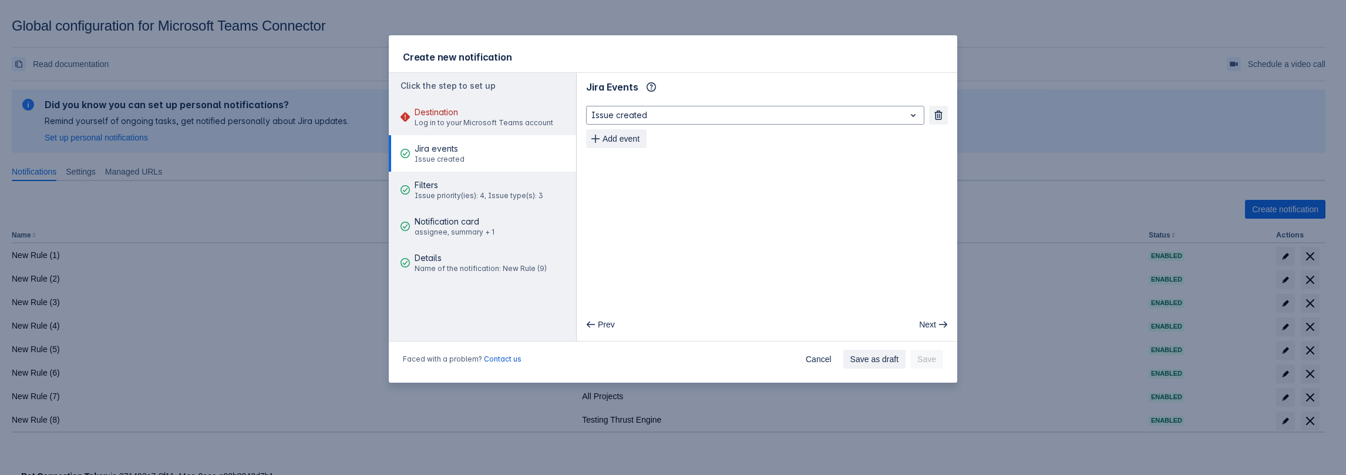
scroll to position [0, 0]
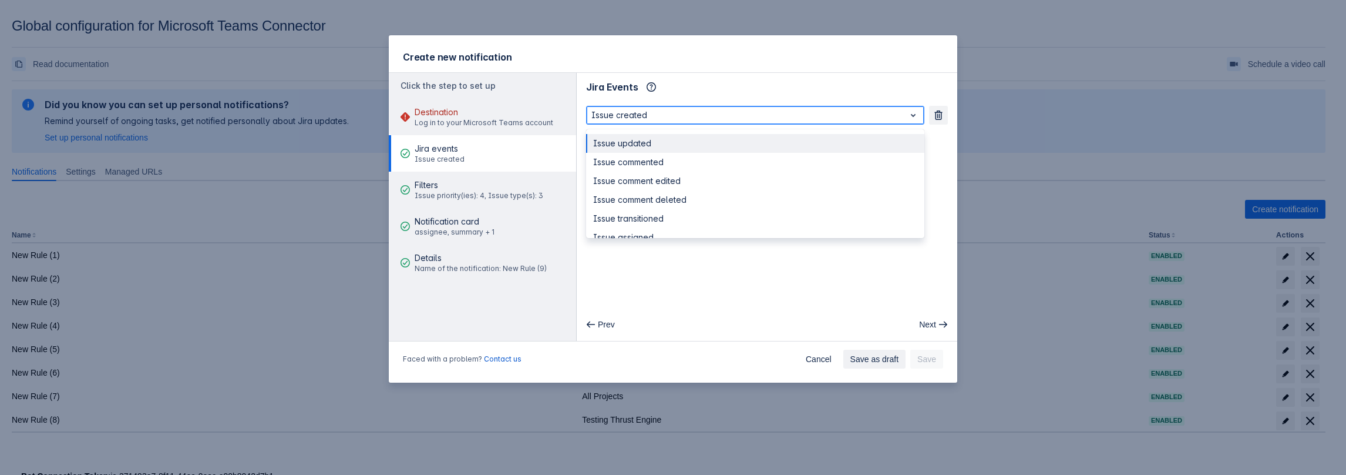
click at [640, 122] on div at bounding box center [745, 115] width 309 height 14
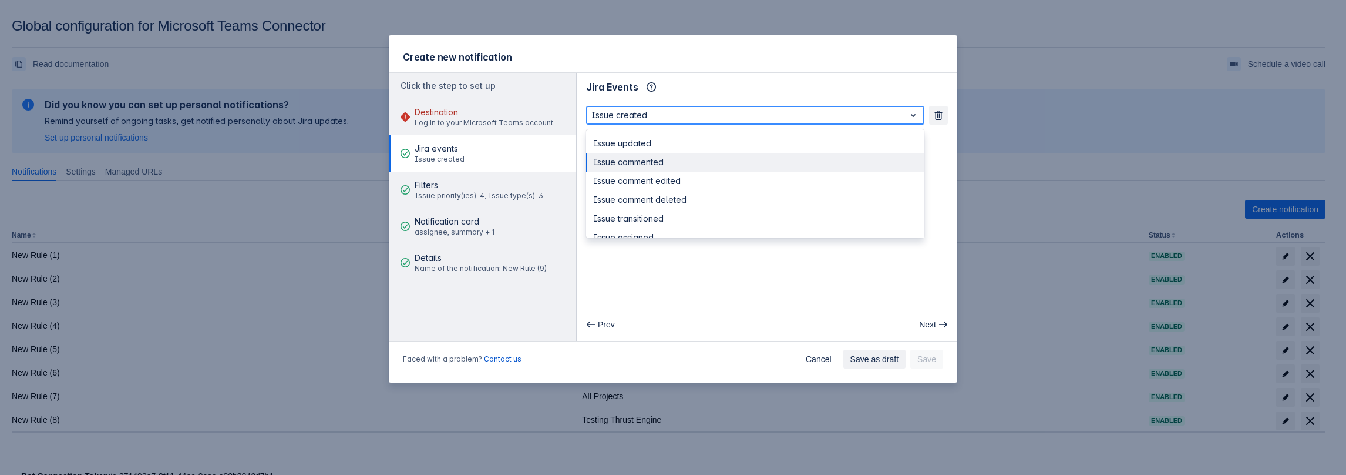
click at [637, 170] on div "Issue commented" at bounding box center [755, 162] width 338 height 19
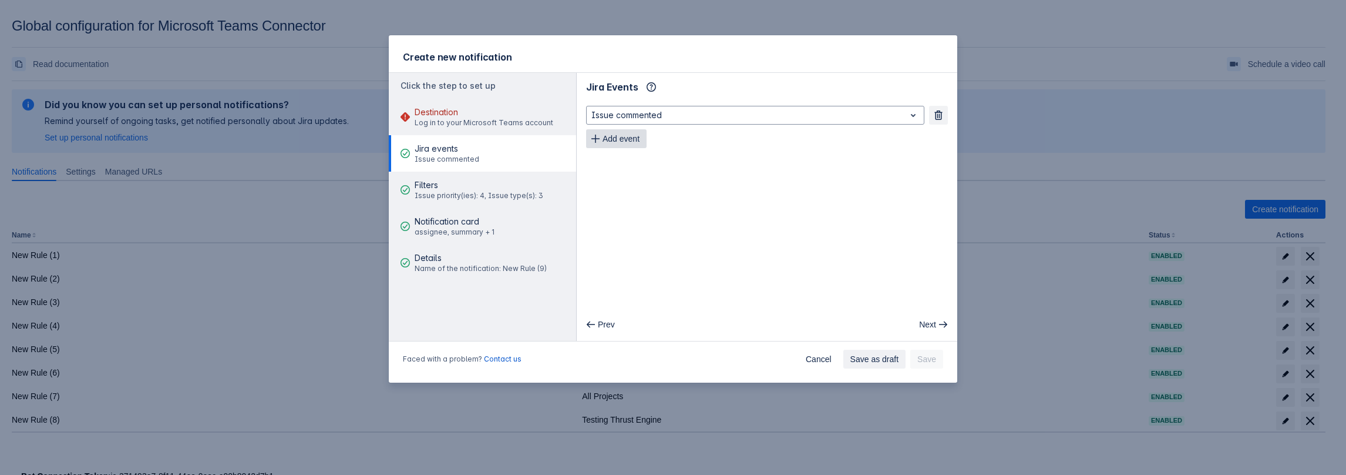
click at [621, 137] on span "Add event" at bounding box center [621, 138] width 37 height 19
click at [624, 157] on span "Add event" at bounding box center [621, 162] width 37 height 19
click at [630, 186] on span "Add event" at bounding box center [621, 185] width 37 height 19
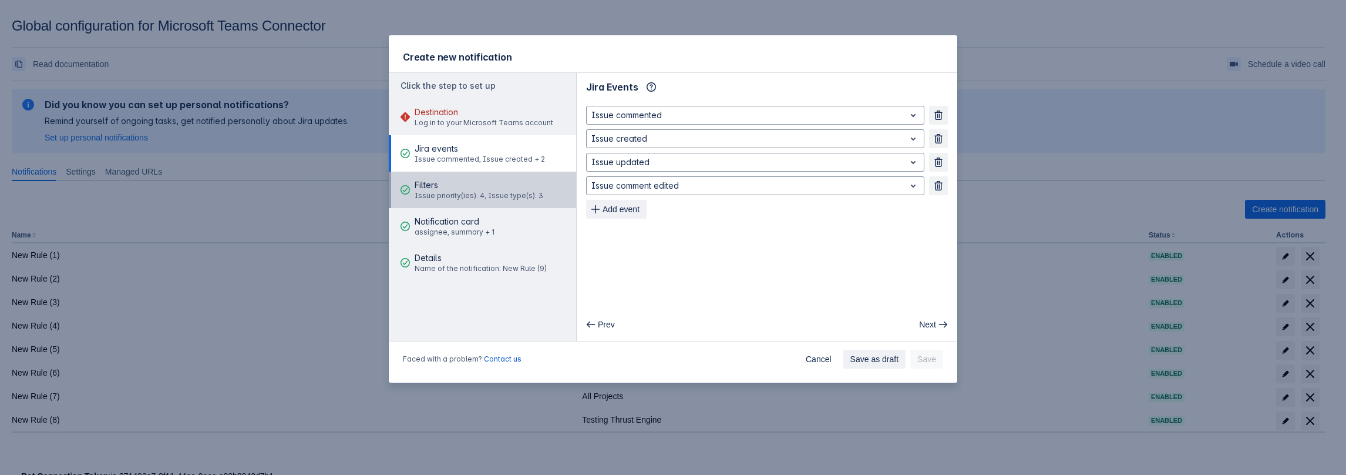
click at [429, 200] on span "Issue priority(ies): 4, Issue type(s): 3" at bounding box center [479, 195] width 129 height 9
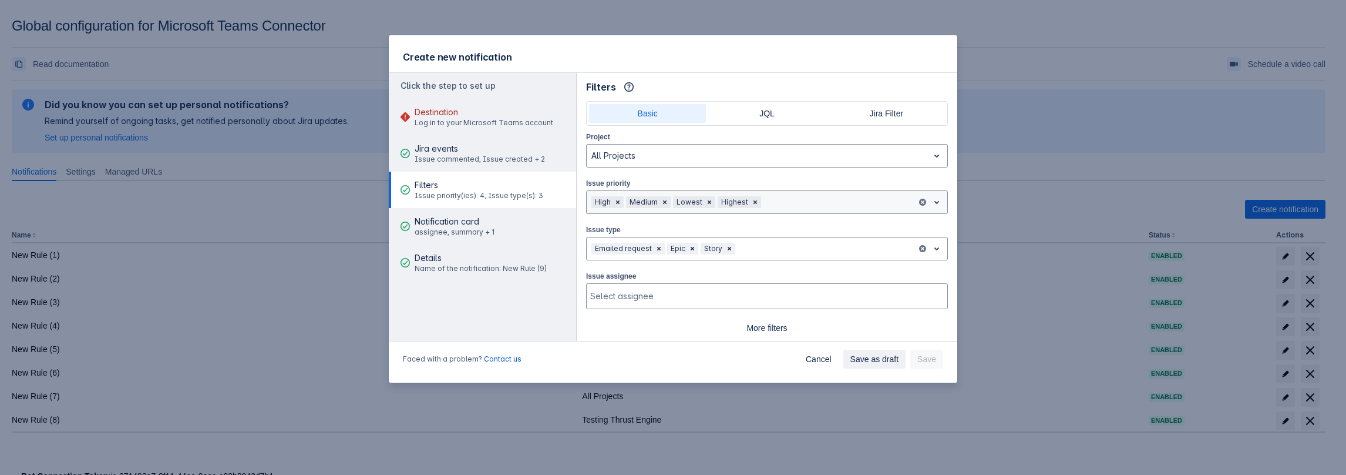
click at [751, 197] on span "Clear" at bounding box center [755, 201] width 9 height 9
click at [706, 202] on span "Clear" at bounding box center [709, 201] width 9 height 9
click at [667, 201] on span "Clear" at bounding box center [664, 201] width 9 height 9
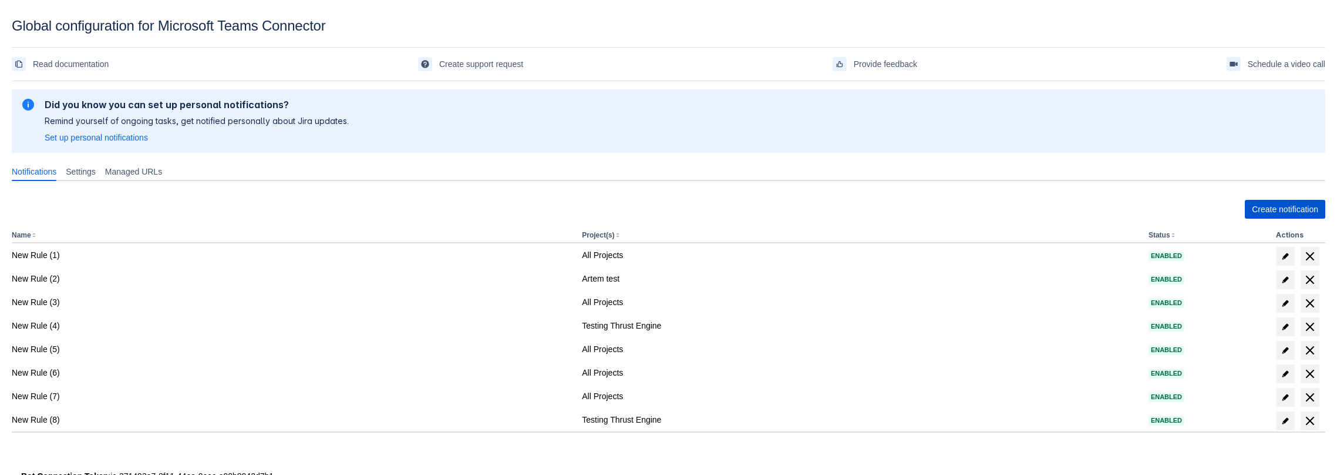
click at [1255, 214] on span "Create notification" at bounding box center [1285, 209] width 66 height 19
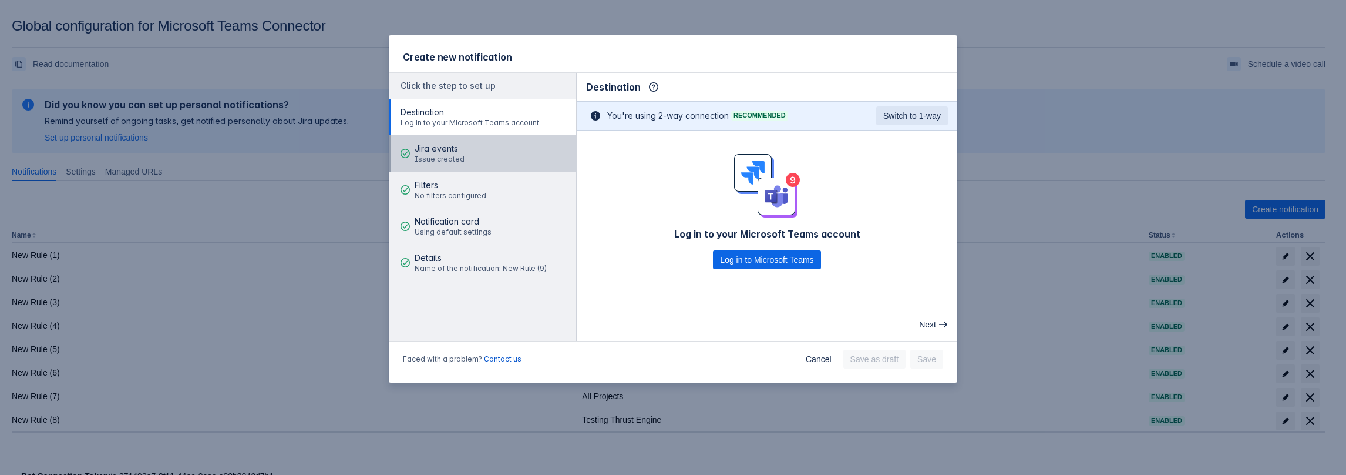
click at [458, 154] on span "Jira events" at bounding box center [440, 149] width 50 height 12
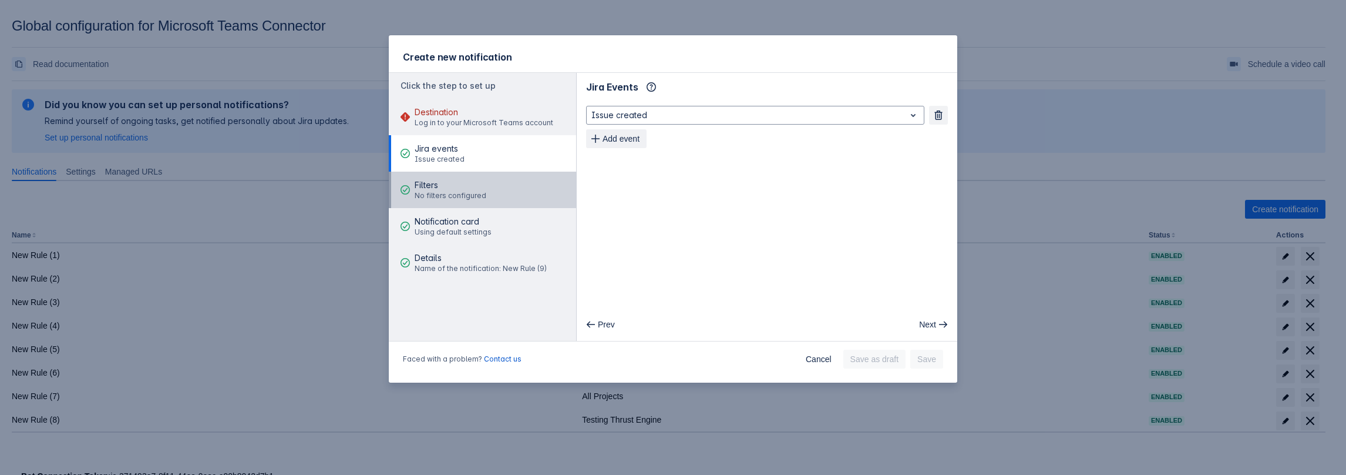
click at [449, 198] on span "No filters configured" at bounding box center [451, 195] width 72 height 9
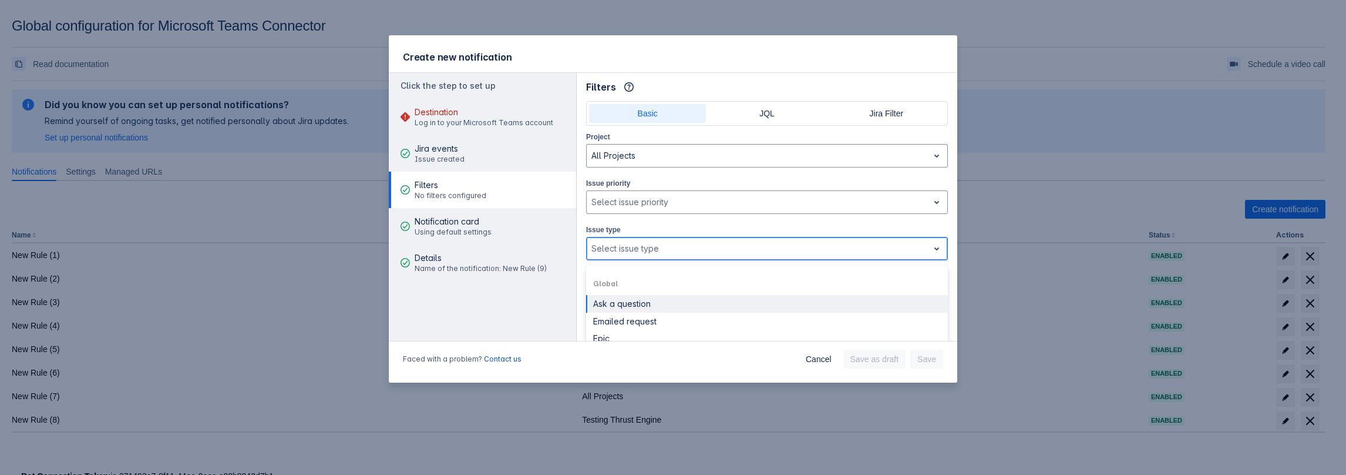
click at [632, 250] on div at bounding box center [757, 248] width 332 height 14
click at [625, 302] on div "Ask a question" at bounding box center [767, 303] width 348 height 11
click at [681, 244] on div at bounding box center [787, 248] width 250 height 14
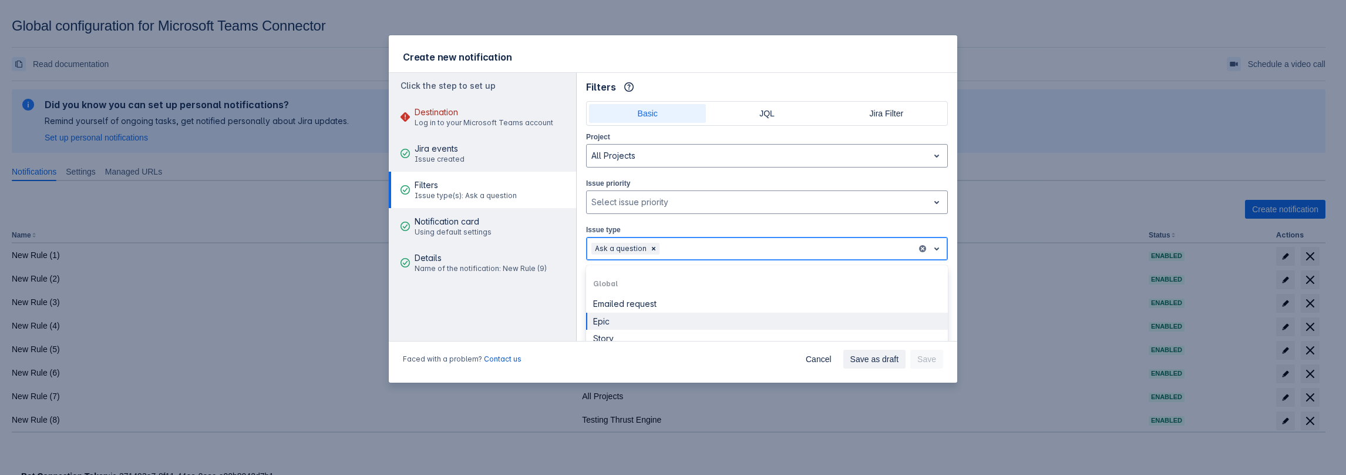
click at [643, 317] on div "Epic" at bounding box center [767, 321] width 348 height 11
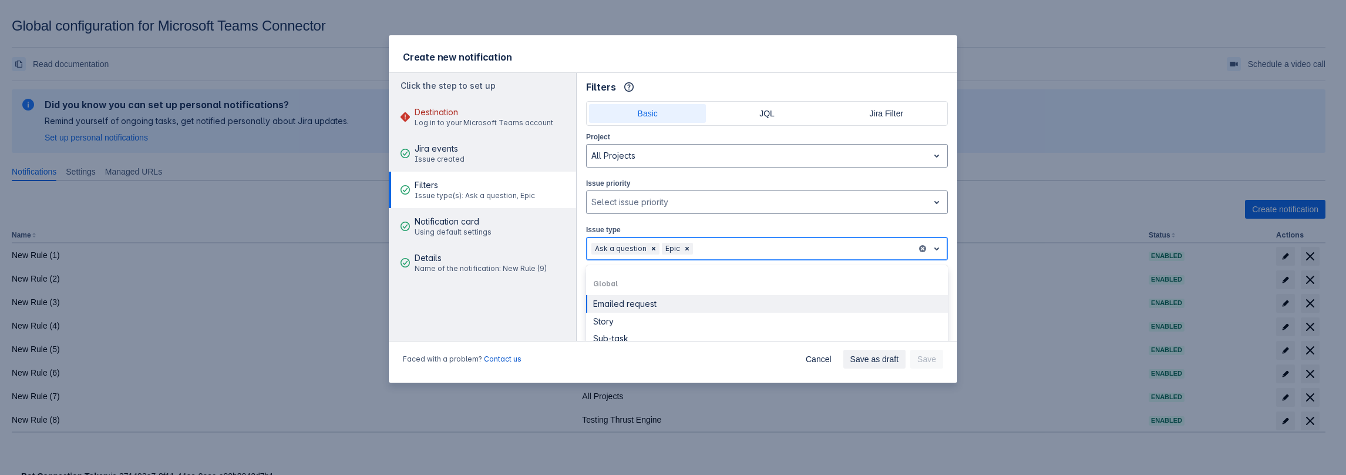
click at [727, 251] on div at bounding box center [803, 248] width 217 height 14
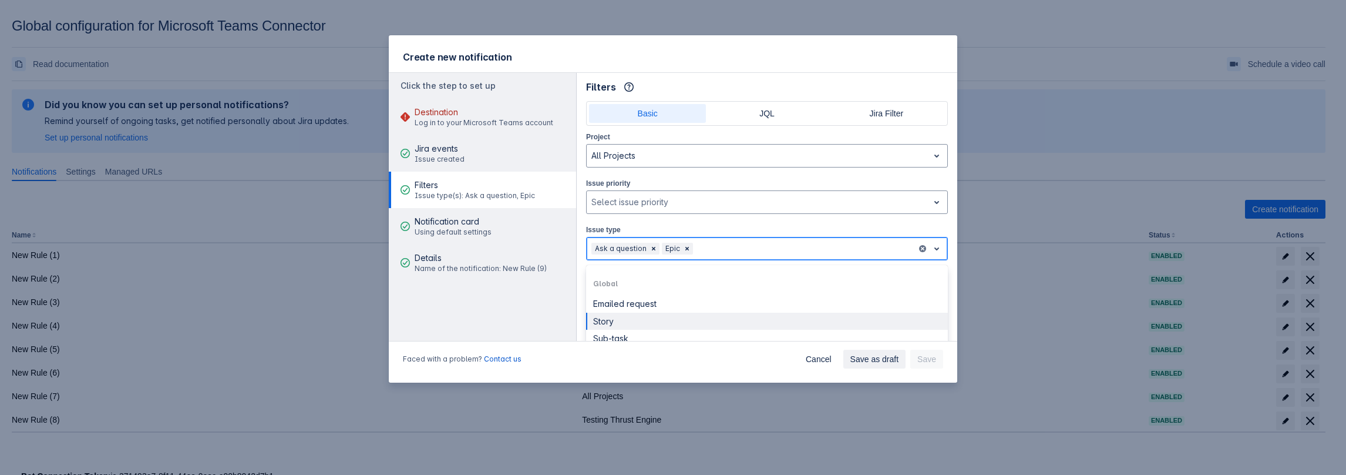
click at [654, 322] on div "Story" at bounding box center [767, 321] width 348 height 11
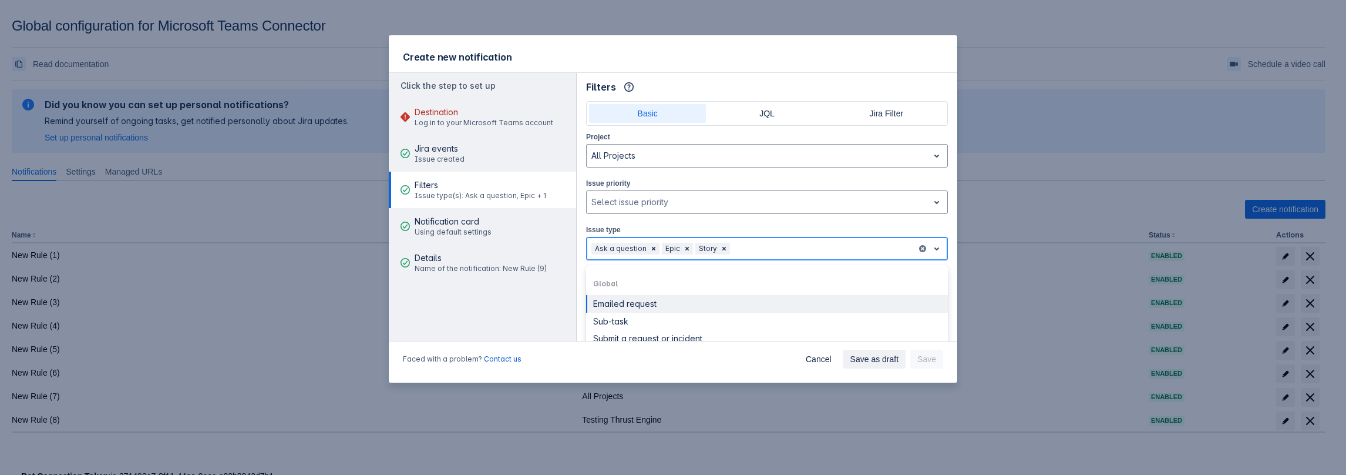
click at [750, 246] on div at bounding box center [822, 248] width 180 height 14
click at [709, 330] on div "Submit a request or incident" at bounding box center [767, 339] width 362 height 18
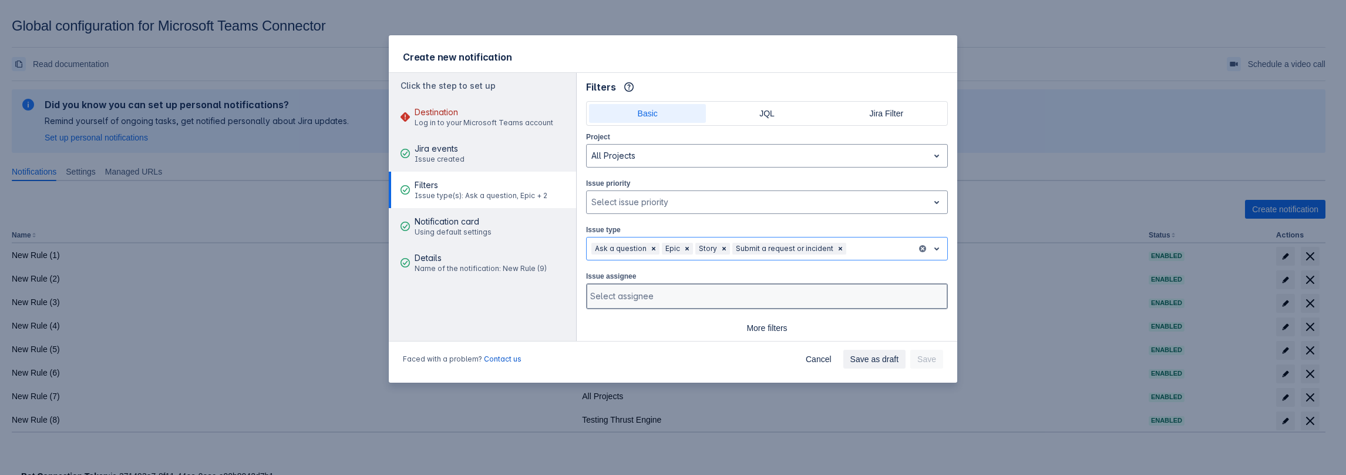
click at [701, 287] on div "Select assignee" at bounding box center [766, 295] width 358 height 23
click at [689, 290] on div at bounding box center [765, 296] width 351 height 12
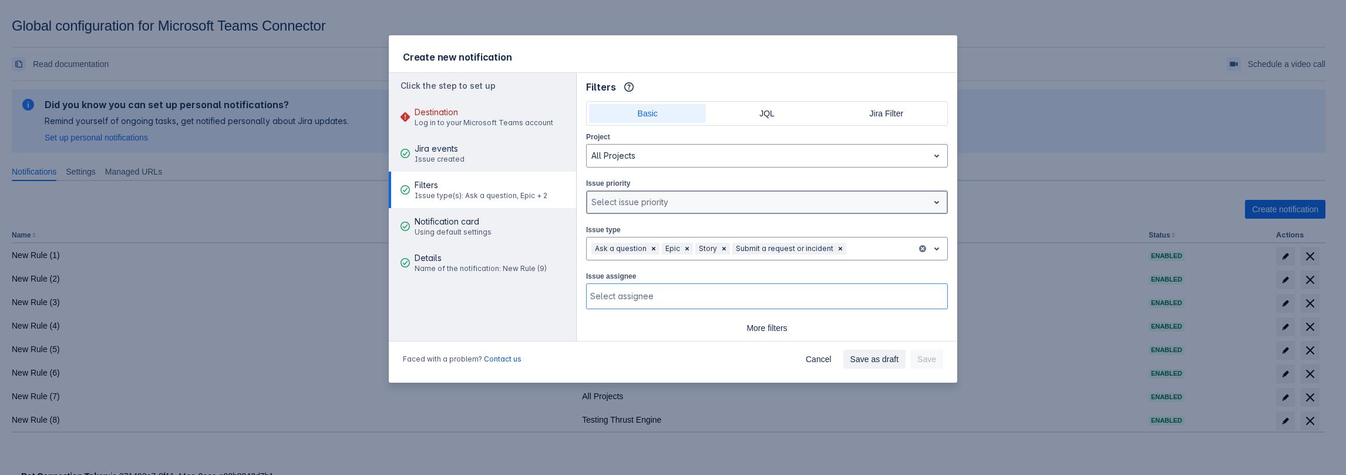
drag, startPoint x: 650, startPoint y: 206, endPoint x: 643, endPoint y: 206, distance: 7.6
click at [646, 206] on div at bounding box center [757, 202] width 332 height 14
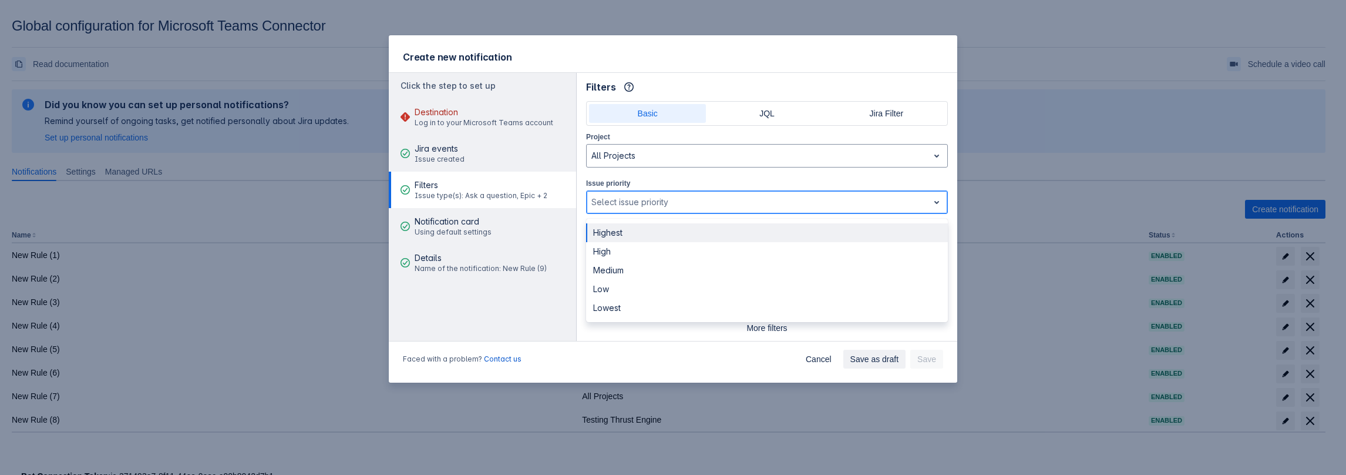
click at [619, 236] on div "Highest" at bounding box center [767, 232] width 362 height 19
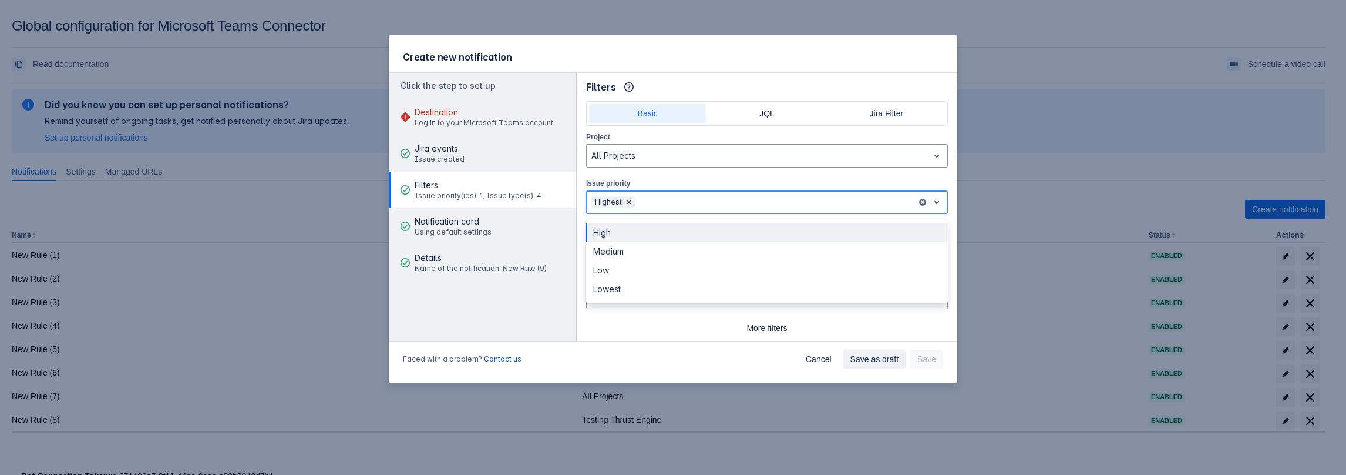
click at [668, 203] on div at bounding box center [774, 202] width 275 height 14
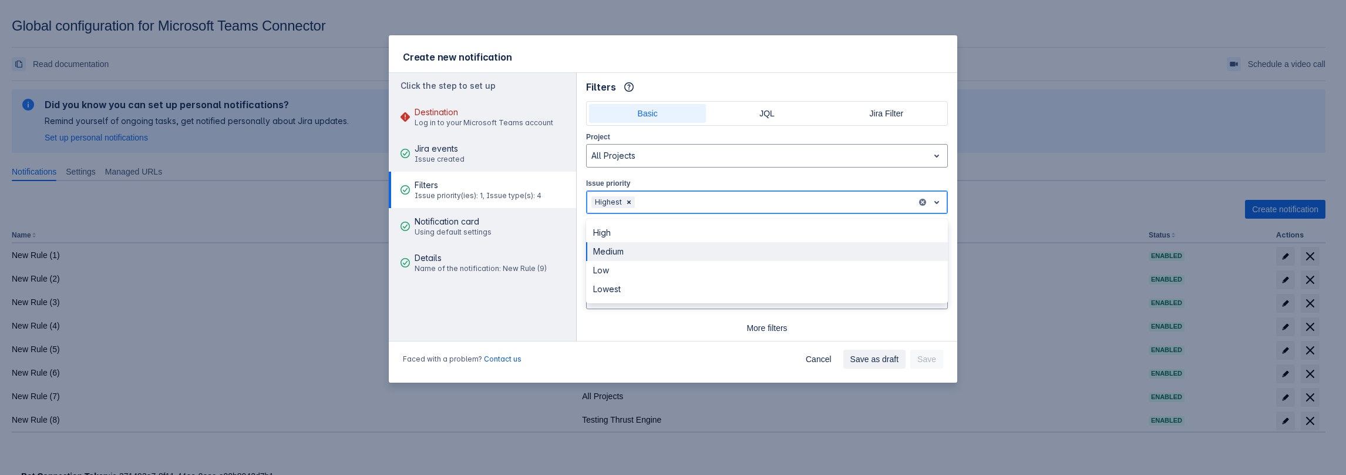
click at [646, 255] on div "Medium" at bounding box center [767, 251] width 362 height 19
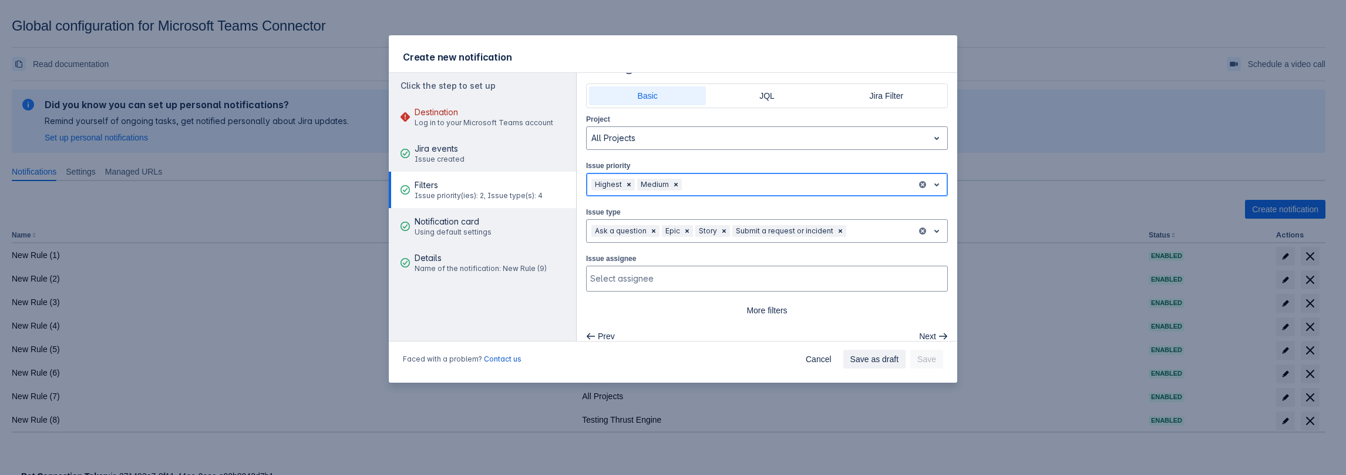
scroll to position [27, 0]
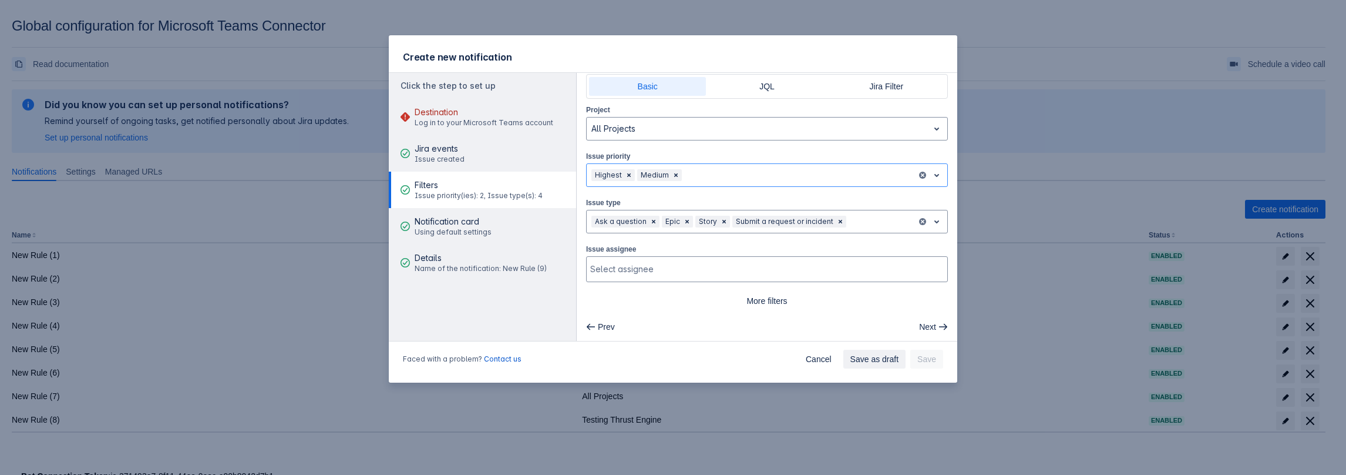
click at [748, 310] on div "Prev Next" at bounding box center [767, 326] width 381 height 33
click at [765, 298] on span "More filters" at bounding box center [767, 300] width 348 height 19
click at [665, 315] on div at bounding box center [756, 318] width 332 height 12
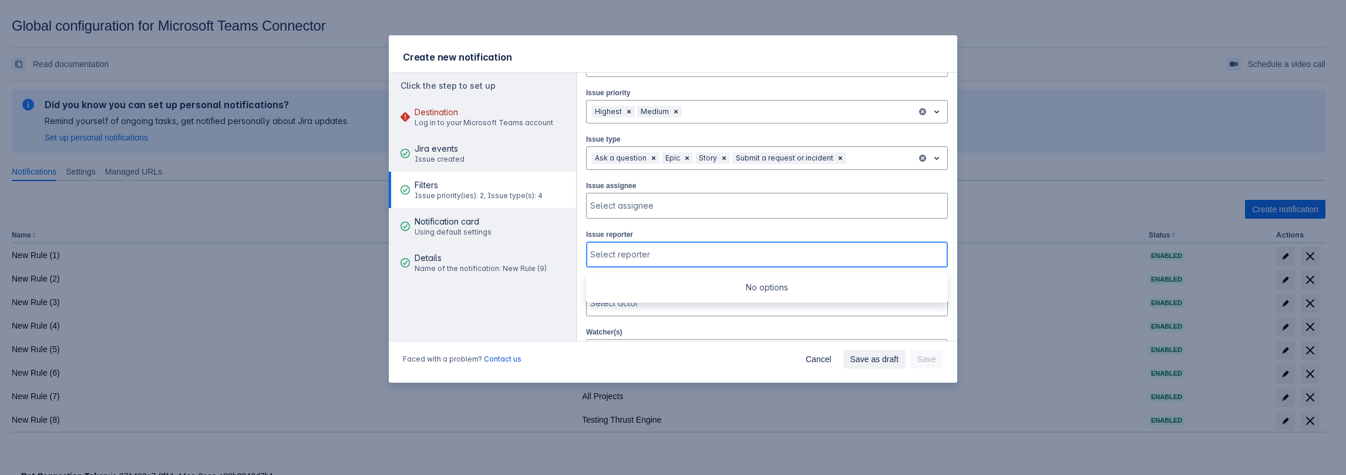
scroll to position [203, 0]
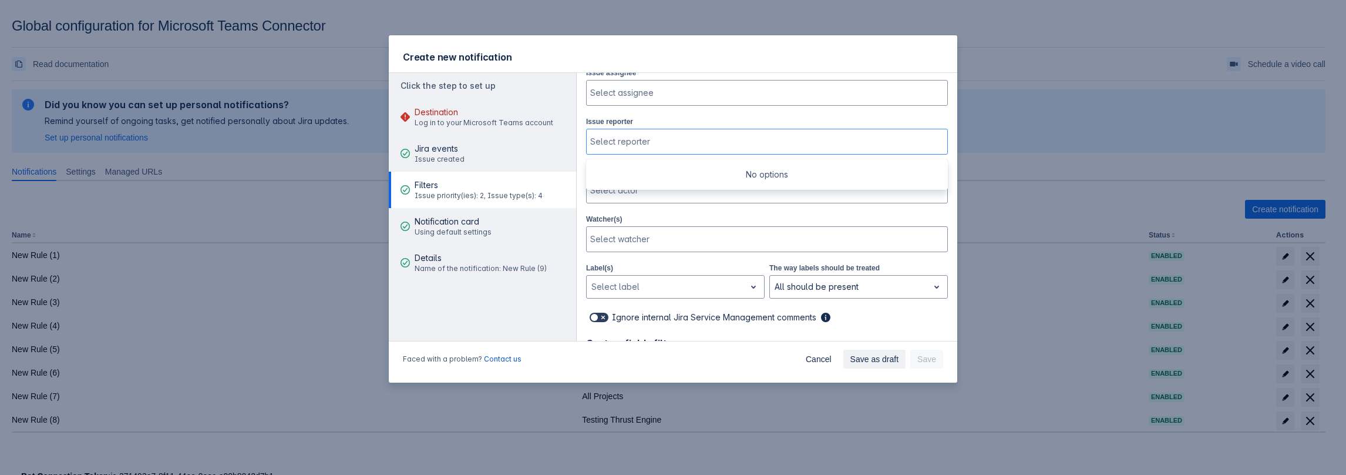
click at [604, 312] on span at bounding box center [603, 316] width 9 height 9
click at [597, 314] on input "checkbox" at bounding box center [594, 318] width 8 height 8
checkbox input "true"
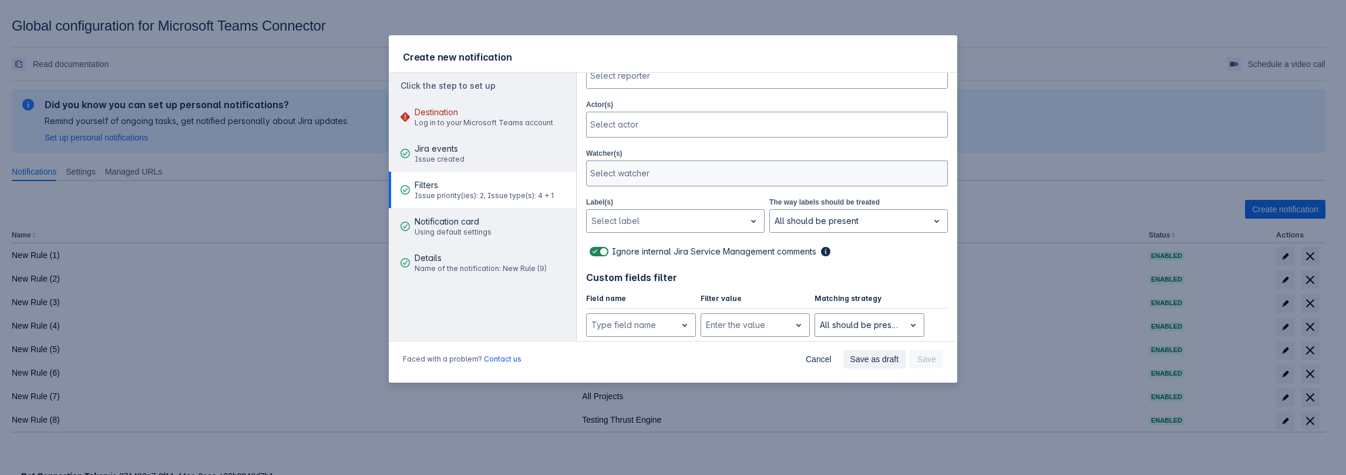
scroll to position [27, 0]
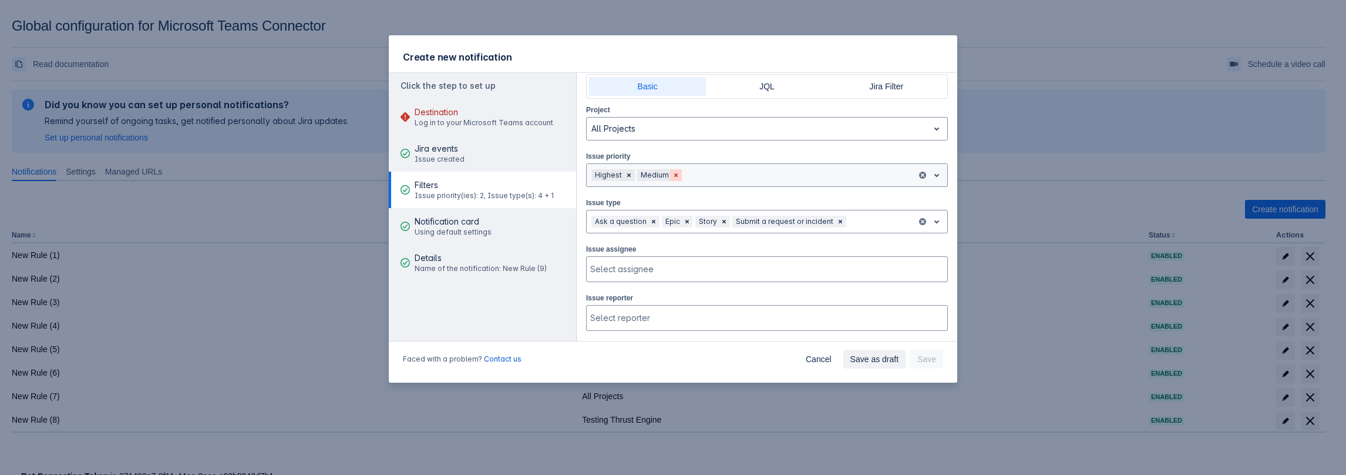
click at [678, 174] on span "Clear" at bounding box center [675, 174] width 9 height 9
click at [630, 172] on span "Clear" at bounding box center [628, 174] width 9 height 9
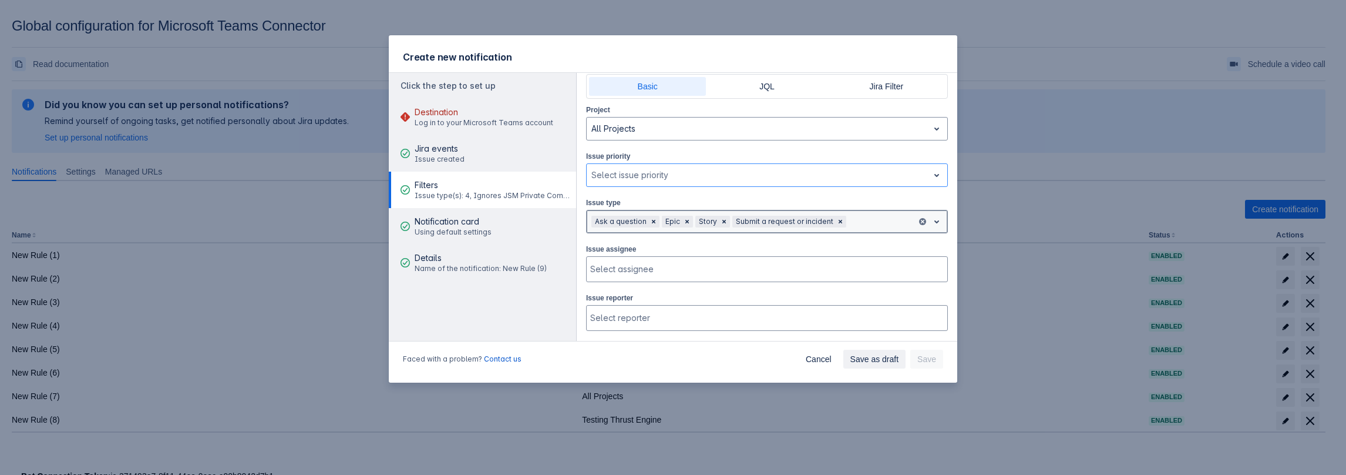
click at [645, 226] on div "Ask a question Epic Story Submit a request or incident" at bounding box center [752, 221] width 330 height 19
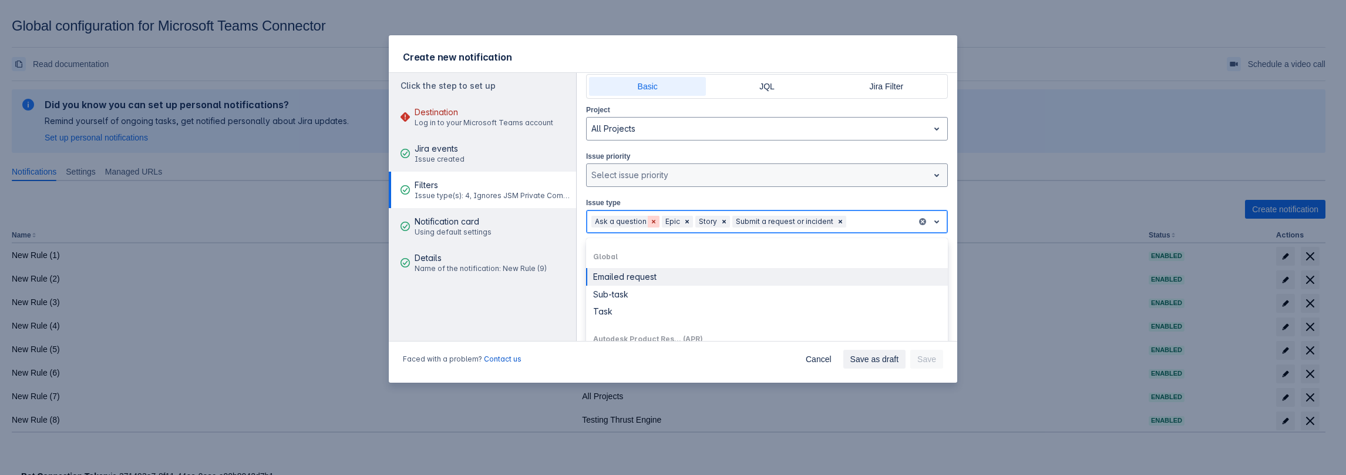
click at [651, 220] on span "Clear" at bounding box center [653, 221] width 9 height 9
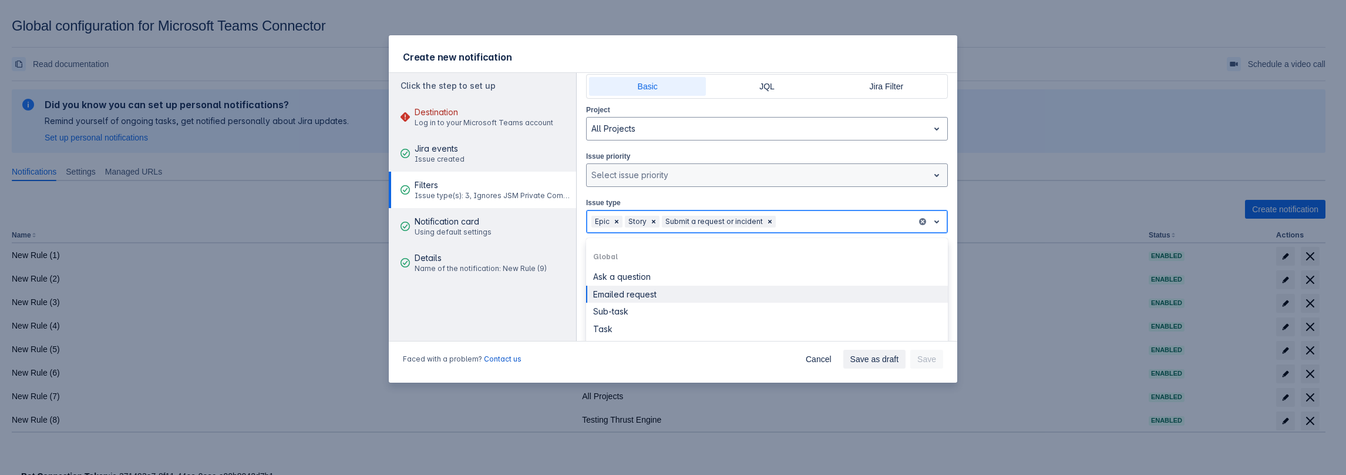
click at [651, 219] on span "Clear" at bounding box center [653, 221] width 9 height 9
click at [728, 220] on span "Clear" at bounding box center [732, 221] width 9 height 9
click at [619, 218] on span "Clear" at bounding box center [616, 221] width 9 height 9
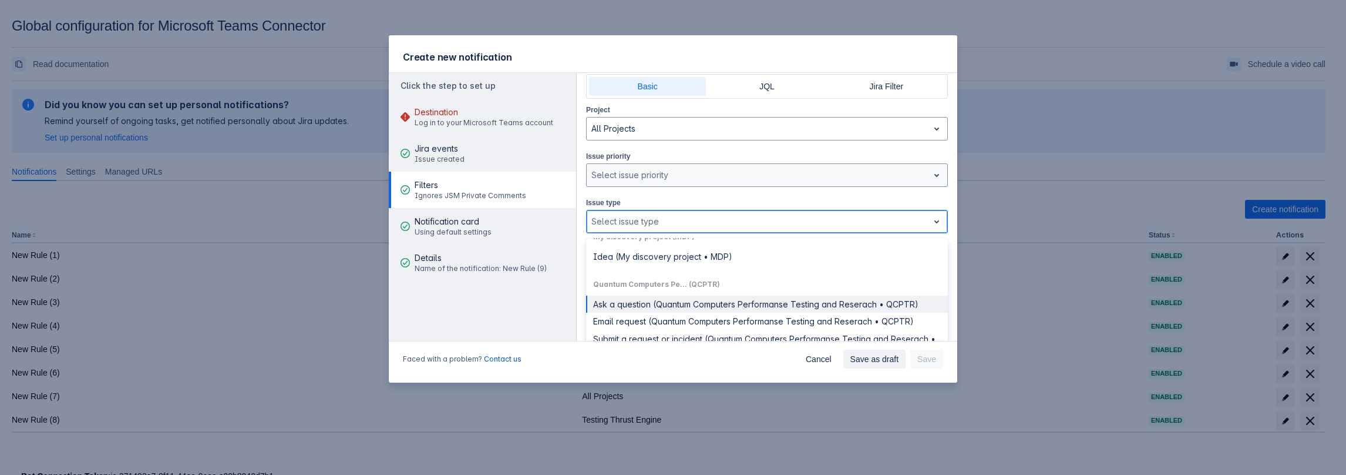
scroll to position [455, 0]
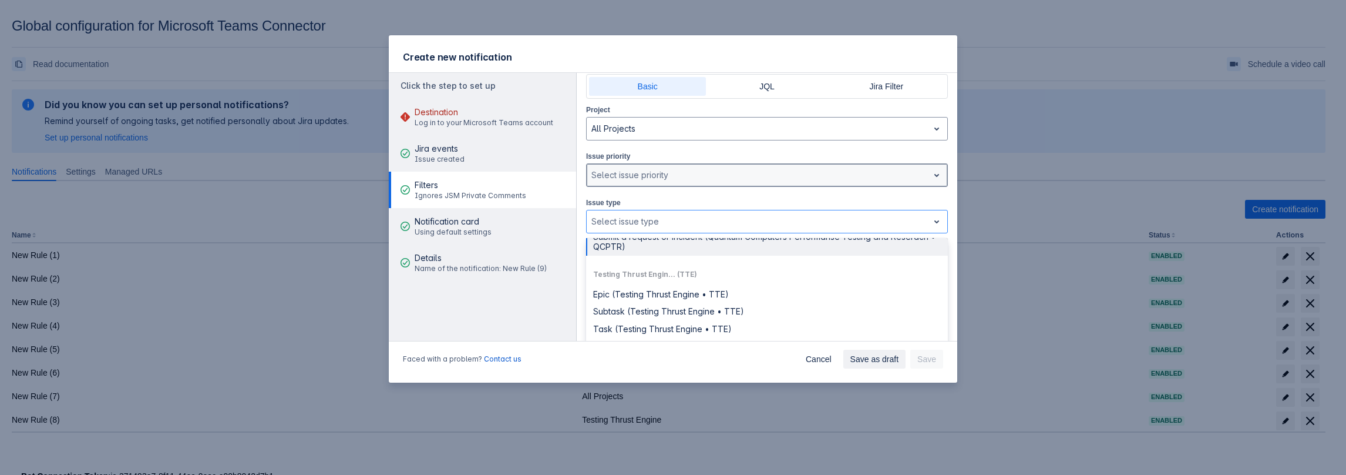
click at [665, 166] on div "Select issue priority" at bounding box center [758, 175] width 342 height 19
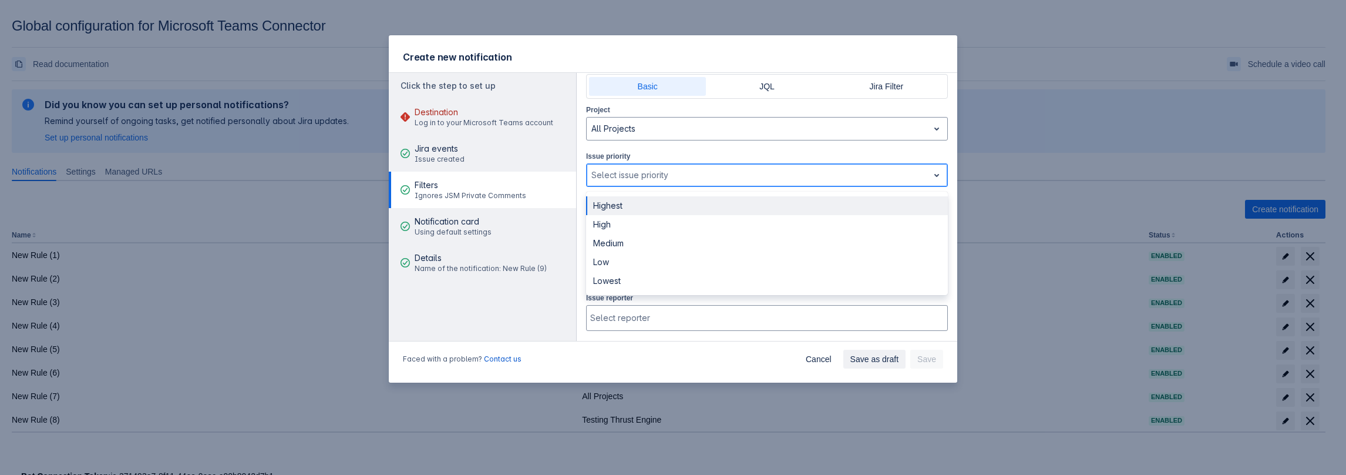
click at [657, 201] on div "Highest" at bounding box center [767, 205] width 362 height 19
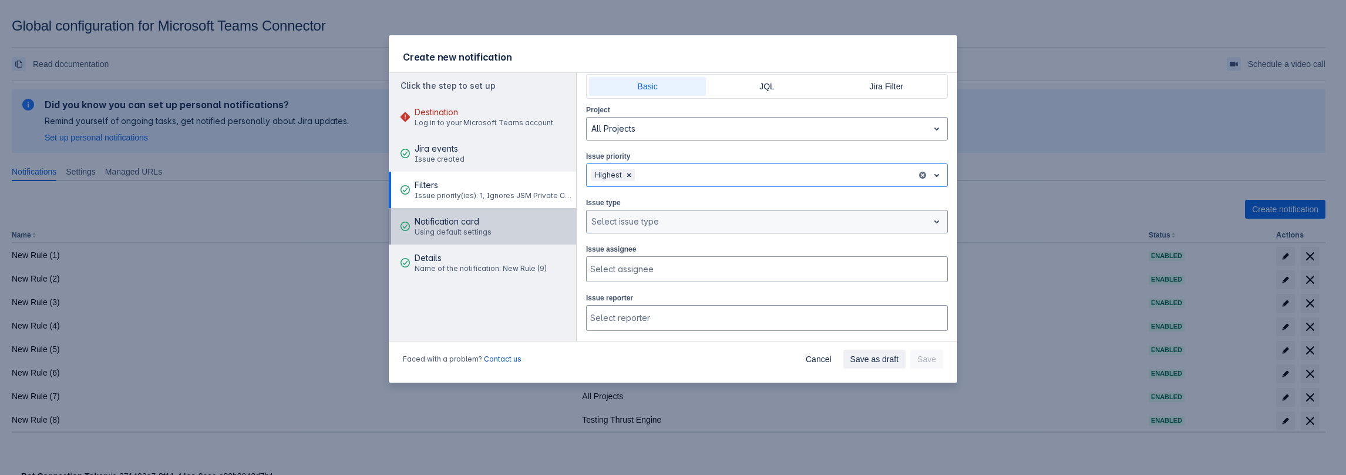
click at [451, 224] on span "Notification card" at bounding box center [453, 222] width 77 height 12
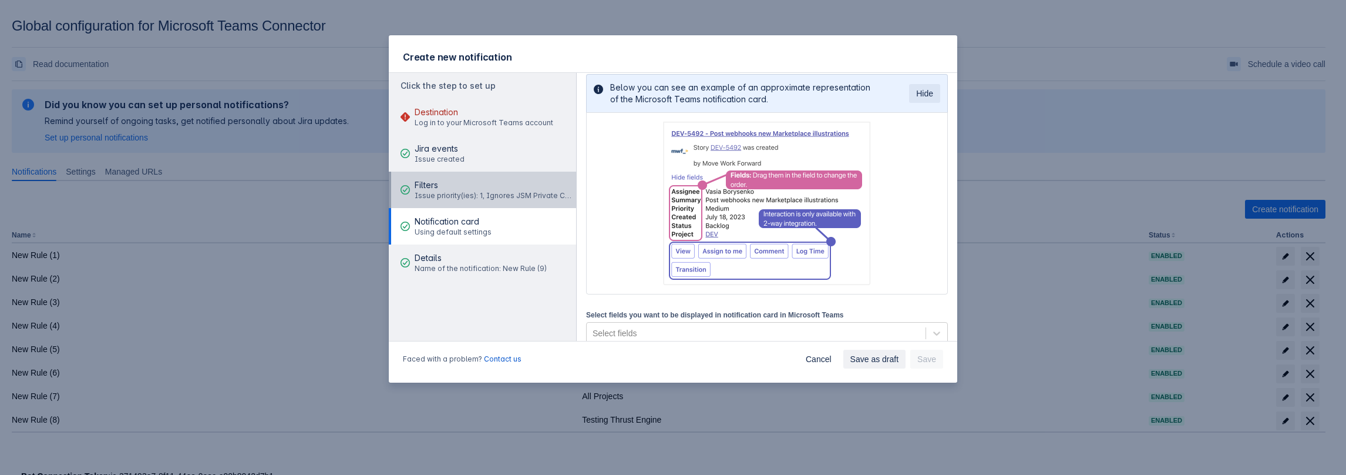
click at [465, 189] on span "Filters" at bounding box center [494, 185] width 158 height 12
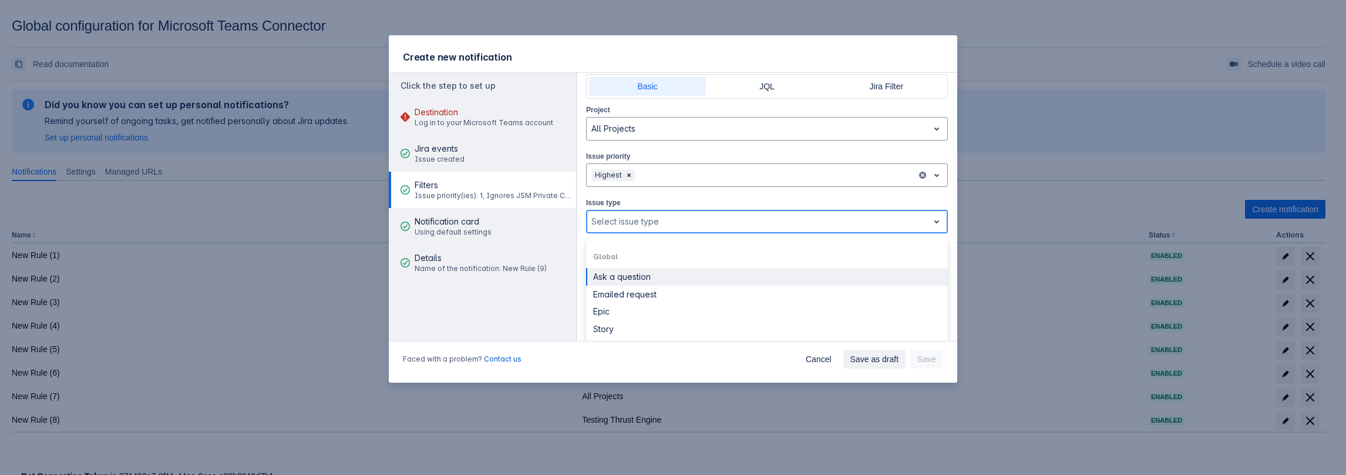
click at [651, 214] on div at bounding box center [757, 221] width 332 height 14
click at [610, 252] on span "Global" at bounding box center [767, 256] width 348 height 9
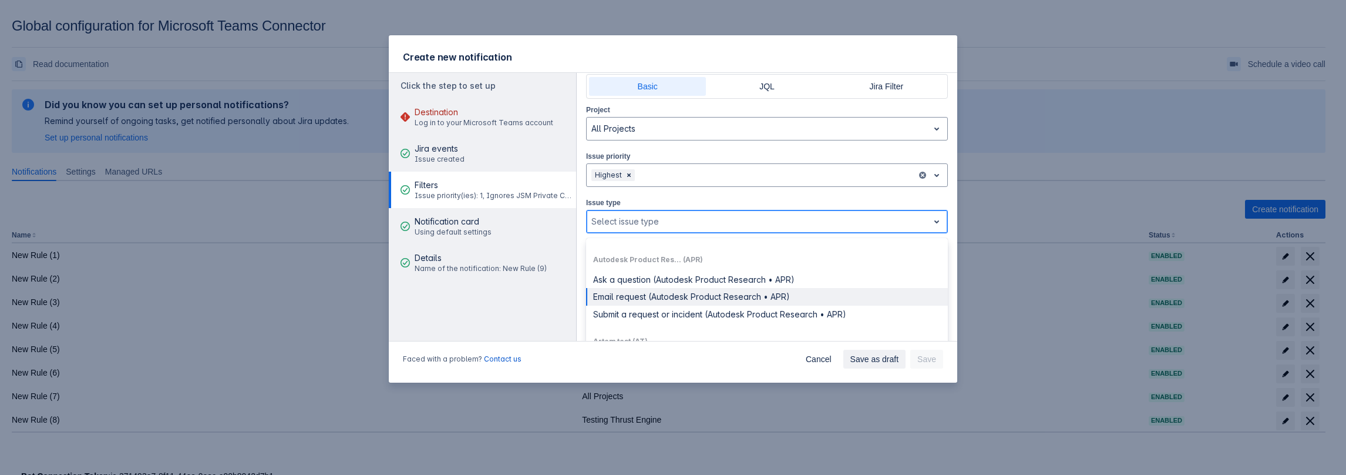
scroll to position [176, 0]
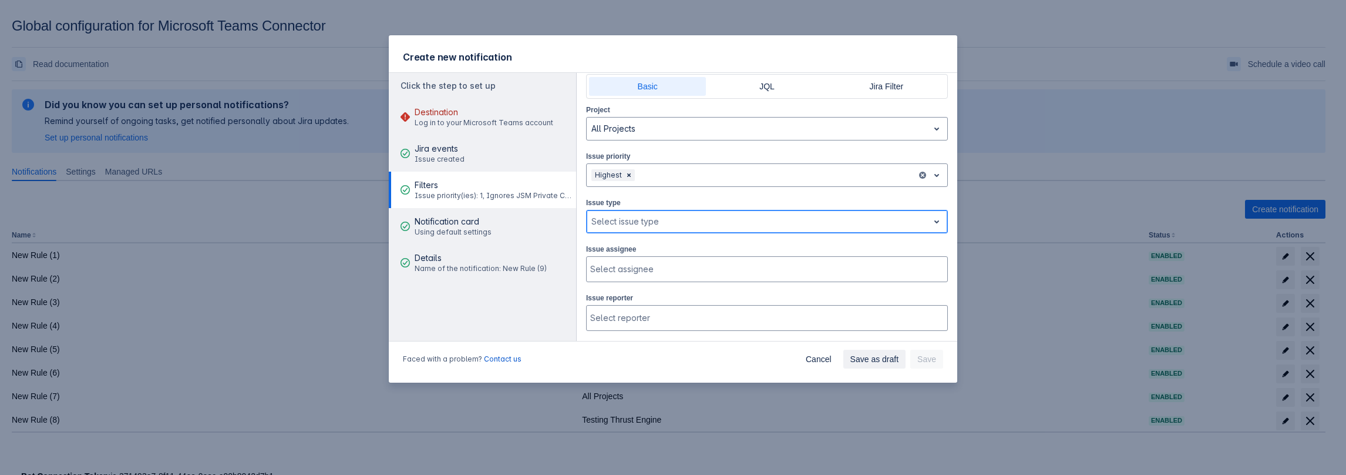
click at [648, 224] on div at bounding box center [757, 221] width 332 height 14
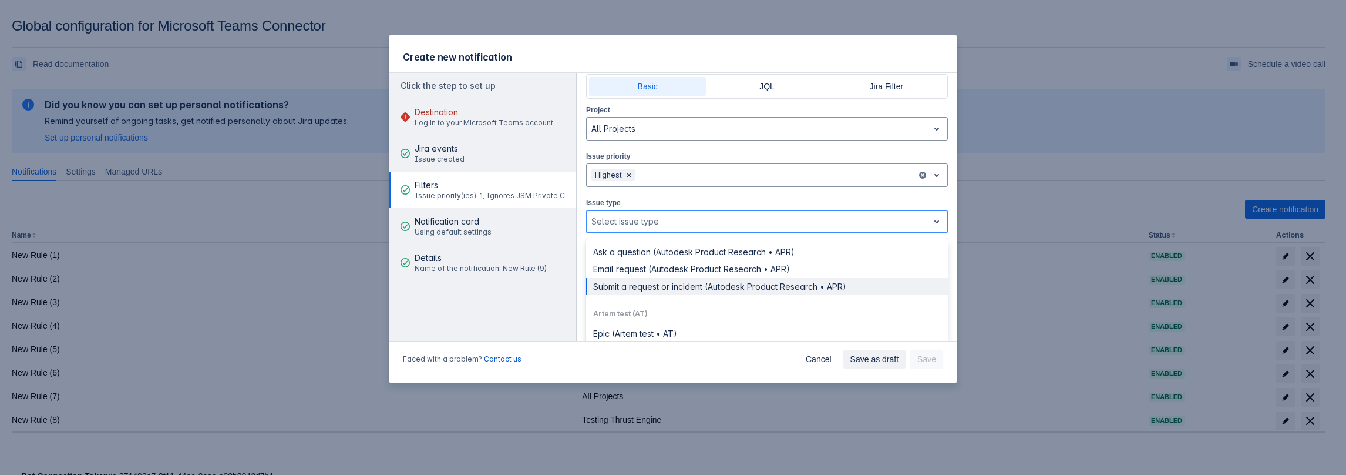
scroll to position [352, 0]
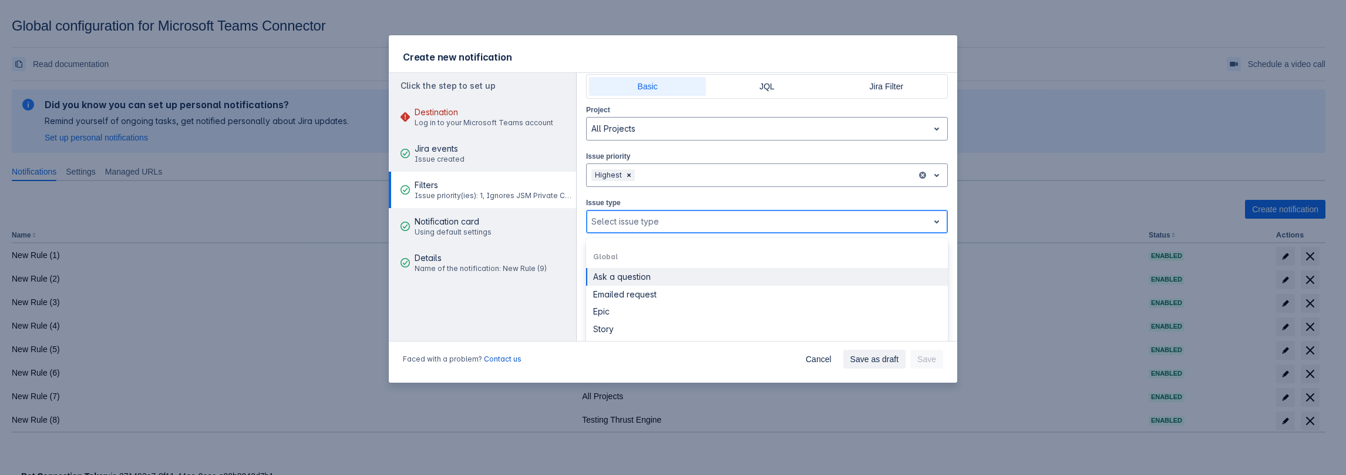
click at [634, 216] on div at bounding box center [757, 221] width 332 height 14
click at [641, 276] on div "Ask a question" at bounding box center [767, 276] width 348 height 11
click at [698, 223] on div at bounding box center [787, 221] width 250 height 14
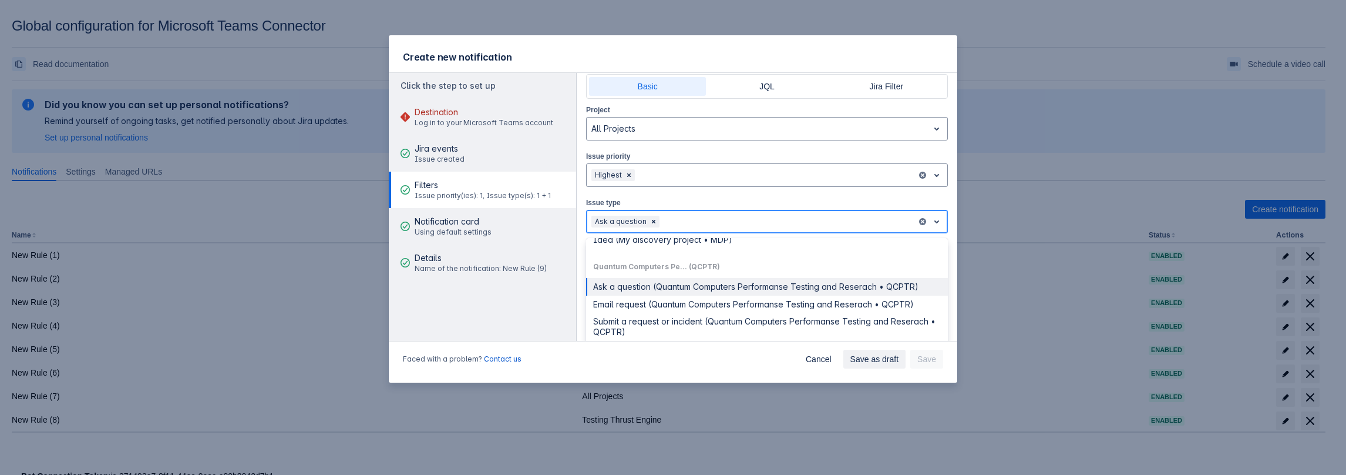
click at [674, 287] on div "Ask a question (Quantum Computers Performanse Testing and Reserach • QCPTR)" at bounding box center [767, 286] width 348 height 11
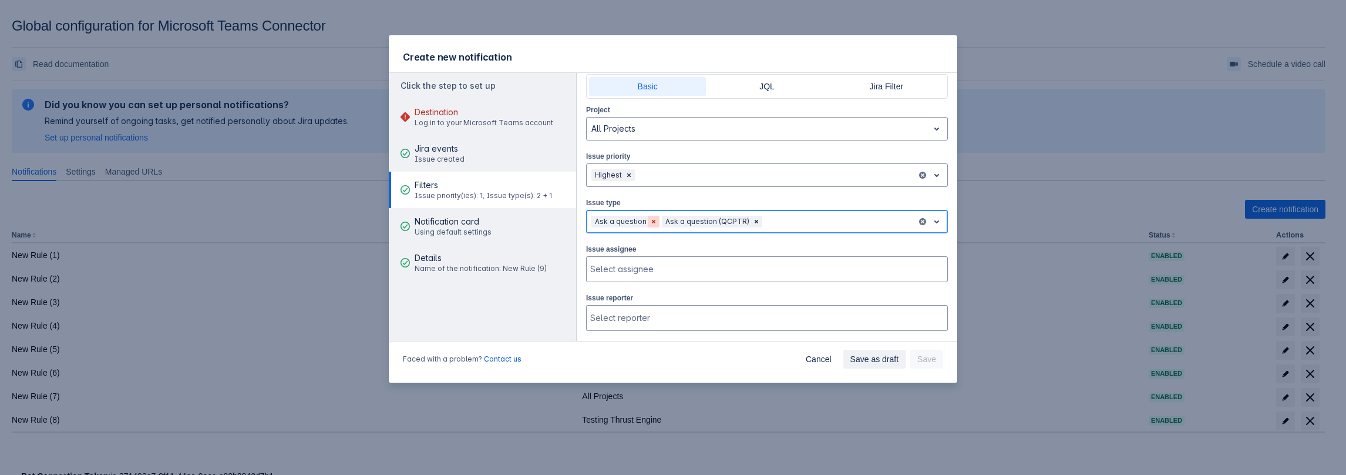
click at [648, 224] on div "Remove [object Object]" at bounding box center [654, 222] width 12 height 12
click at [627, 173] on span "Clear" at bounding box center [628, 174] width 9 height 9
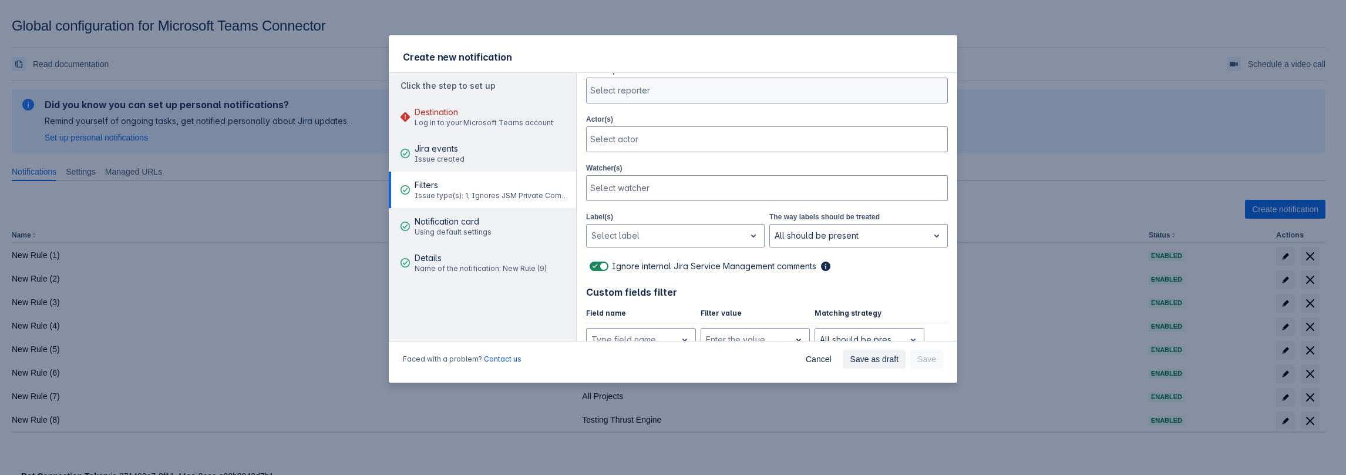
scroll to position [379, 0]
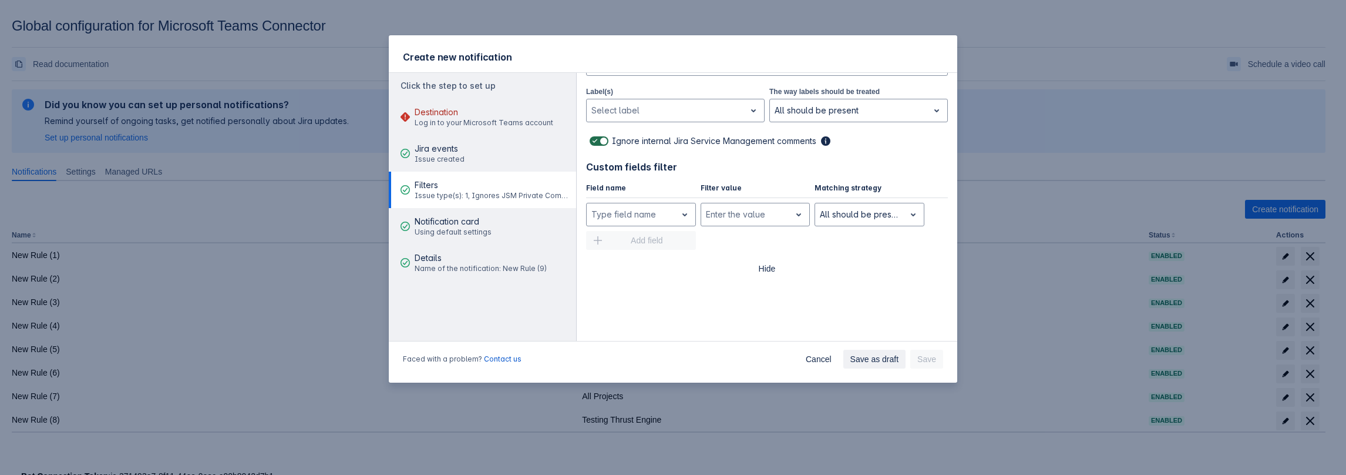
click at [600, 139] on span at bounding box center [603, 140] width 9 height 9
click at [597, 139] on input "checkbox" at bounding box center [594, 141] width 8 height 8
checkbox input "false"
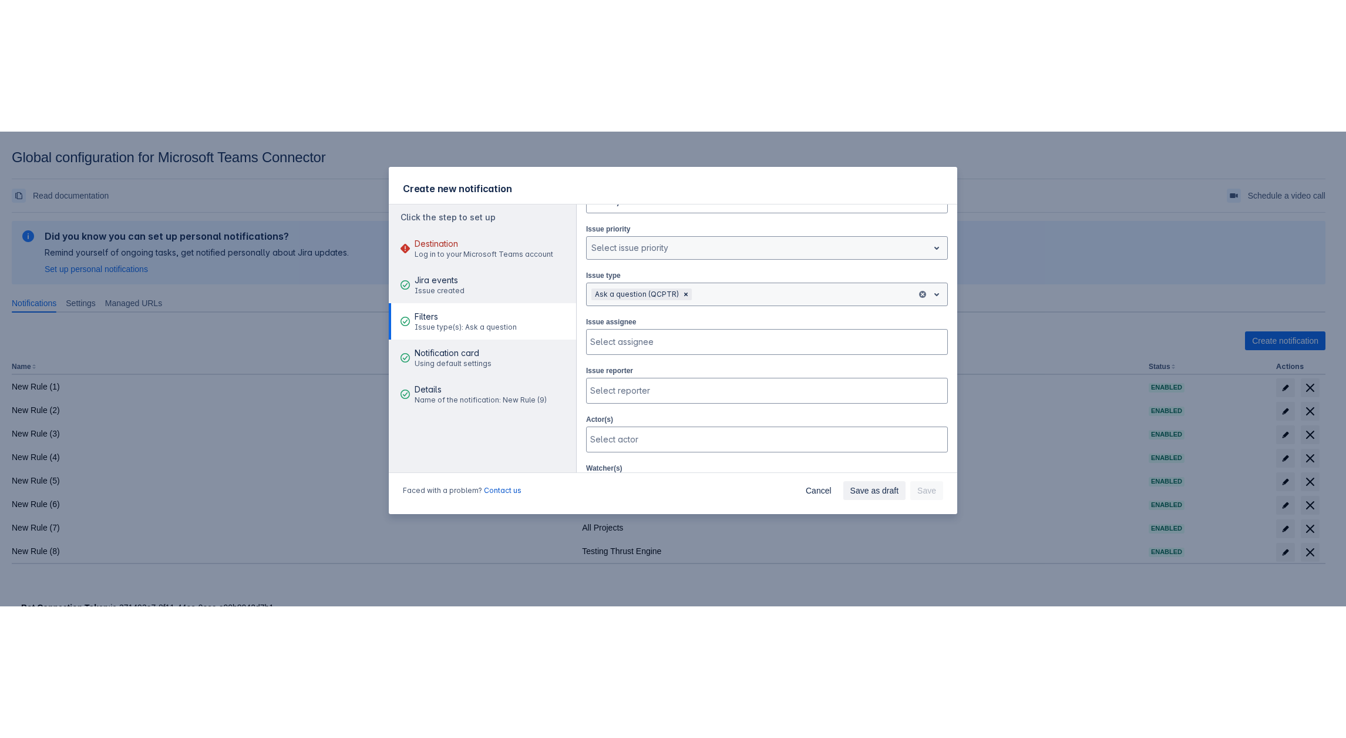
scroll to position [27, 0]
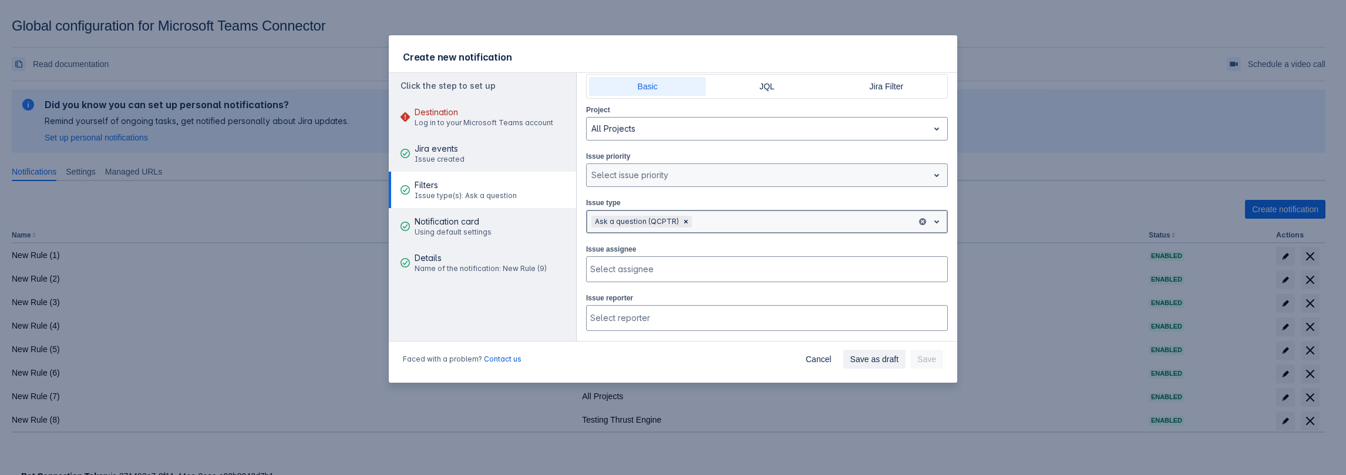
click at [712, 219] on div at bounding box center [803, 221] width 218 height 14
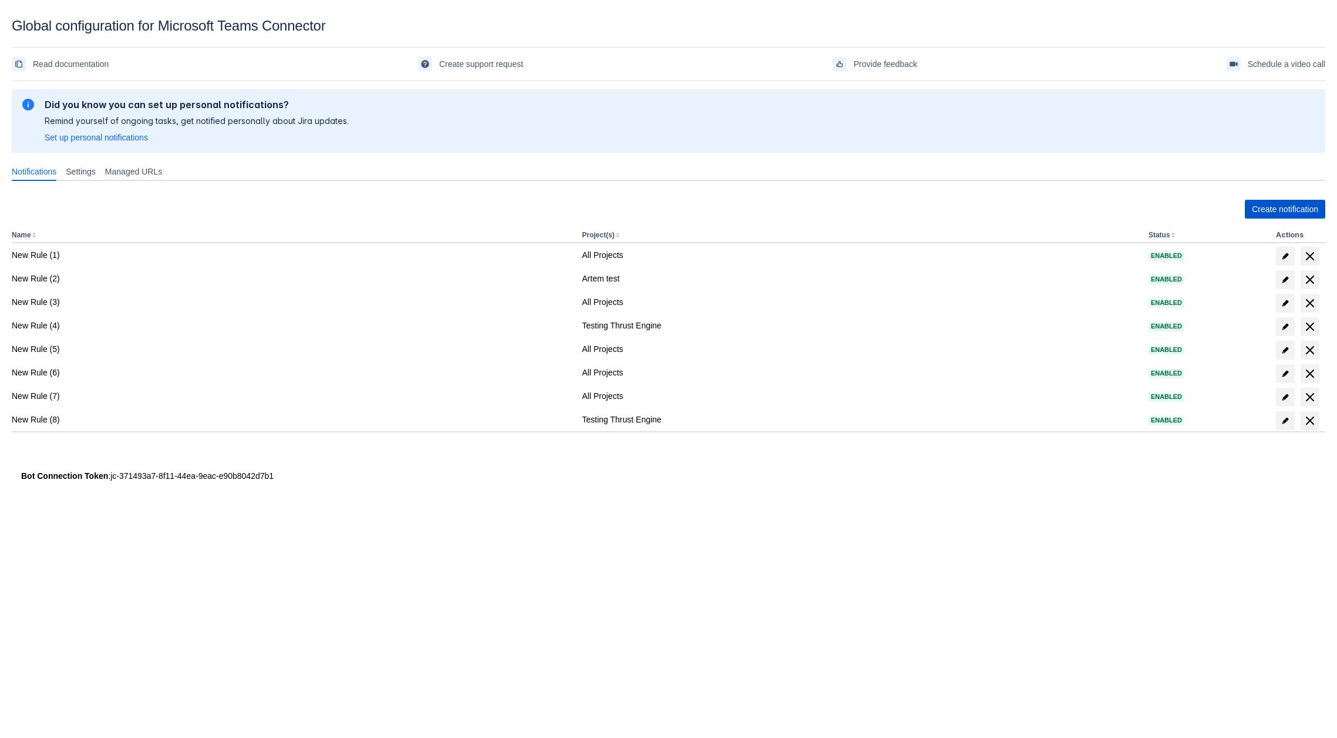
click at [1269, 202] on span "Create notification" at bounding box center [1285, 209] width 66 height 19
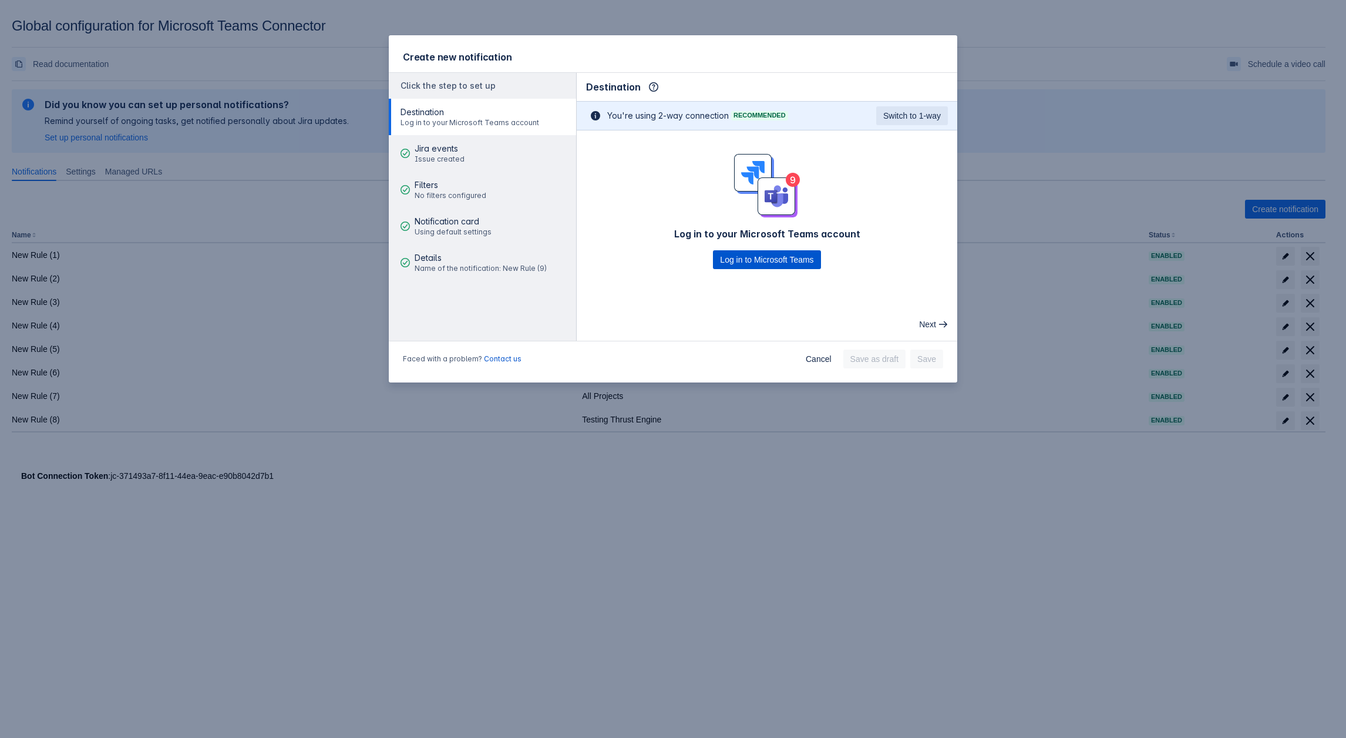
click at [751, 254] on span "Log in to Microsoft Teams" at bounding box center [766, 259] width 93 height 19
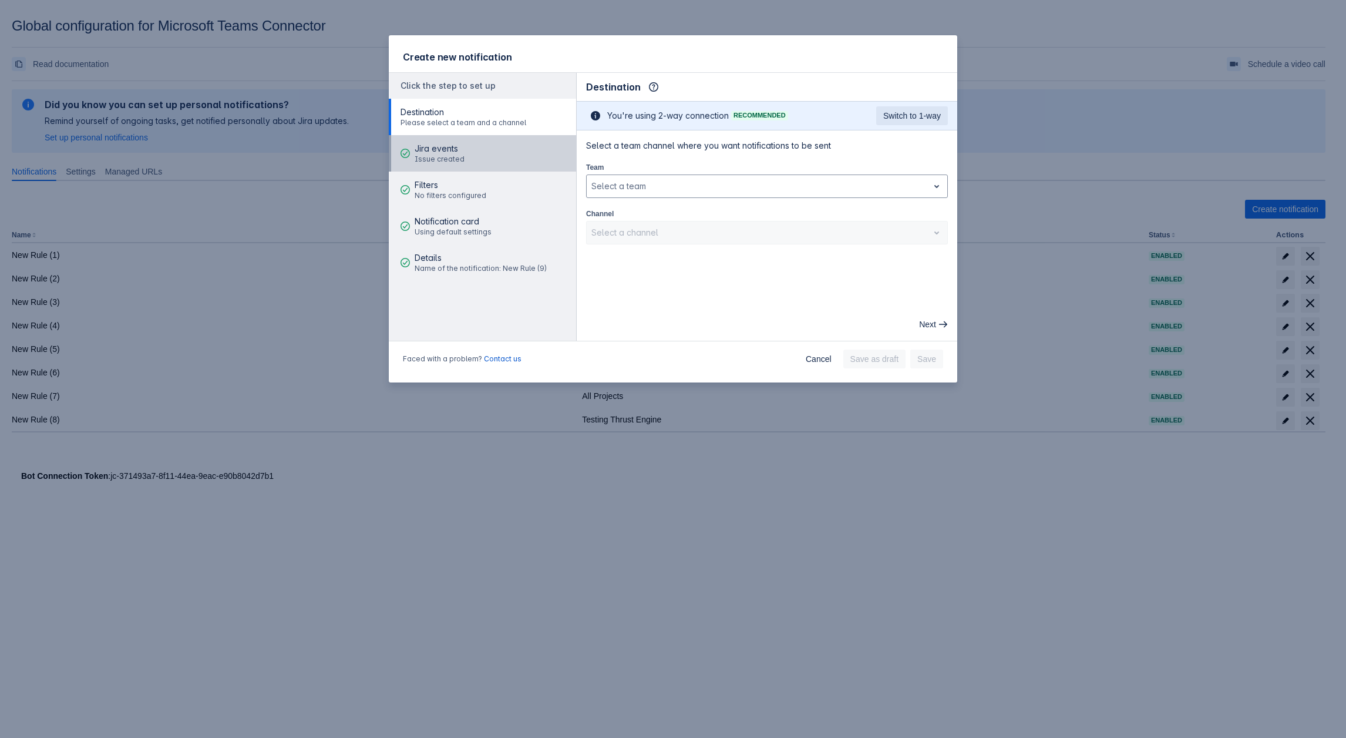
click at [455, 147] on span "Jira events" at bounding box center [440, 149] width 50 height 12
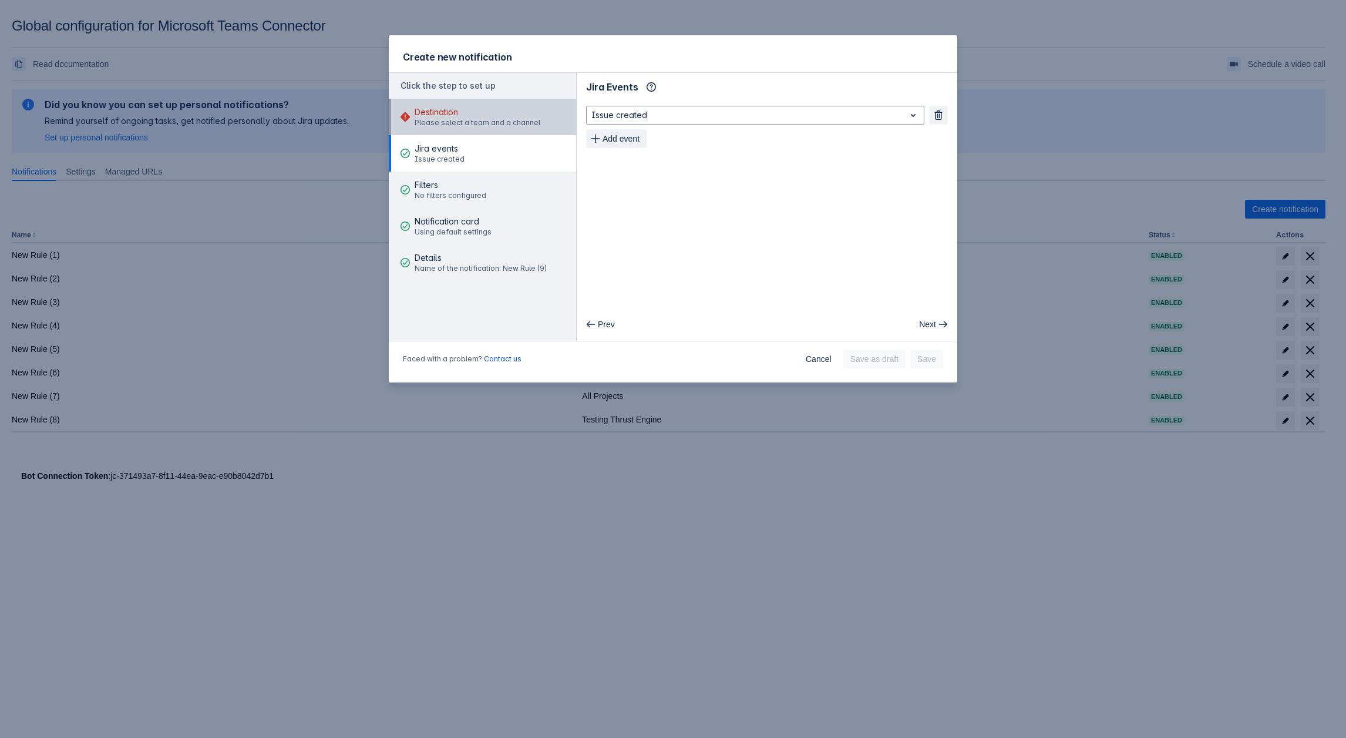
click at [464, 113] on span "Destination" at bounding box center [478, 112] width 126 height 12
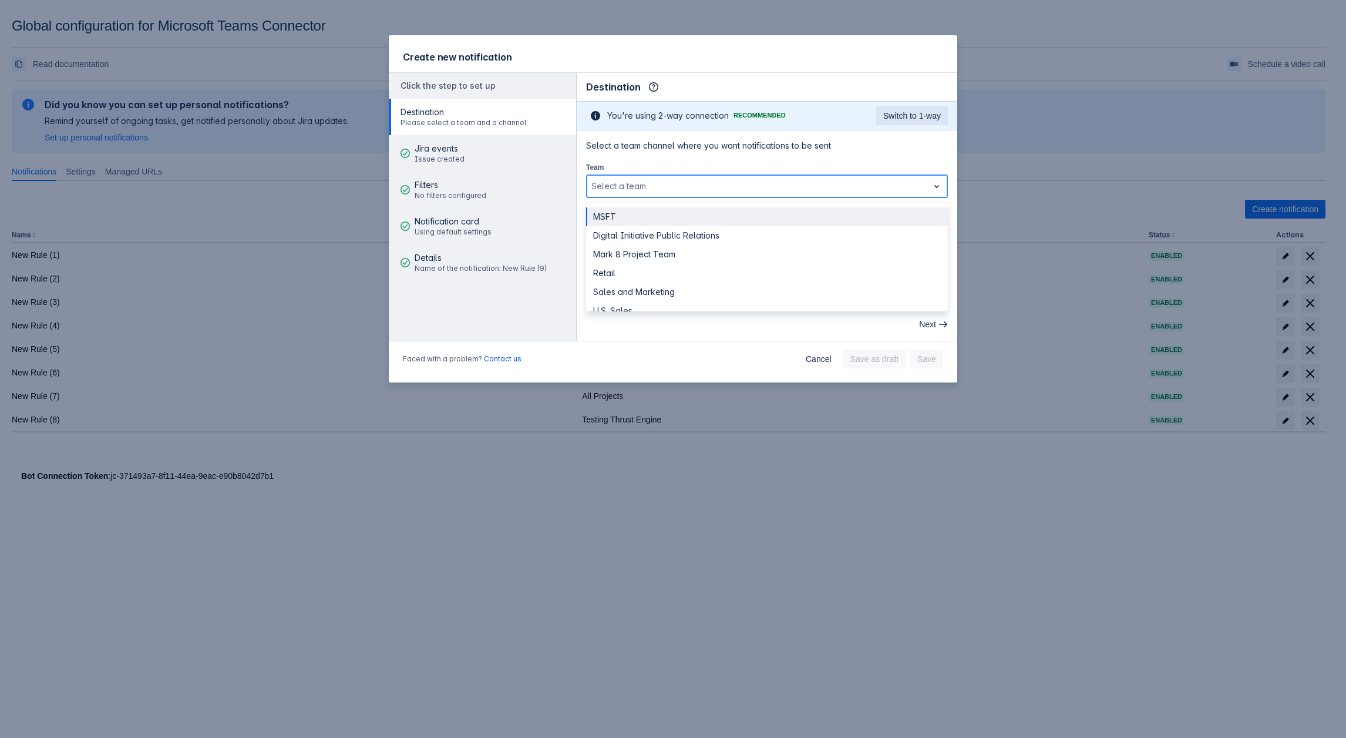
click at [646, 189] on div at bounding box center [757, 186] width 332 height 14
click at [640, 228] on div "Digital Initiative Public Relations" at bounding box center [767, 235] width 362 height 19
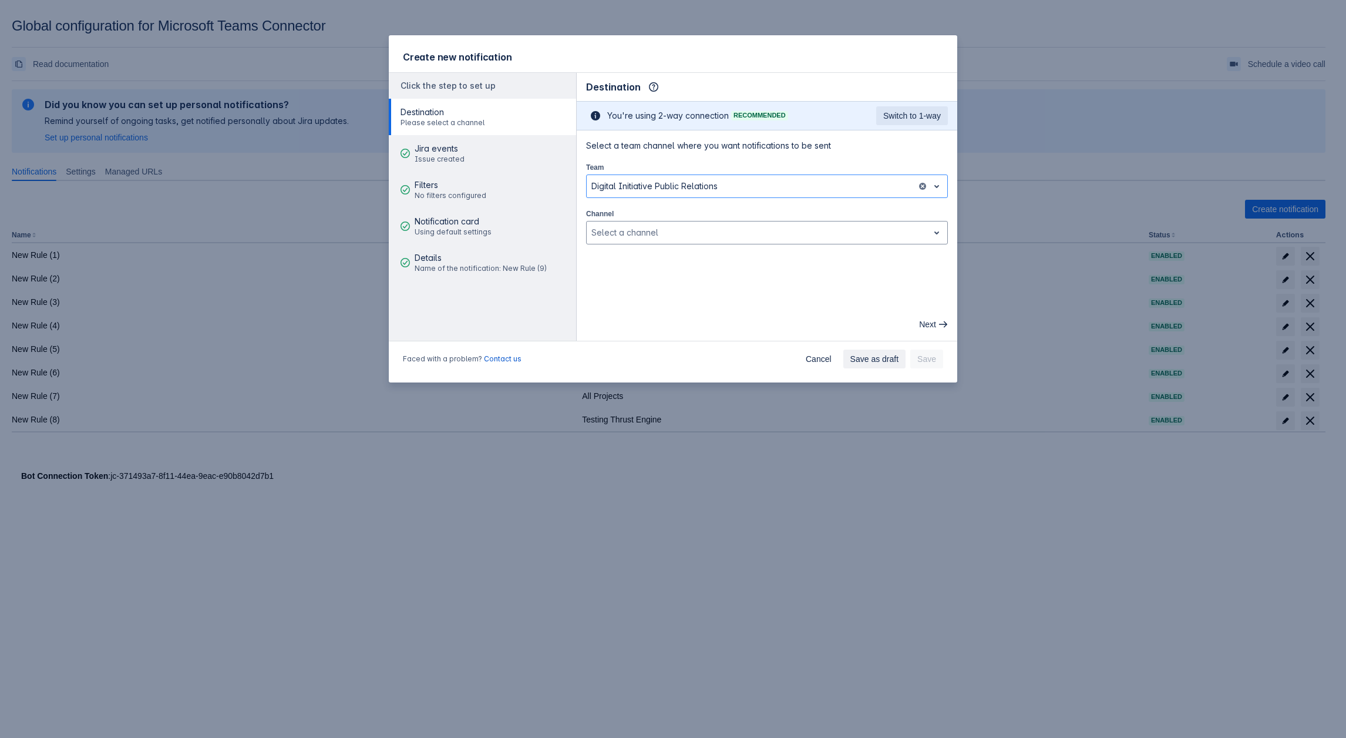
click at [690, 260] on main "Destination Info This determines how and where the bot will send notifications …" at bounding box center [767, 207] width 381 height 268
click at [645, 239] on div "Select a channel" at bounding box center [758, 232] width 342 height 19
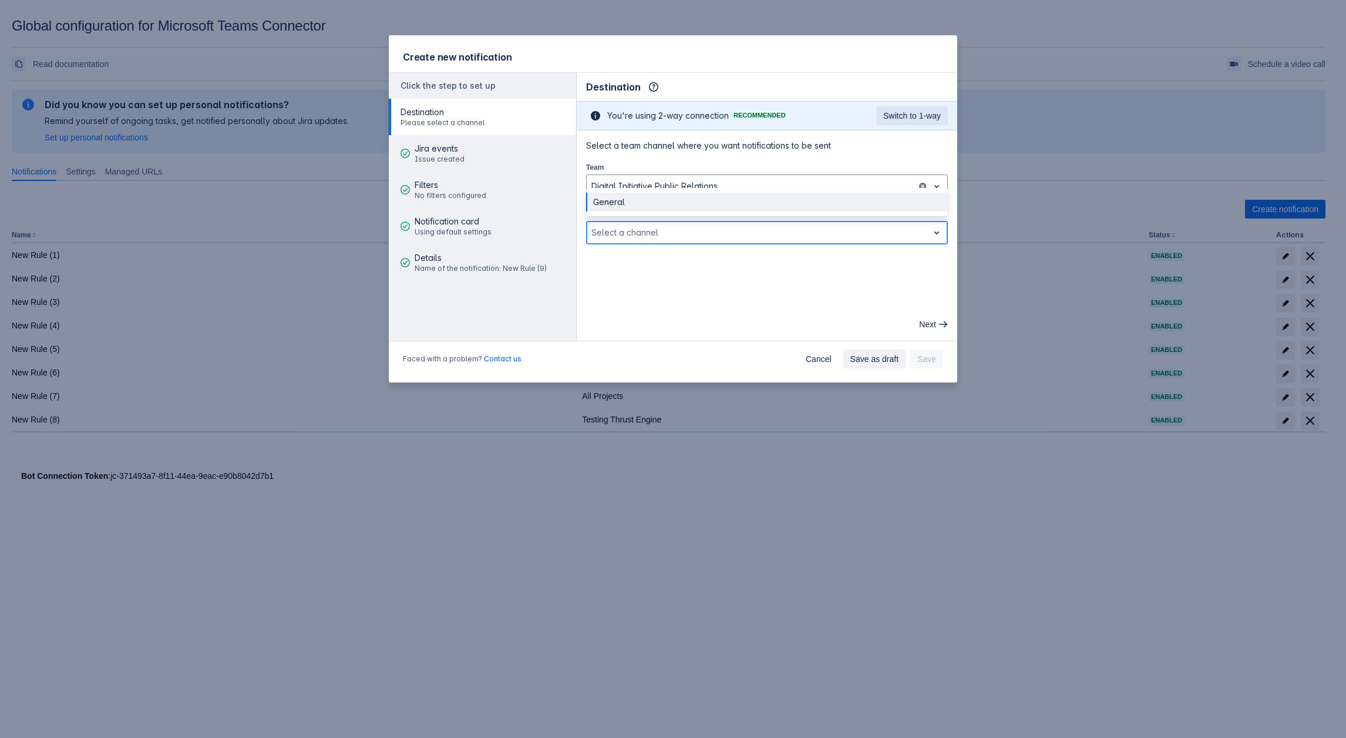
click at [612, 203] on div "General" at bounding box center [767, 202] width 362 height 19
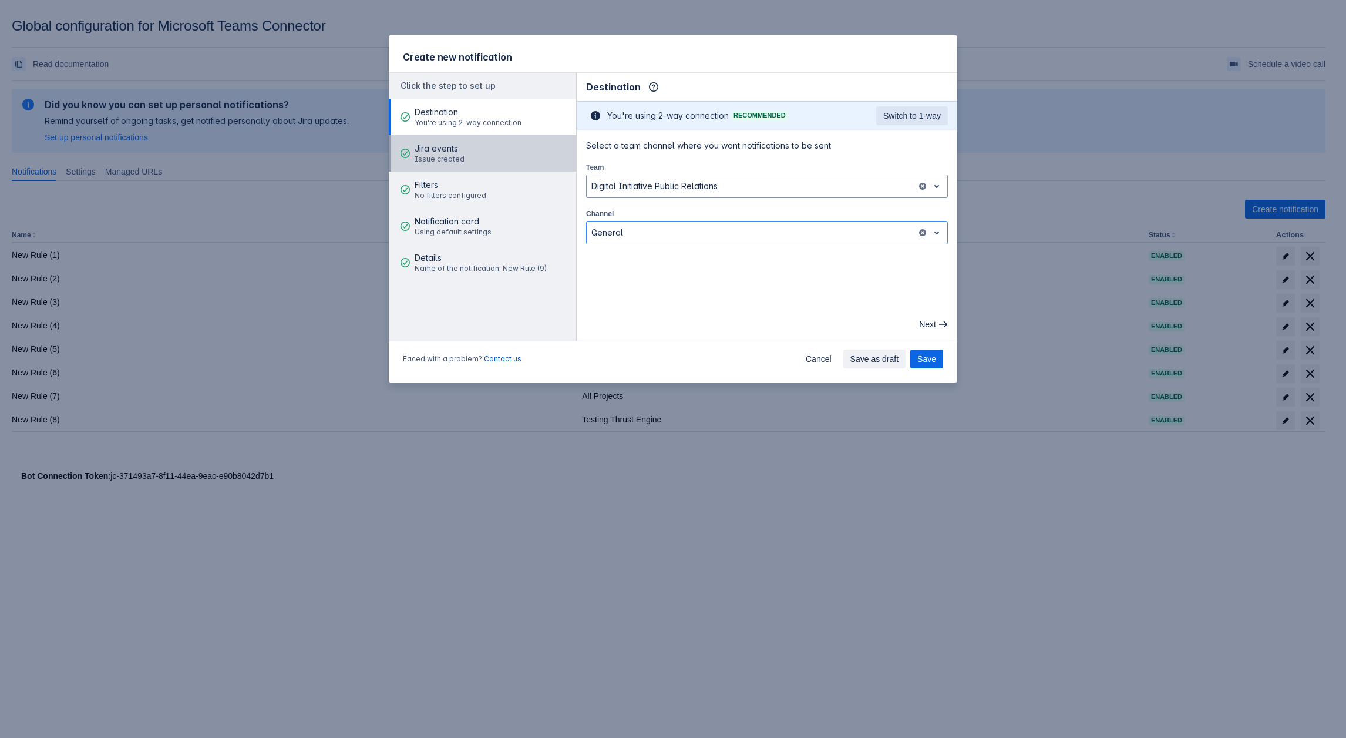
click at [442, 155] on span "Issue created" at bounding box center [440, 158] width 50 height 9
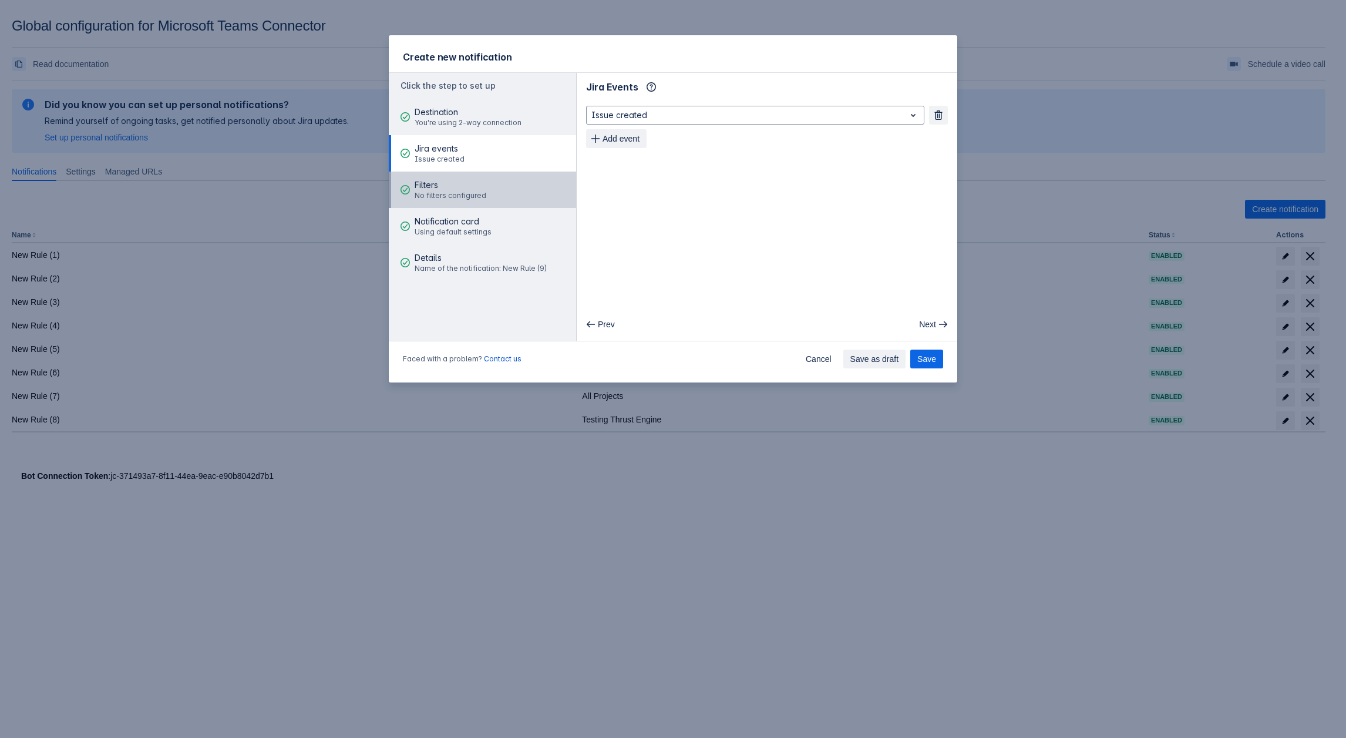
click at [435, 185] on span "Filters" at bounding box center [451, 185] width 72 height 12
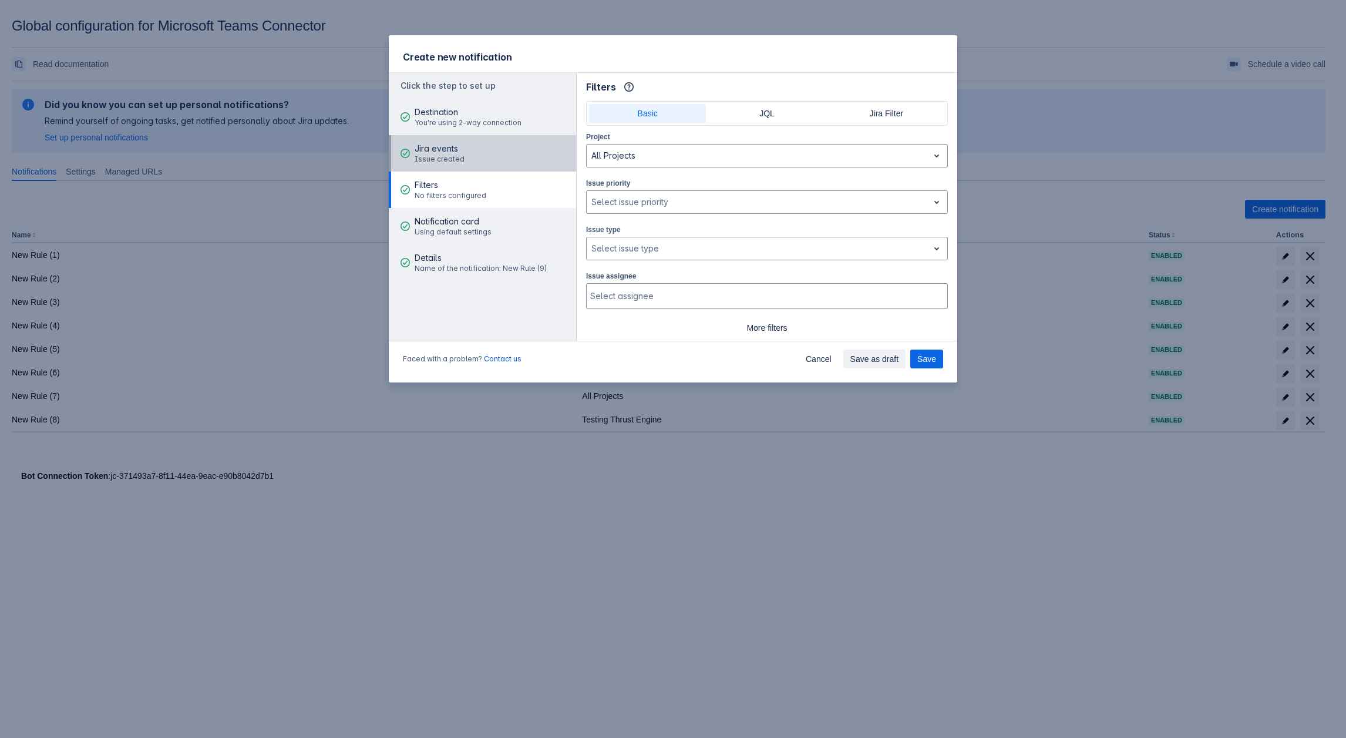
click at [482, 165] on button "Jira events Issue created" at bounding box center [482, 153] width 187 height 36
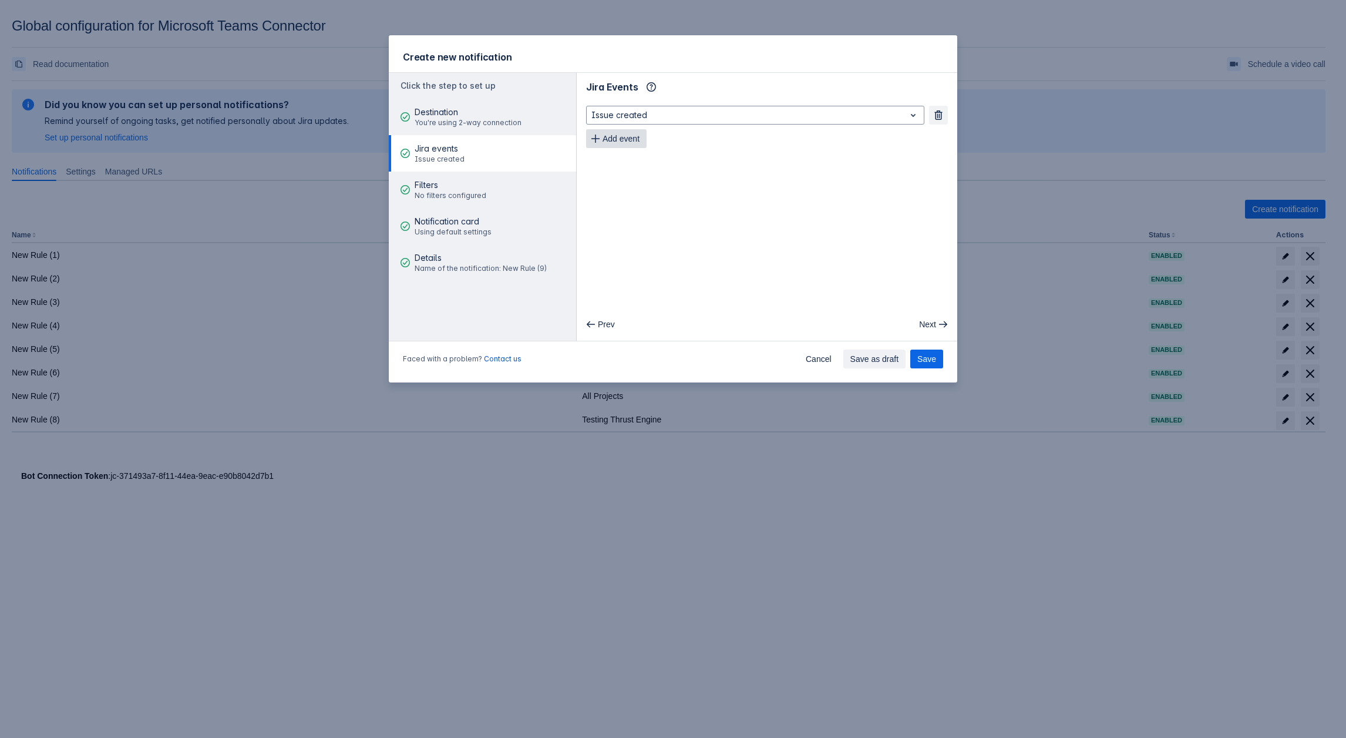
click at [645, 142] on button "Add event" at bounding box center [616, 138] width 60 height 19
click at [622, 167] on span "Add event" at bounding box center [621, 162] width 37 height 19
click at [634, 185] on span "Add event" at bounding box center [621, 185] width 37 height 19
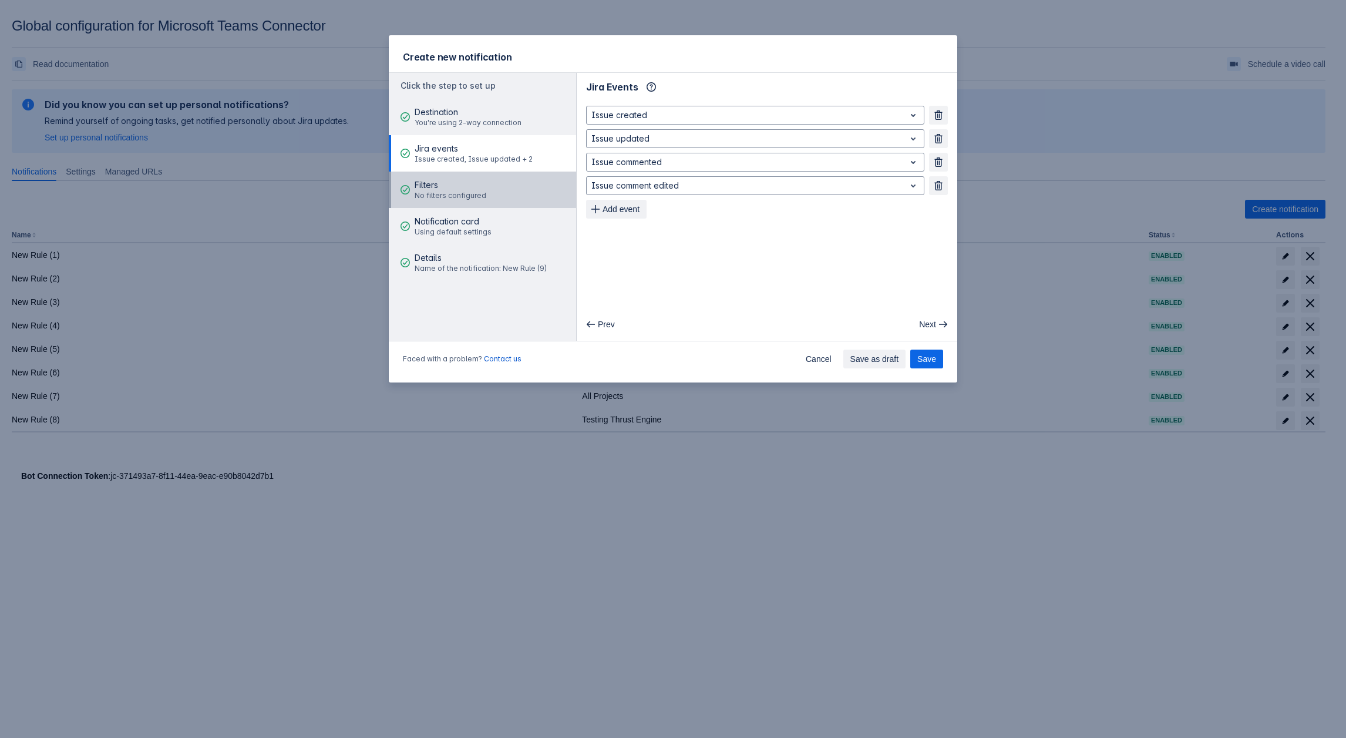
click at [467, 190] on span "Filters" at bounding box center [451, 185] width 72 height 12
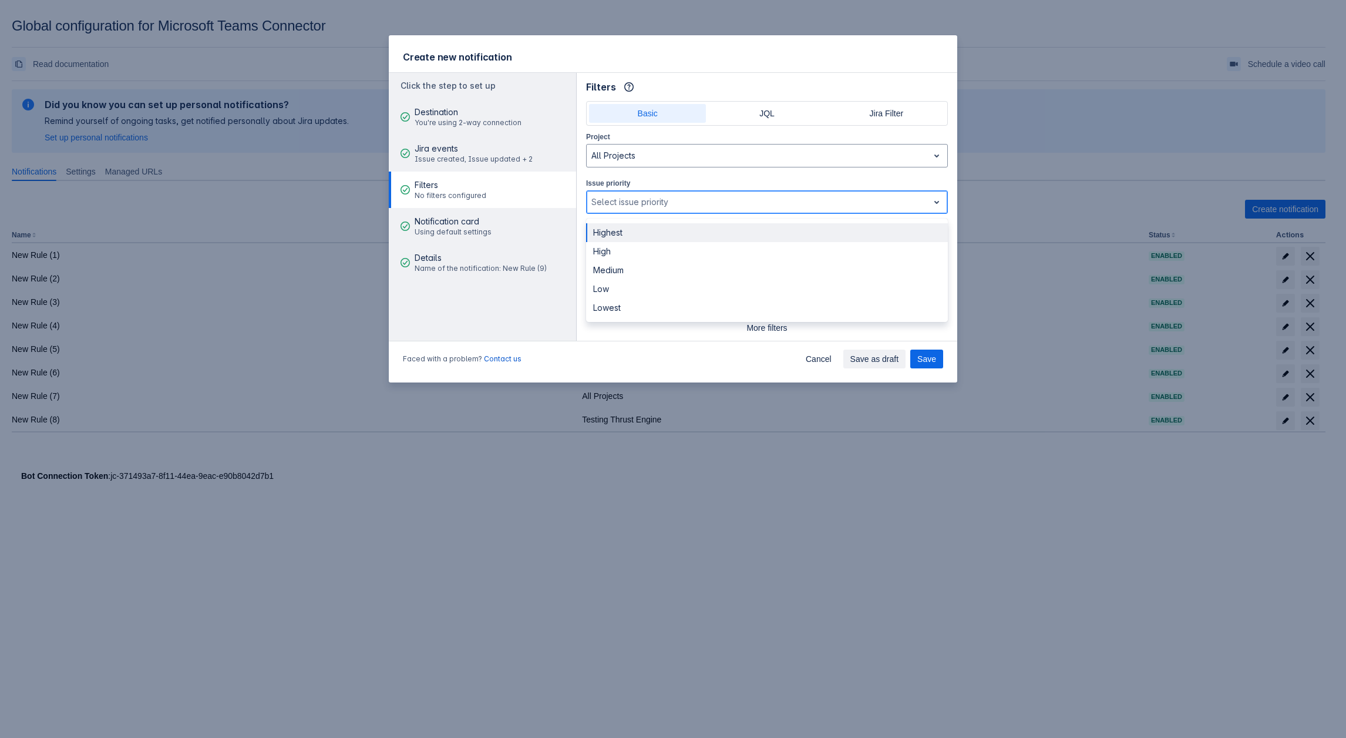
click at [647, 204] on div at bounding box center [757, 202] width 332 height 14
click at [606, 233] on div "Highest" at bounding box center [767, 232] width 362 height 19
click at [653, 201] on div at bounding box center [774, 202] width 275 height 14
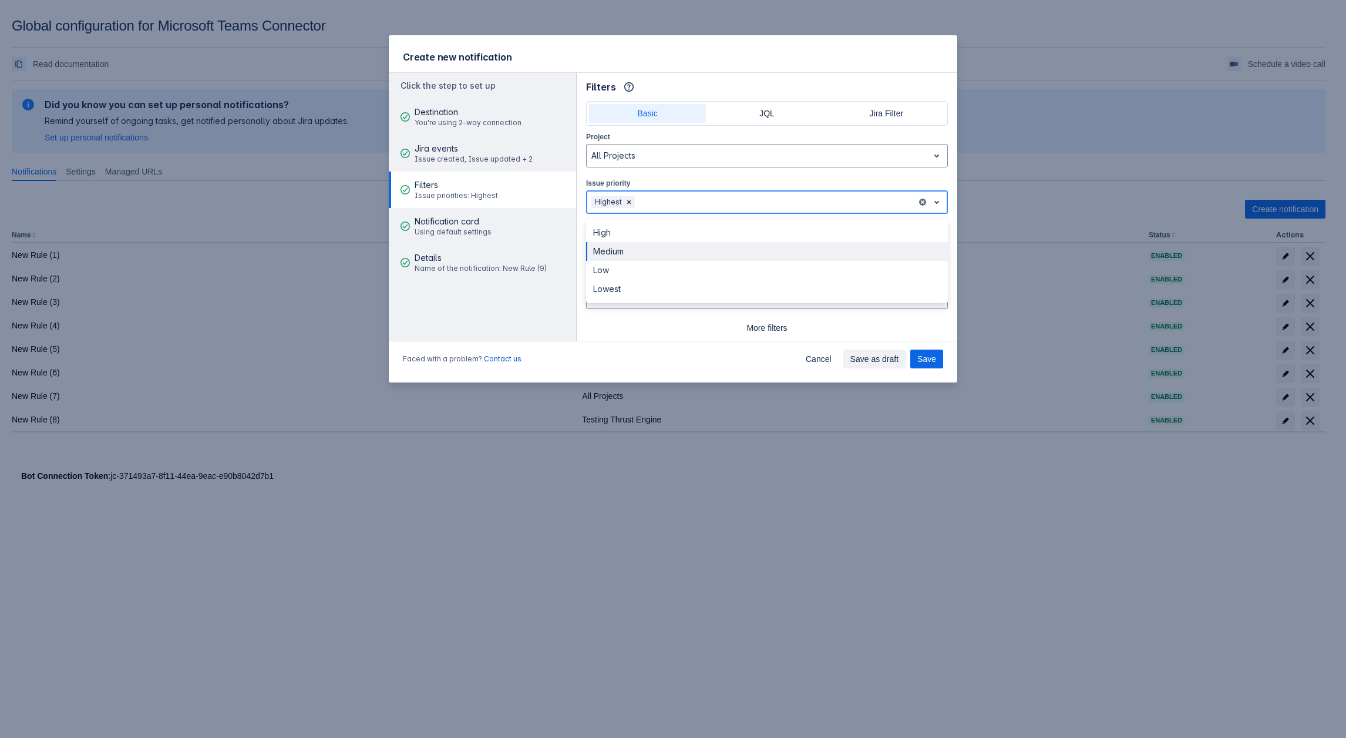
click at [633, 251] on div "Medium" at bounding box center [767, 251] width 362 height 19
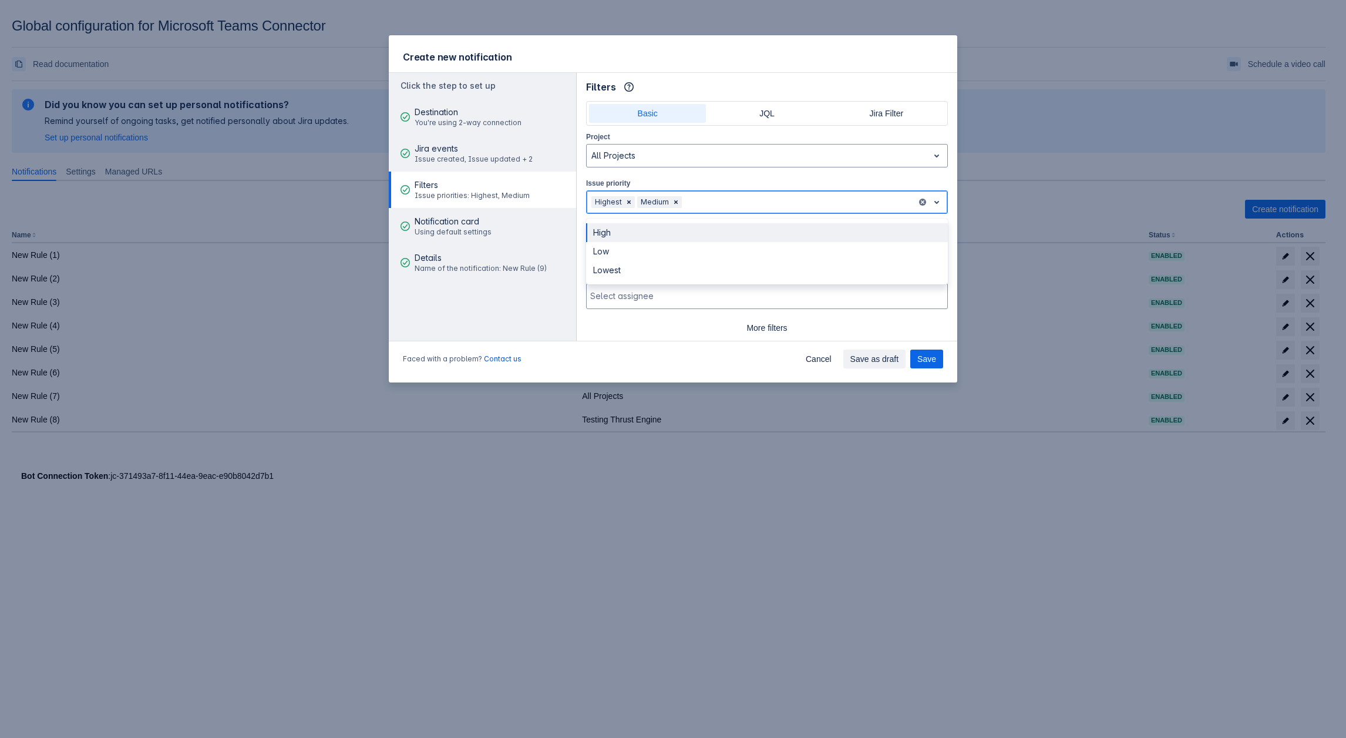
drag, startPoint x: 714, startPoint y: 202, endPoint x: 670, endPoint y: 255, distance: 68.4
click at [713, 202] on div at bounding box center [798, 202] width 228 height 14
click at [630, 253] on div "Low" at bounding box center [767, 251] width 362 height 19
click at [751, 200] on div at bounding box center [815, 202] width 194 height 14
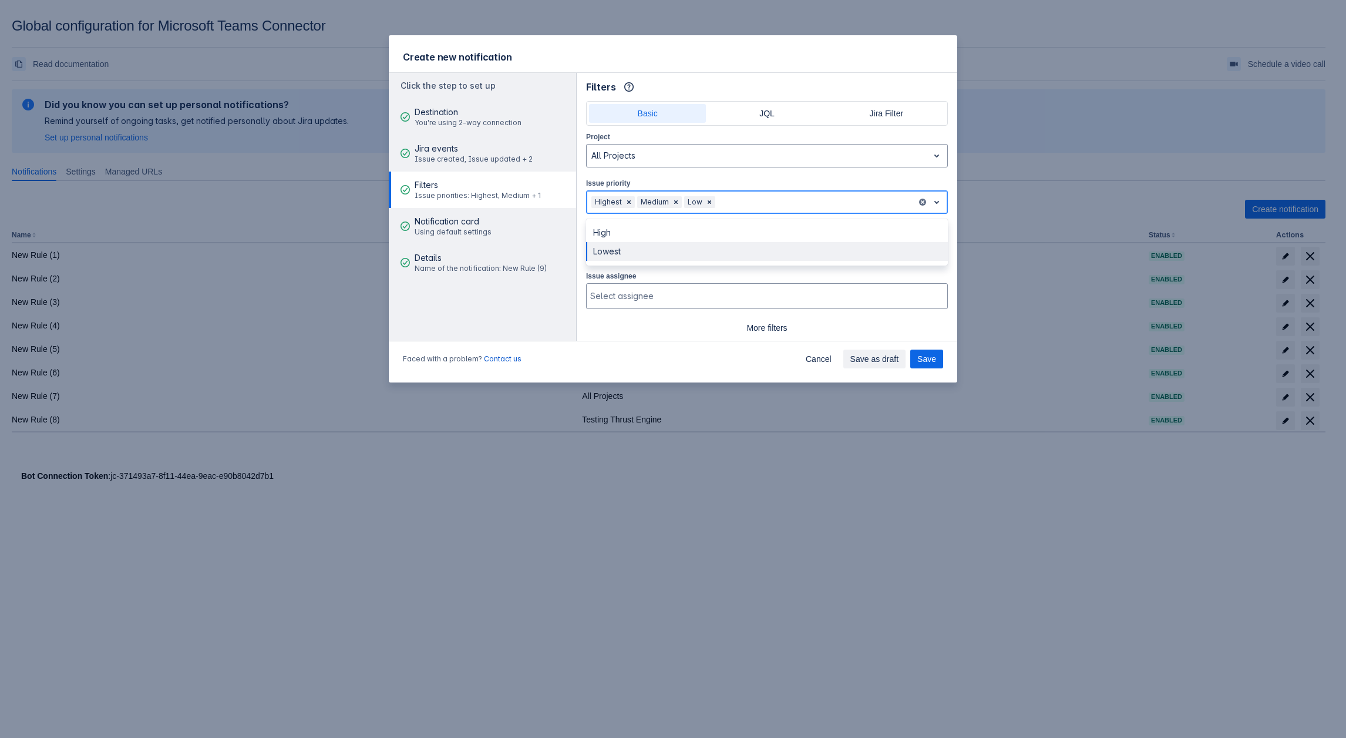
click at [701, 249] on div "Lowest" at bounding box center [767, 251] width 362 height 19
click at [819, 201] on div at bounding box center [837, 202] width 150 height 14
click at [724, 227] on div "High" at bounding box center [767, 232] width 362 height 19
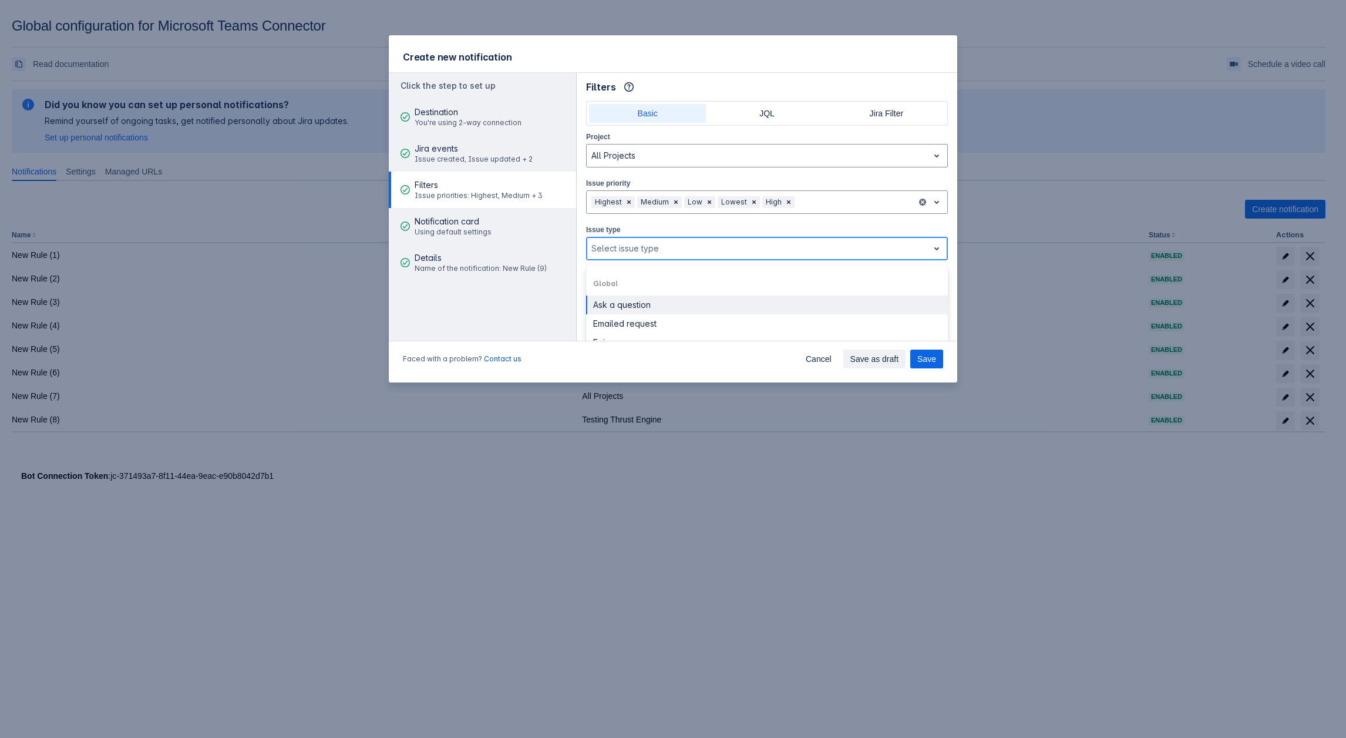
click at [625, 246] on div at bounding box center [757, 248] width 332 height 14
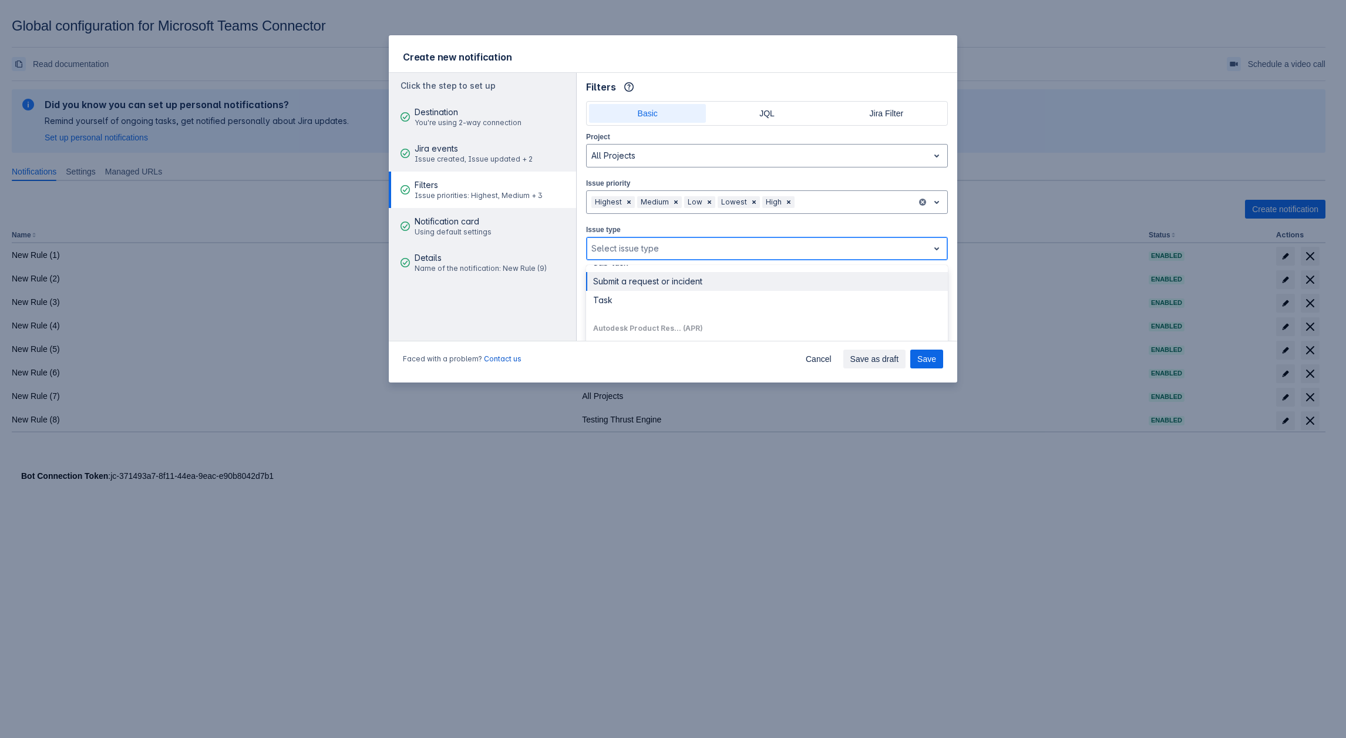
click at [633, 284] on div "Submit a request or incident" at bounding box center [767, 281] width 362 height 19
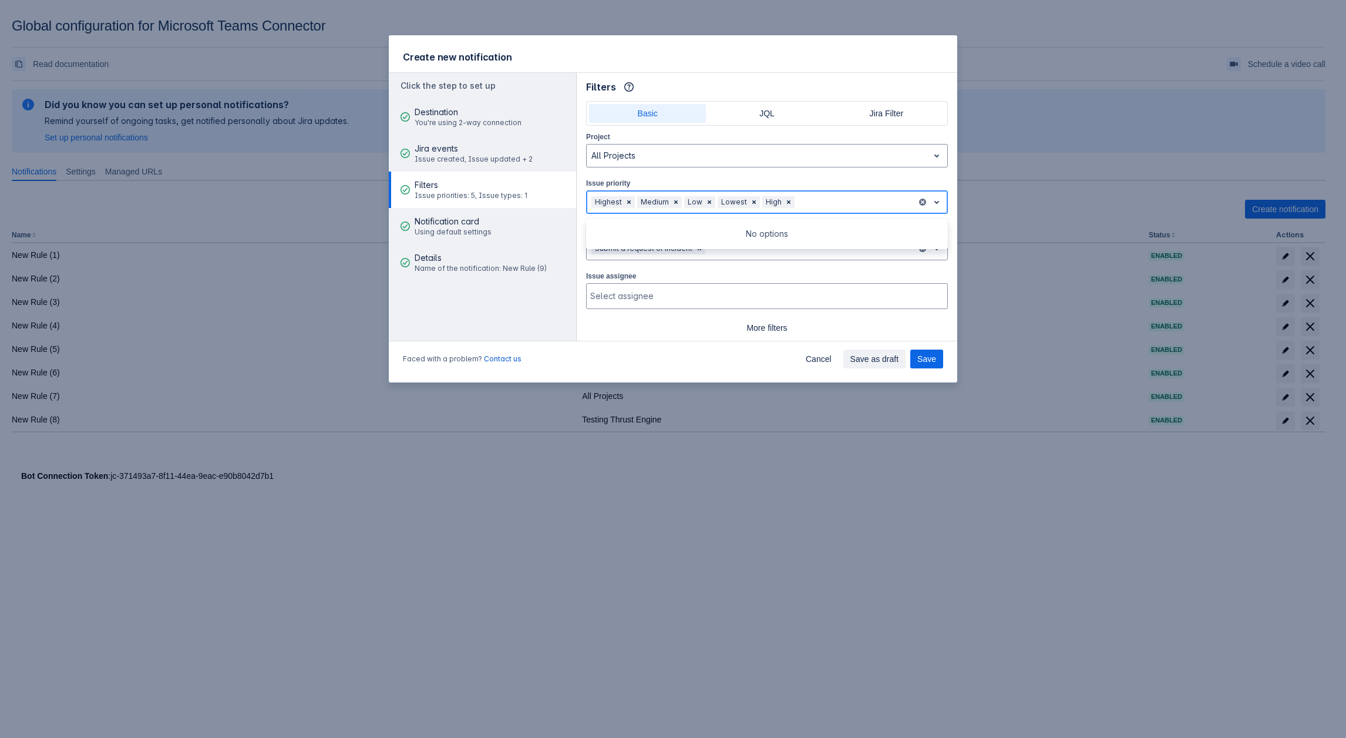
click at [811, 204] on div at bounding box center [854, 202] width 115 height 14
click at [803, 206] on div at bounding box center [854, 202] width 115 height 14
click at [787, 203] on span "Clear" at bounding box center [788, 201] width 9 height 9
click at [771, 199] on div at bounding box center [837, 202] width 150 height 14
click at [662, 224] on div "High" at bounding box center [767, 232] width 362 height 19
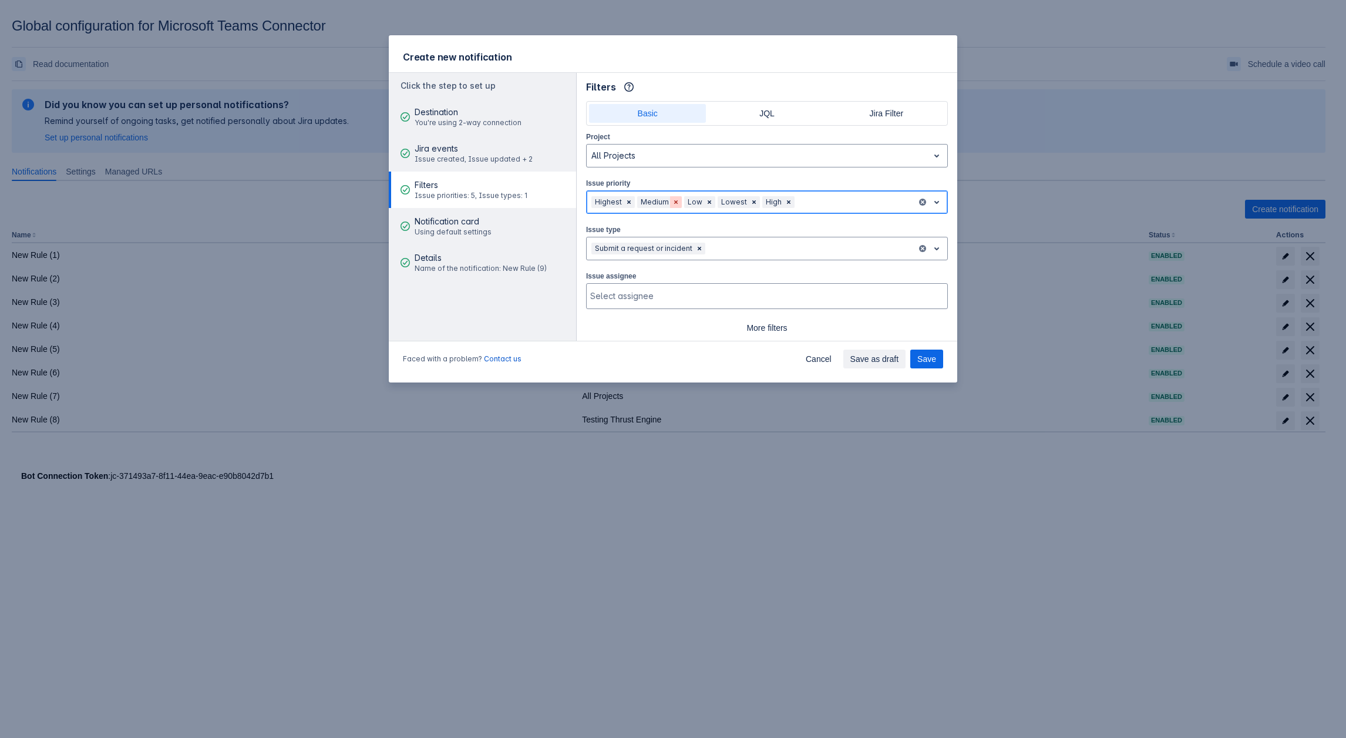
click at [671, 199] on span "Clear" at bounding box center [675, 201] width 9 height 9
click at [741, 253] on div at bounding box center [810, 248] width 204 height 14
click at [667, 321] on div "Emailed request" at bounding box center [767, 323] width 362 height 19
click at [785, 243] on div at bounding box center [848, 248] width 129 height 14
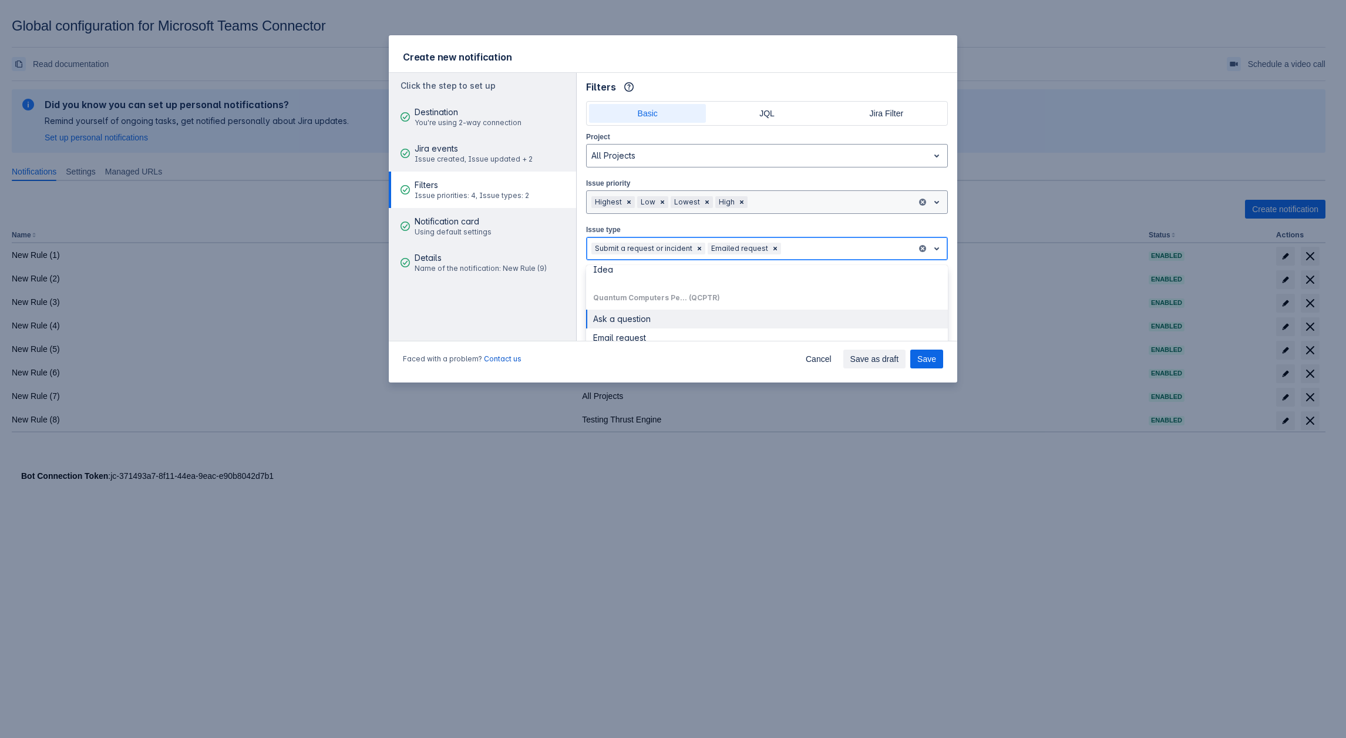
click at [708, 314] on div "Ask a question" at bounding box center [767, 319] width 362 height 19
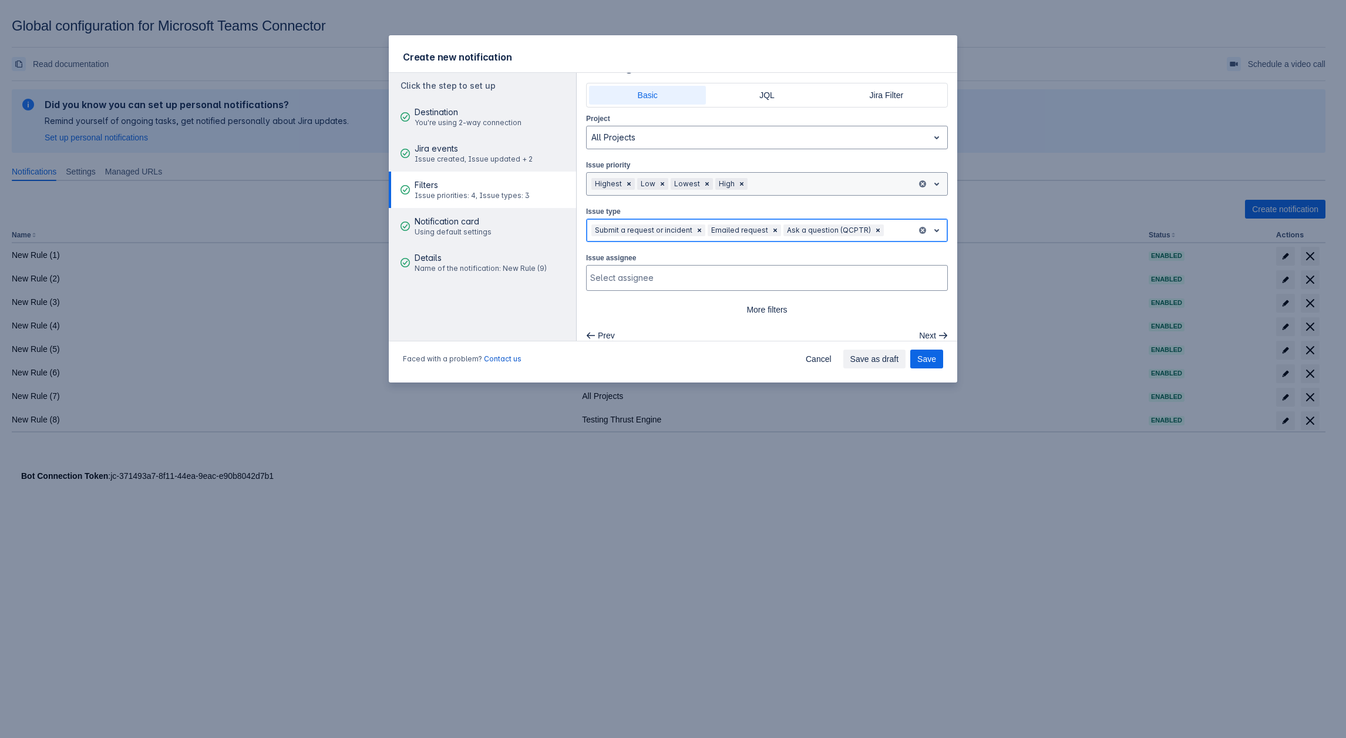
scroll to position [27, 0]
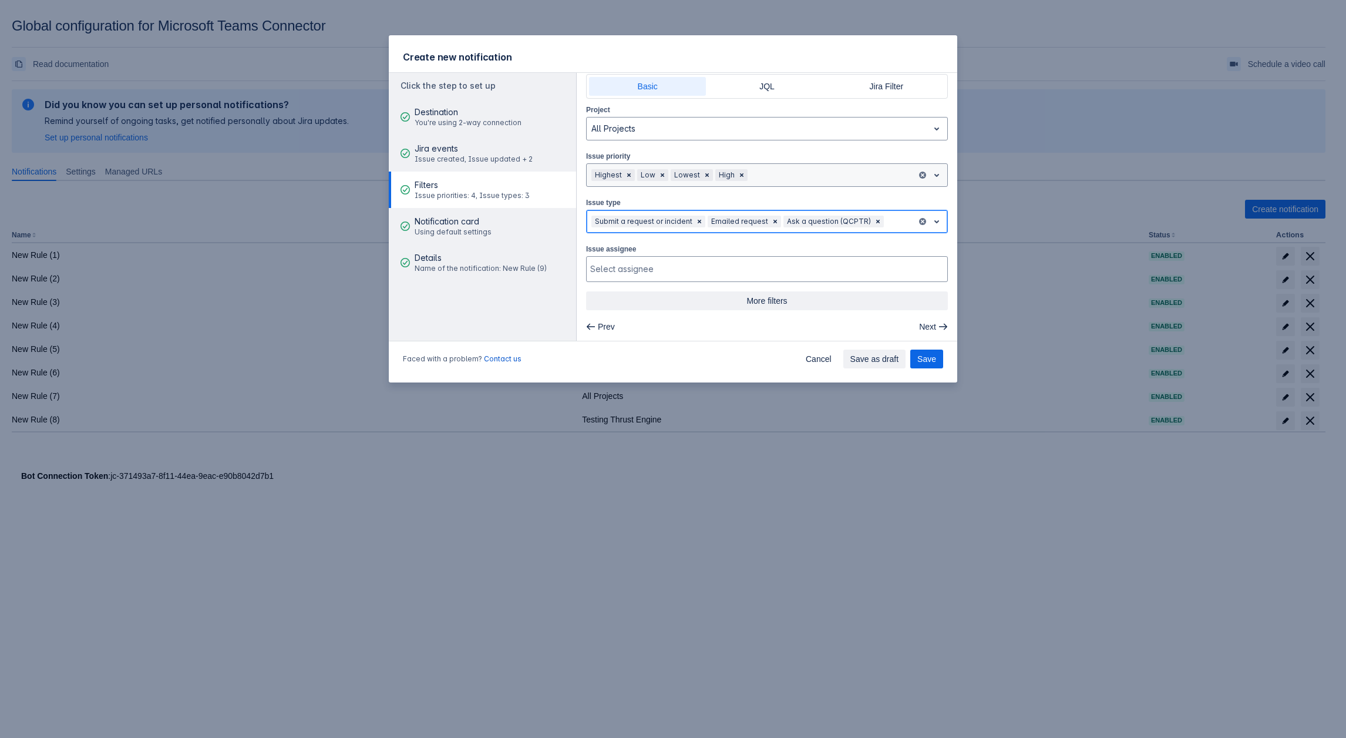
click at [779, 300] on span "More filters" at bounding box center [767, 300] width 348 height 19
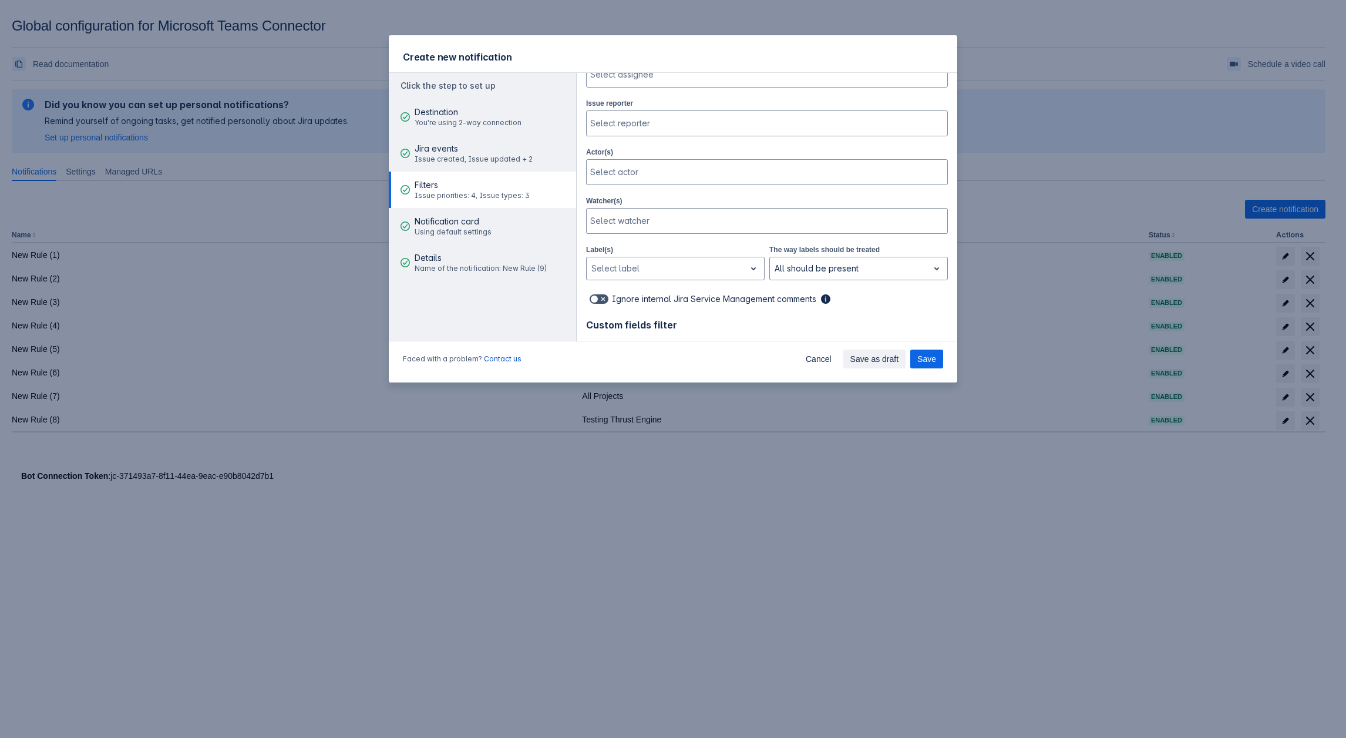
scroll to position [262, 0]
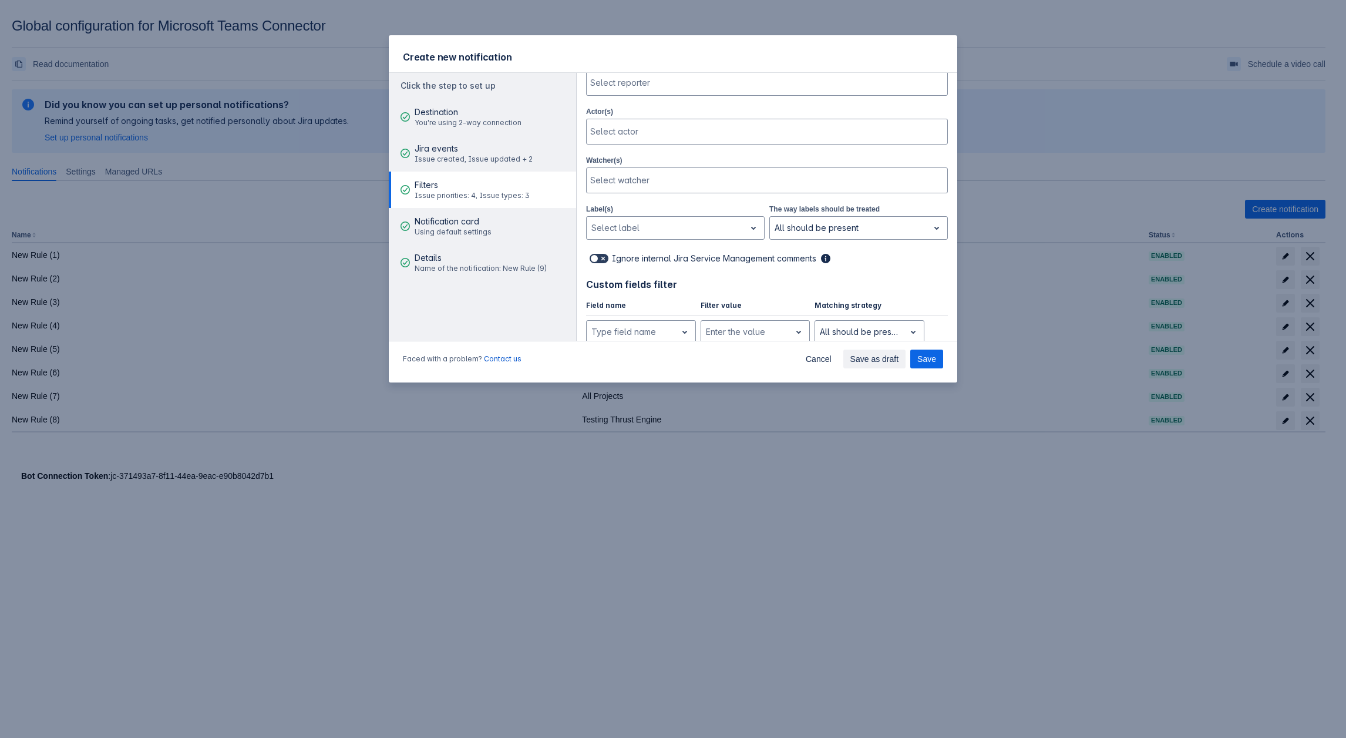
click at [602, 254] on span at bounding box center [603, 258] width 9 height 9
click at [597, 255] on input "checkbox" at bounding box center [594, 259] width 8 height 8
click at [646, 325] on div at bounding box center [631, 332] width 80 height 14
click at [631, 325] on div at bounding box center [631, 332] width 80 height 14
click at [638, 176] on div at bounding box center [756, 180] width 332 height 12
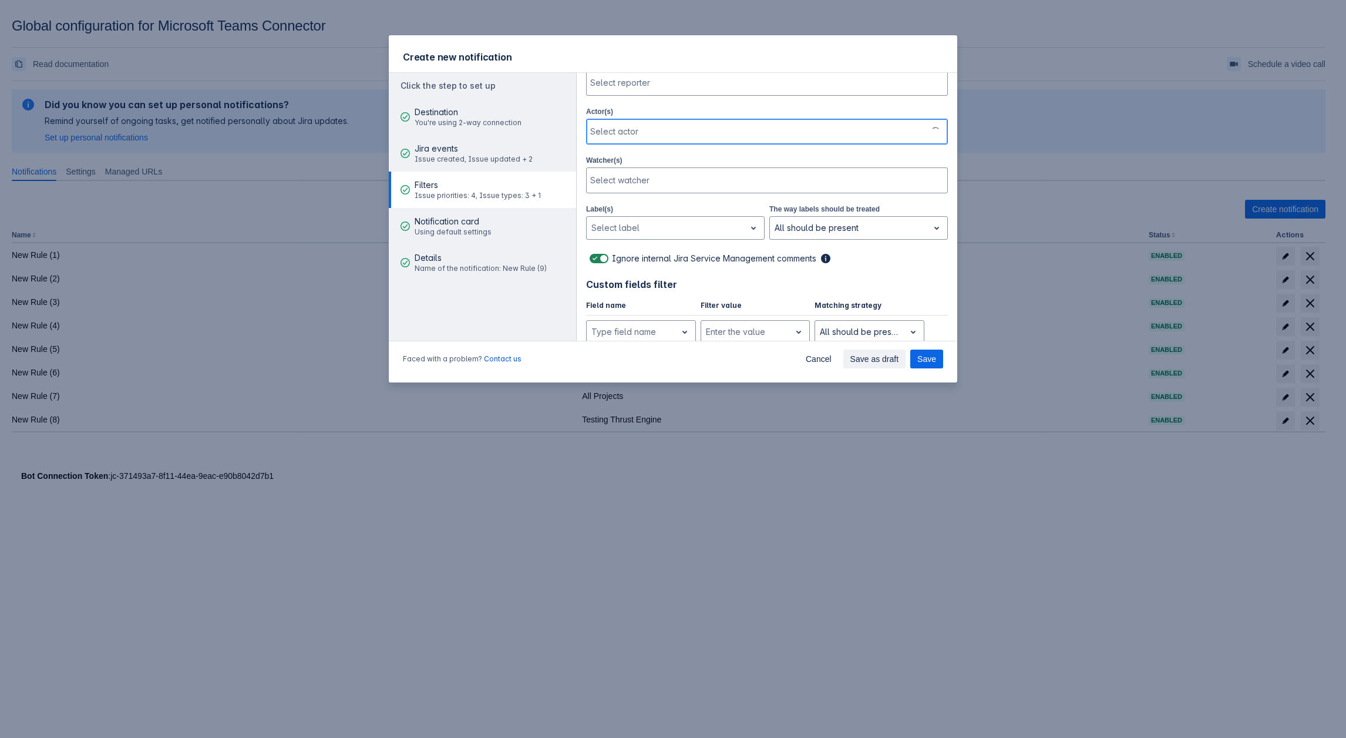
click at [632, 126] on div at bounding box center [756, 132] width 332 height 12
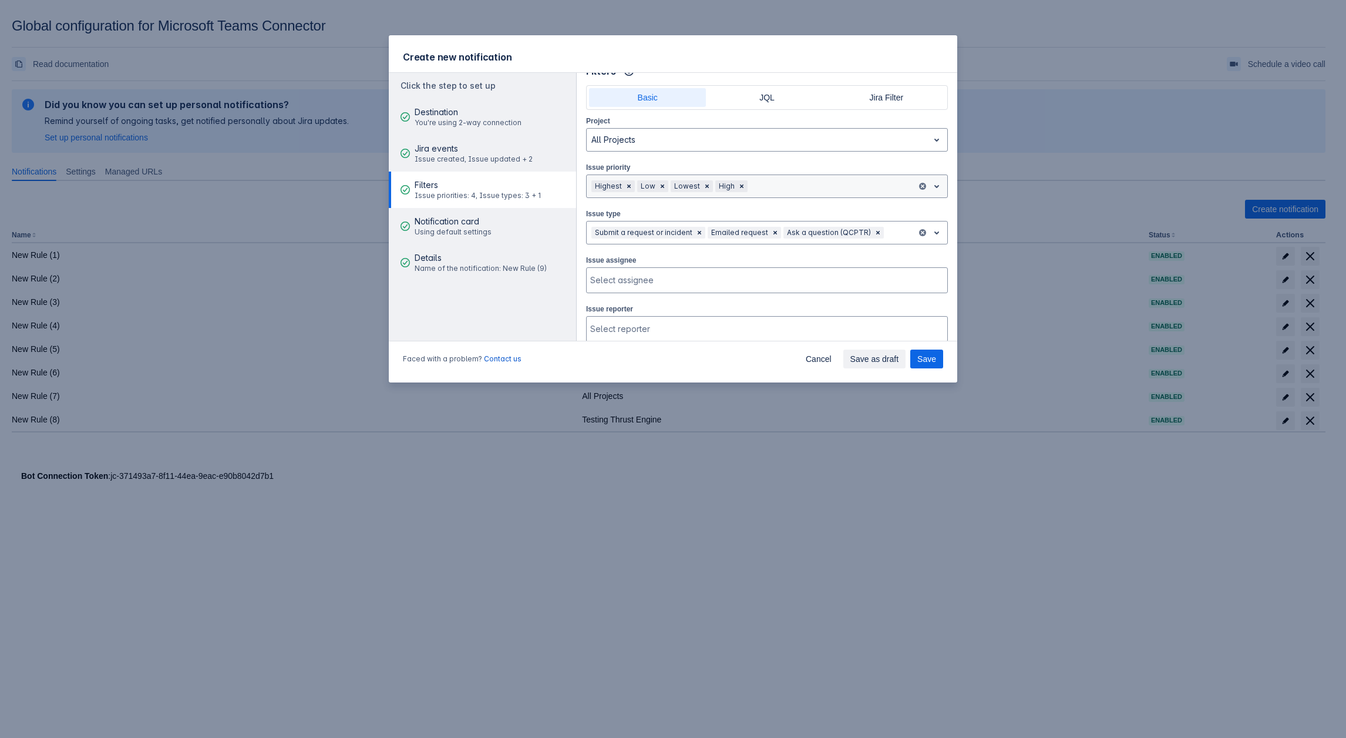
scroll to position [0, 0]
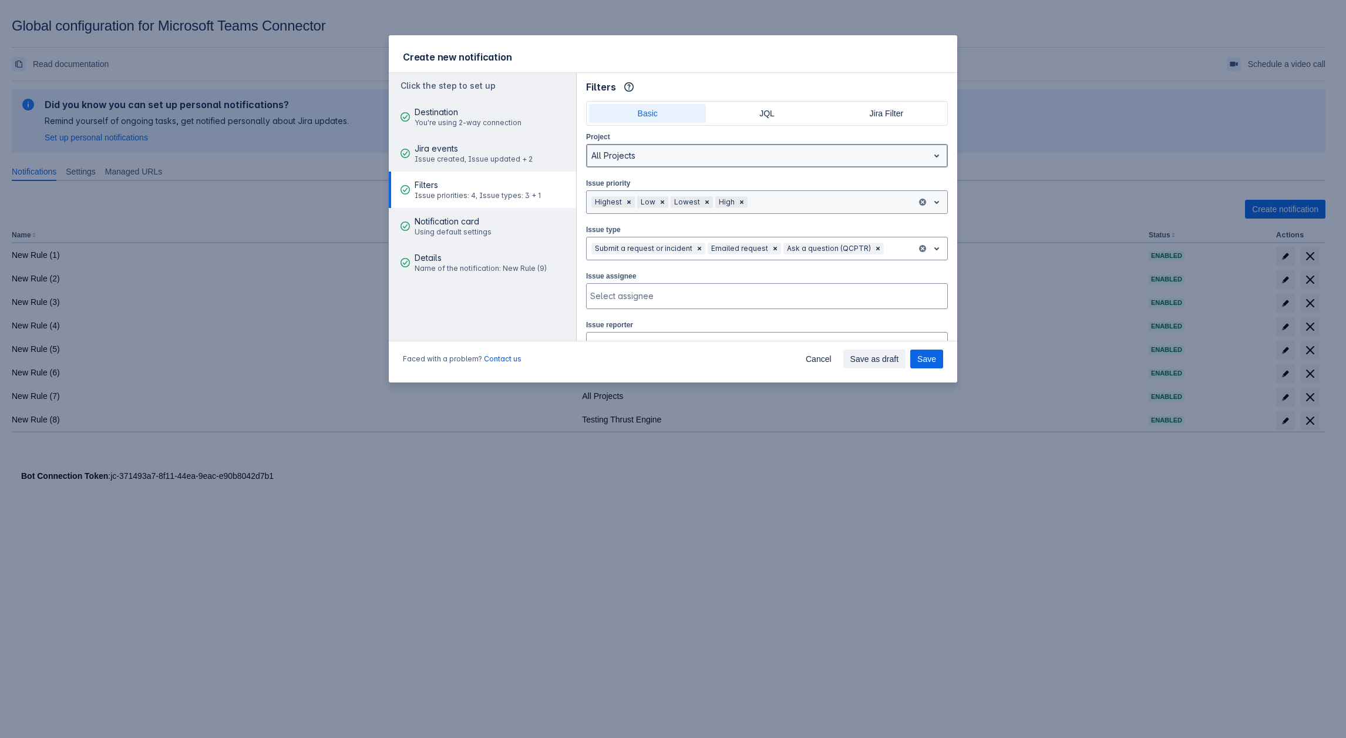
click at [654, 160] on div at bounding box center [757, 156] width 332 height 14
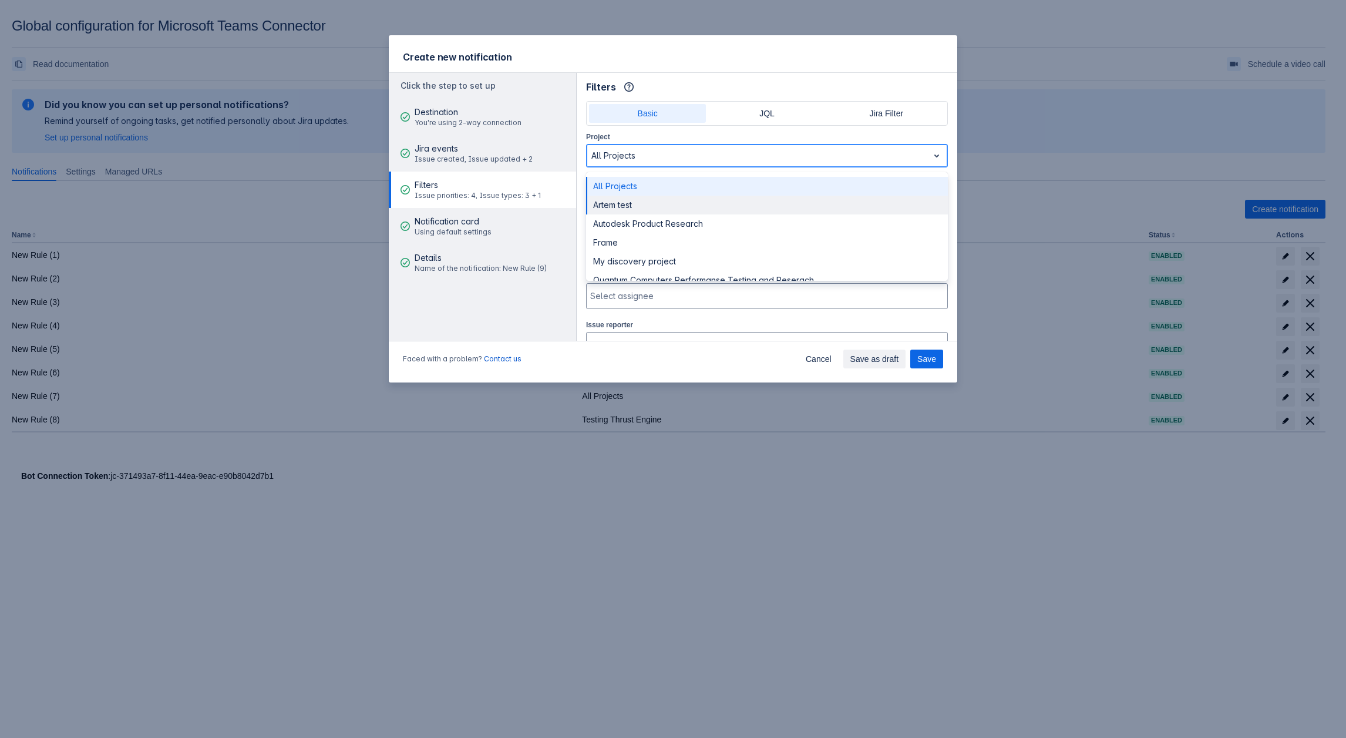
click at [624, 198] on div "Artem test" at bounding box center [767, 205] width 362 height 19
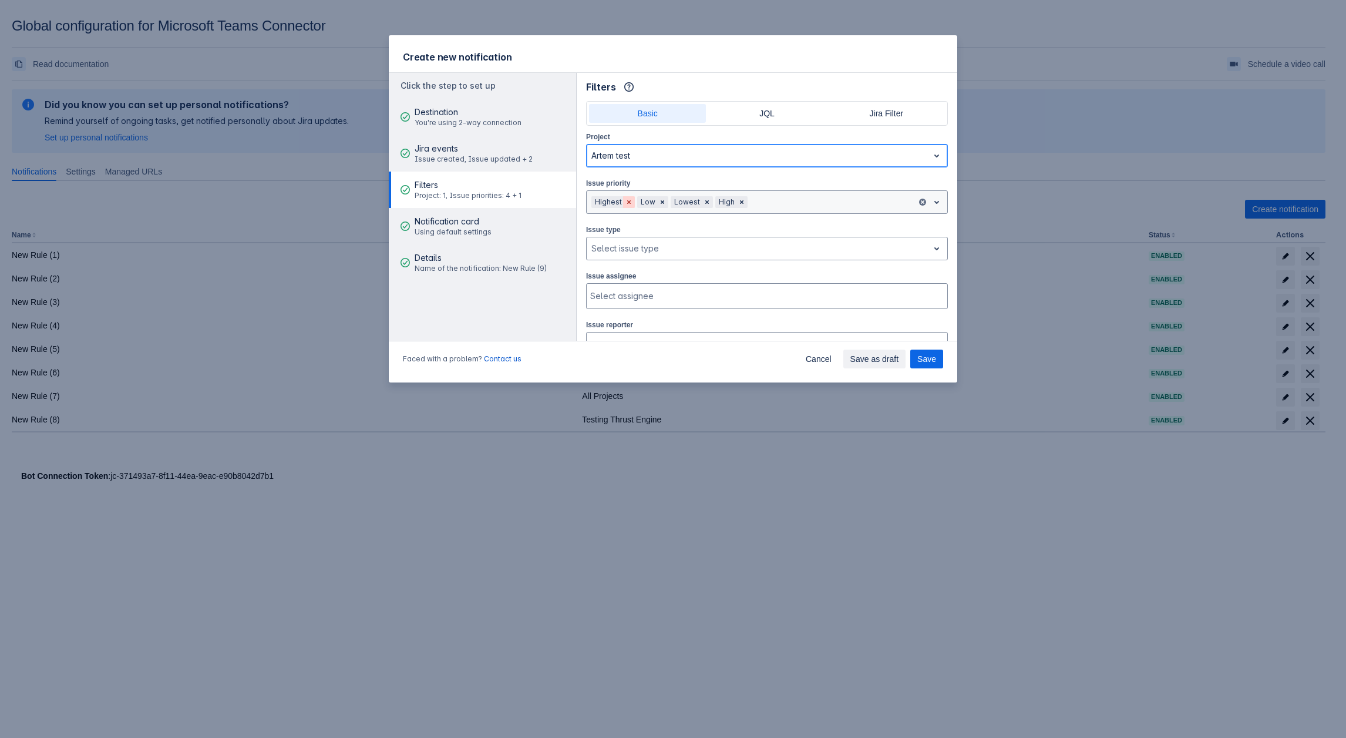
click at [627, 200] on span "Clear" at bounding box center [628, 201] width 9 height 9
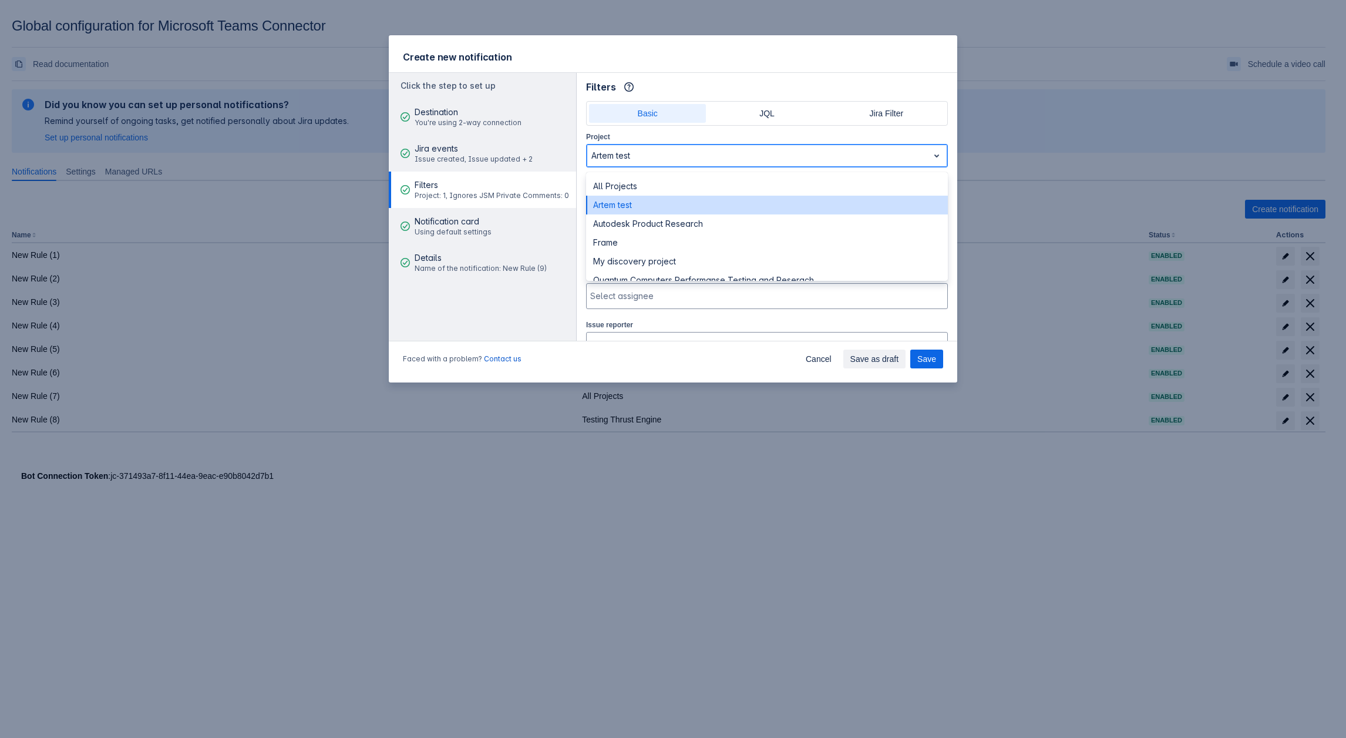
click at [644, 159] on div at bounding box center [757, 156] width 332 height 14
click at [618, 150] on div at bounding box center [757, 156] width 332 height 14
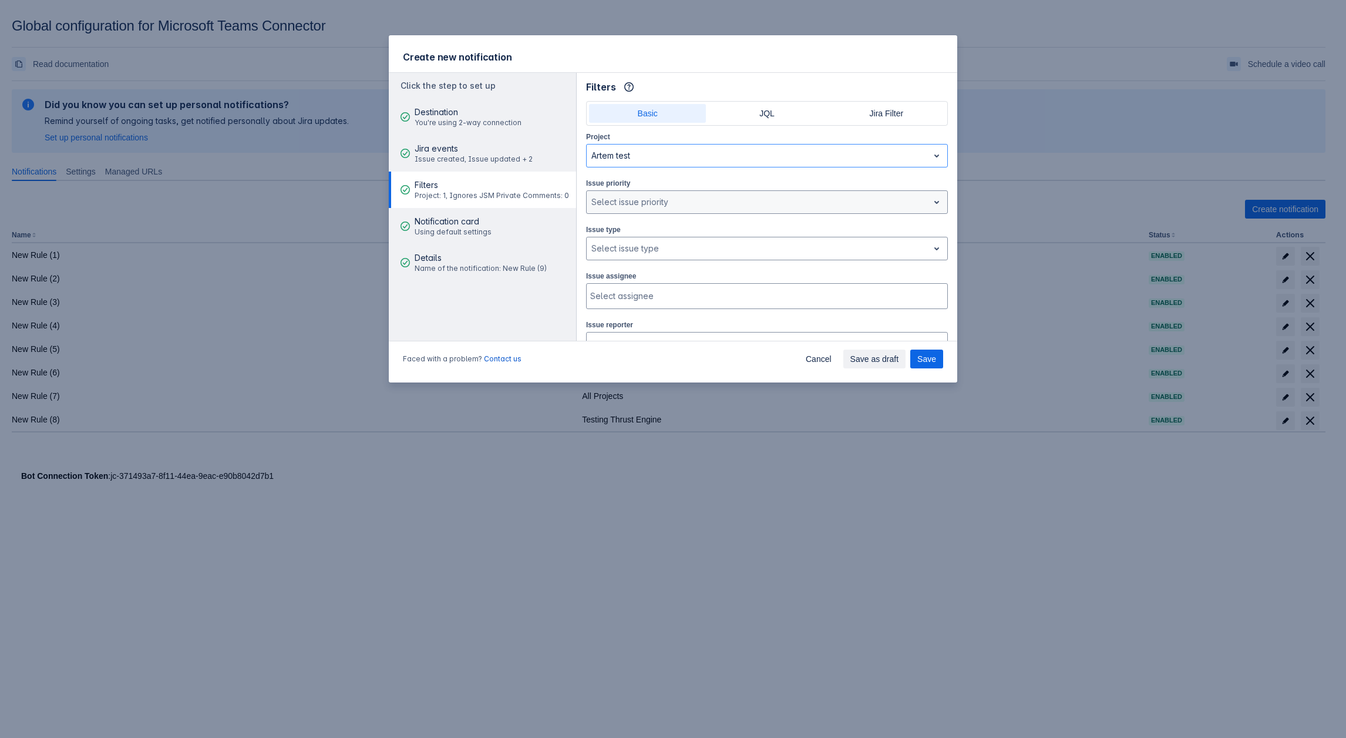
click at [623, 179] on label "Issue priority" at bounding box center [608, 183] width 44 height 9
click at [626, 156] on div at bounding box center [757, 156] width 332 height 14
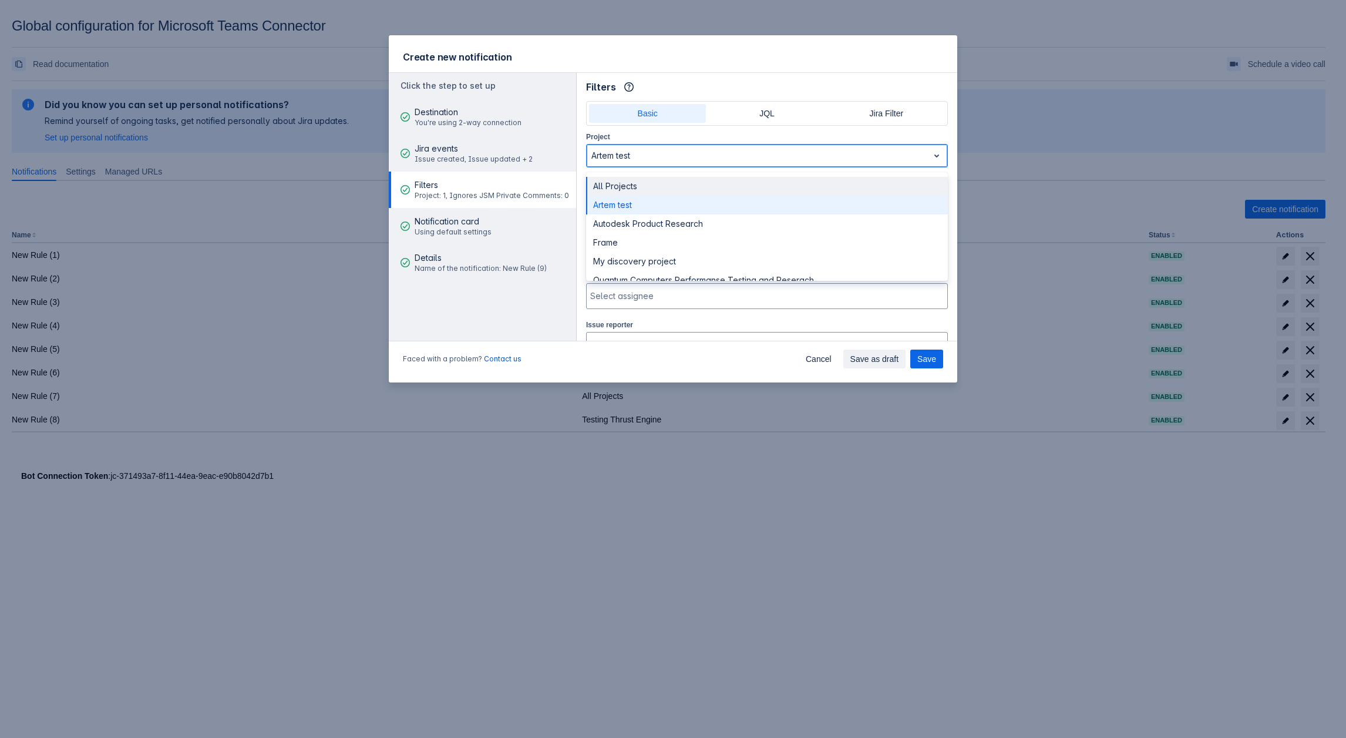
click at [621, 151] on div at bounding box center [757, 156] width 332 height 14
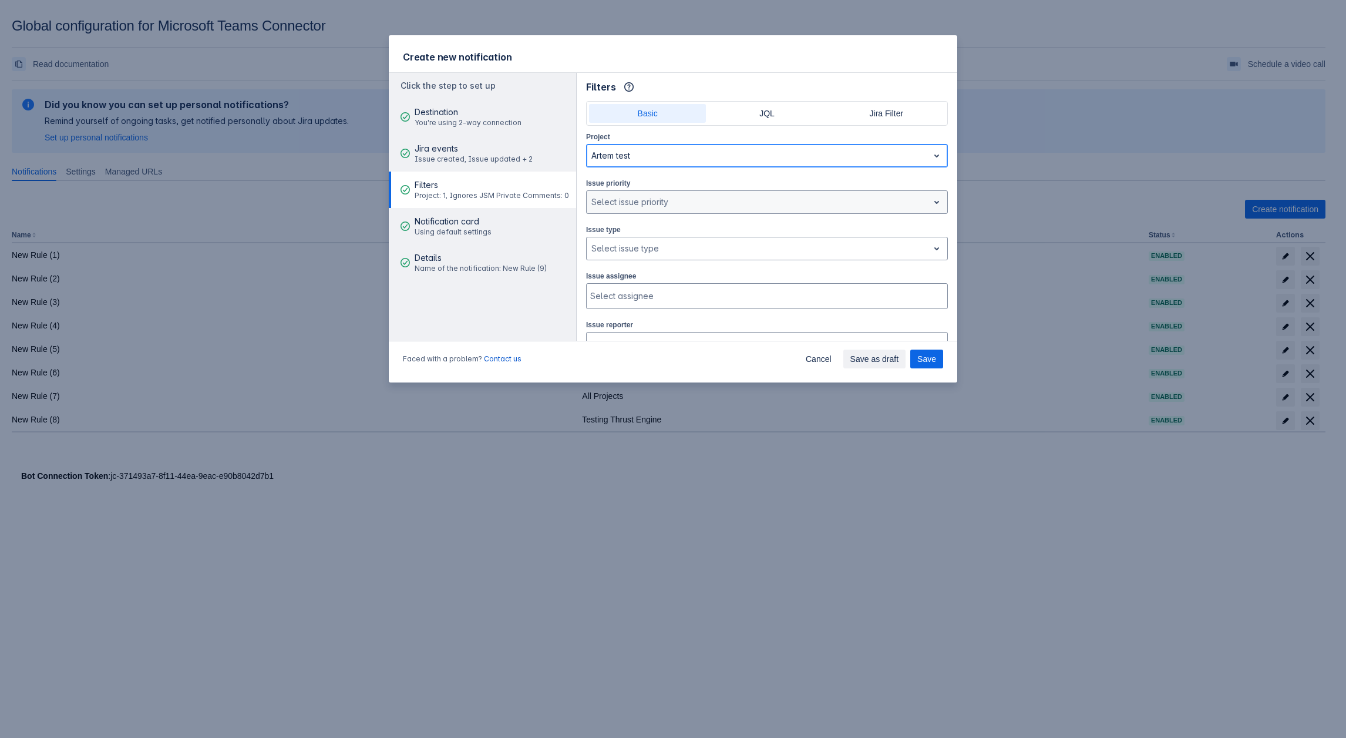
click at [624, 158] on div at bounding box center [757, 156] width 332 height 14
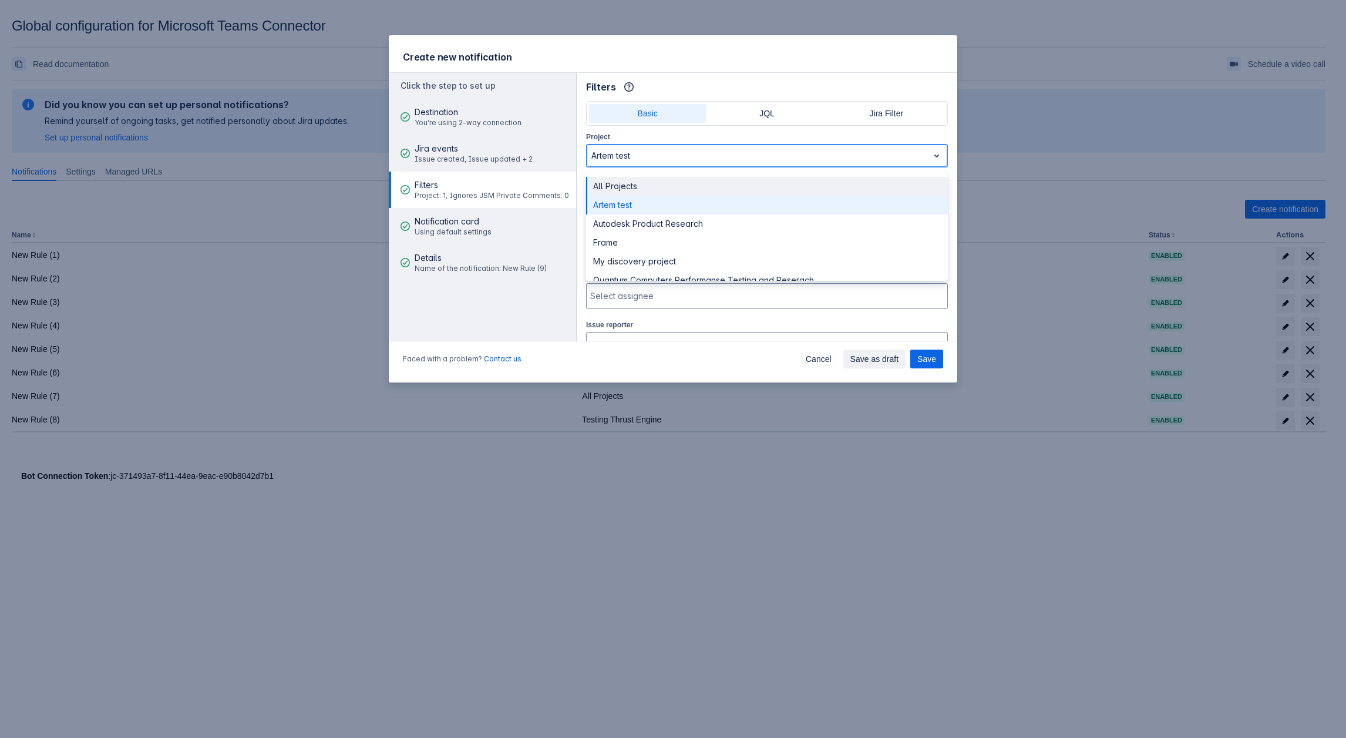
click at [623, 183] on div "All Projects" at bounding box center [767, 186] width 362 height 19
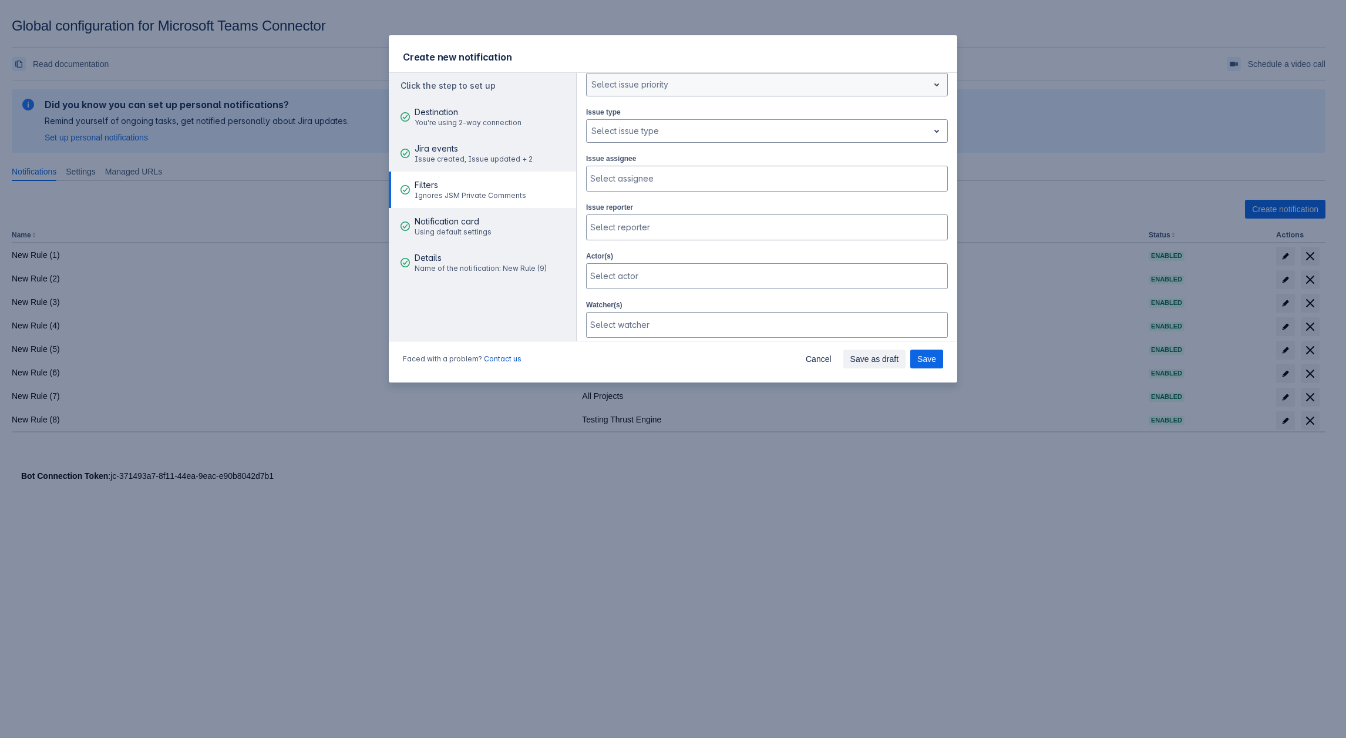
scroll to position [294, 0]
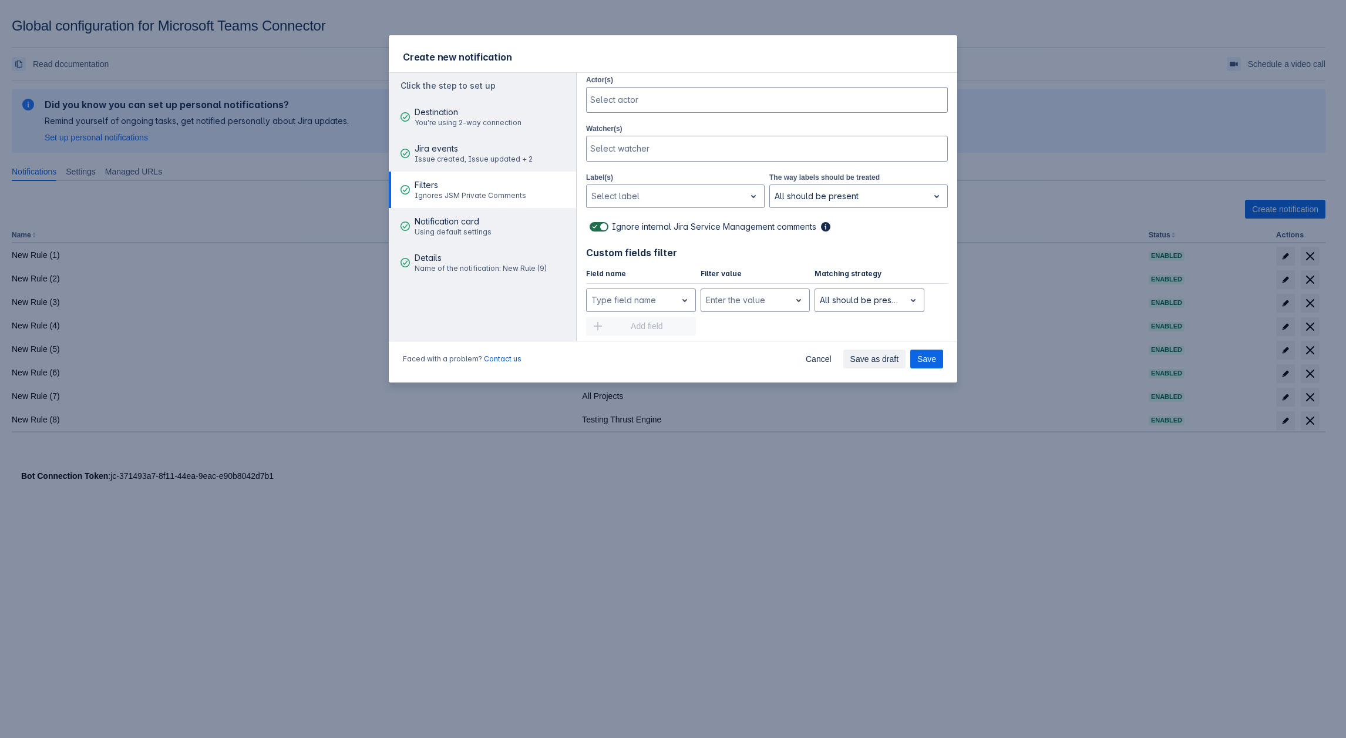
click at [599, 224] on span at bounding box center [603, 226] width 9 height 9
click at [597, 224] on input "checkbox" at bounding box center [594, 227] width 8 height 8
click at [599, 222] on span at bounding box center [603, 226] width 9 height 9
click at [597, 223] on input "checkbox" at bounding box center [594, 227] width 8 height 8
checkbox input "true"
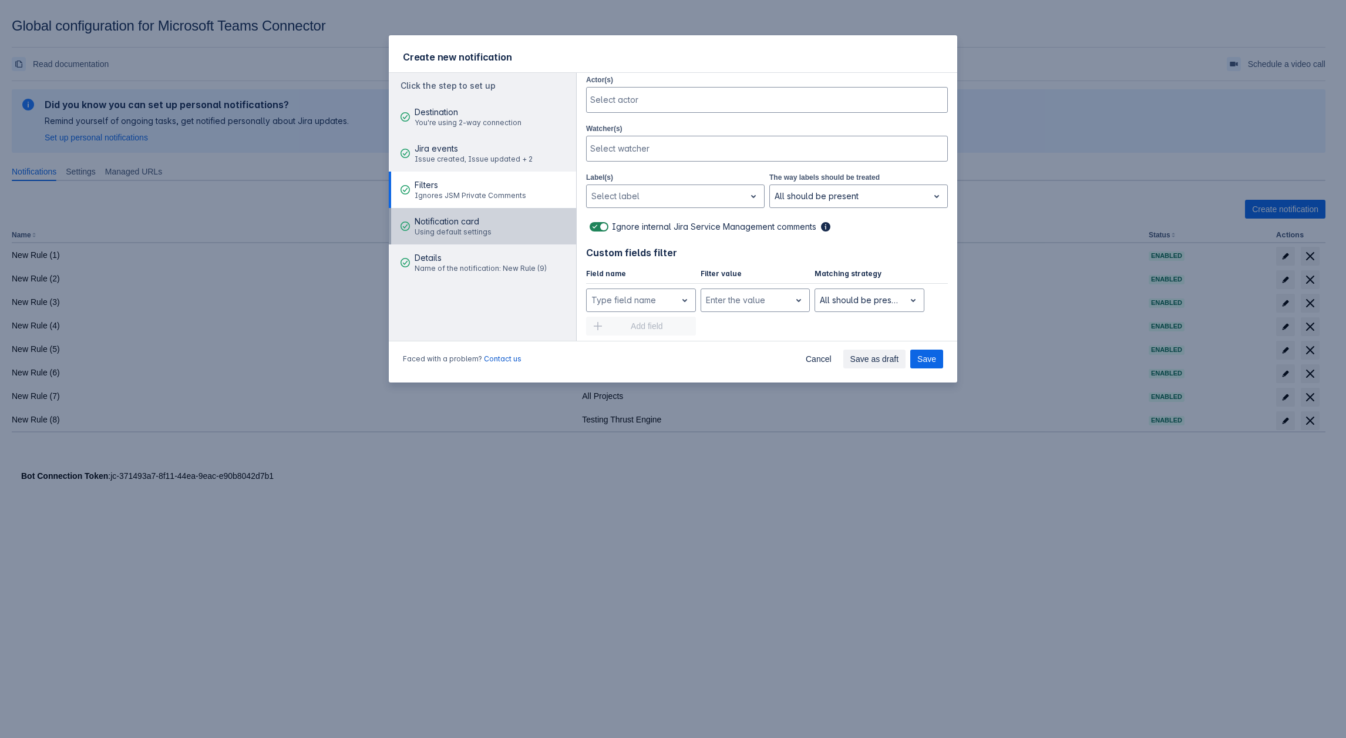
click at [456, 230] on span "Using default settings" at bounding box center [453, 231] width 77 height 9
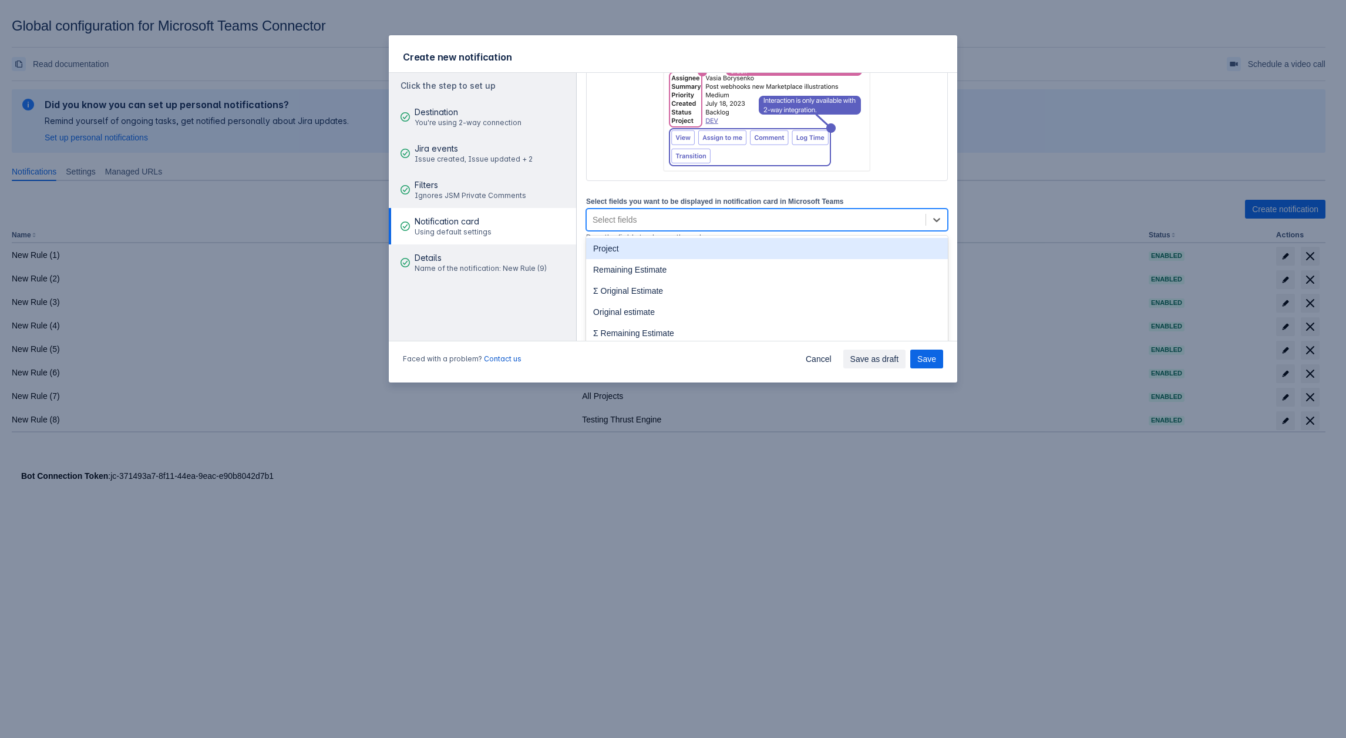
click at [633, 223] on div "Select fields" at bounding box center [615, 220] width 44 height 12
click at [617, 252] on div "Project" at bounding box center [767, 248] width 362 height 21
click at [674, 223] on div "Project" at bounding box center [746, 219] width 318 height 19
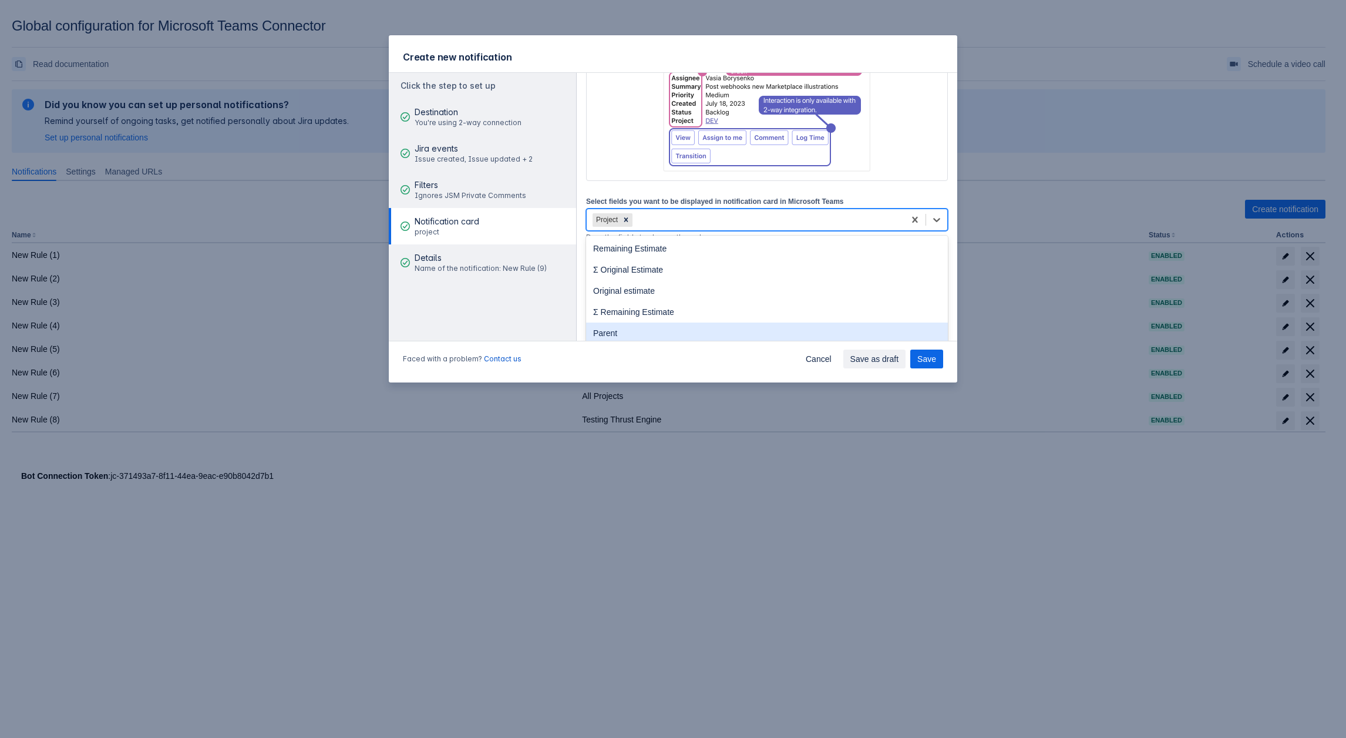
click at [629, 332] on div "Parent" at bounding box center [767, 332] width 362 height 21
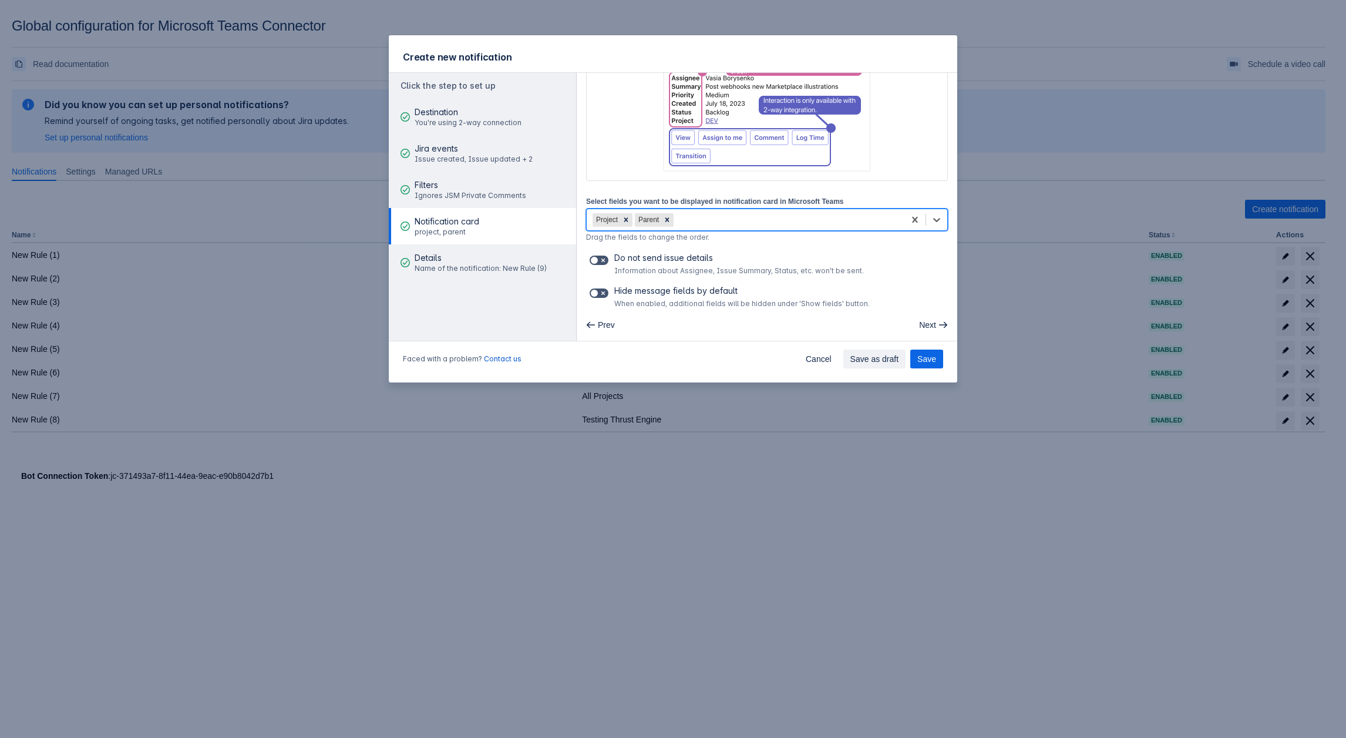
click at [720, 216] on div "Project Parent" at bounding box center [746, 219] width 318 height 19
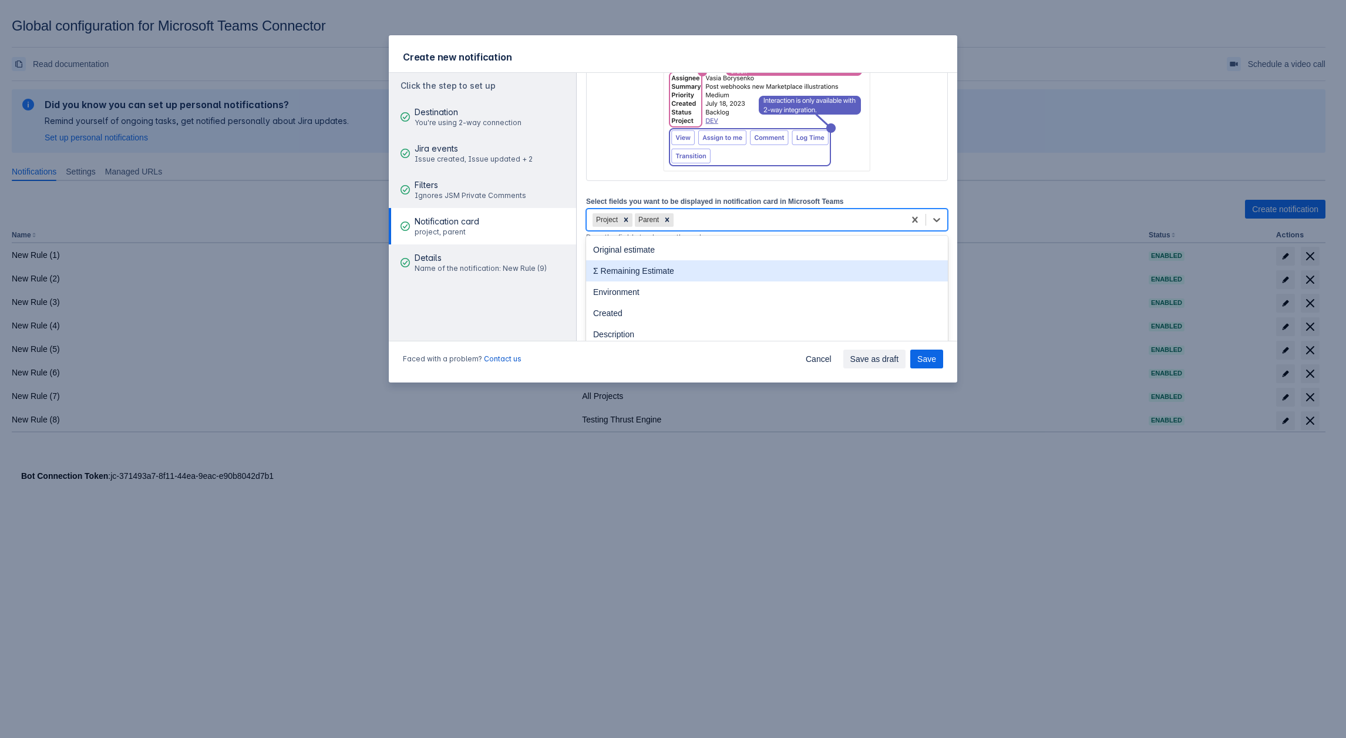
scroll to position [59, 0]
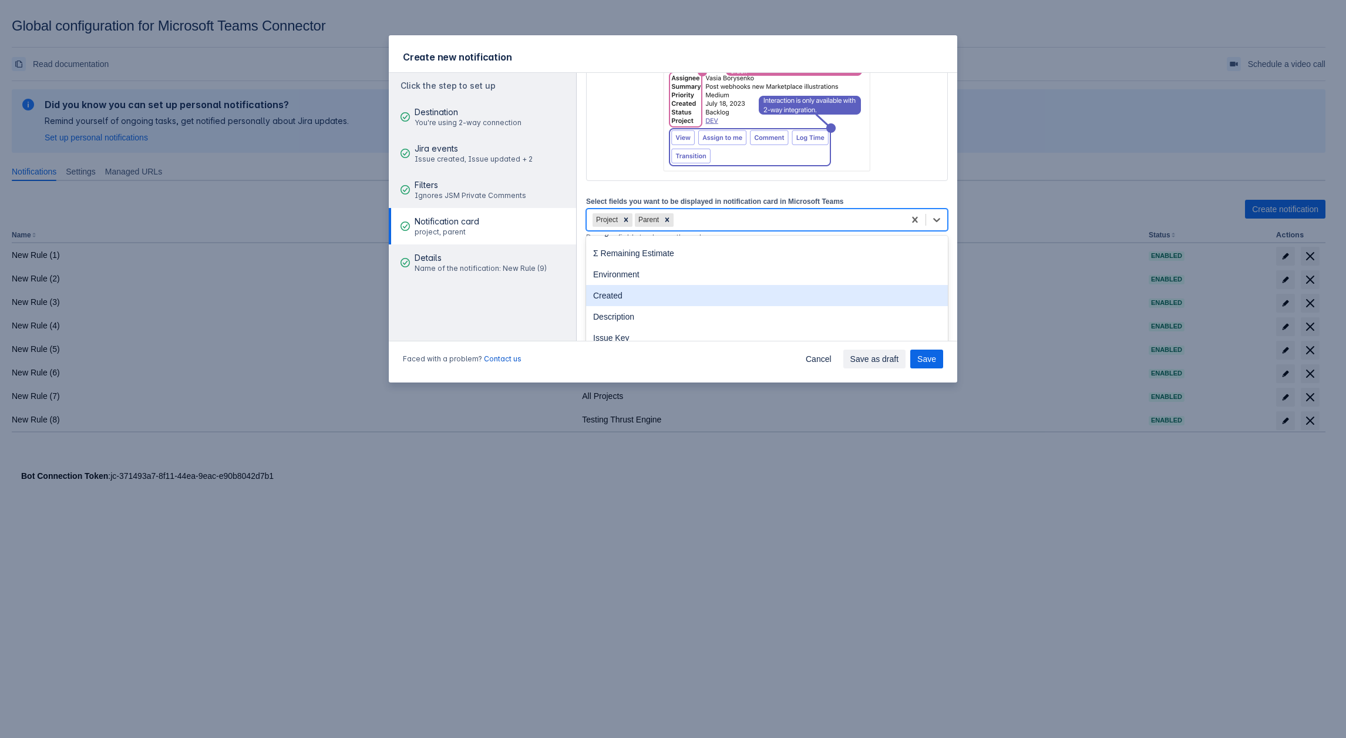
click at [627, 300] on div "Created" at bounding box center [767, 295] width 362 height 21
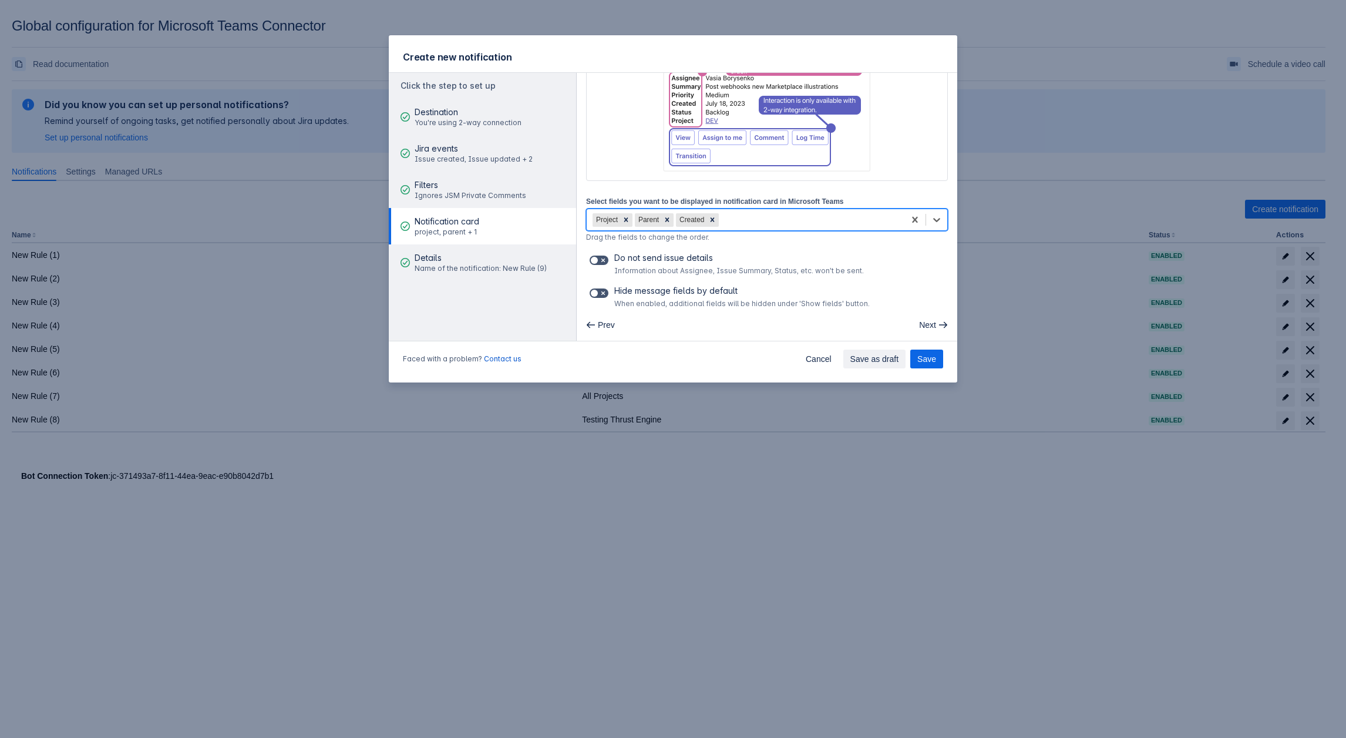
click at [735, 211] on div "Project Parent Created" at bounding box center [746, 219] width 318 height 19
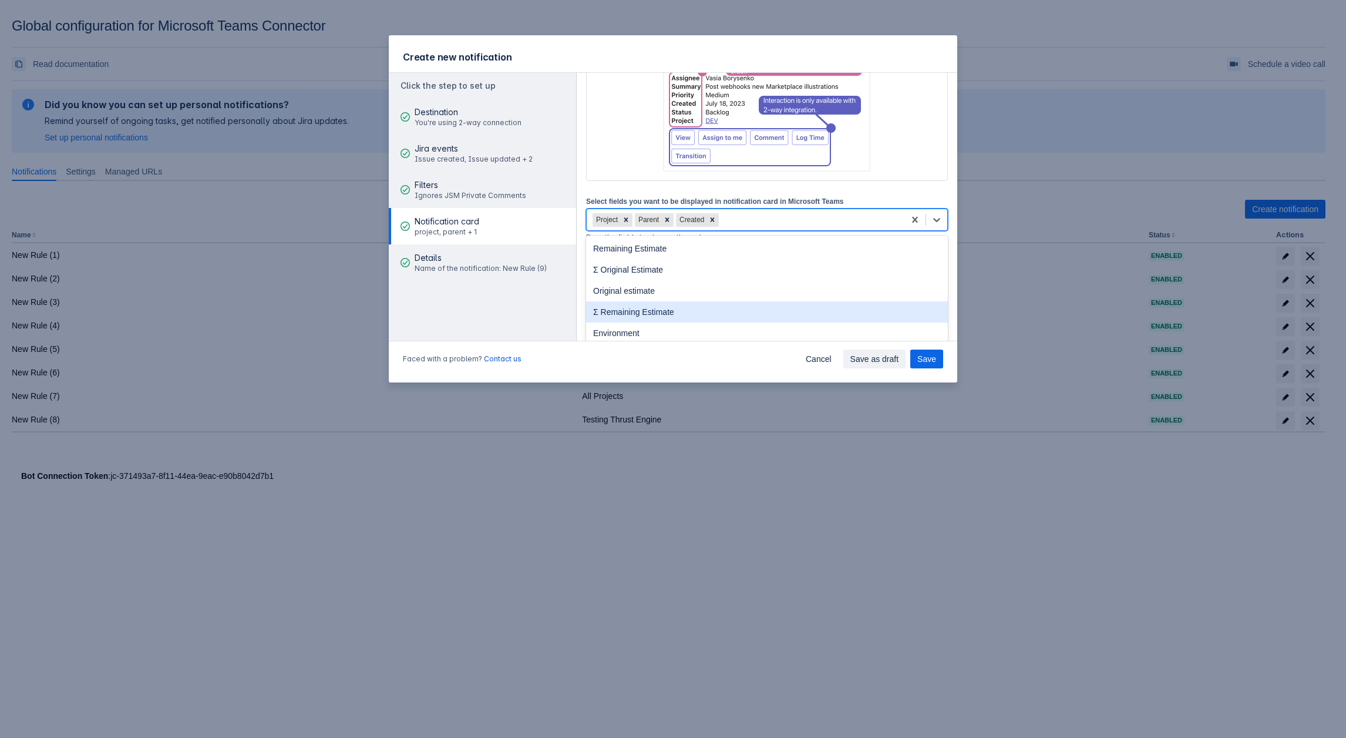
click at [673, 316] on div "Σ Remaining Estimate" at bounding box center [767, 311] width 362 height 21
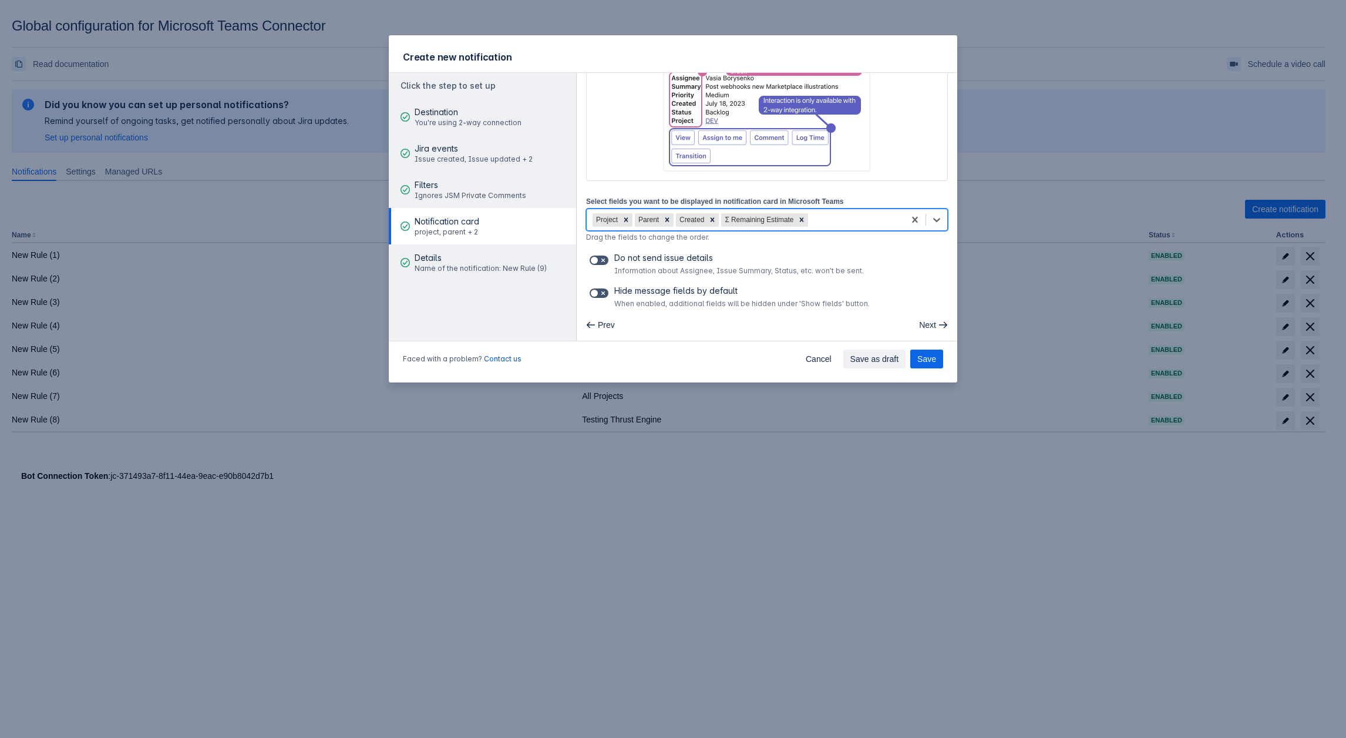
click at [842, 216] on div "Project Parent Created Σ Remaining Estimate" at bounding box center [746, 219] width 318 height 19
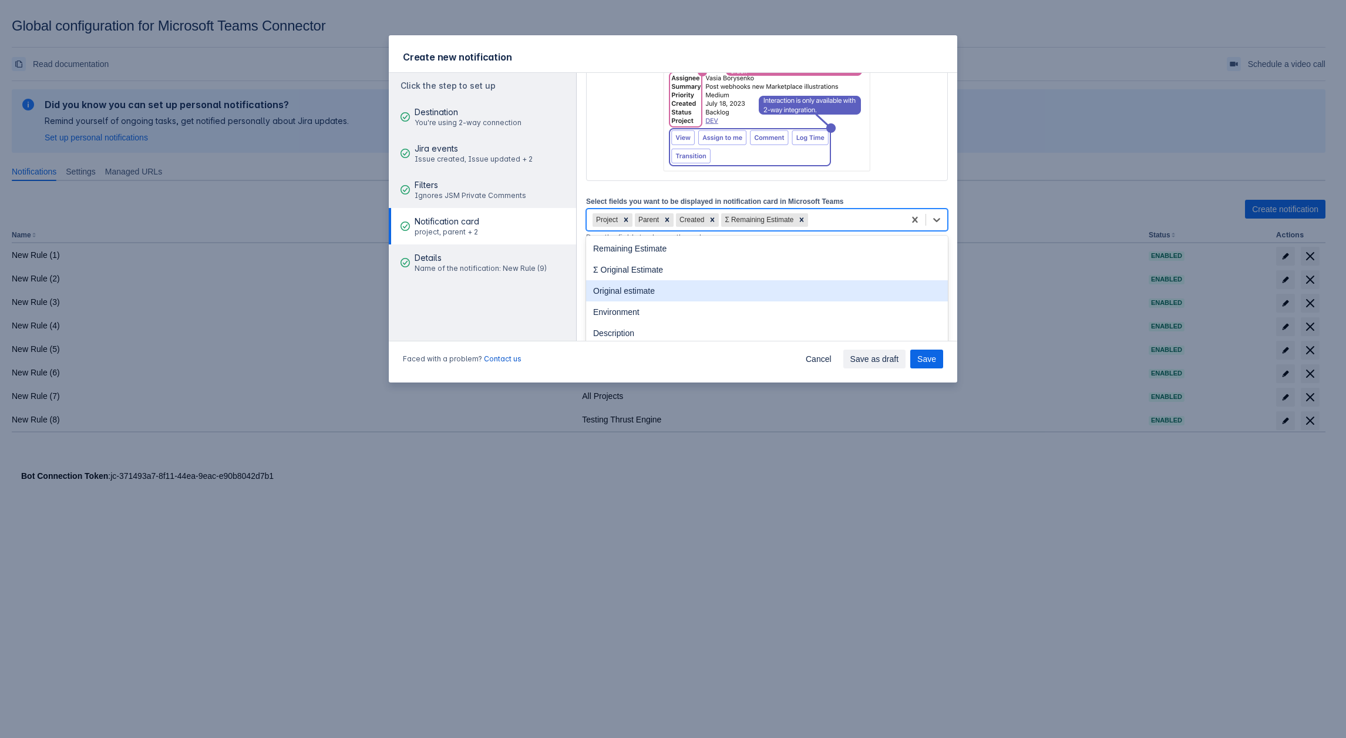
click at [705, 291] on div "Original estimate" at bounding box center [767, 290] width 362 height 21
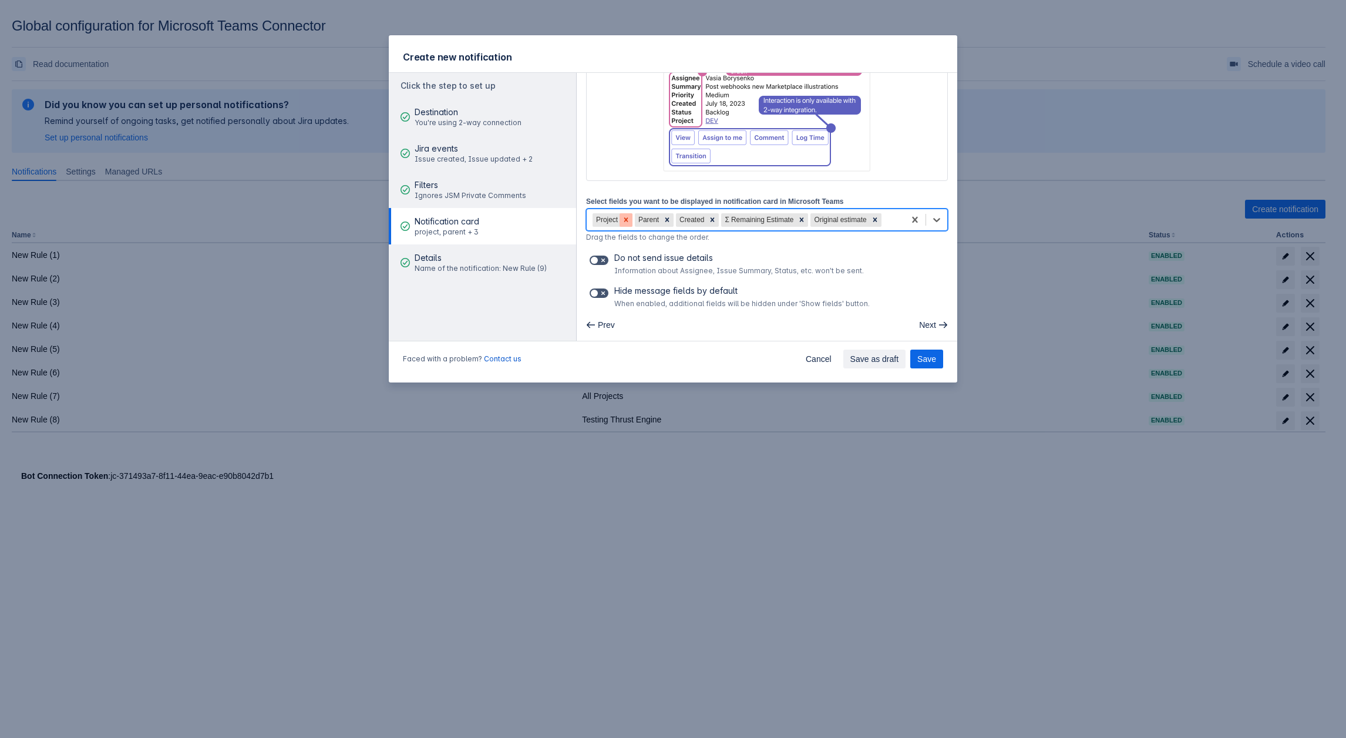
click at [626, 221] on icon at bounding box center [626, 220] width 8 height 8
click at [626, 221] on icon at bounding box center [625, 220] width 8 height 8
click at [626, 221] on icon at bounding box center [629, 220] width 8 height 8
click at [667, 214] on div at bounding box center [673, 220] width 13 height 14
click at [659, 219] on icon at bounding box center [657, 220] width 8 height 8
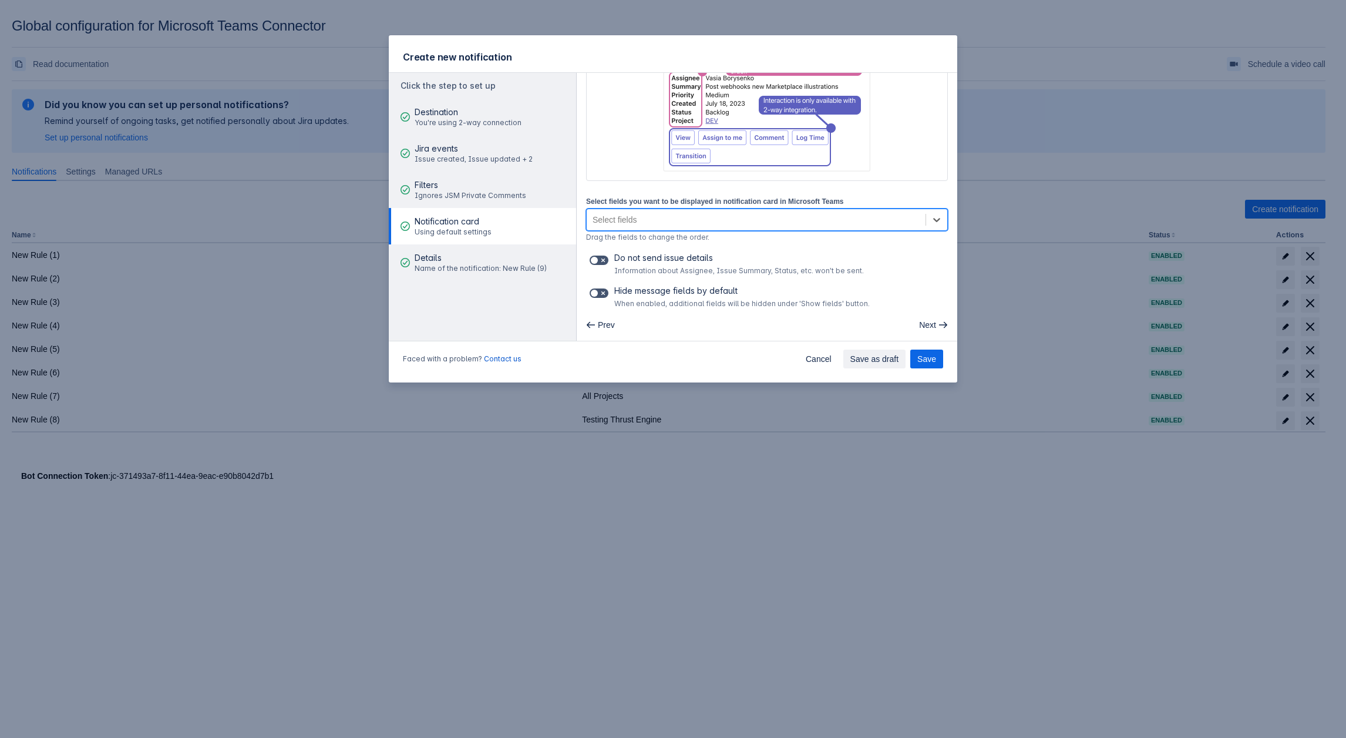
click at [707, 220] on div "Select fields" at bounding box center [756, 219] width 339 height 19
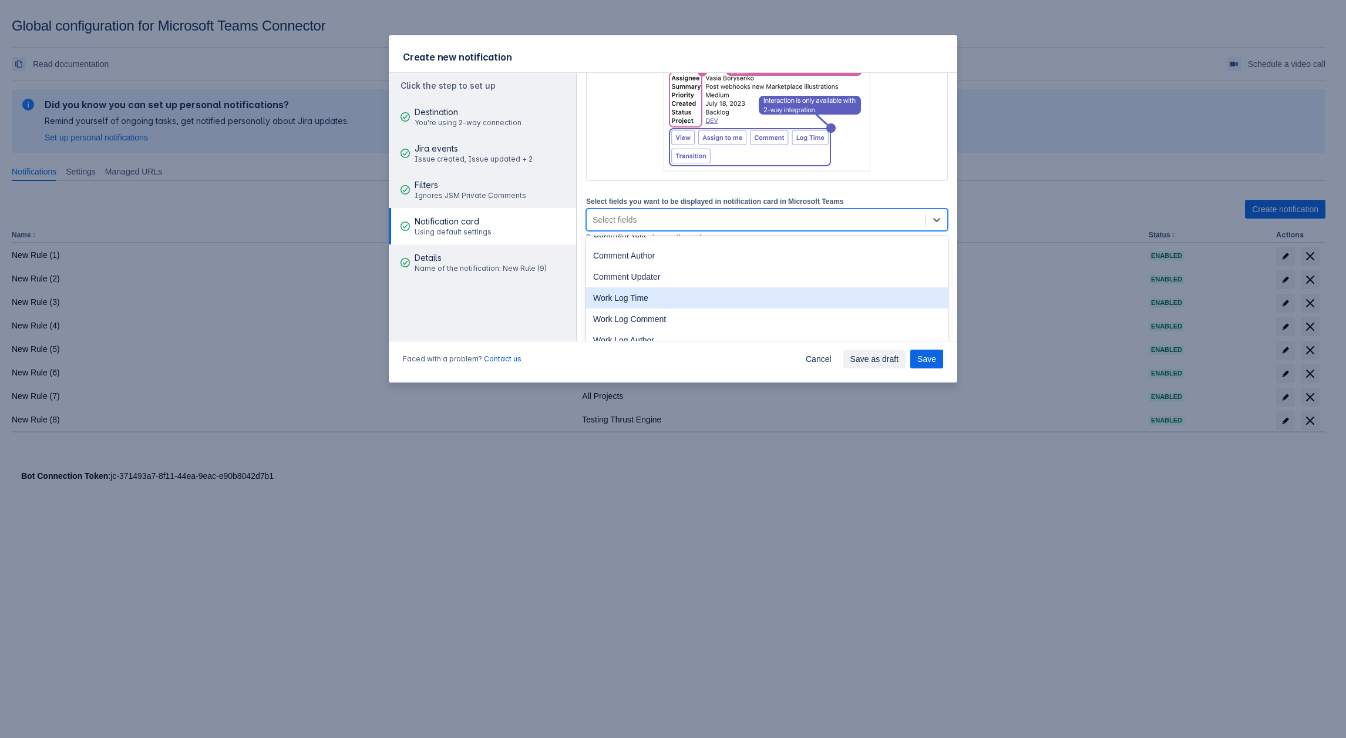
click at [652, 294] on div "Work Log Time" at bounding box center [767, 297] width 362 height 21
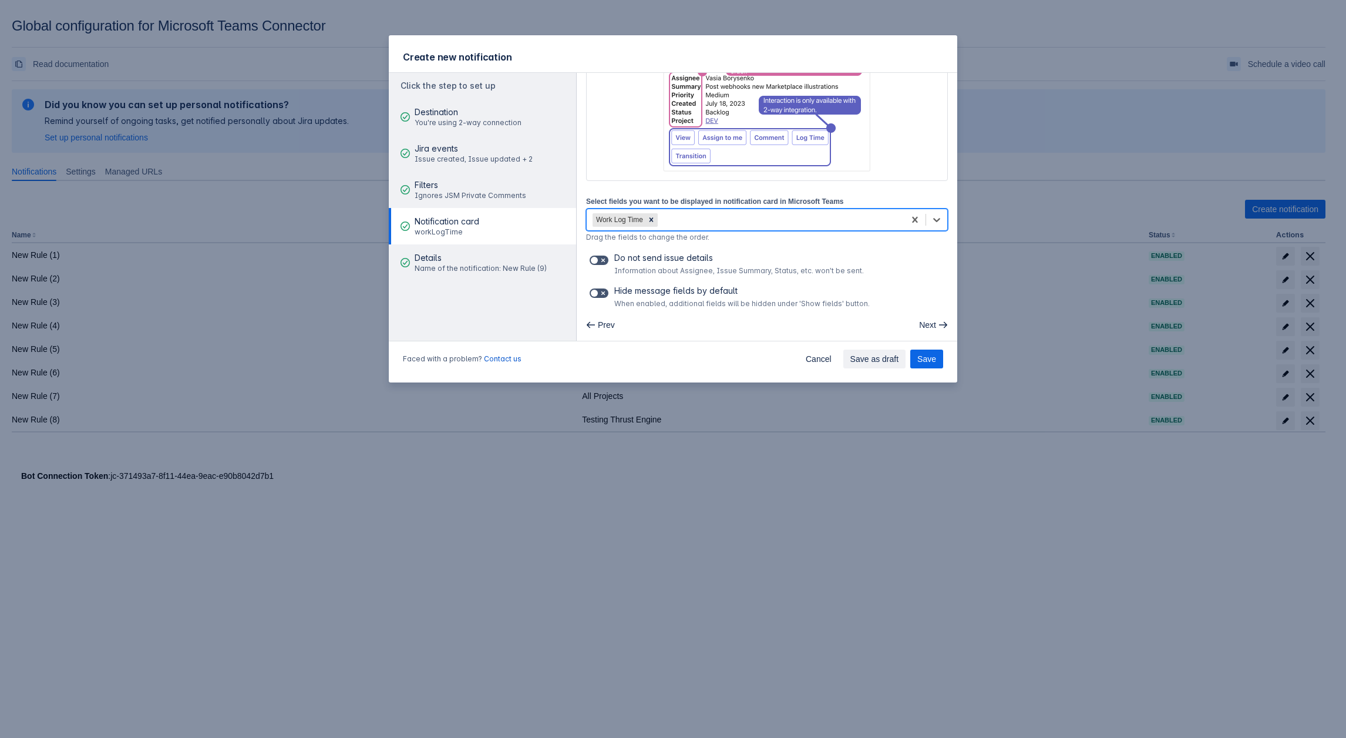
click at [702, 227] on div "Work Log Time" at bounding box center [746, 219] width 318 height 19
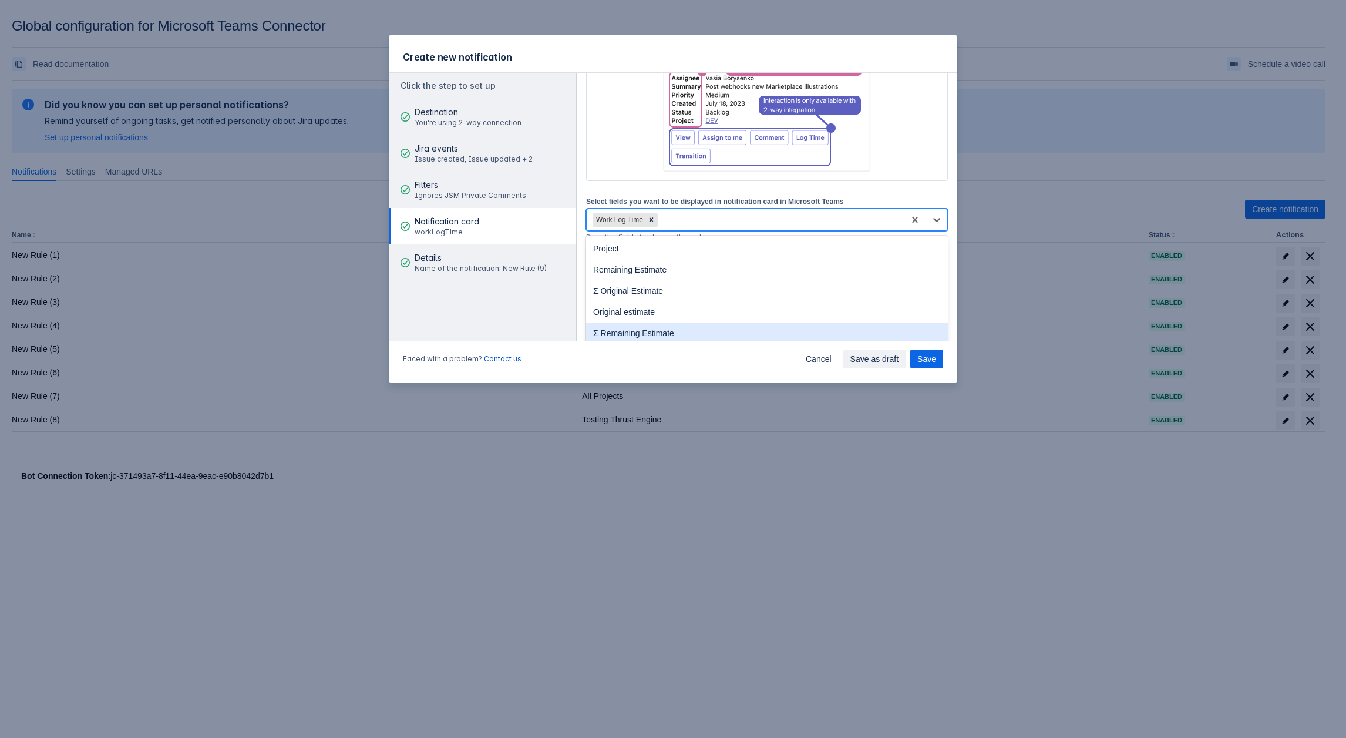
click at [674, 323] on div "Σ Remaining Estimate" at bounding box center [767, 332] width 362 height 21
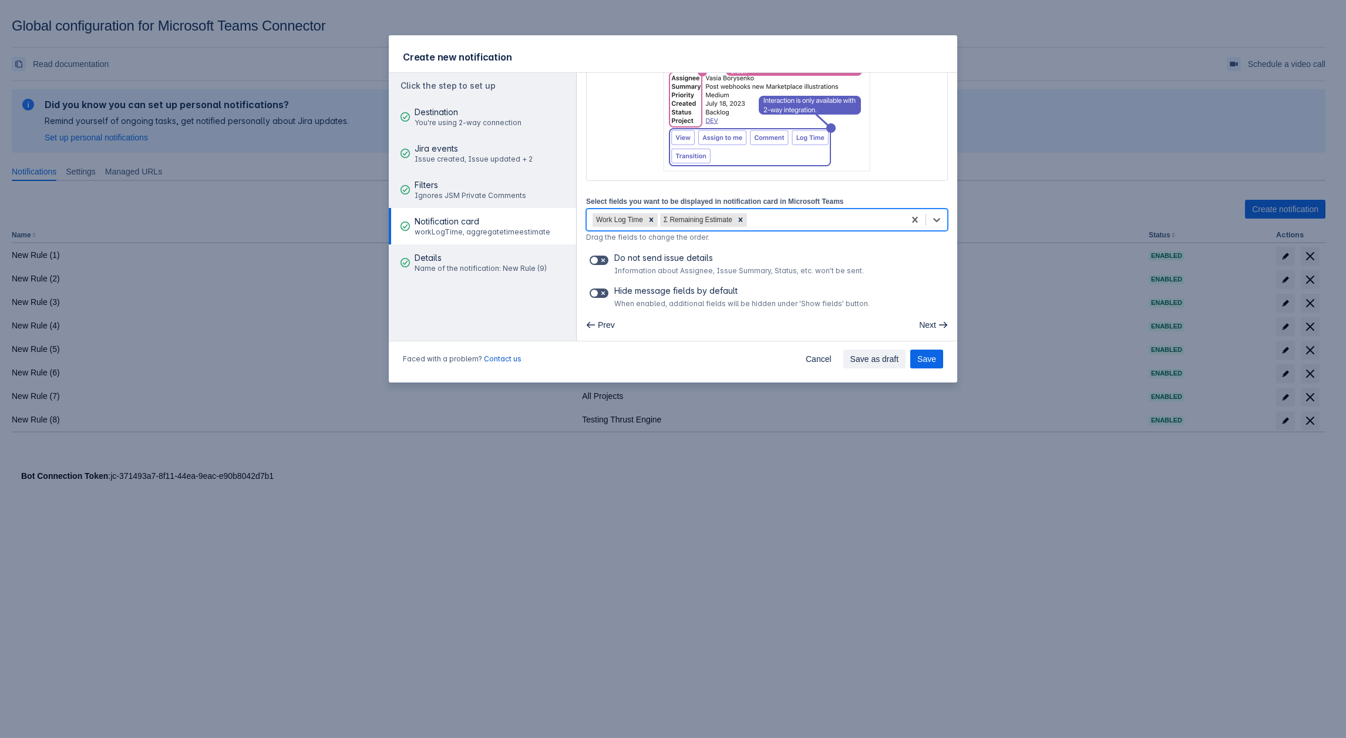
click at [773, 218] on div "Work Log Time Σ Remaining Estimate" at bounding box center [746, 219] width 318 height 19
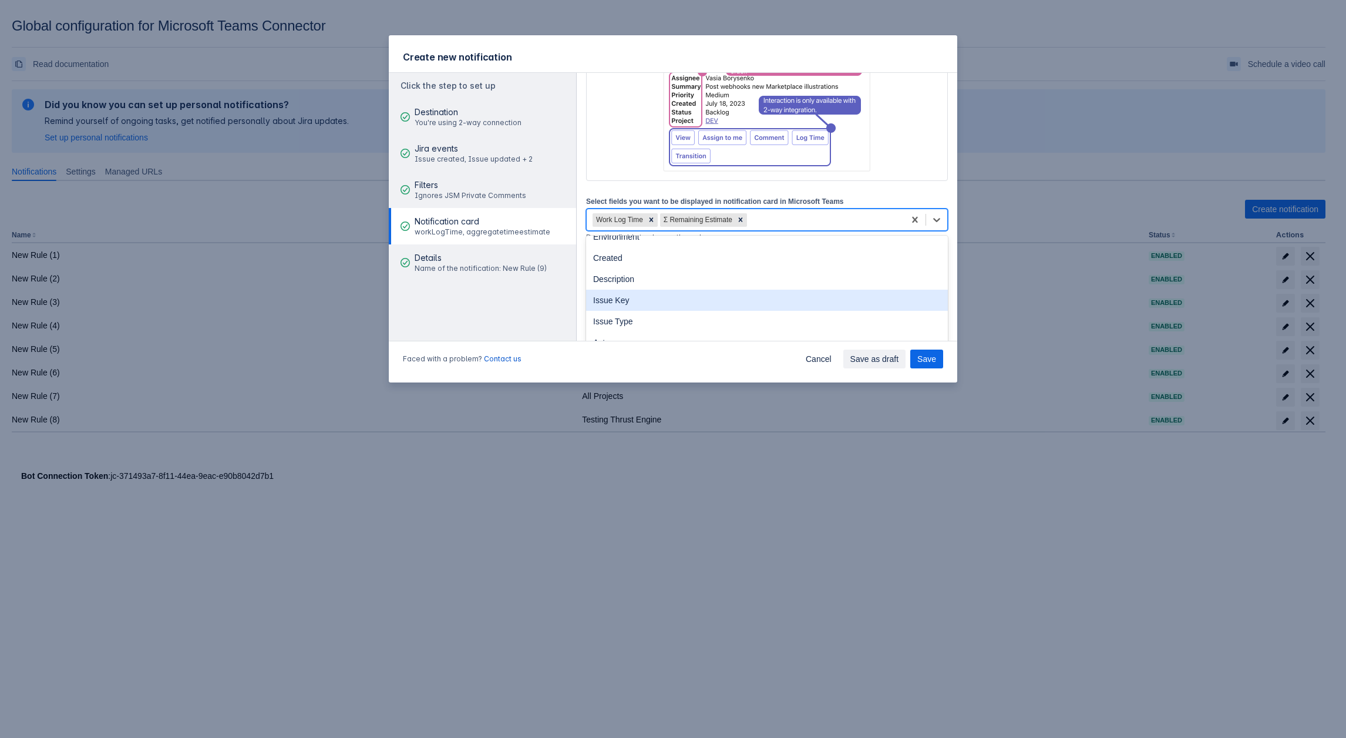
click at [707, 291] on div "Issue Key" at bounding box center [767, 300] width 362 height 21
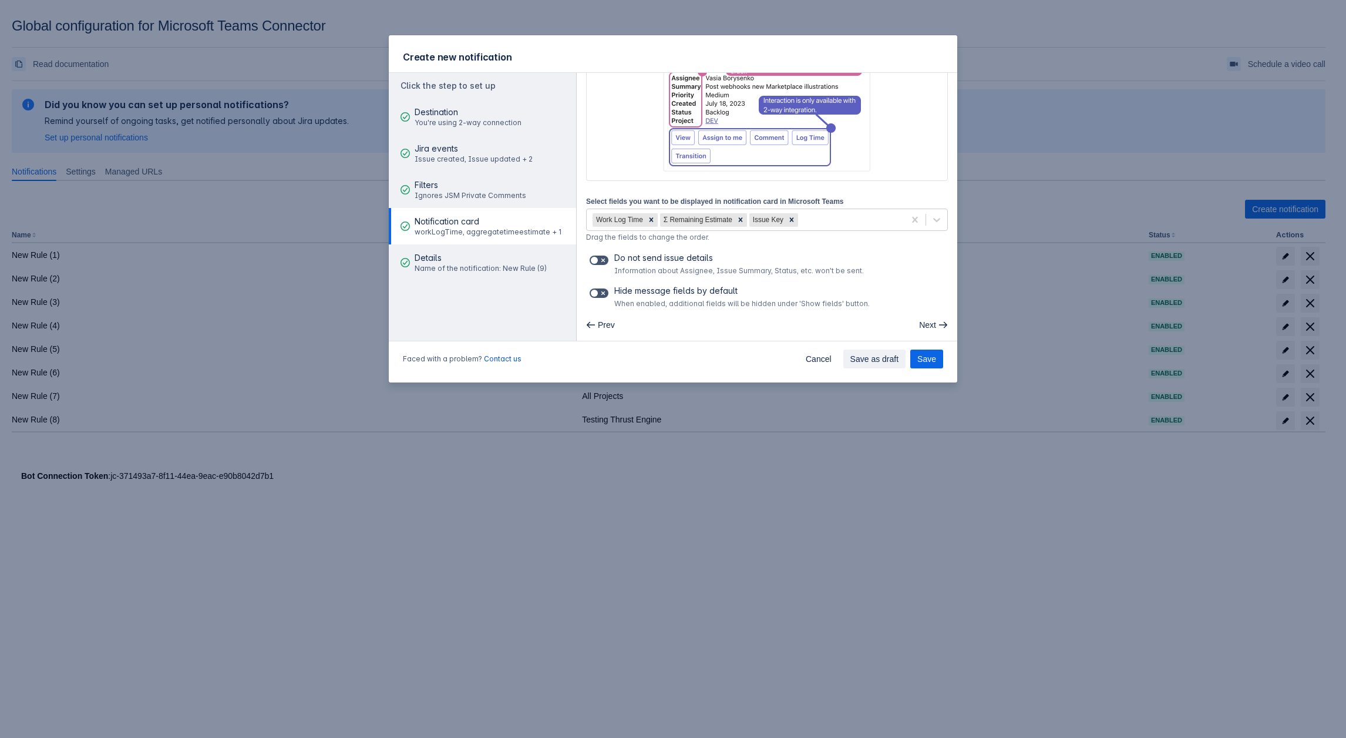
click at [392, 601] on div "Create new notification Click the step to set up Destination You're using 2-way…" at bounding box center [673, 369] width 1346 height 738
click at [830, 509] on div "Create new notification Click the step to set up Destination You're using 2-way…" at bounding box center [673, 369] width 1346 height 738
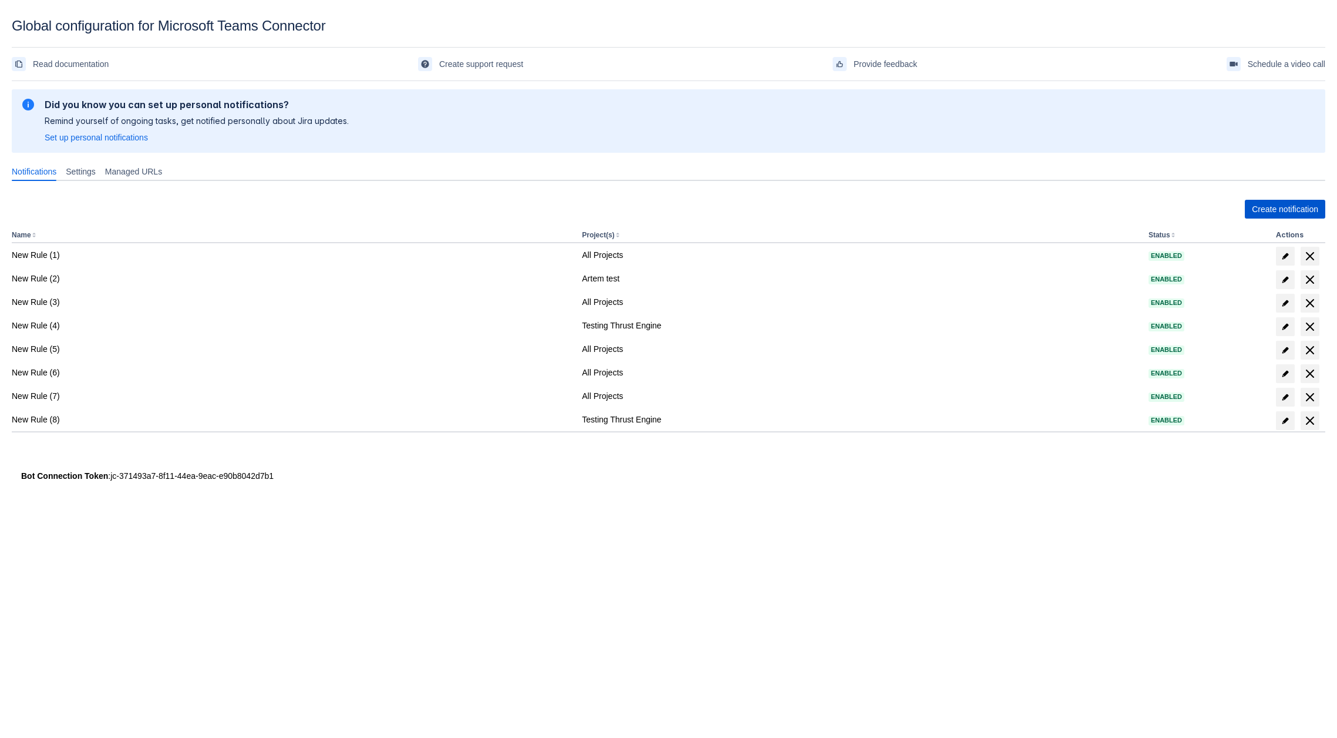
click at [1269, 203] on span "Create notification" at bounding box center [1285, 209] width 66 height 19
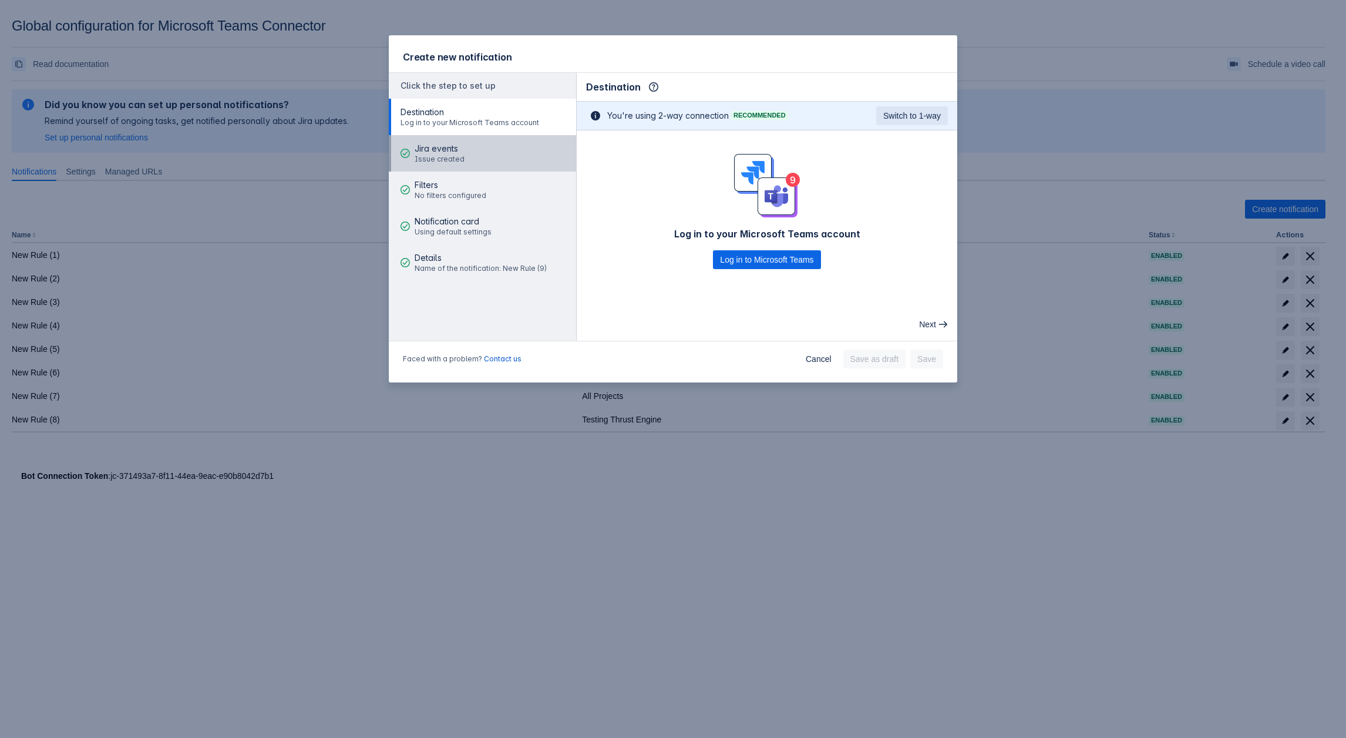
click at [436, 147] on span "Jira events" at bounding box center [440, 149] width 50 height 12
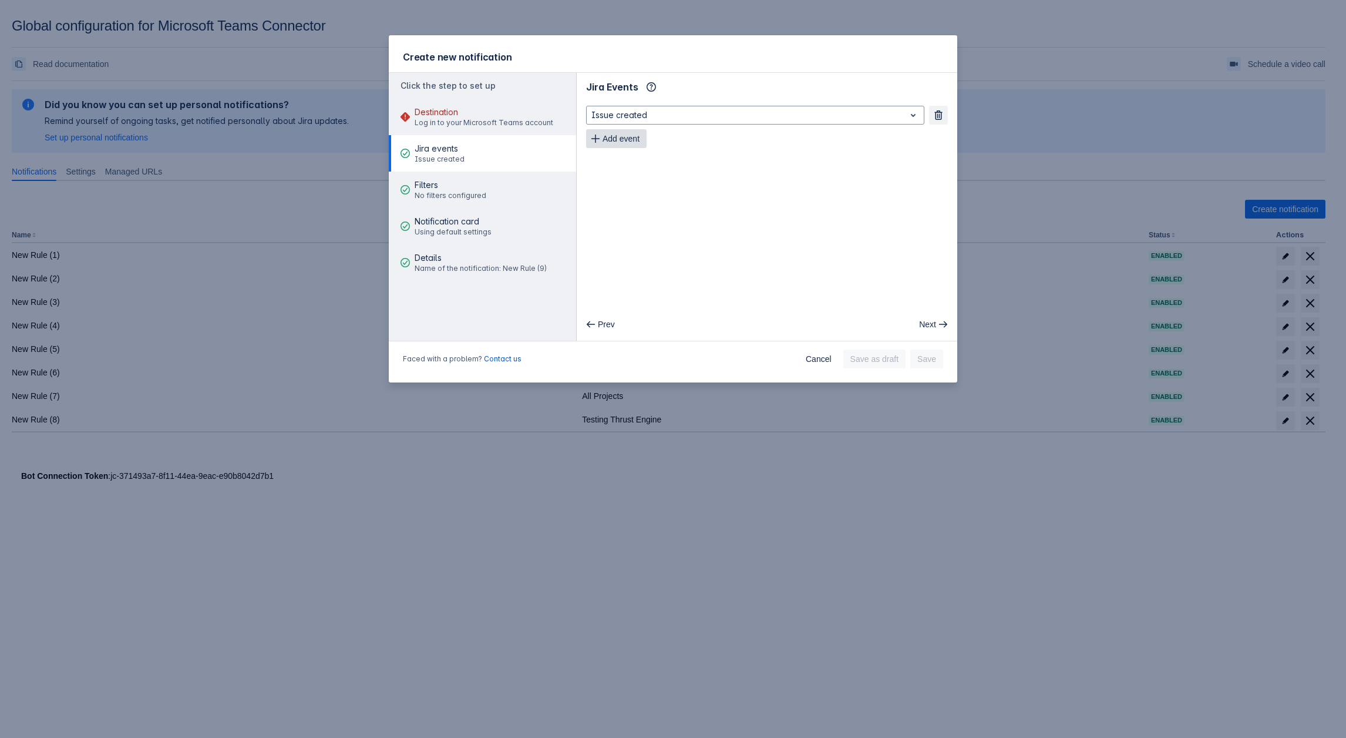
click at [627, 135] on span "Add event" at bounding box center [621, 138] width 37 height 19
click at [627, 161] on span "Add event" at bounding box center [621, 162] width 37 height 19
click at [623, 183] on span "Add event" at bounding box center [621, 185] width 37 height 19
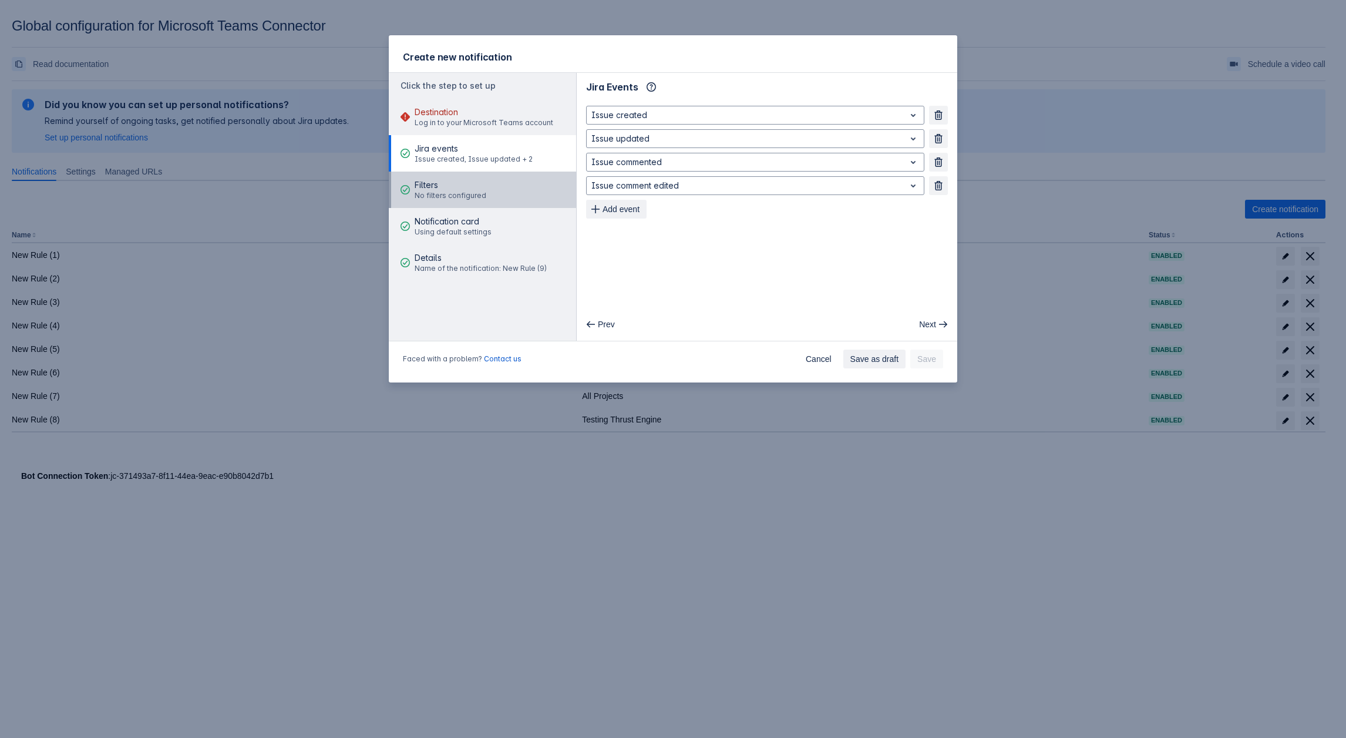
click at [425, 192] on span "No filters configured" at bounding box center [451, 195] width 72 height 9
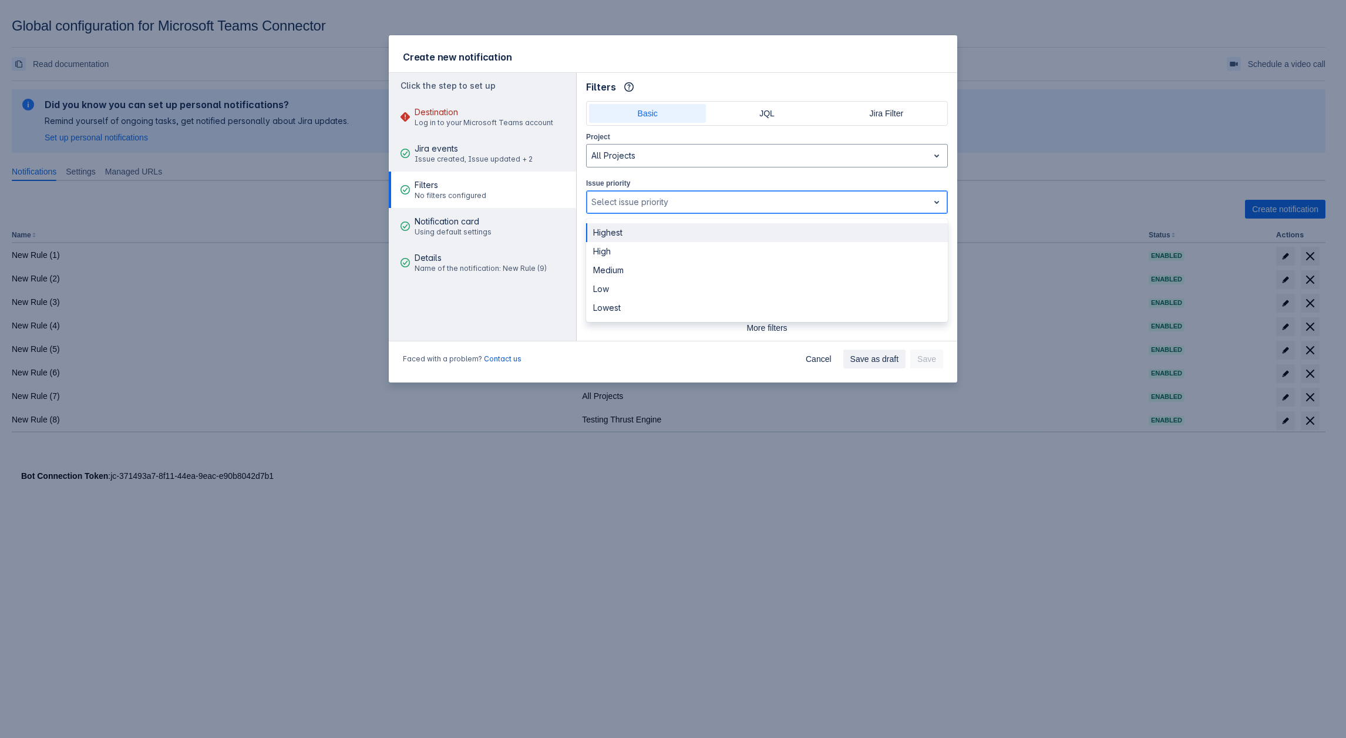
click at [641, 197] on div at bounding box center [757, 202] width 332 height 14
click at [619, 237] on div "Highest" at bounding box center [767, 232] width 362 height 19
click at [662, 203] on div at bounding box center [774, 202] width 275 height 14
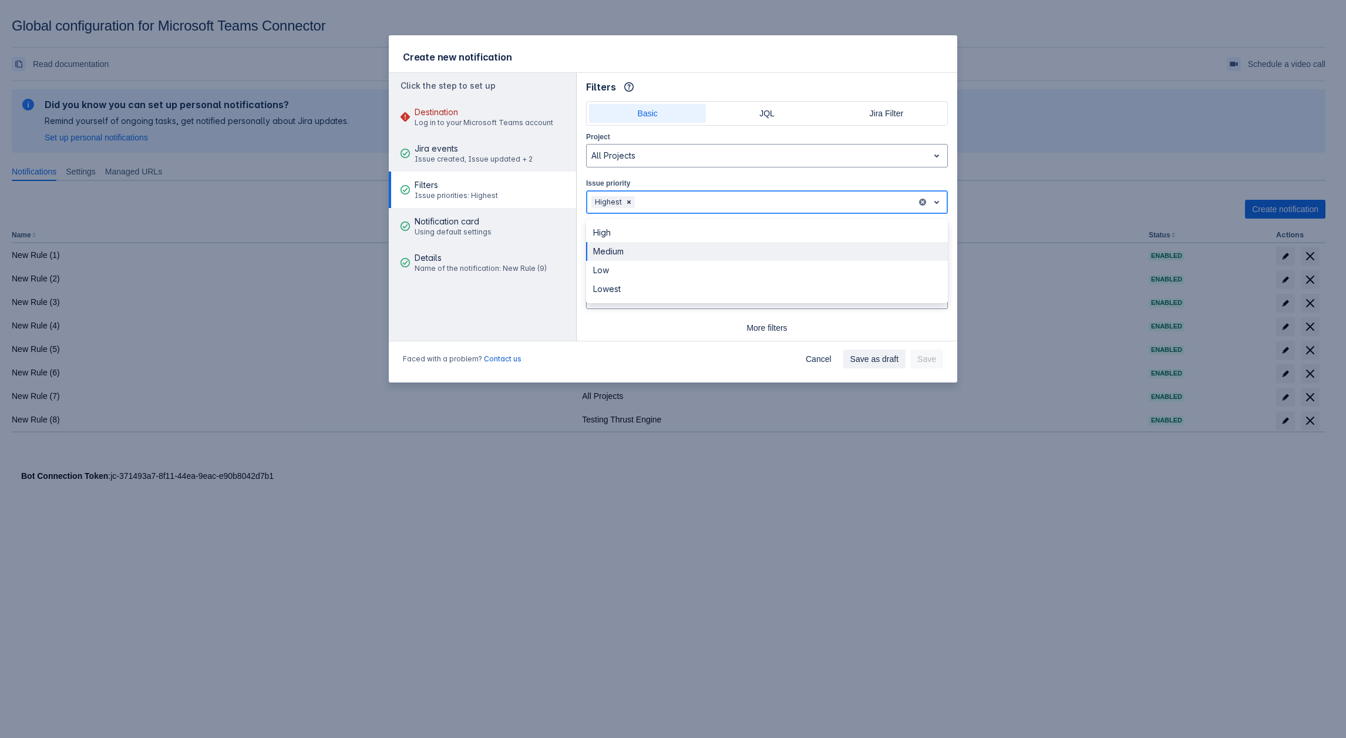
click at [622, 253] on div "Medium" at bounding box center [767, 251] width 362 height 19
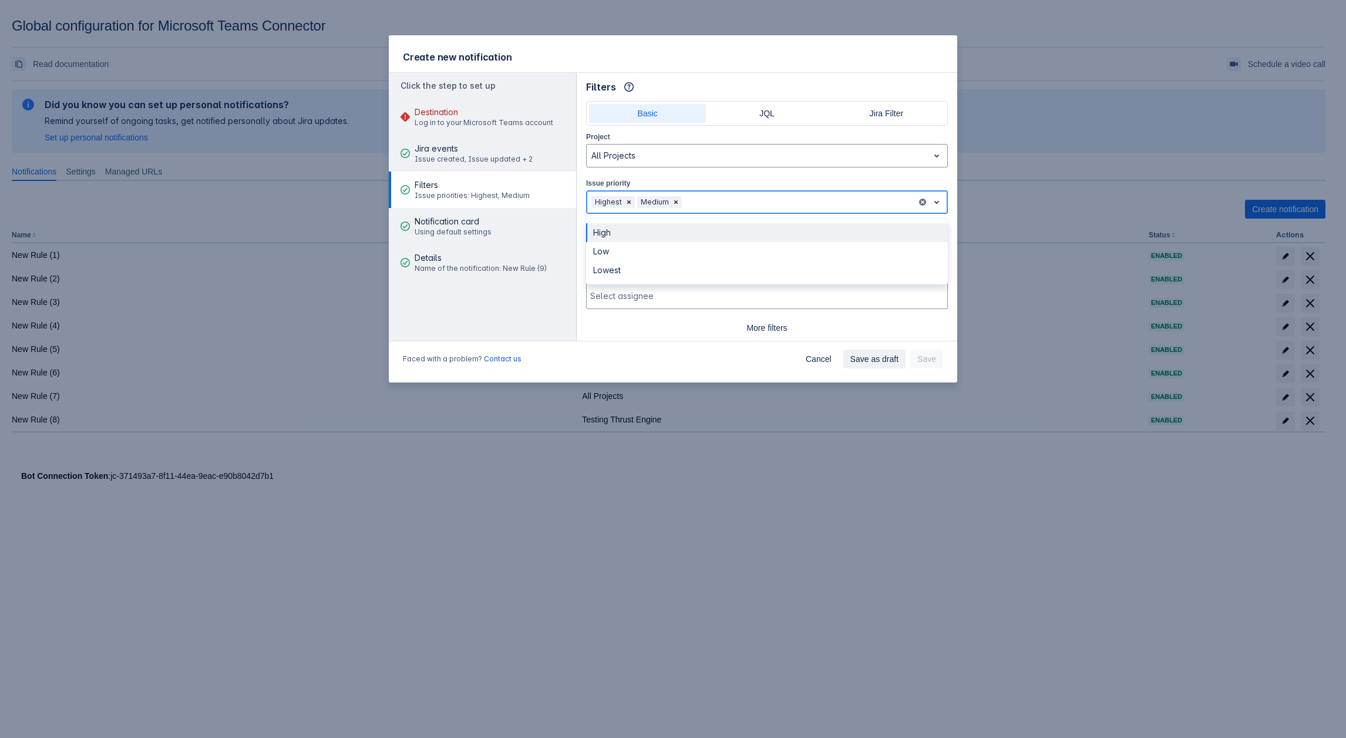
click at [720, 200] on div at bounding box center [798, 202] width 228 height 14
click at [665, 250] on div "Low" at bounding box center [767, 251] width 362 height 19
click at [748, 197] on div at bounding box center [815, 202] width 194 height 14
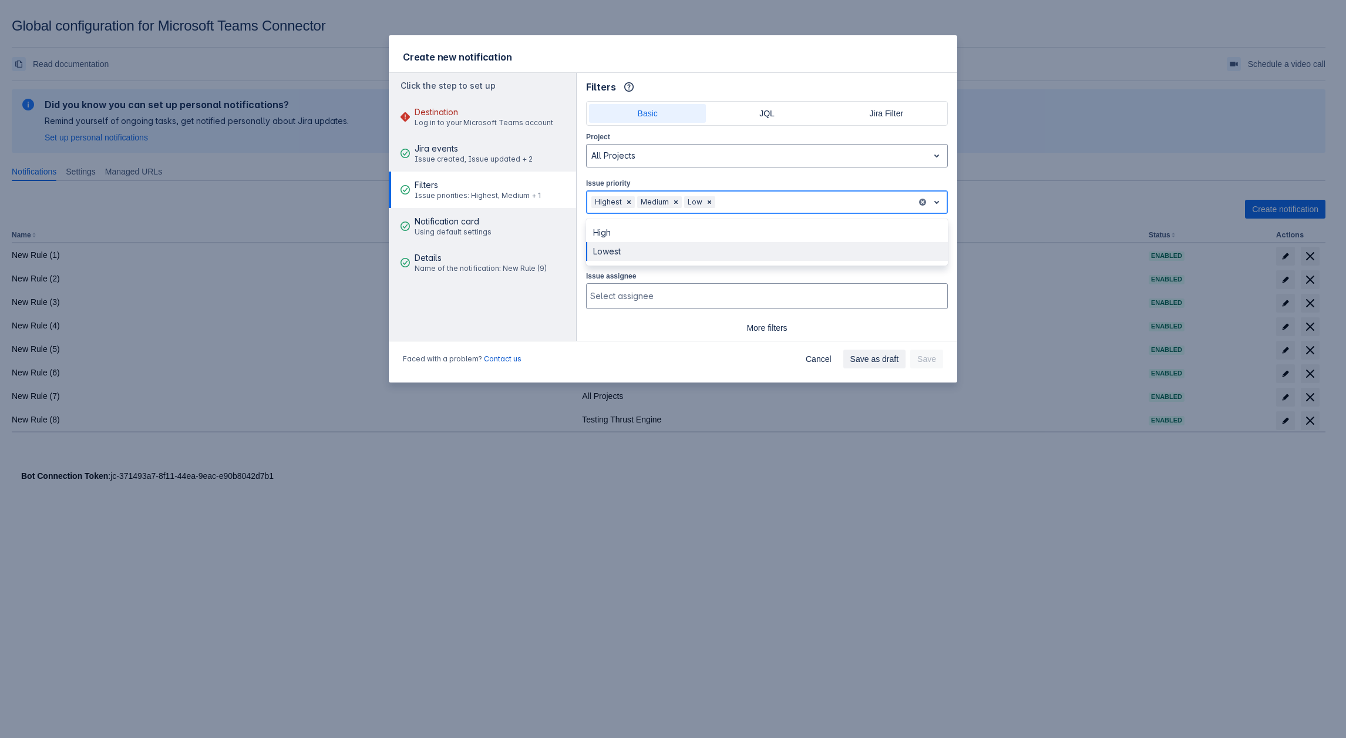
click at [708, 255] on div "Lowest" at bounding box center [767, 251] width 362 height 19
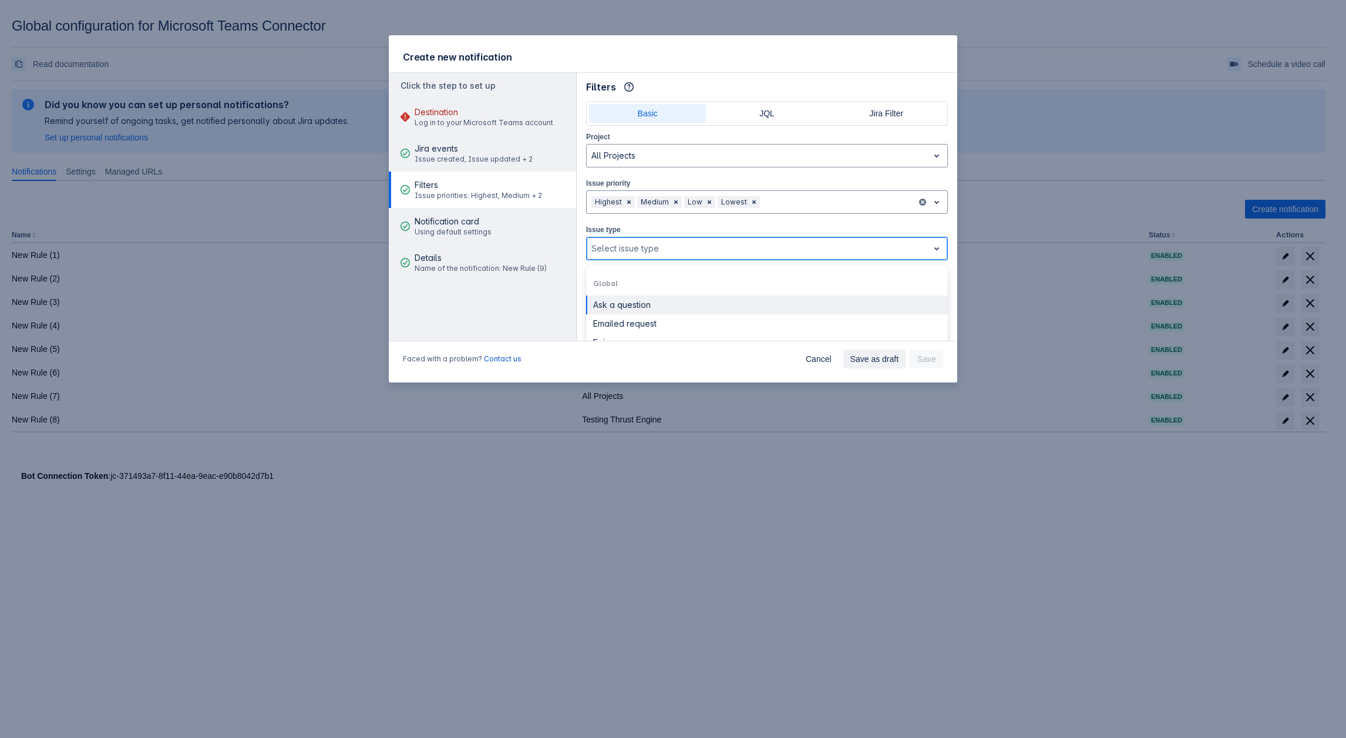
click at [634, 248] on div at bounding box center [757, 248] width 332 height 14
click at [630, 314] on div "Emailed request" at bounding box center [767, 323] width 362 height 19
click at [701, 244] on div at bounding box center [789, 248] width 245 height 14
click at [654, 301] on div "Ask a question" at bounding box center [767, 304] width 362 height 19
click at [764, 248] on div at bounding box center [825, 248] width 174 height 14
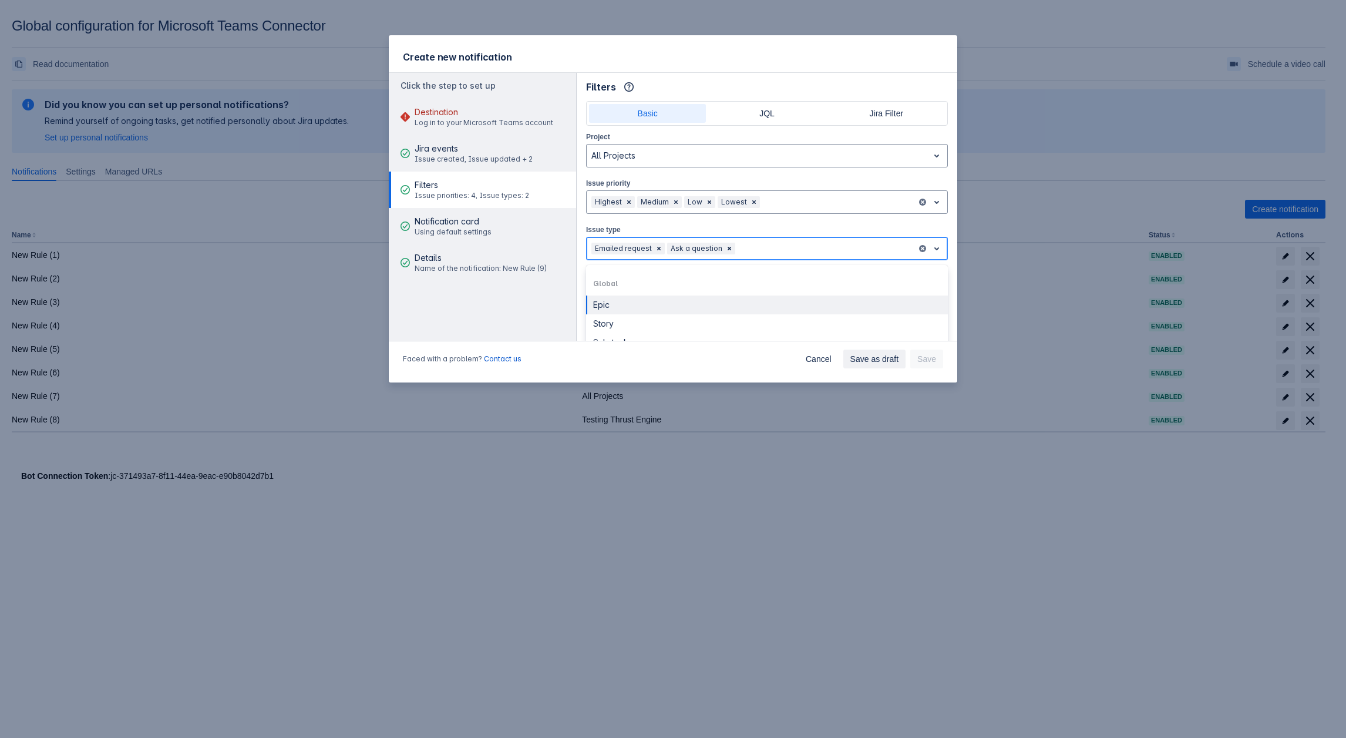
click at [687, 308] on div "Epic" at bounding box center [767, 304] width 362 height 19
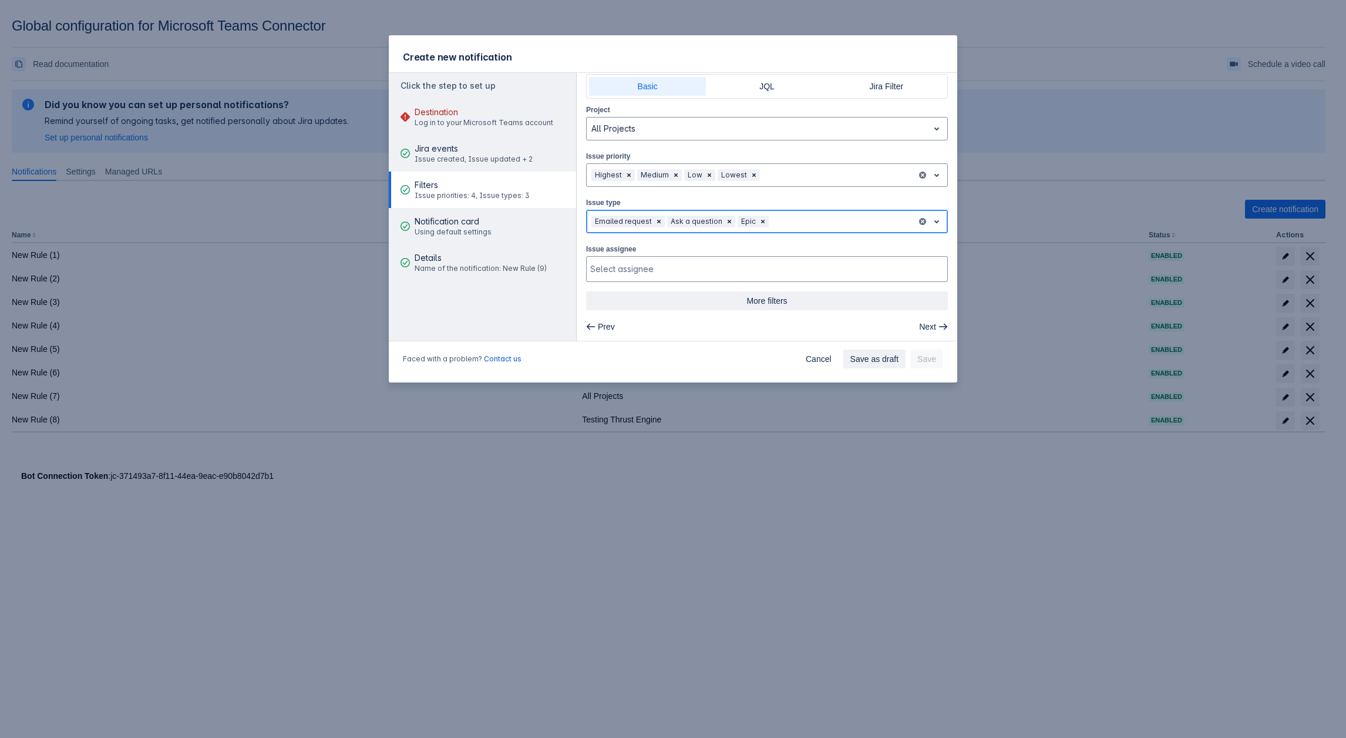
click at [762, 296] on span "More filters" at bounding box center [767, 300] width 348 height 19
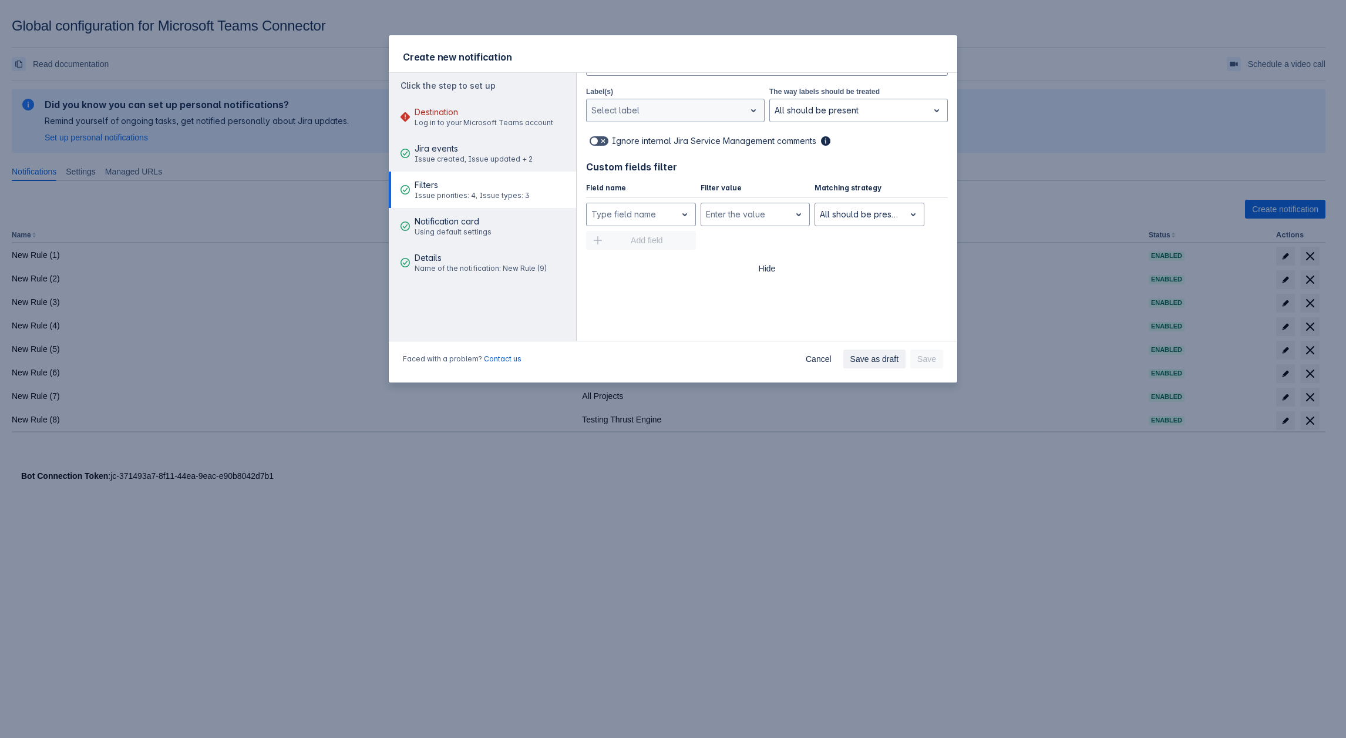
scroll to position [321, 0]
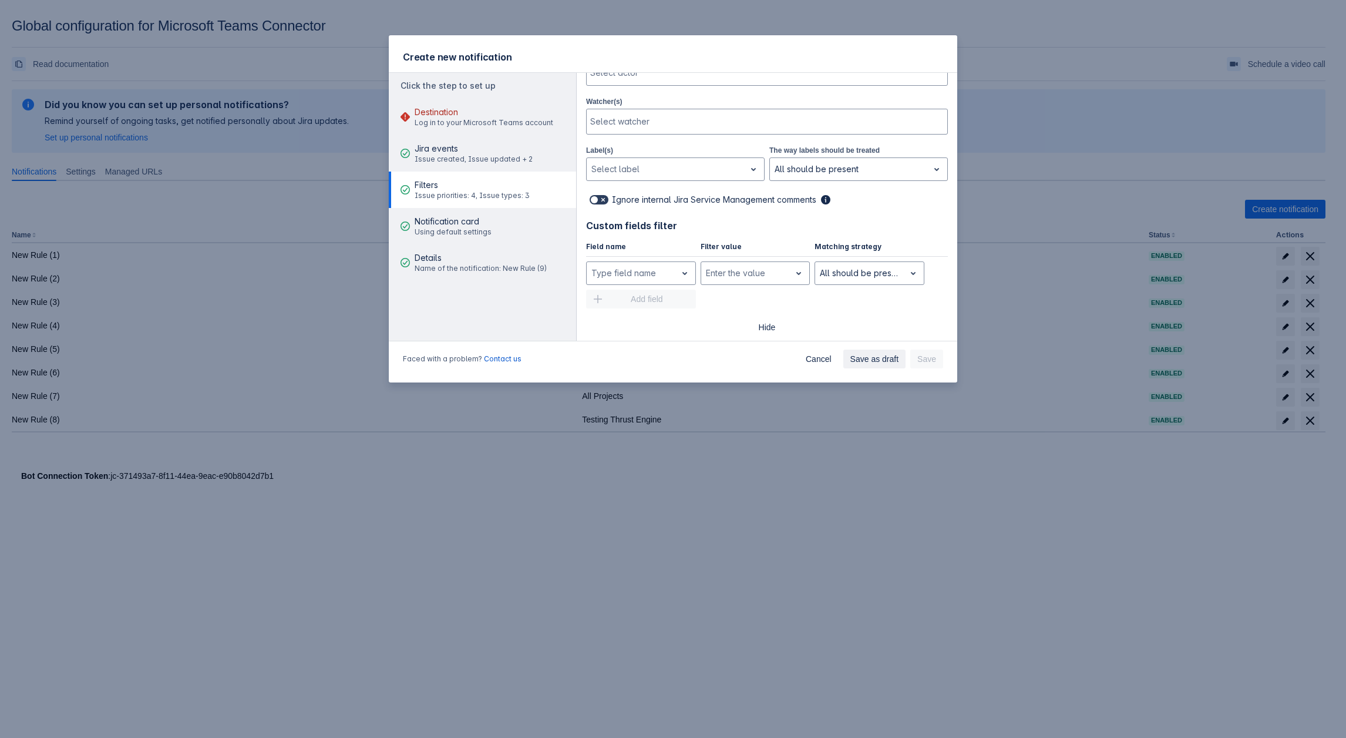
click at [602, 198] on span at bounding box center [603, 199] width 9 height 9
click at [597, 198] on input "checkbox" at bounding box center [594, 200] width 8 height 8
checkbox input "true"
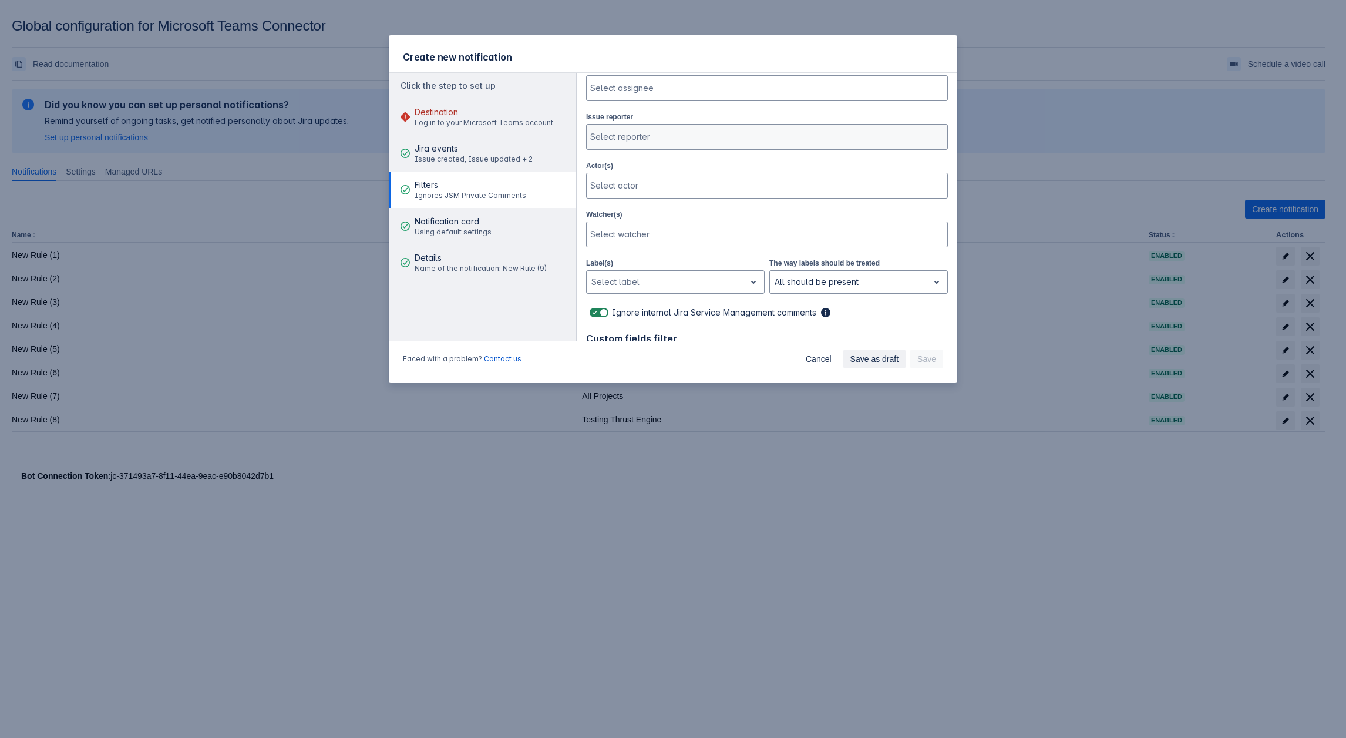
scroll to position [379, 0]
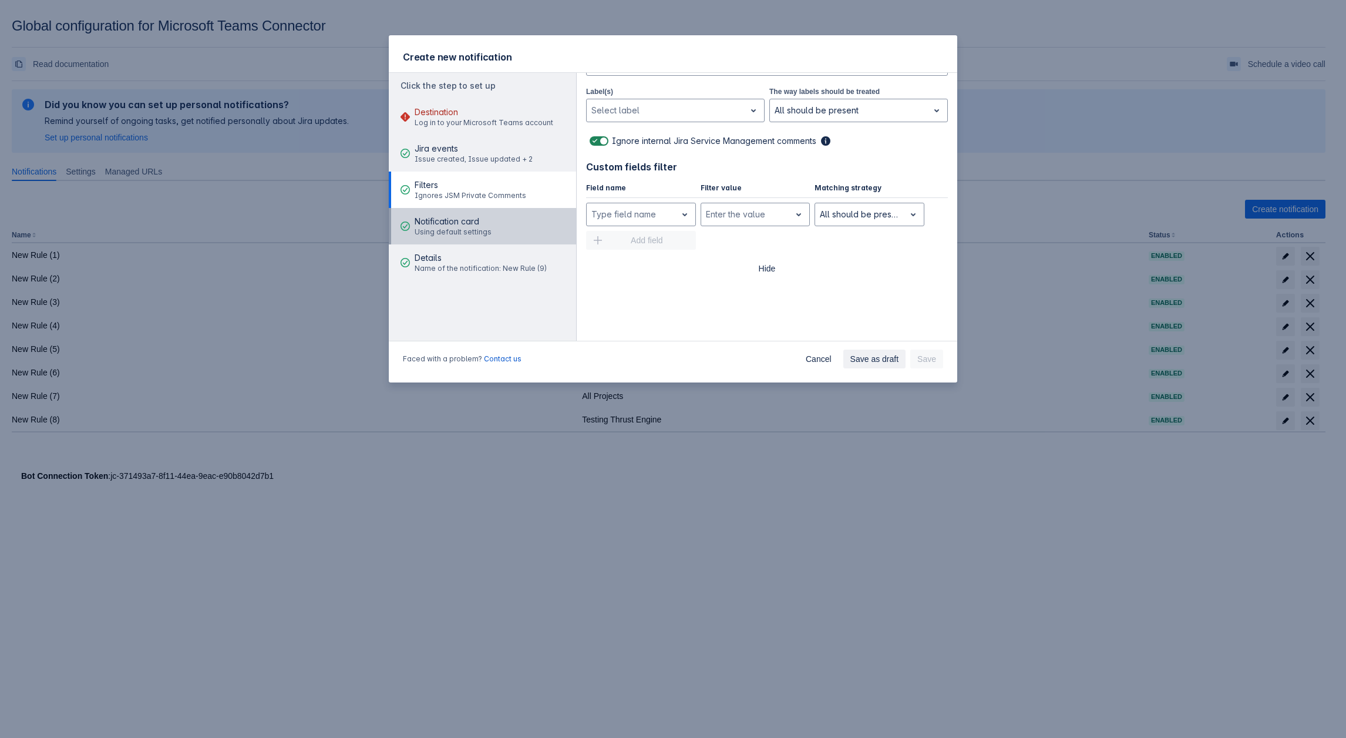
click at [434, 223] on span "Notification card" at bounding box center [453, 222] width 77 height 12
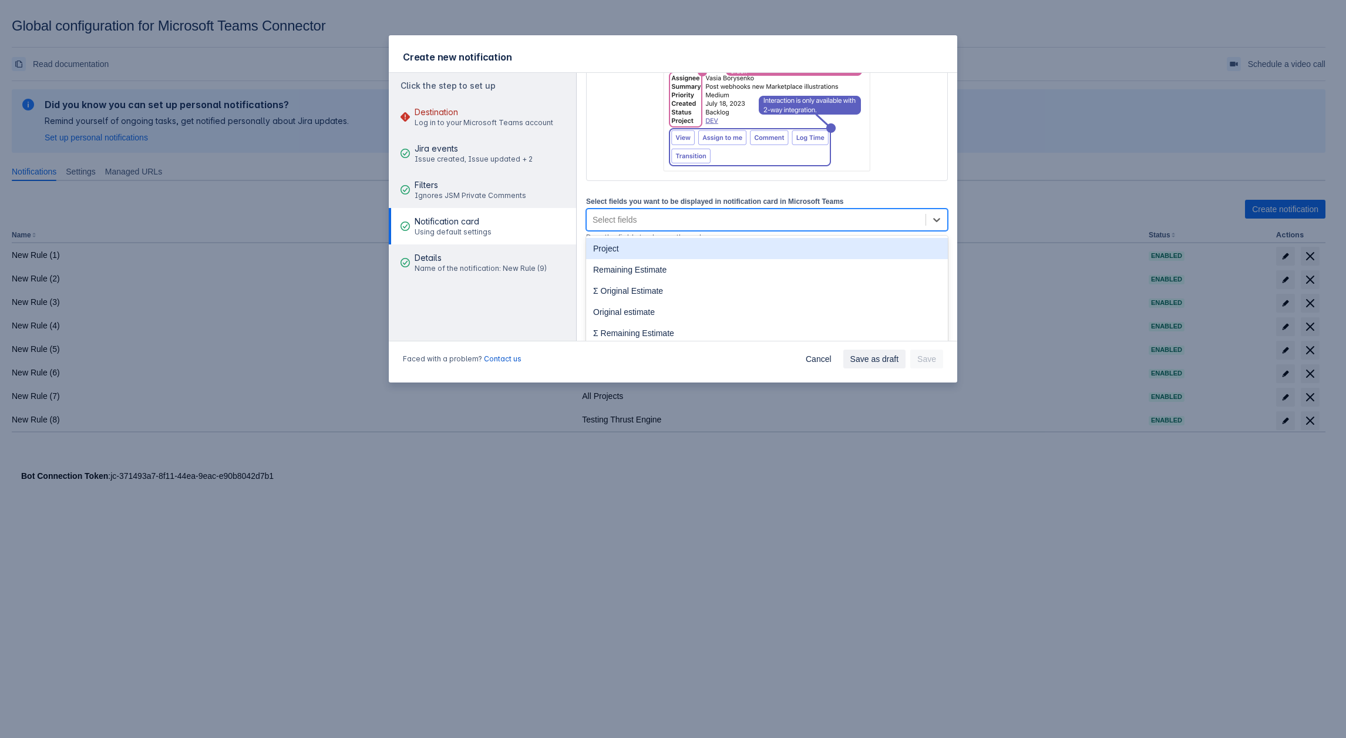
click at [650, 218] on div "Select fields" at bounding box center [756, 219] width 339 height 19
click at [623, 251] on div "Project" at bounding box center [767, 248] width 362 height 21
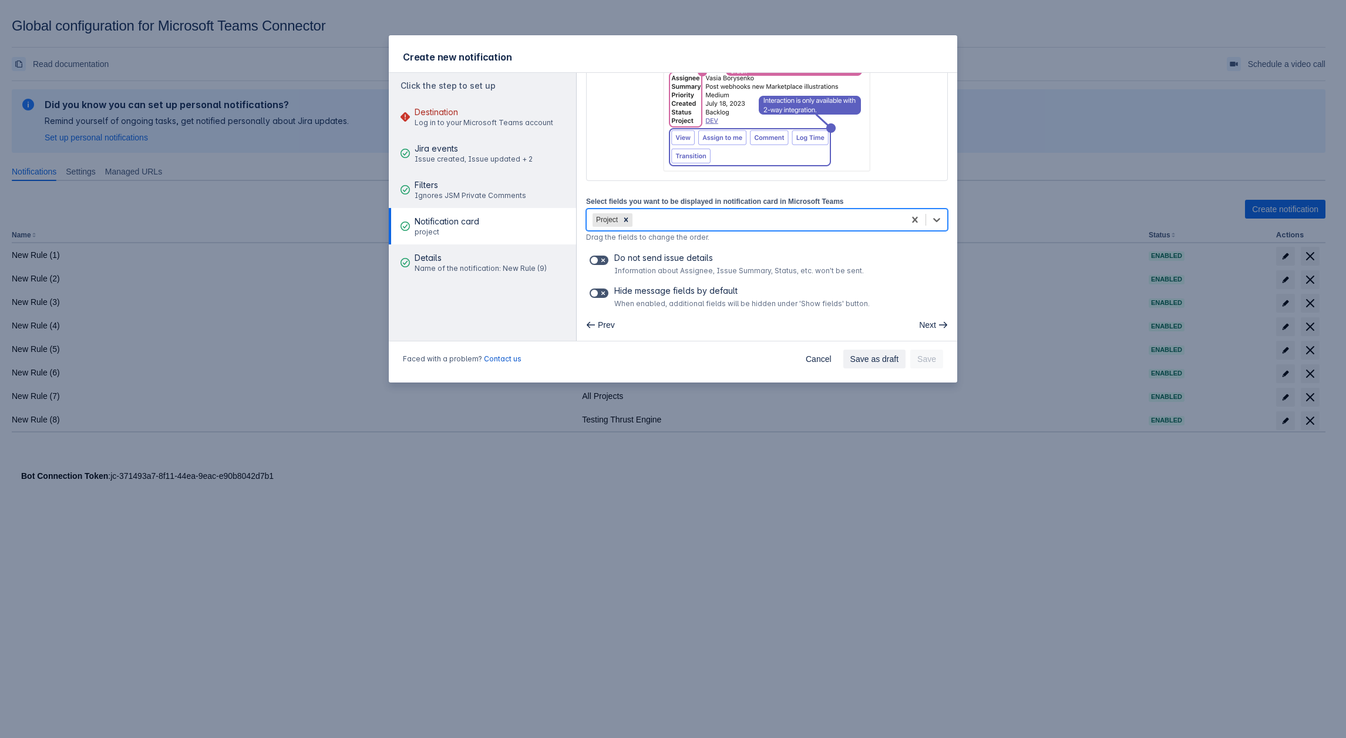
click at [674, 211] on div "Project" at bounding box center [746, 219] width 318 height 19
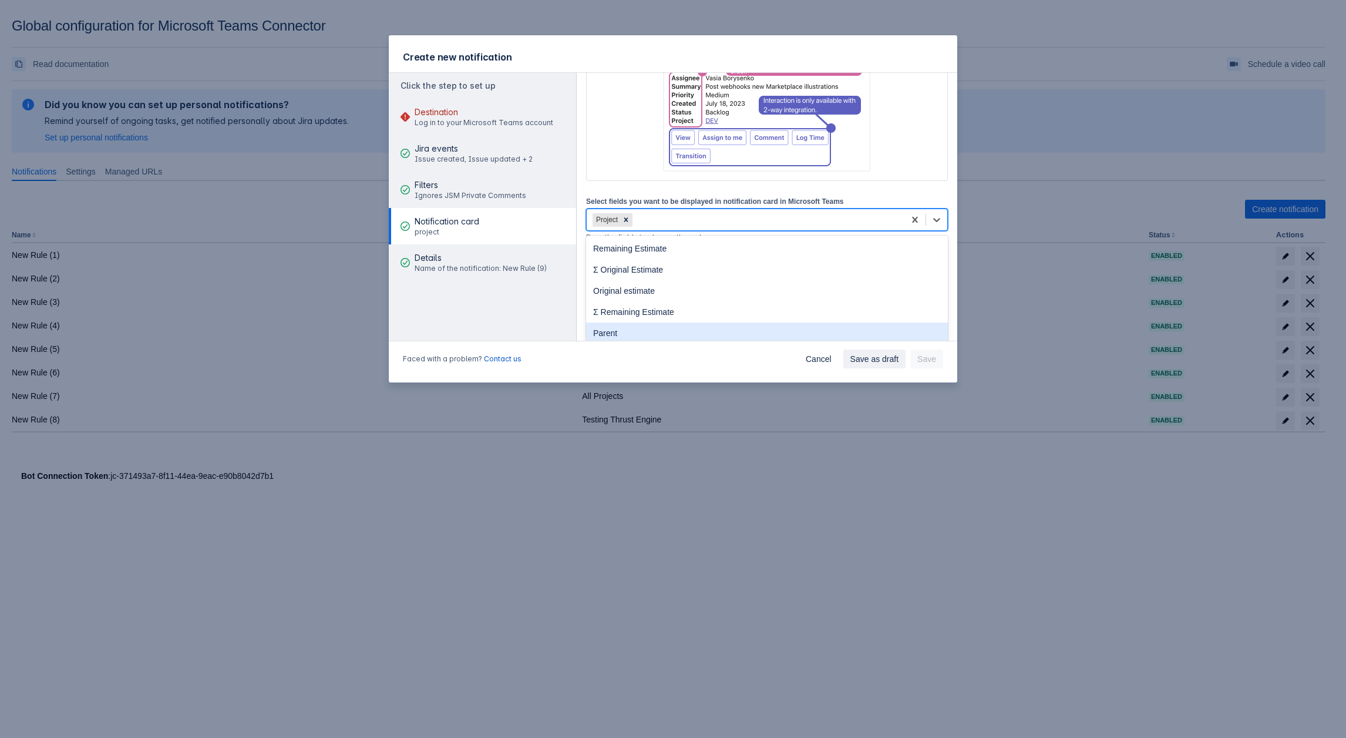
click at [620, 325] on div "Parent" at bounding box center [767, 332] width 362 height 21
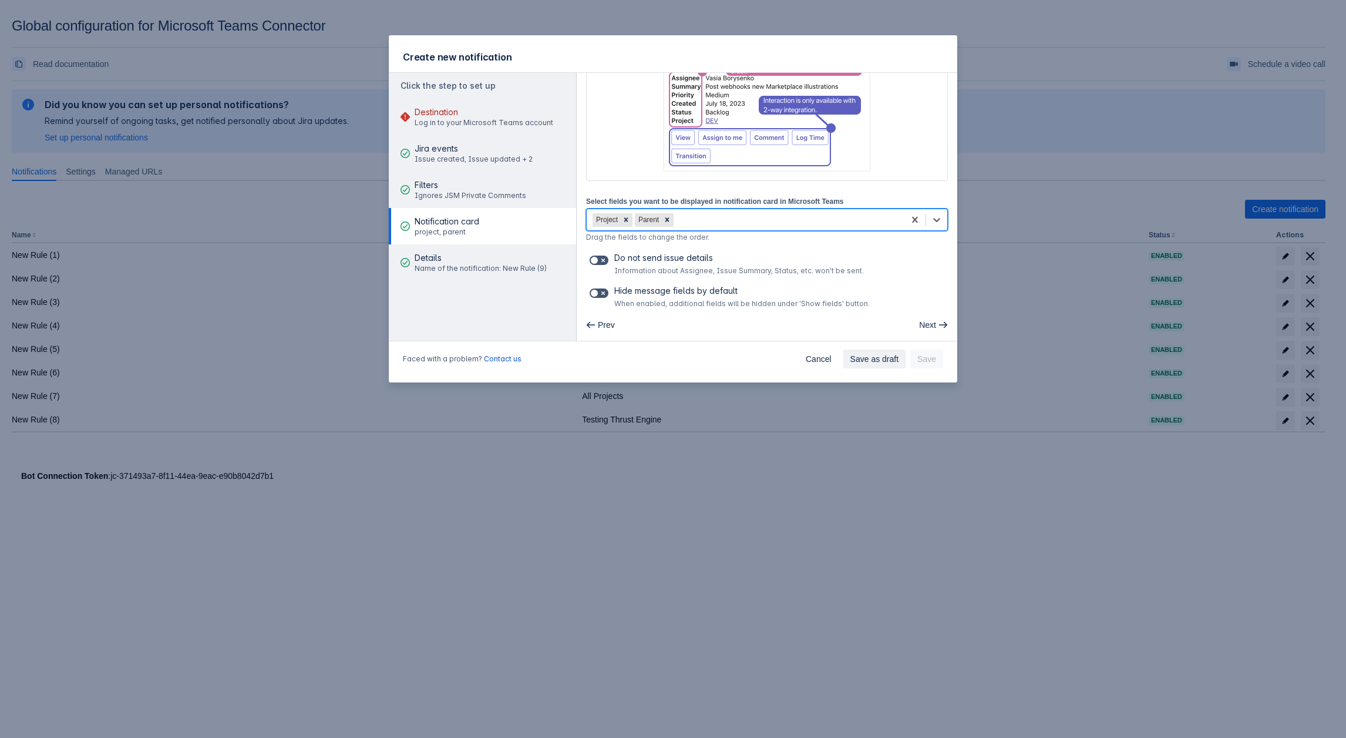
click at [708, 223] on div "Project Parent" at bounding box center [746, 219] width 318 height 19
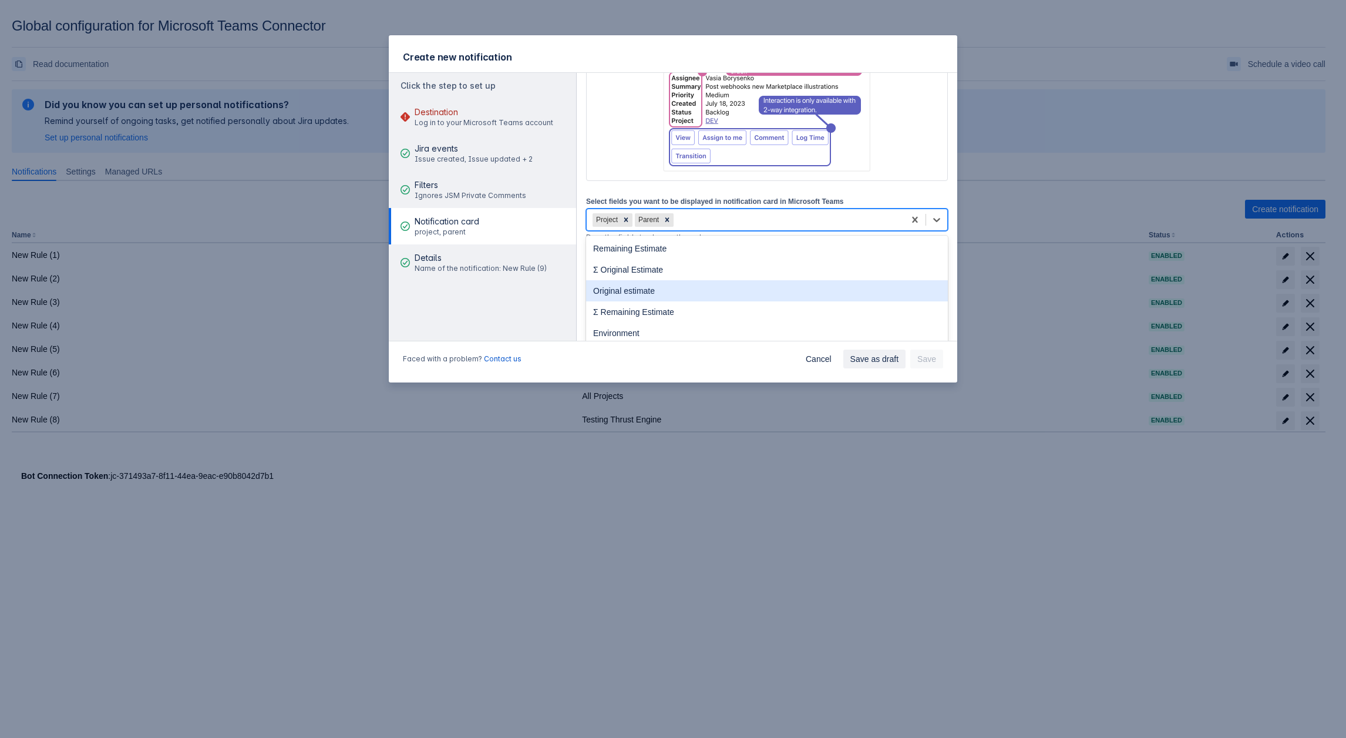
scroll to position [59, 0]
click at [636, 291] on div "Created" at bounding box center [767, 295] width 362 height 21
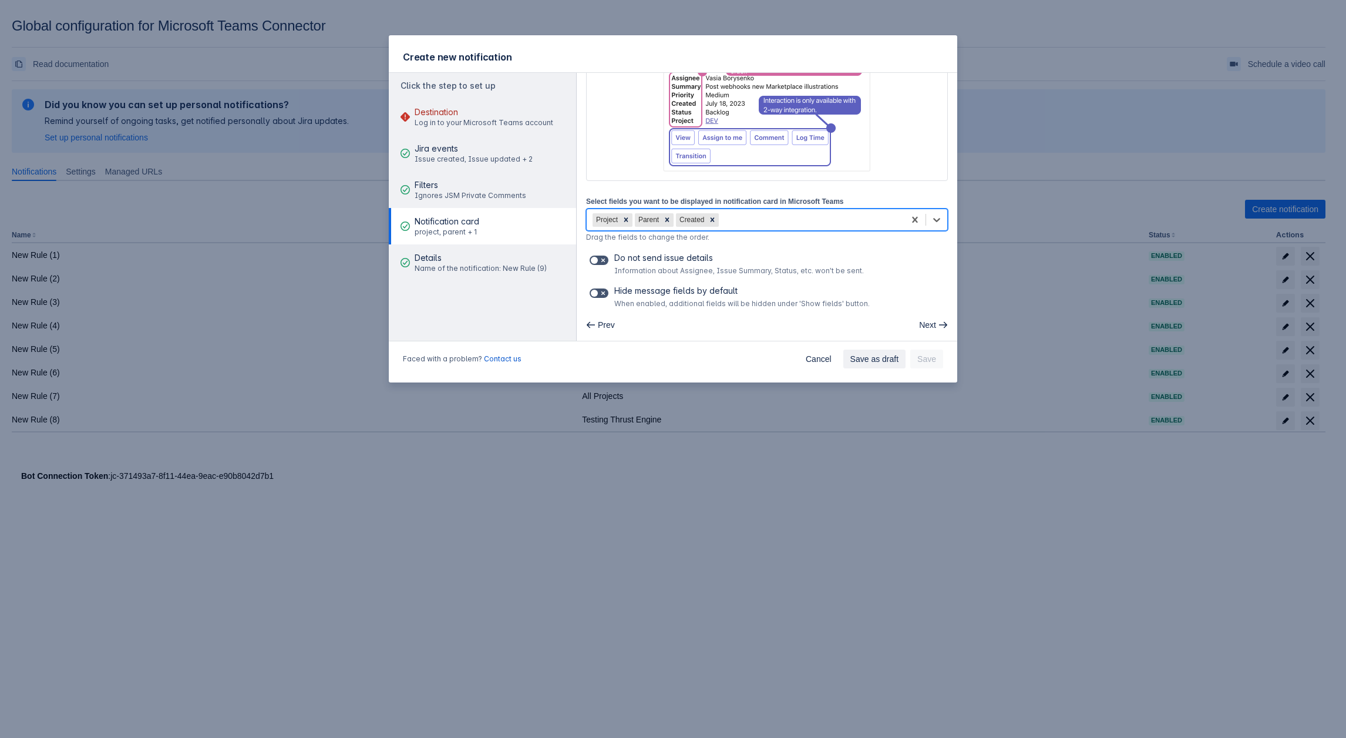
click at [745, 220] on div "Project Parent Created" at bounding box center [746, 219] width 318 height 19
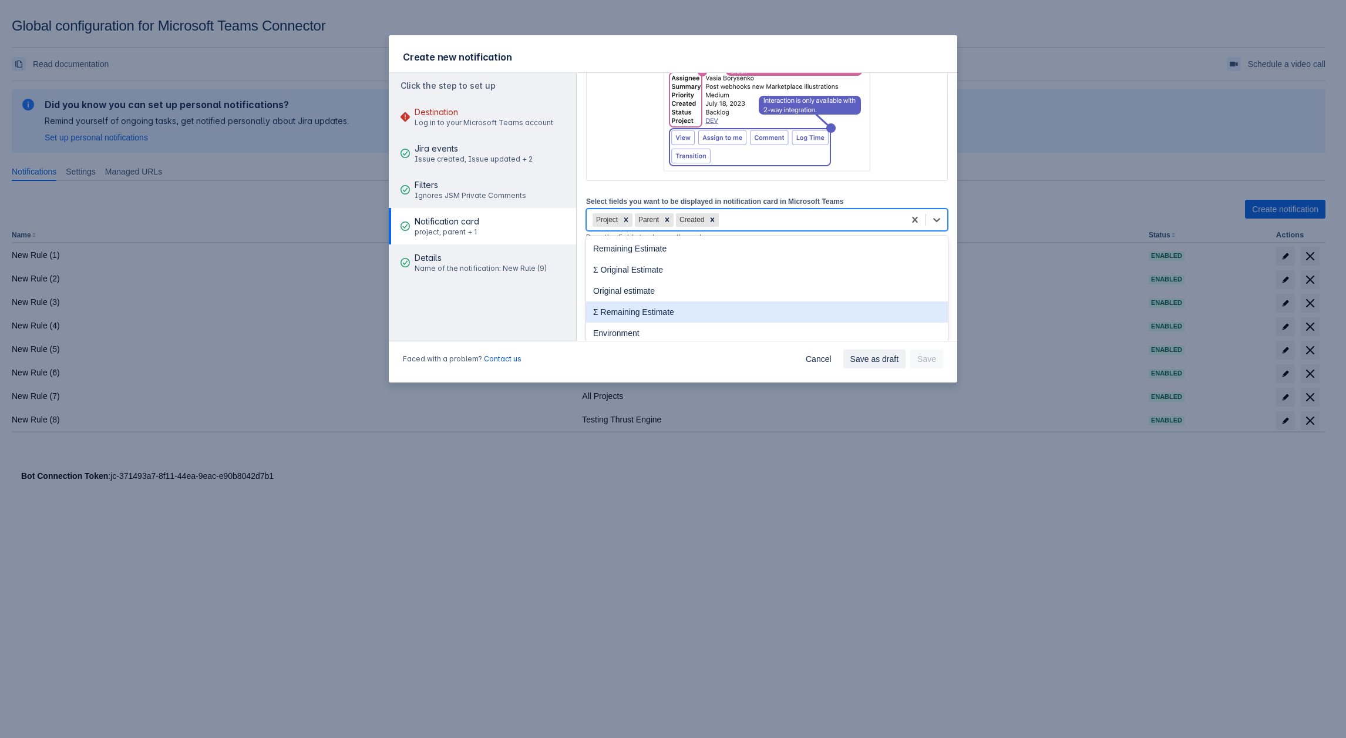
click at [671, 306] on div "Σ Remaining Estimate" at bounding box center [767, 311] width 362 height 21
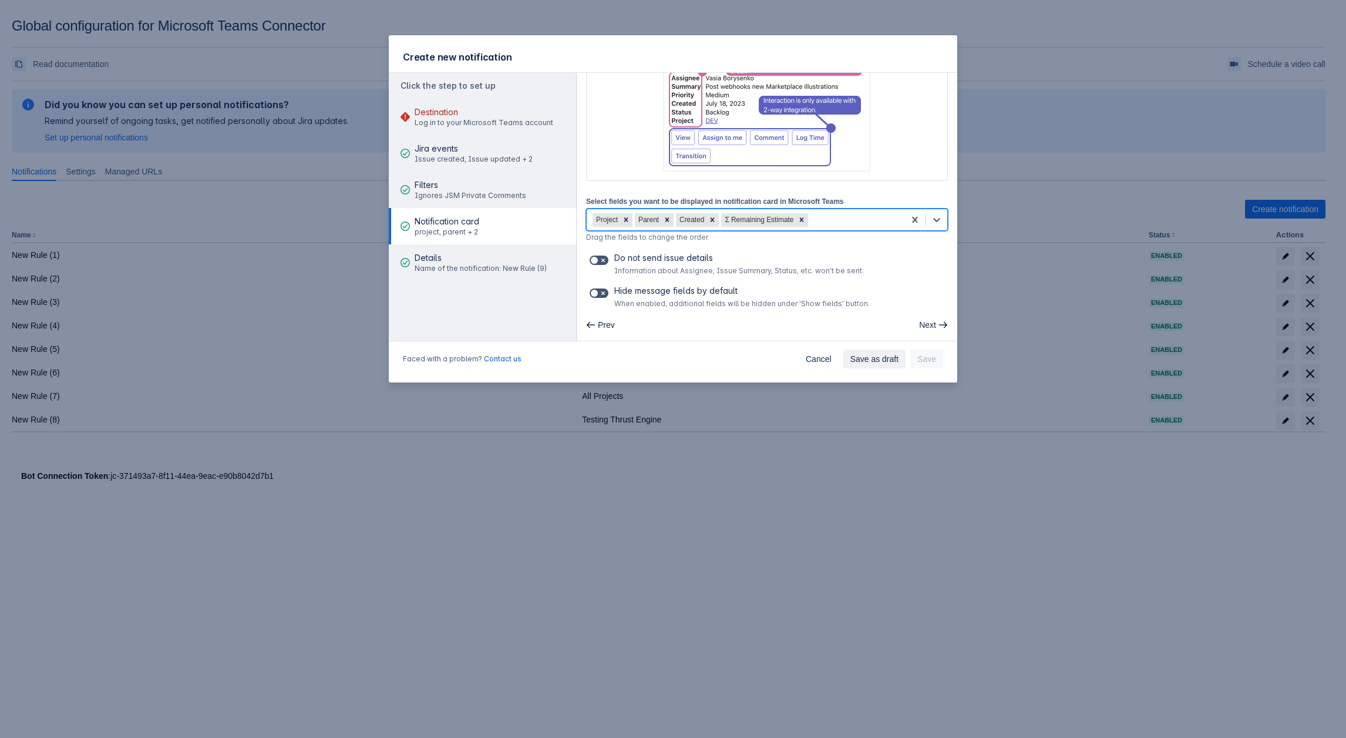
click at [828, 216] on div "Project Parent Created Σ Remaining Estimate" at bounding box center [746, 219] width 318 height 19
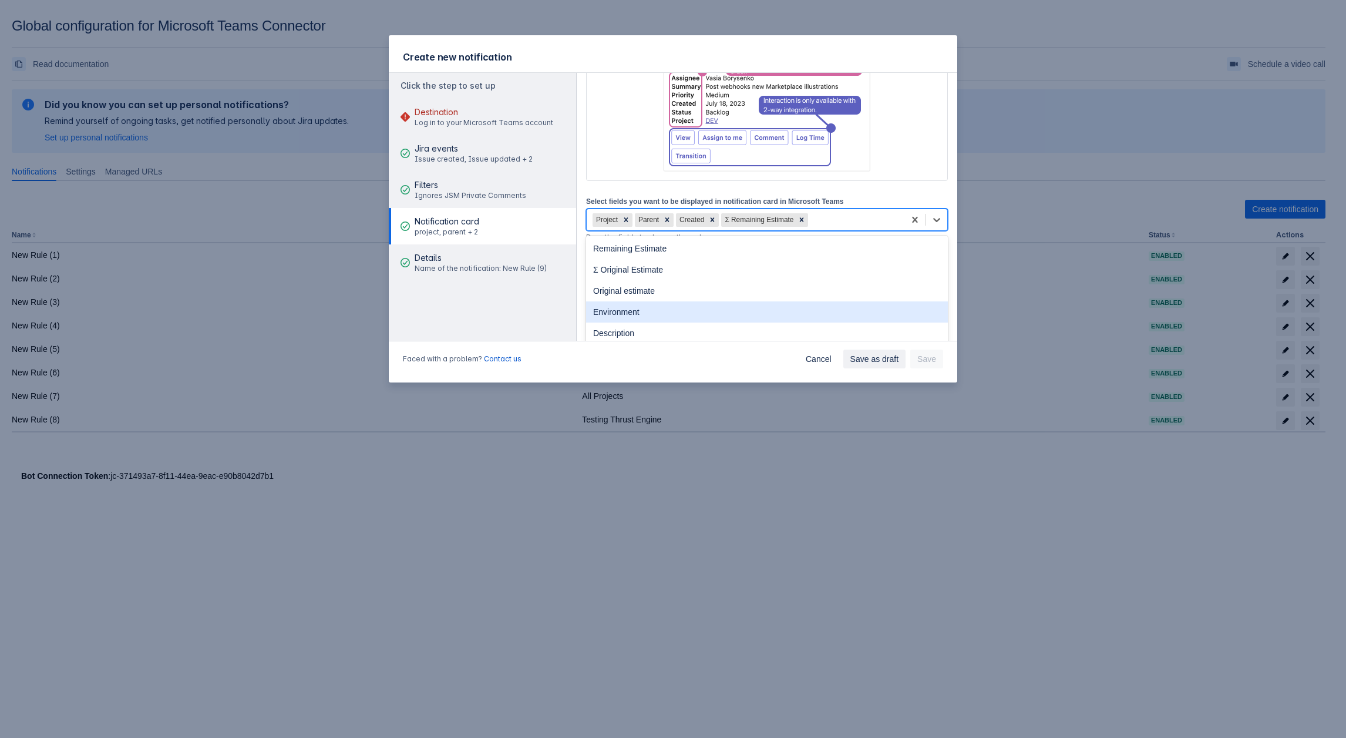
click at [623, 301] on div "Environment" at bounding box center [767, 311] width 362 height 21
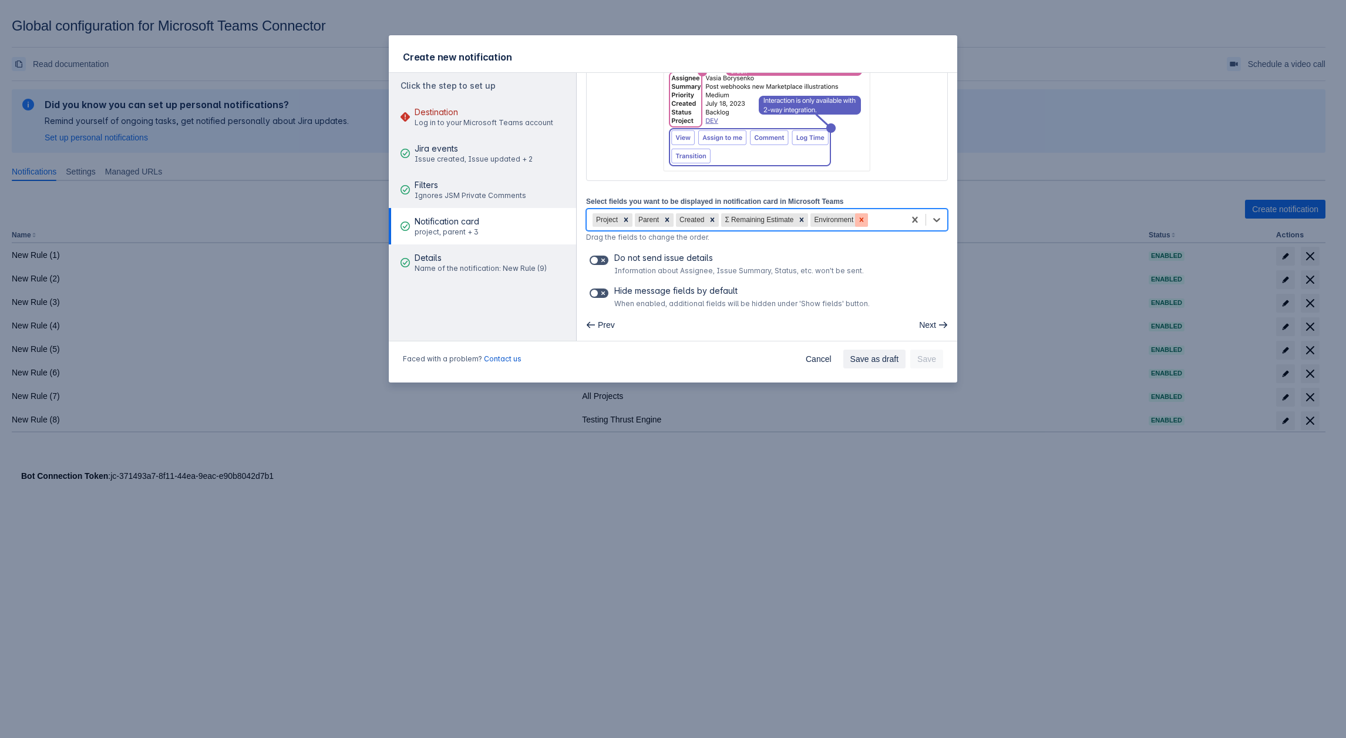
click at [858, 221] on icon at bounding box center [862, 220] width 8 height 8
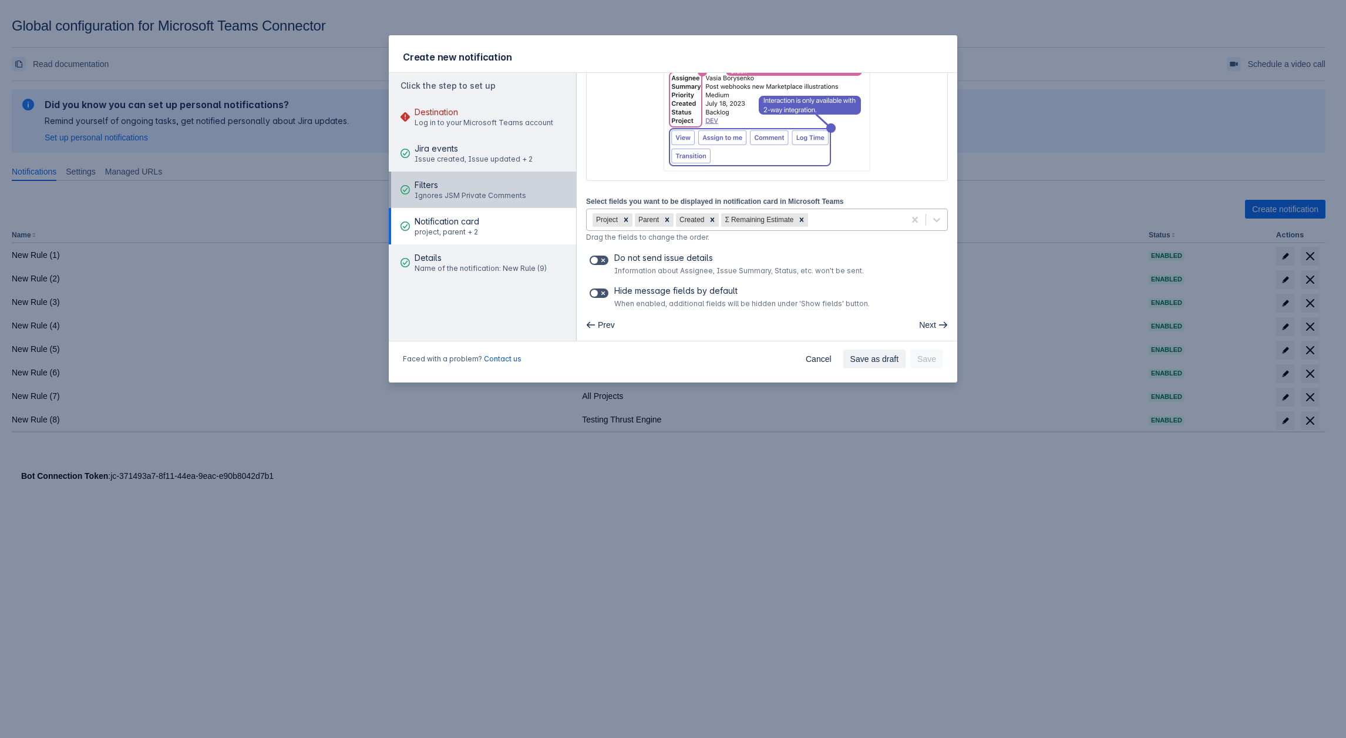
click at [479, 197] on span "Ignores JSM Private Comments" at bounding box center [471, 195] width 112 height 9
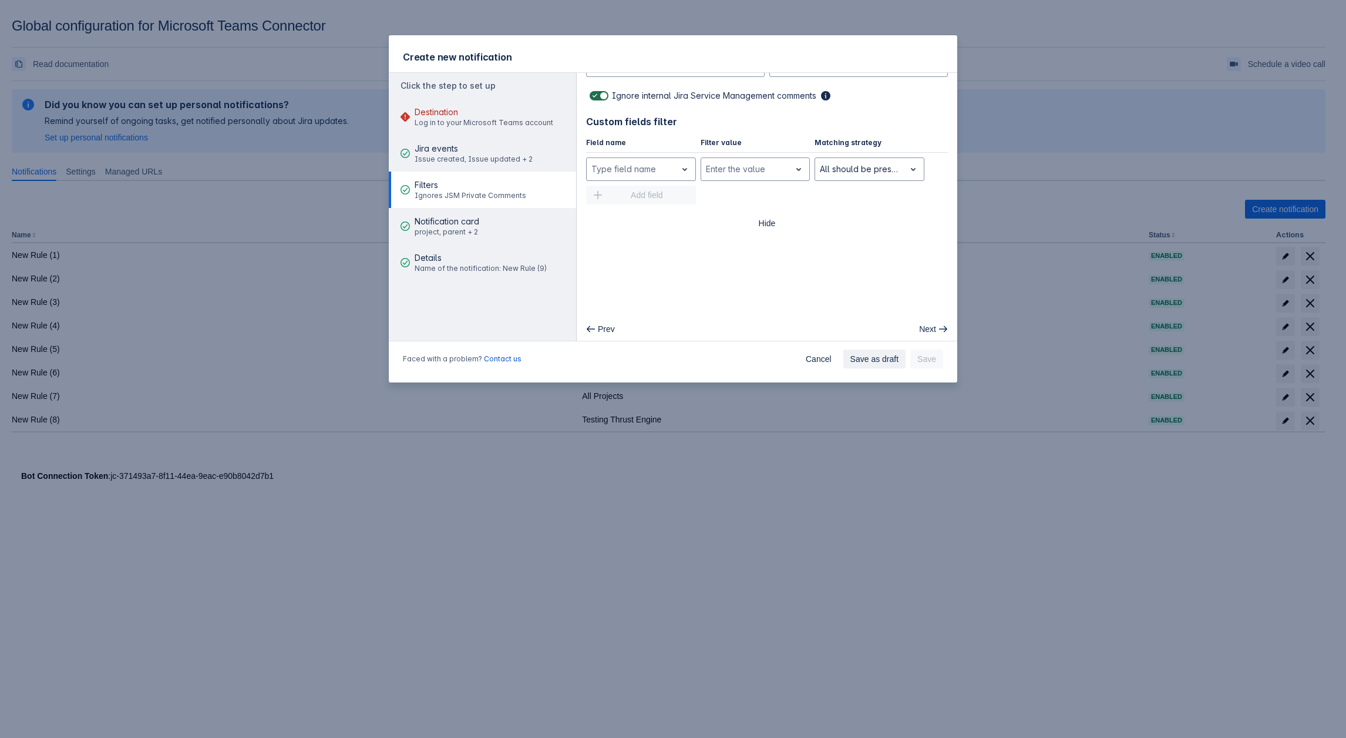
click at [603, 89] on label at bounding box center [598, 96] width 23 height 14
click at [597, 92] on input "checkbox" at bounding box center [594, 96] width 8 height 8
checkbox input "false"
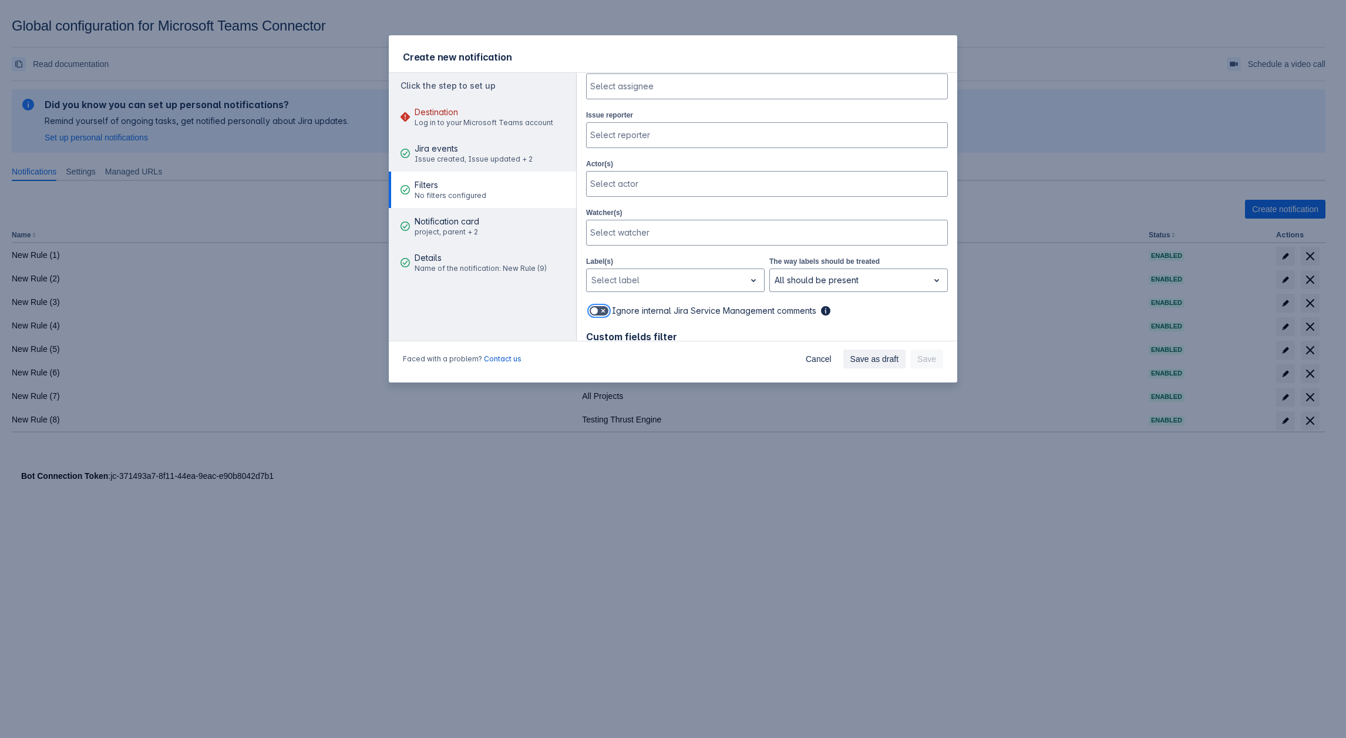
scroll to position [131, 0]
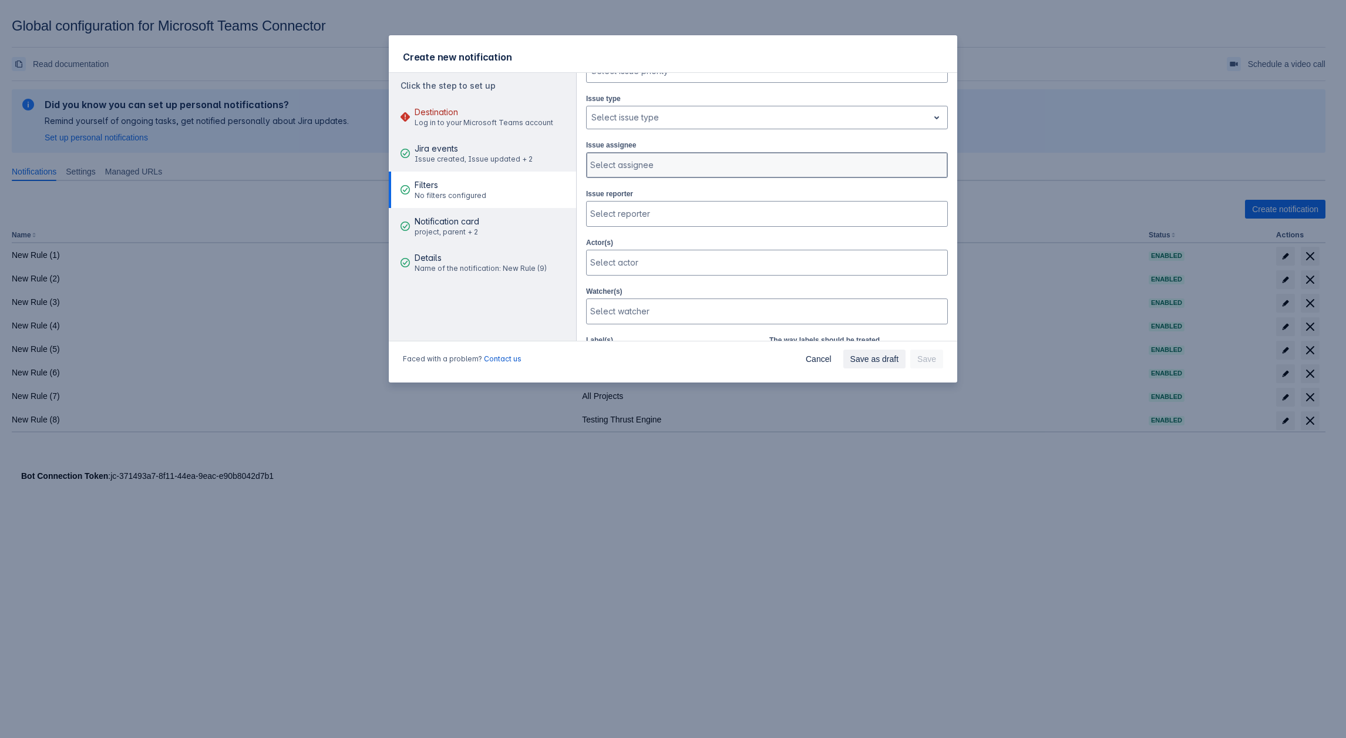
click at [619, 167] on div at bounding box center [765, 165] width 351 height 12
click at [637, 120] on div at bounding box center [757, 117] width 332 height 14
click at [623, 166] on div "Ask a question" at bounding box center [767, 173] width 362 height 19
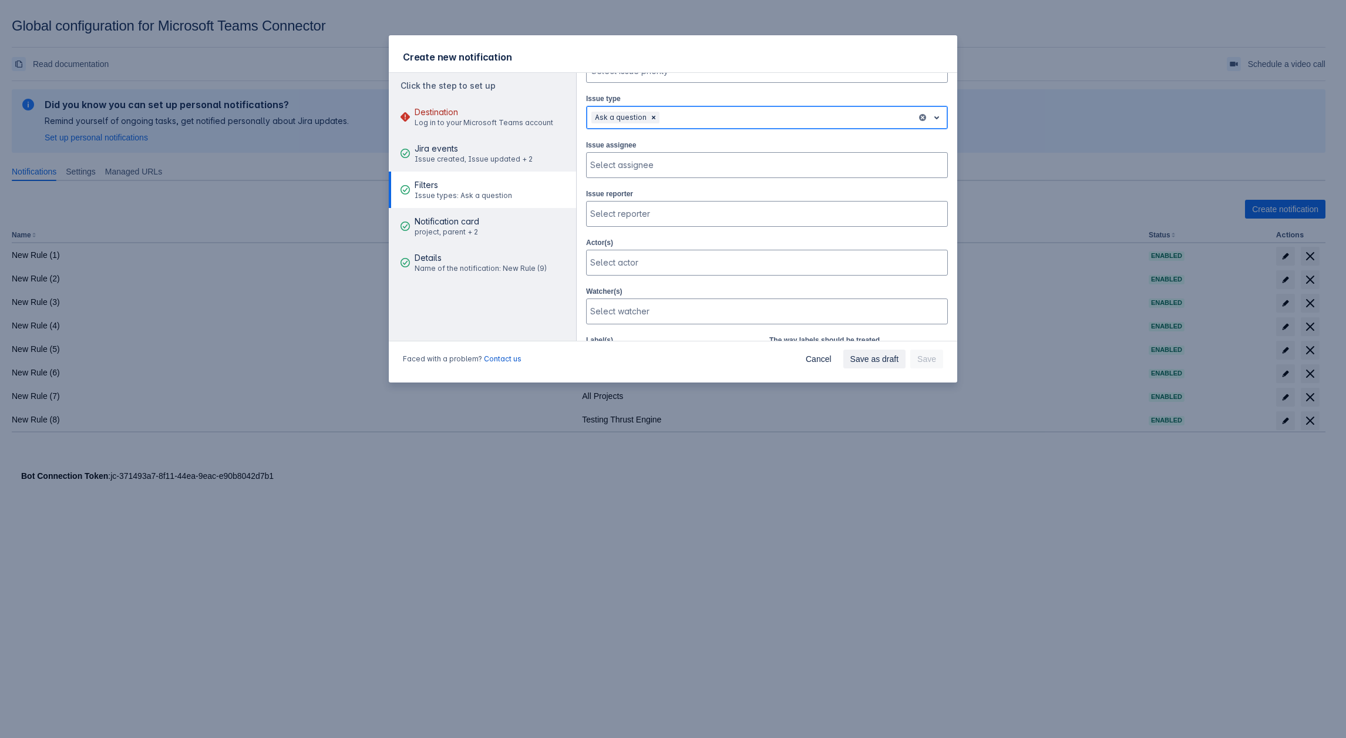
click at [680, 117] on div at bounding box center [787, 117] width 250 height 14
click at [638, 186] on div "Epic" at bounding box center [767, 192] width 362 height 19
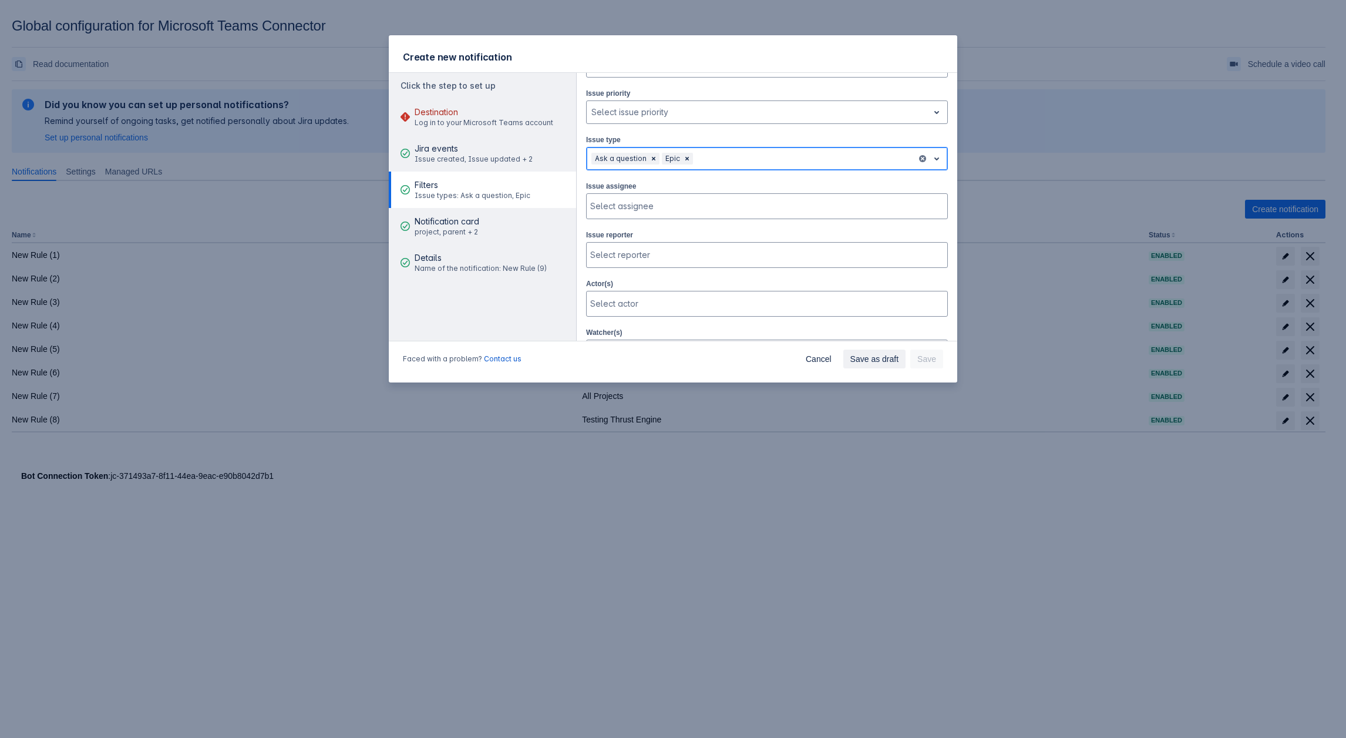
scroll to position [72, 0]
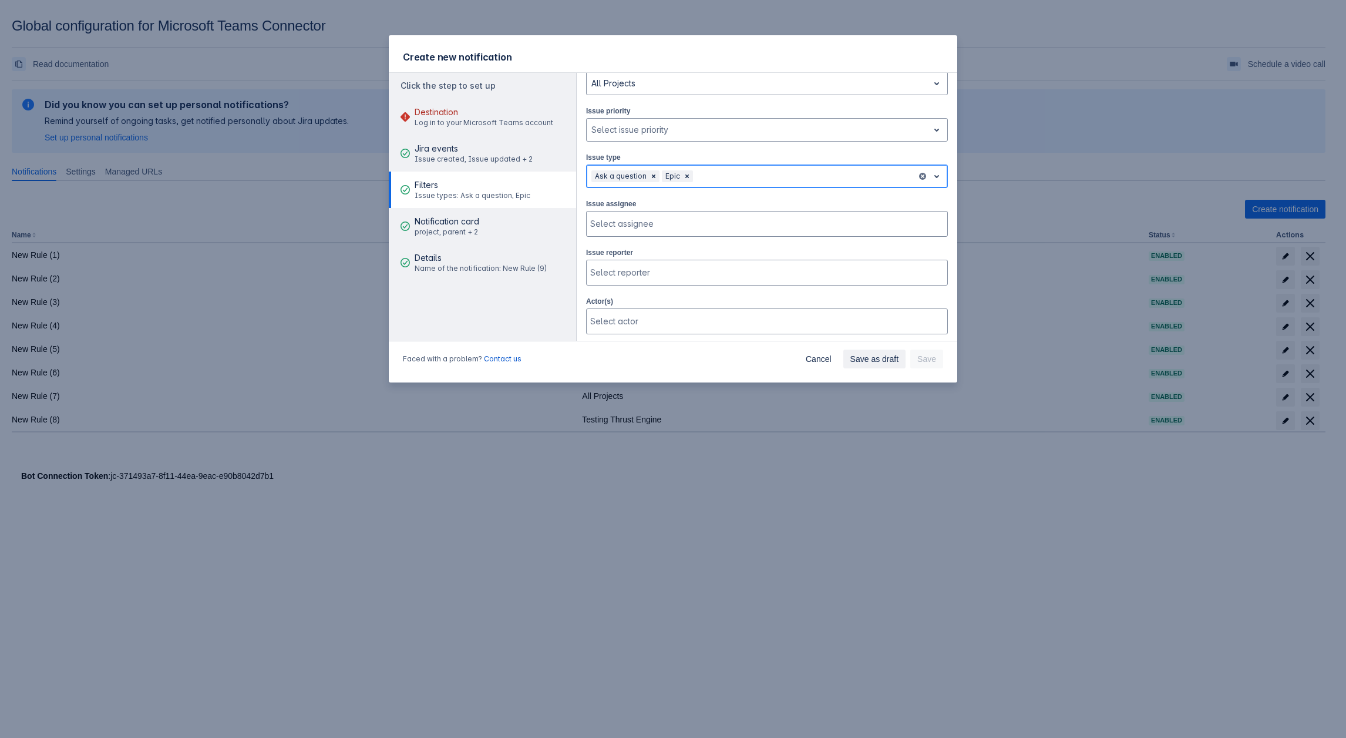
click at [792, 169] on div at bounding box center [803, 176] width 217 height 14
click at [657, 223] on div "Emailed request" at bounding box center [767, 232] width 362 height 19
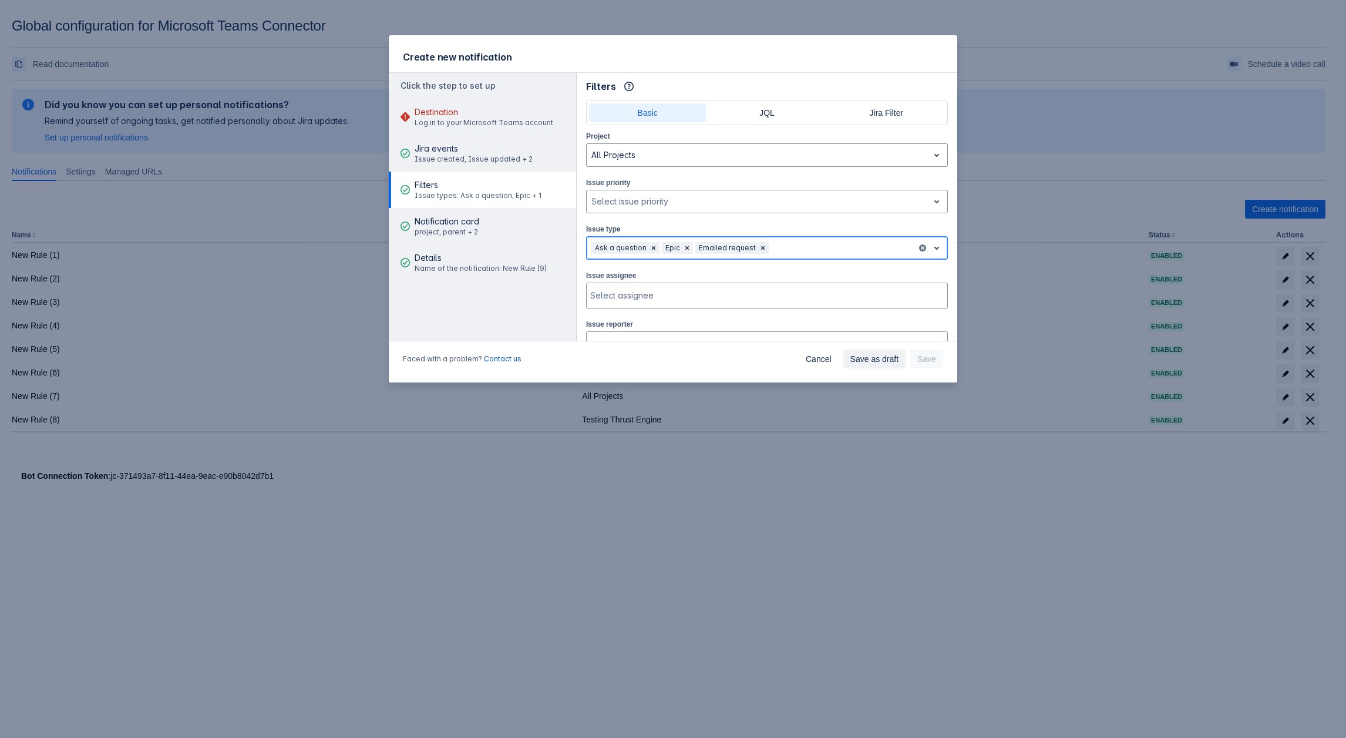
scroll to position [0, 0]
click at [509, 126] on span "Log in to your Microsoft Teams account" at bounding box center [484, 122] width 139 height 9
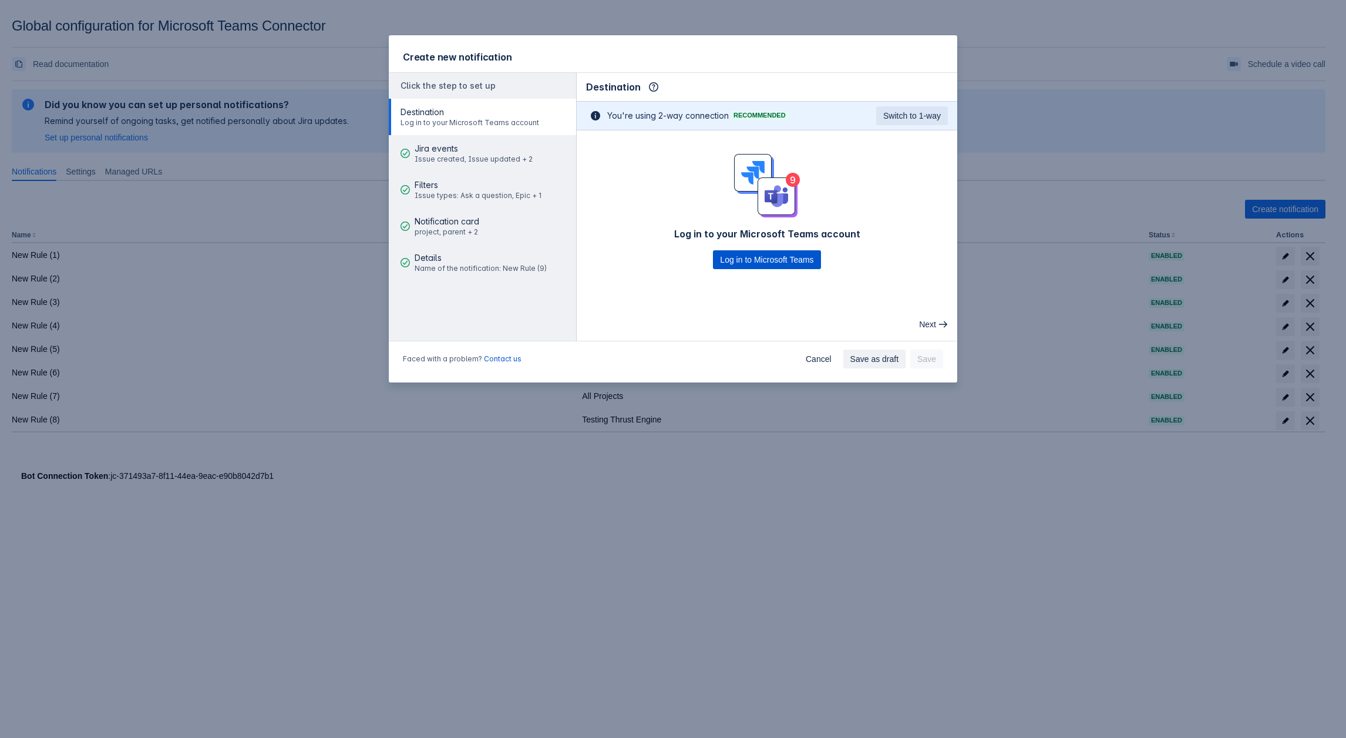
click at [739, 261] on span "Log in to Microsoft Teams" at bounding box center [766, 259] width 93 height 19
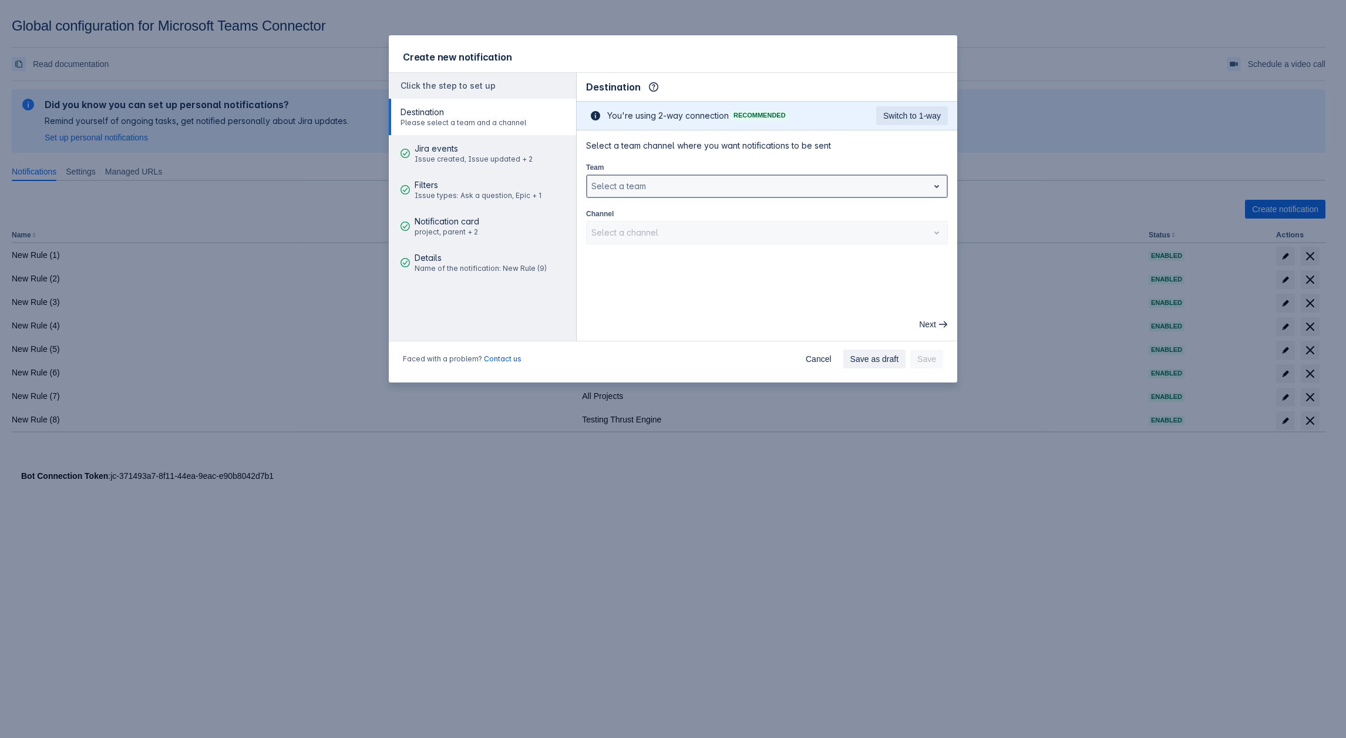
click at [607, 186] on div at bounding box center [757, 186] width 332 height 14
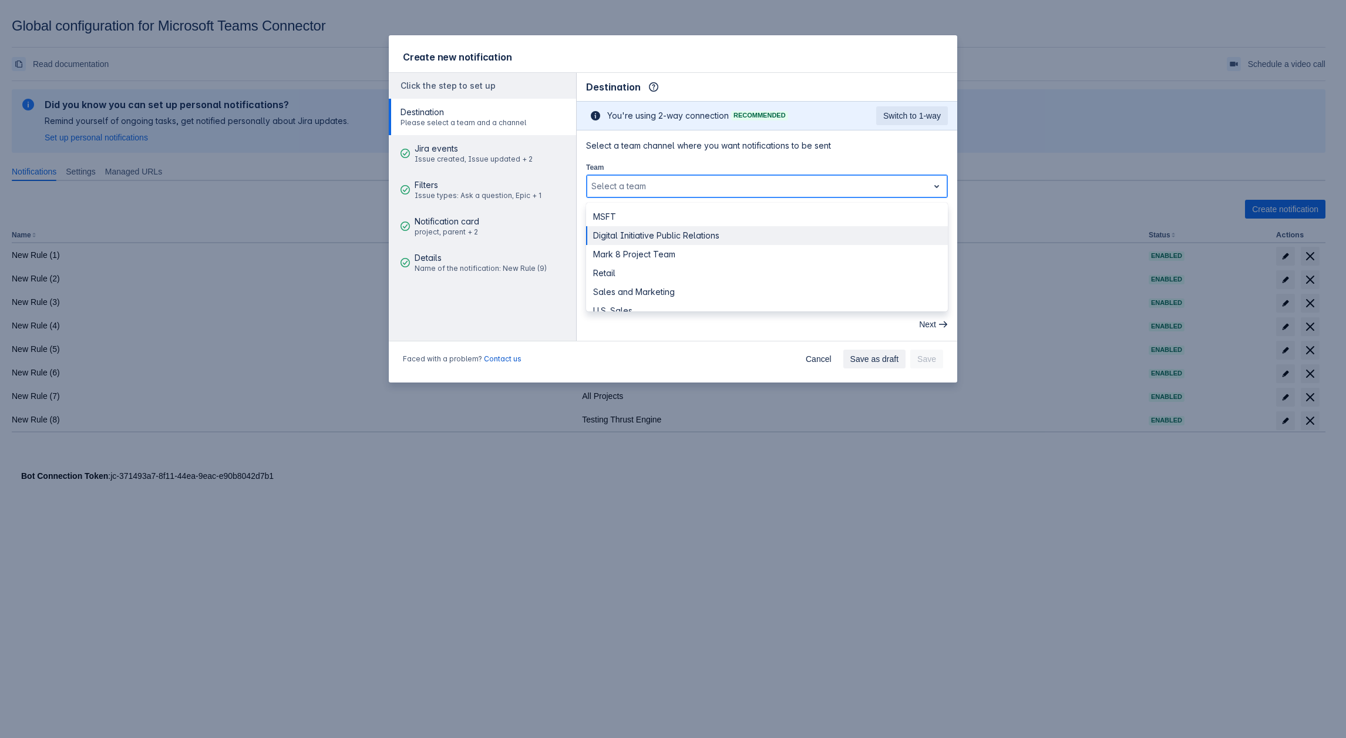
click at [618, 237] on div "Digital Initiative Public Relations" at bounding box center [767, 235] width 362 height 19
click at [638, 240] on div "Select a channel" at bounding box center [758, 232] width 342 height 19
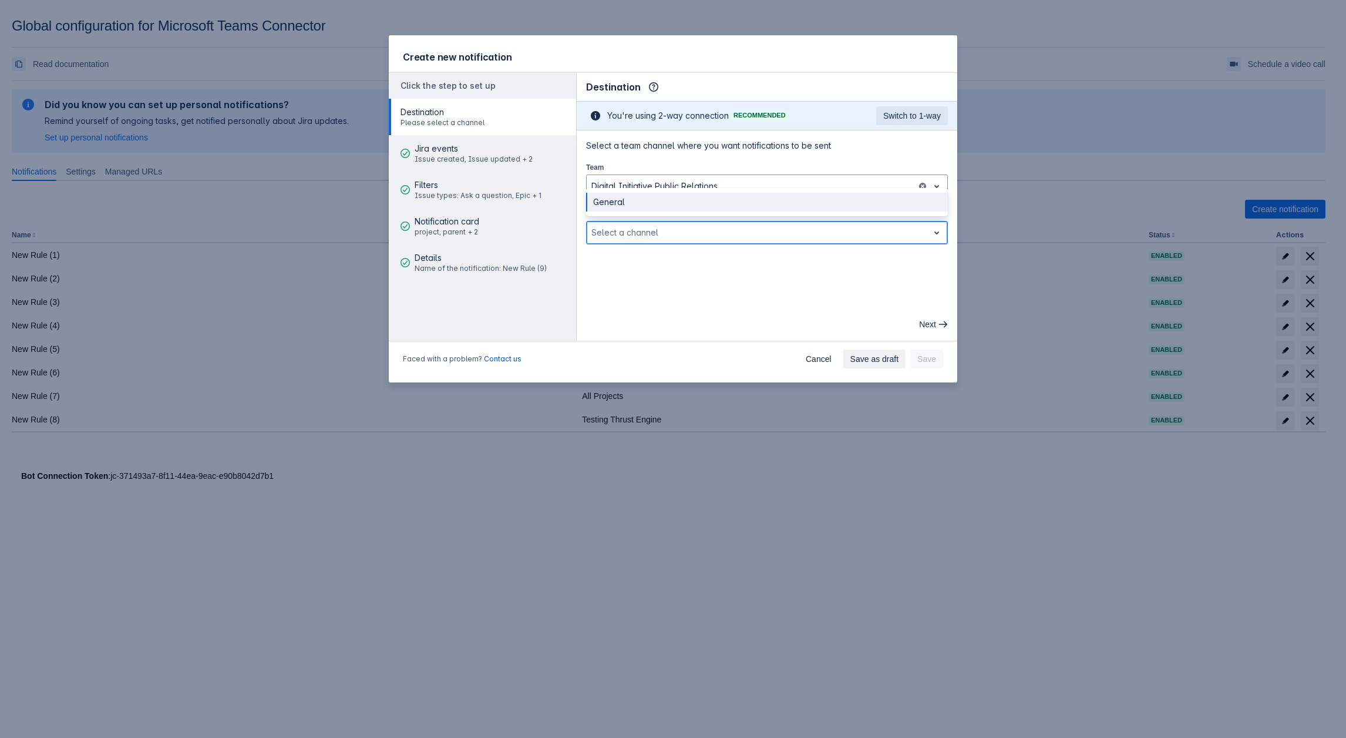
click at [614, 235] on div at bounding box center [757, 233] width 332 height 14
click at [617, 217] on div "Channel Select a channel" at bounding box center [767, 225] width 362 height 37
click at [619, 226] on div at bounding box center [757, 233] width 332 height 14
click at [620, 204] on div "General" at bounding box center [767, 202] width 362 height 19
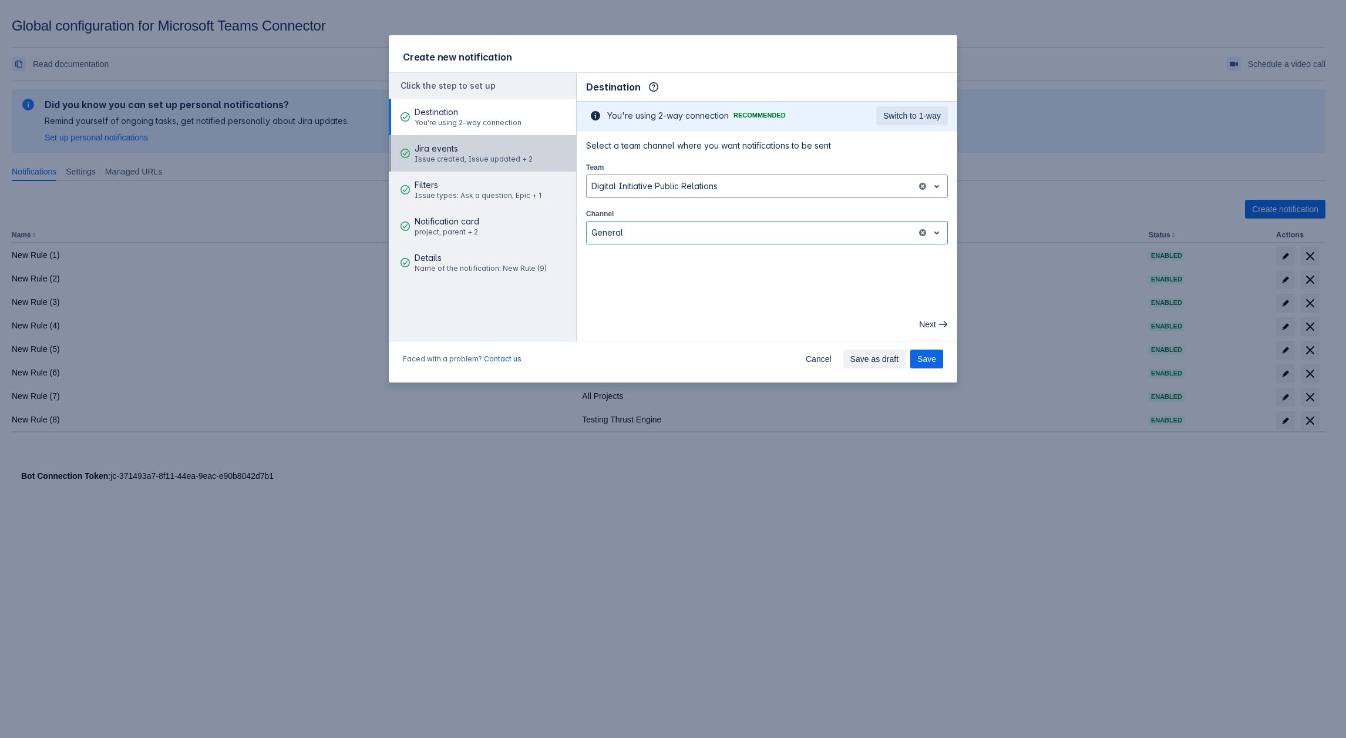
click at [462, 163] on span "Issue created, Issue updated + 2" at bounding box center [474, 158] width 118 height 9
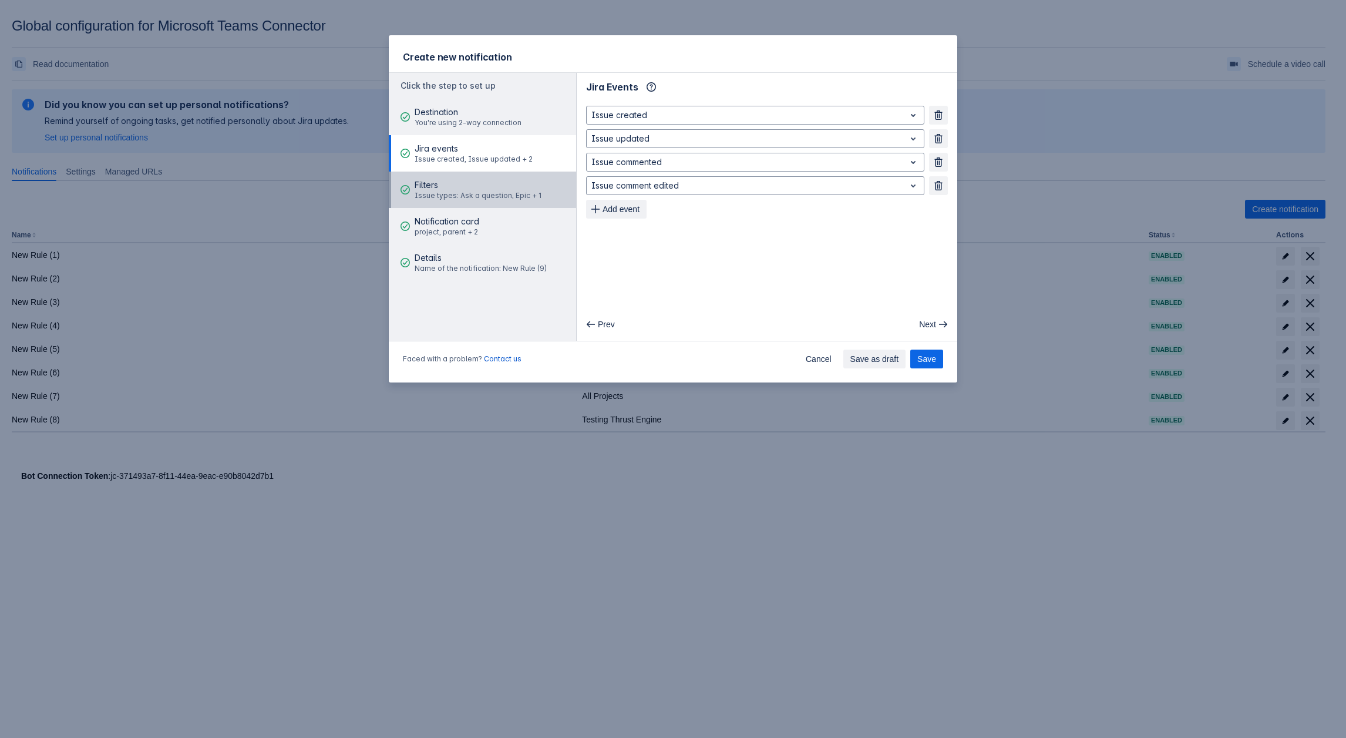
click at [462, 198] on span "Issue types: Ask a question, Epic + 1" at bounding box center [478, 195] width 127 height 9
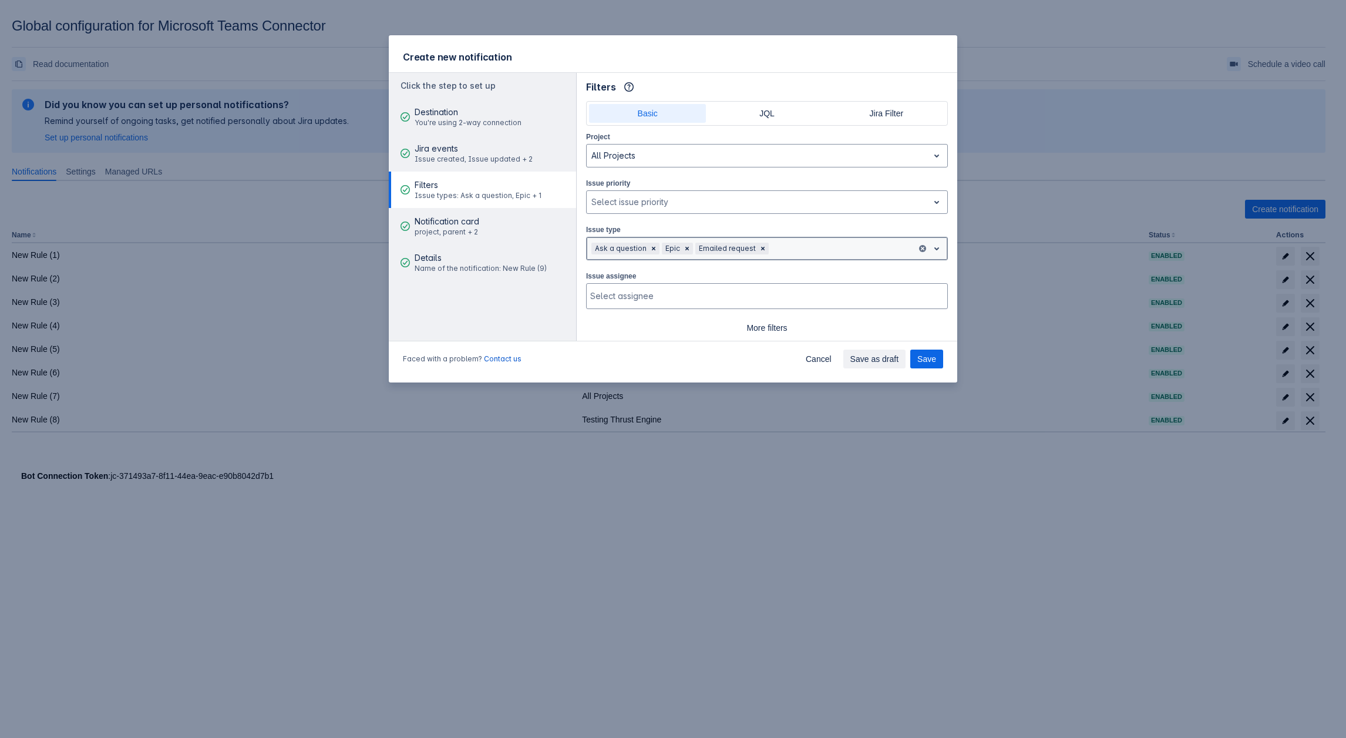
click at [781, 250] on div at bounding box center [841, 248] width 141 height 14
click at [663, 321] on div "Submit a request or incident" at bounding box center [767, 330] width 362 height 19
click at [895, 249] on span "Clear" at bounding box center [899, 248] width 9 height 9
click at [839, 244] on div at bounding box center [841, 248] width 141 height 14
